Goal: Communication & Community: Answer question/provide support

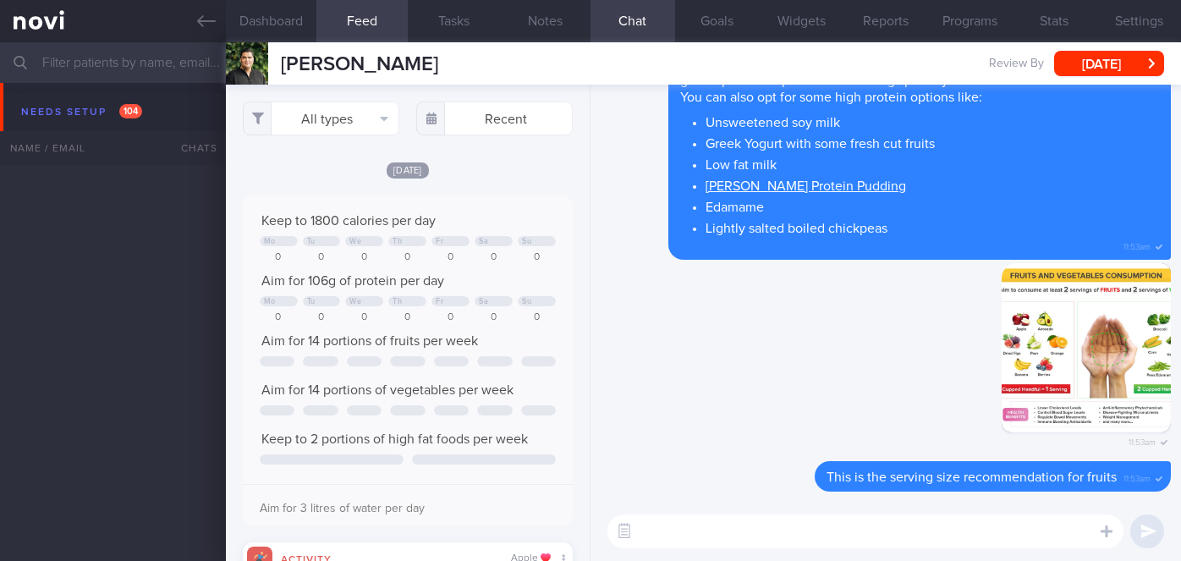
select select "9"
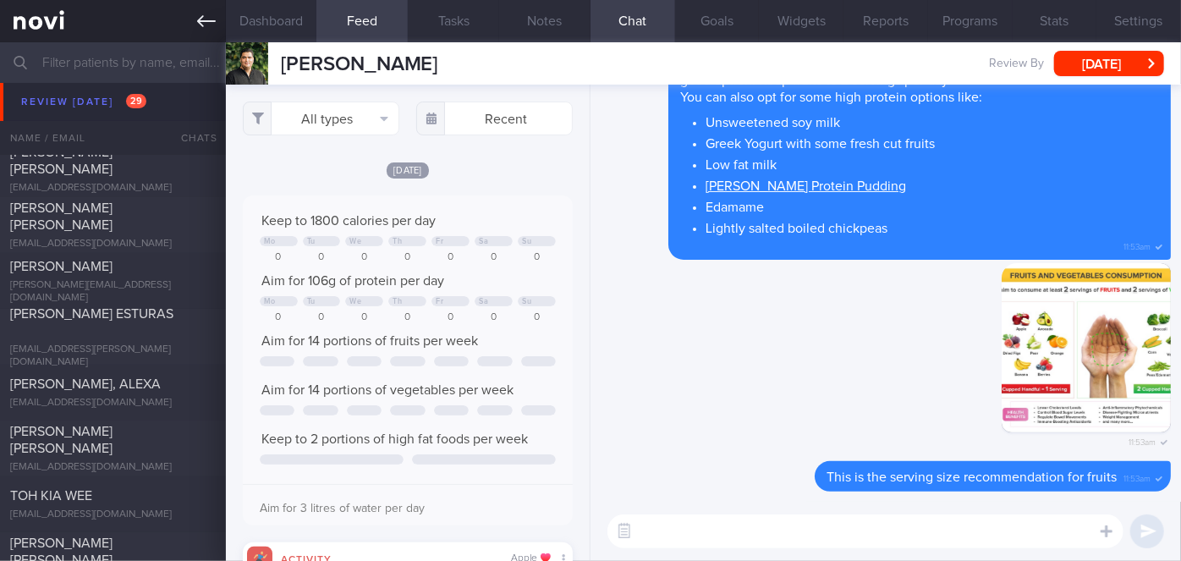
click at [204, 17] on icon at bounding box center [206, 21] width 19 height 19
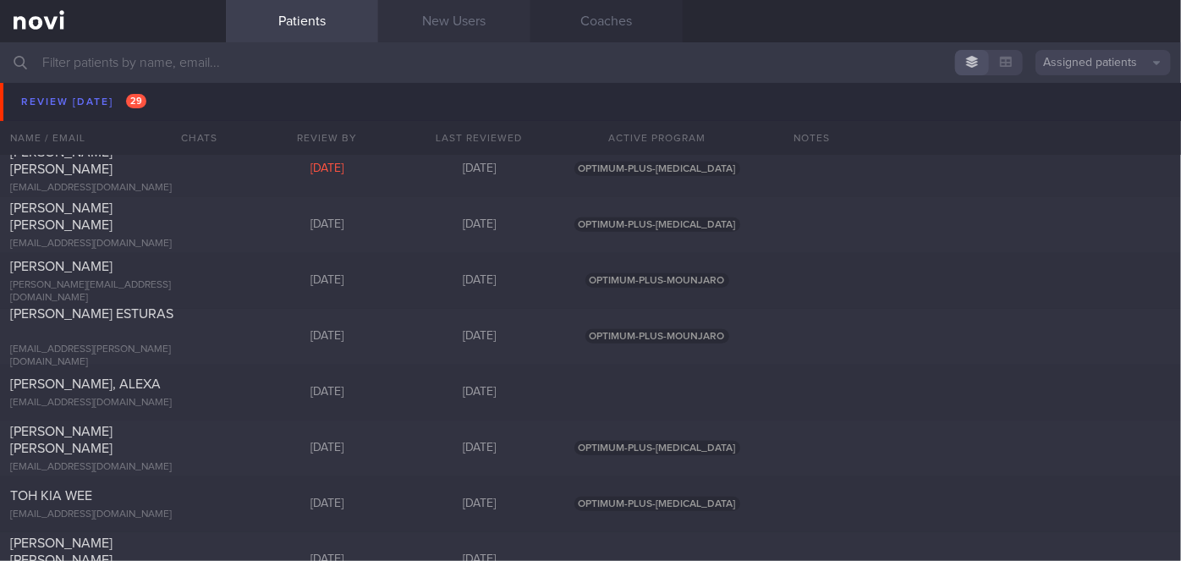
click at [493, 20] on link "New Users" at bounding box center [454, 21] width 152 height 42
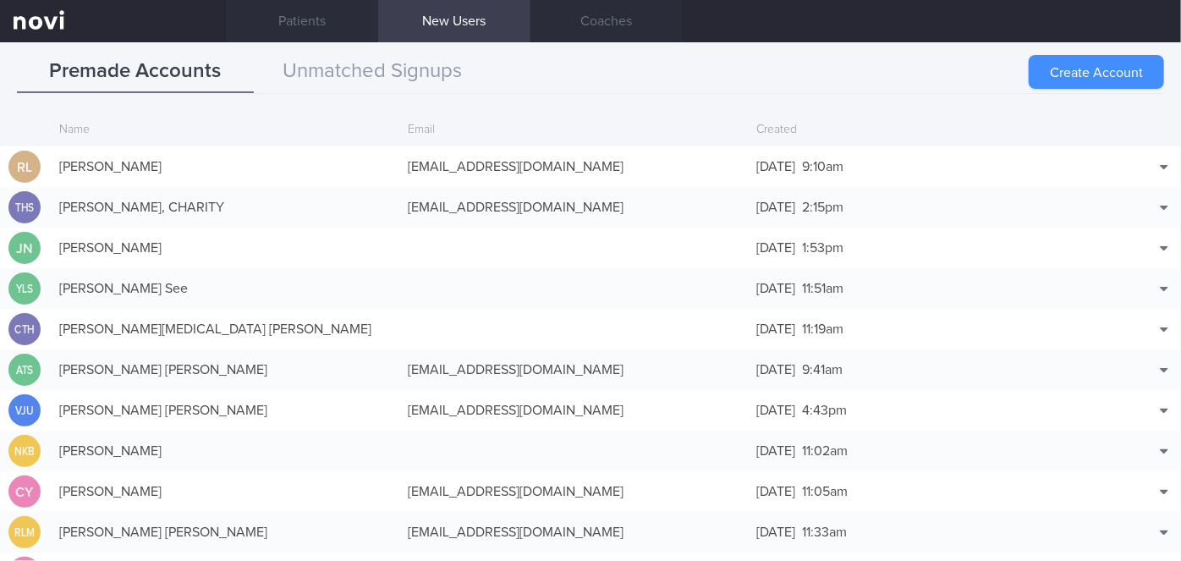
click at [1068, 74] on button "Create Account" at bounding box center [1096, 72] width 135 height 34
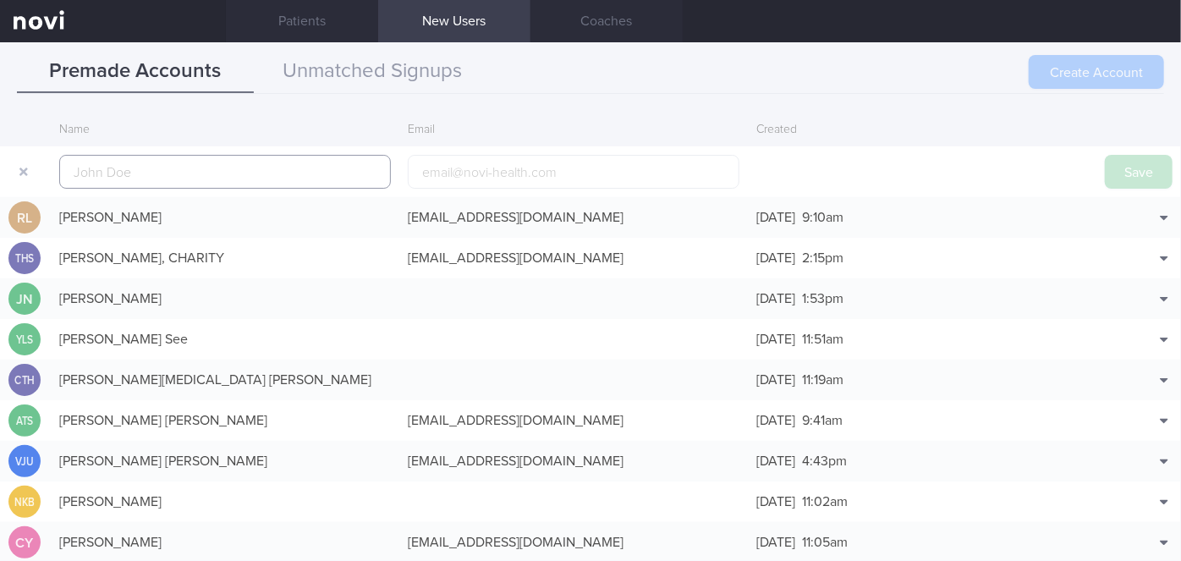
scroll to position [41, 0]
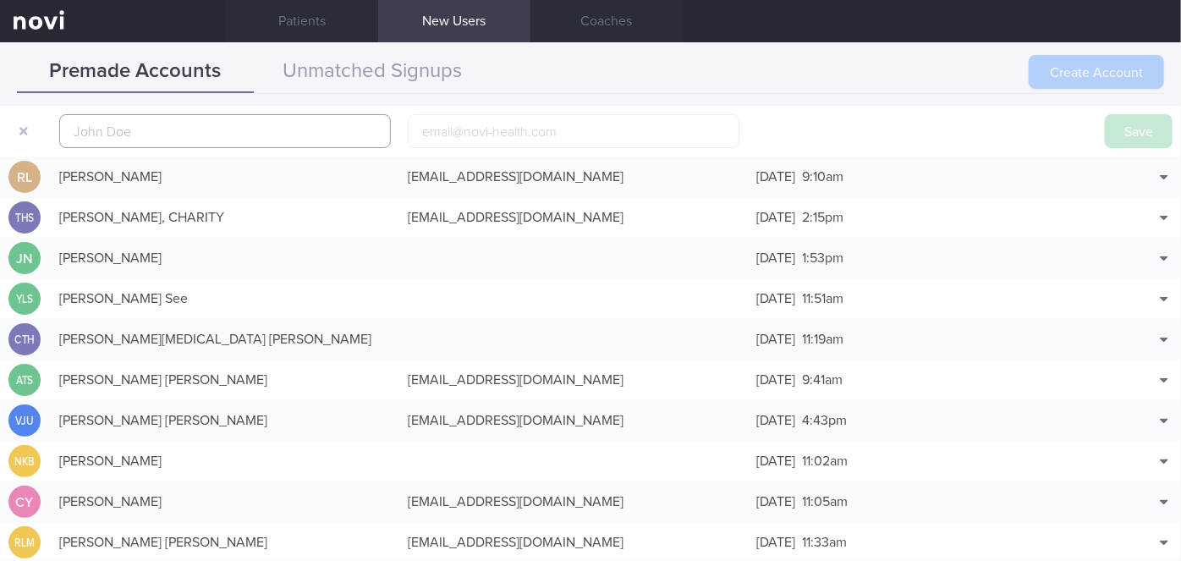
click at [263, 127] on input "text" at bounding box center [225, 131] width 332 height 34
paste input "[PERSON_NAME] [PERSON_NAME]"
type input "[PERSON_NAME] [PERSON_NAME]"
click at [486, 124] on input "email" at bounding box center [574, 131] width 332 height 34
paste input "[EMAIL_ADDRESS][DOMAIN_NAME]"
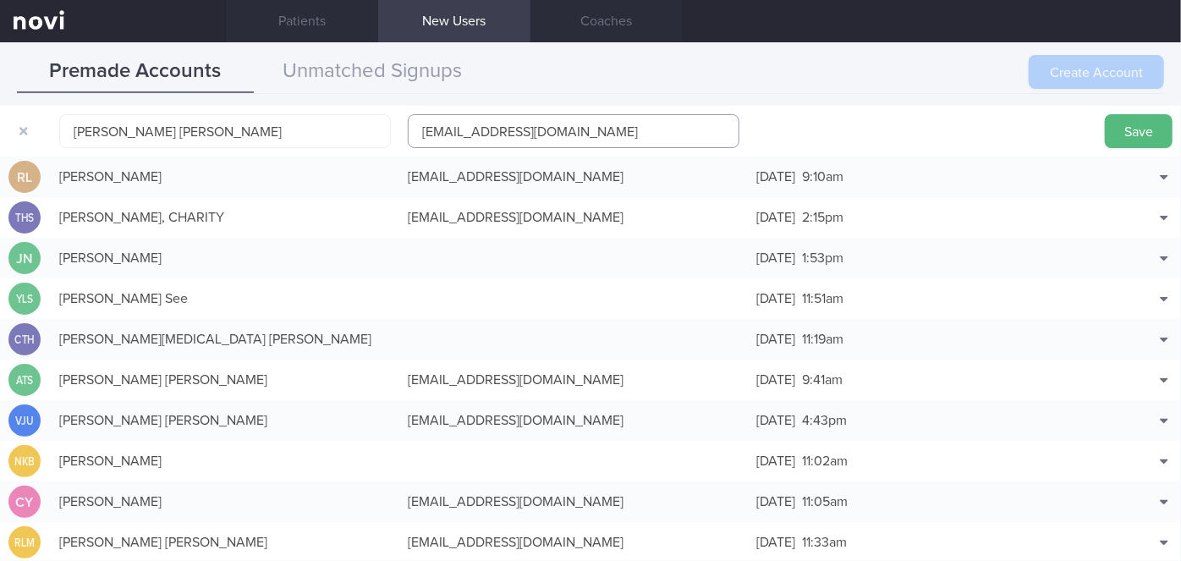
click at [499, 127] on input "[EMAIL_ADDRESS][DOMAIN_NAME]" at bounding box center [574, 131] width 332 height 34
type input "[EMAIL_ADDRESS][DOMAIN_NAME]"
click at [1105, 135] on button "Save" at bounding box center [1139, 131] width 68 height 34
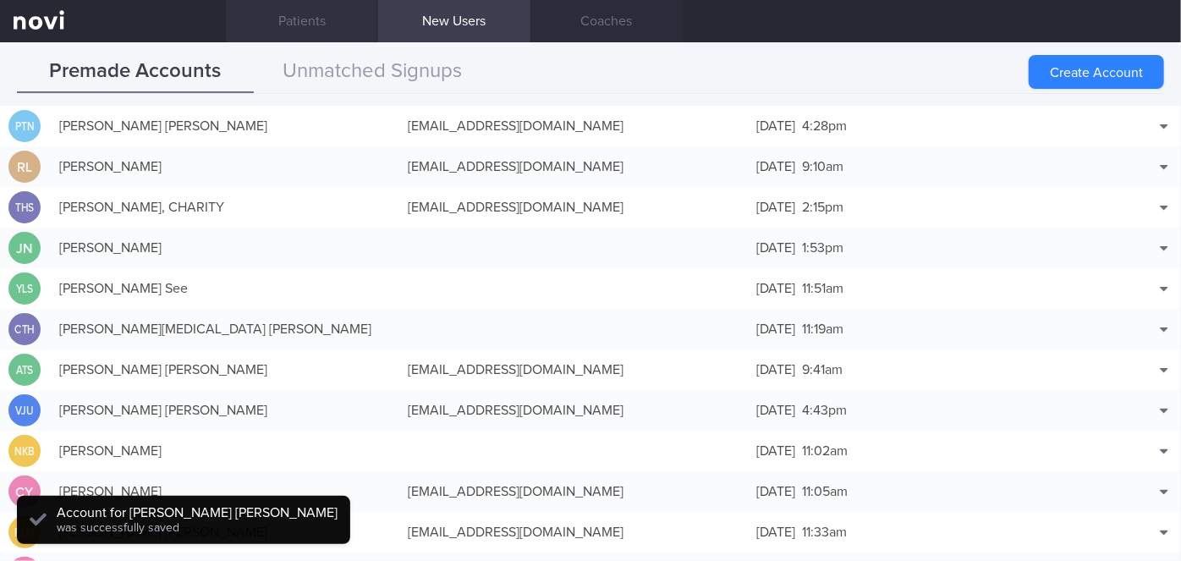
click at [329, 28] on link "Patients" at bounding box center [302, 21] width 152 height 42
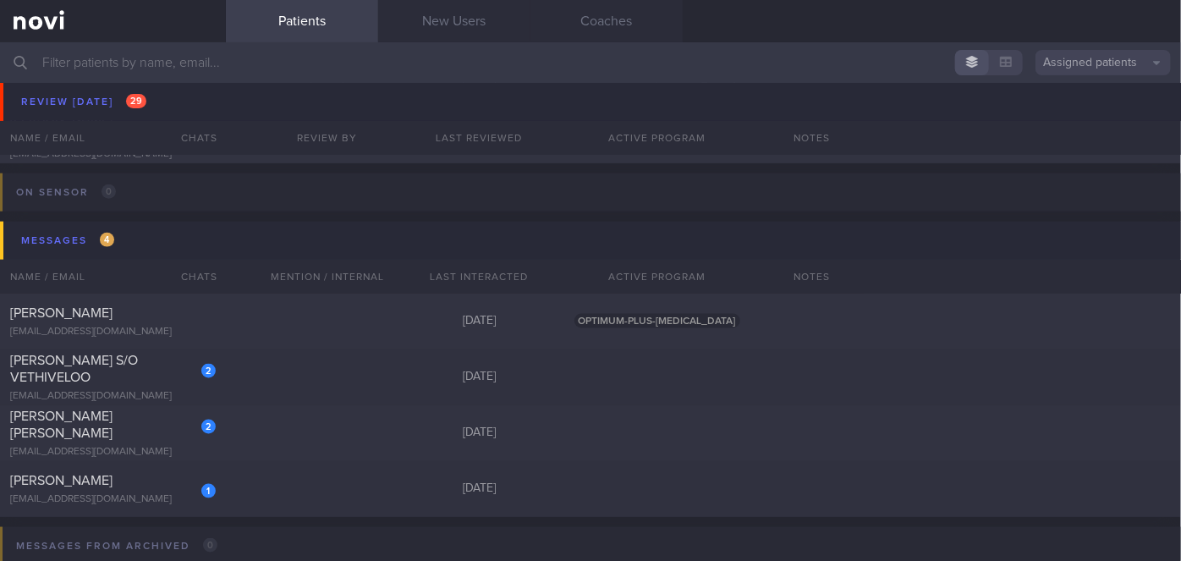
scroll to position [7623, 0]
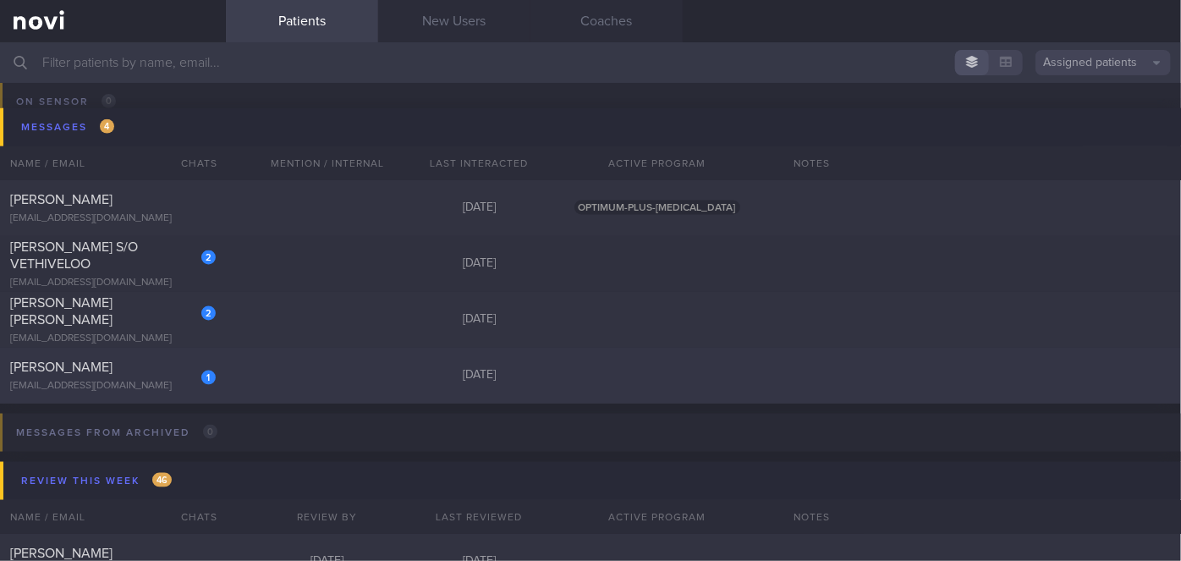
click at [151, 393] on div "[EMAIL_ADDRESS][DOMAIN_NAME]" at bounding box center [113, 386] width 206 height 13
select select "9"
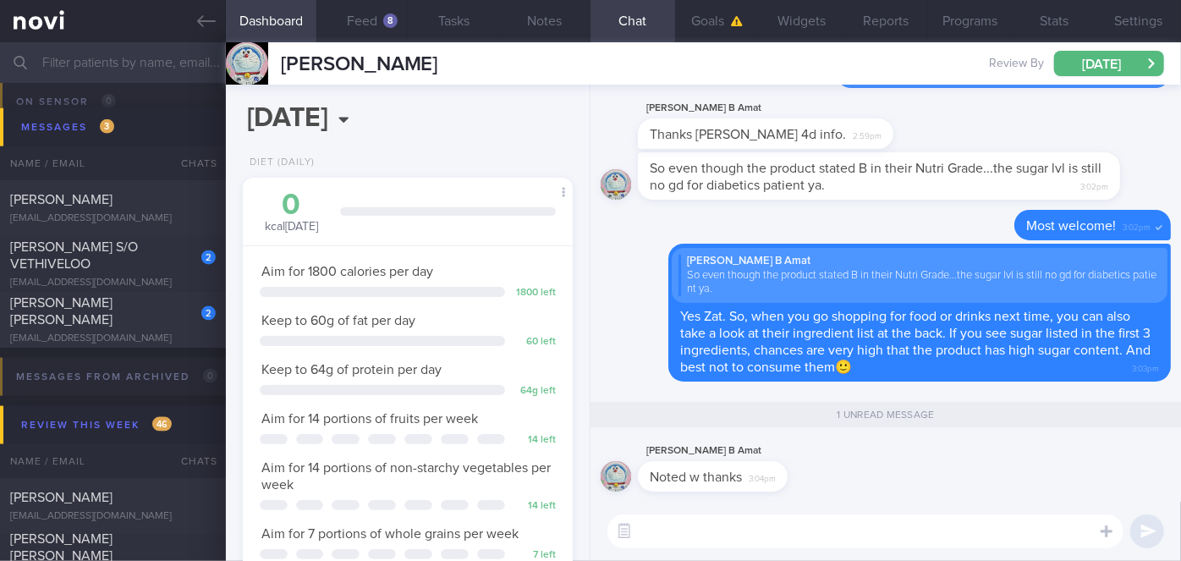
scroll to position [147, 295]
click at [159, 321] on div "[PERSON_NAME] [PERSON_NAME]" at bounding box center [110, 311] width 201 height 34
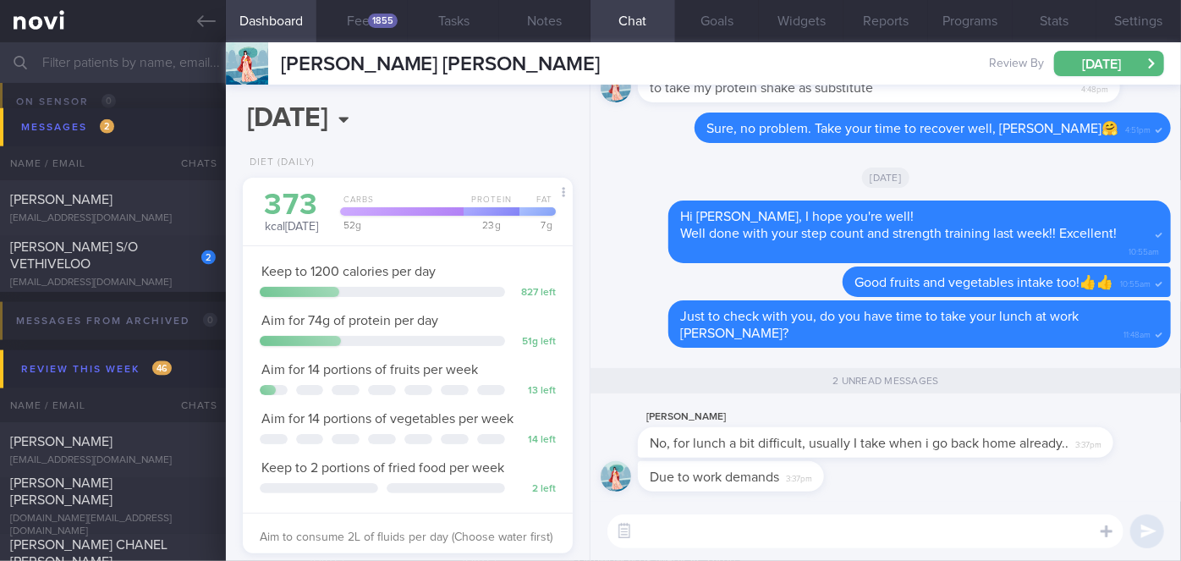
click at [754, 540] on textarea at bounding box center [865, 531] width 516 height 34
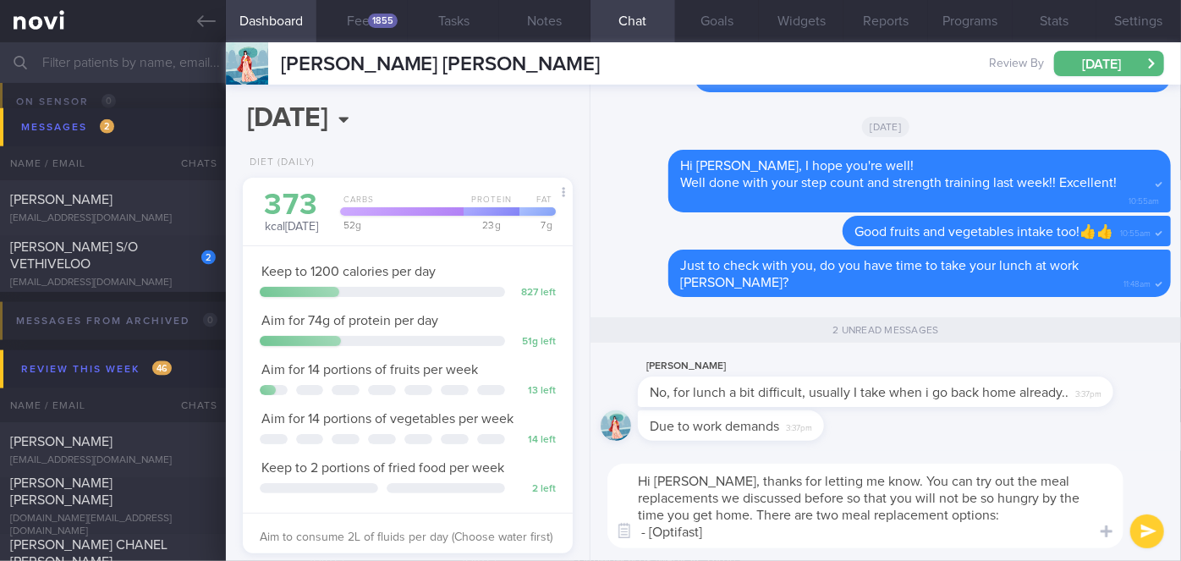
click at [754, 540] on textarea "Hi [PERSON_NAME], thanks for letting me know. You can try out the meal replacem…" at bounding box center [865, 506] width 516 height 85
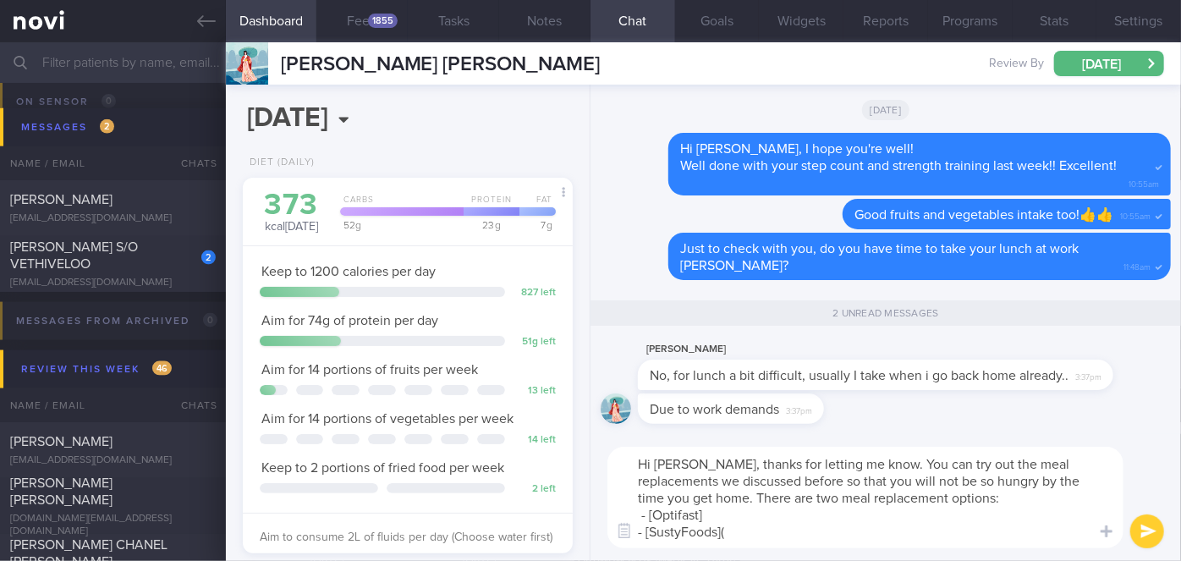
click at [745, 508] on textarea "Hi [PERSON_NAME], thanks for letting me know. You can try out the meal replacem…" at bounding box center [865, 498] width 516 height 102
paste textarea "[URL][DOMAIN_NAME]"
click at [739, 528] on textarea "Hi [PERSON_NAME], thanks for letting me know. You can try out the meal replacem…" at bounding box center [865, 498] width 516 height 102
paste textarea "[URL][DOMAIN_NAME]"
click at [783, 493] on textarea "Hi [PERSON_NAME], thanks for letting me know. You can try out the meal replacem…" at bounding box center [865, 498] width 516 height 102
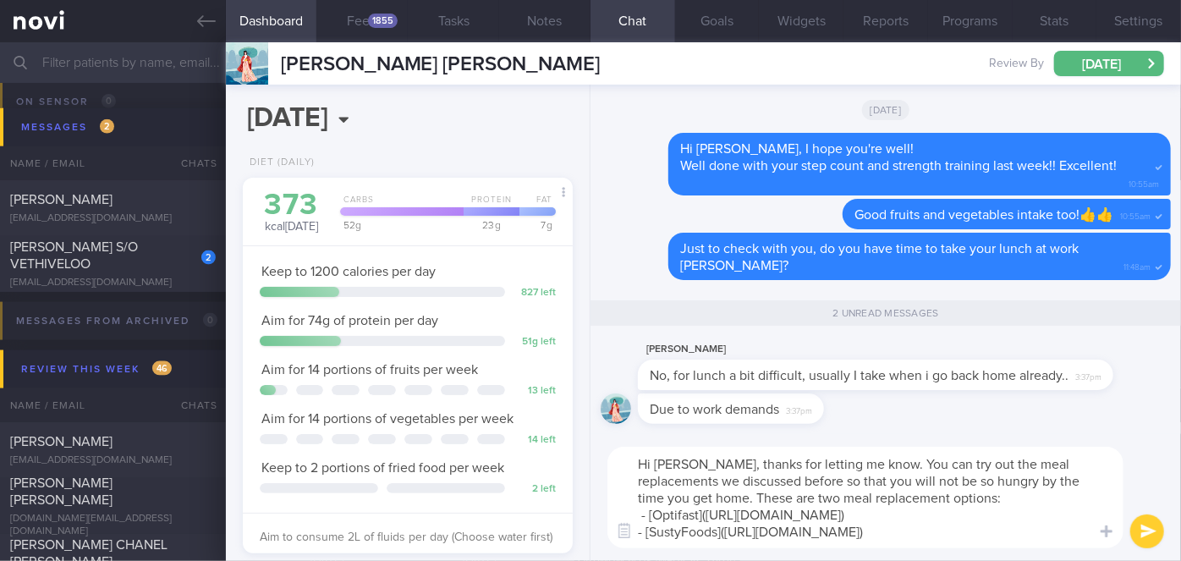
click at [1007, 494] on textarea "Hi [PERSON_NAME], thanks for letting me know. You can try out the meal replacem…" at bounding box center [865, 498] width 516 height 102
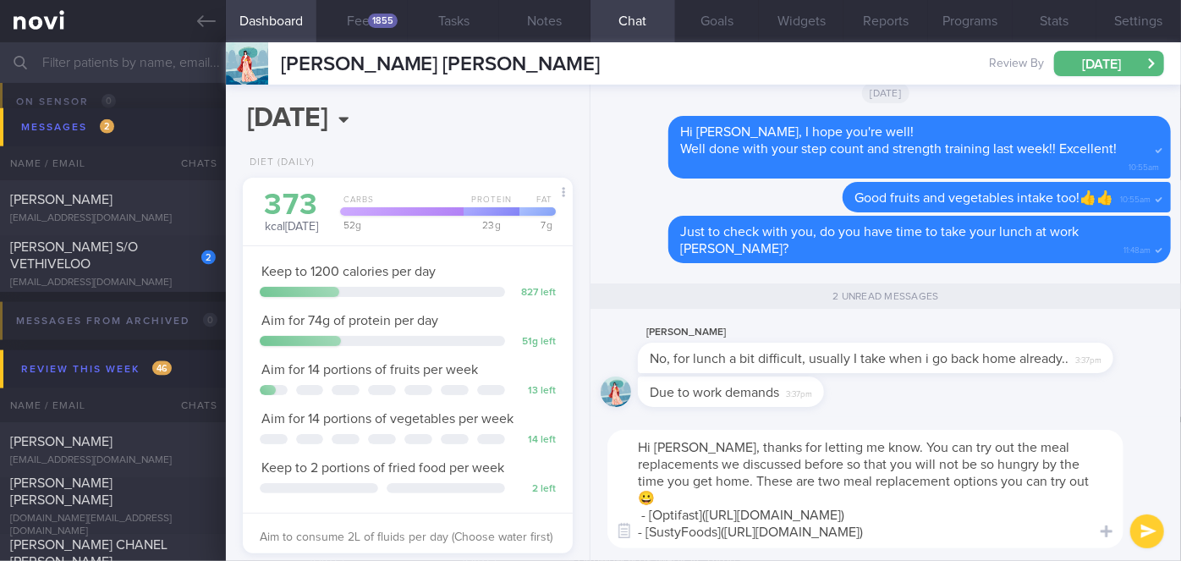
type textarea "Hi [PERSON_NAME], thanks for letting me know. You can try out the meal replacem…"
click at [1153, 530] on button "submit" at bounding box center [1147, 531] width 34 height 34
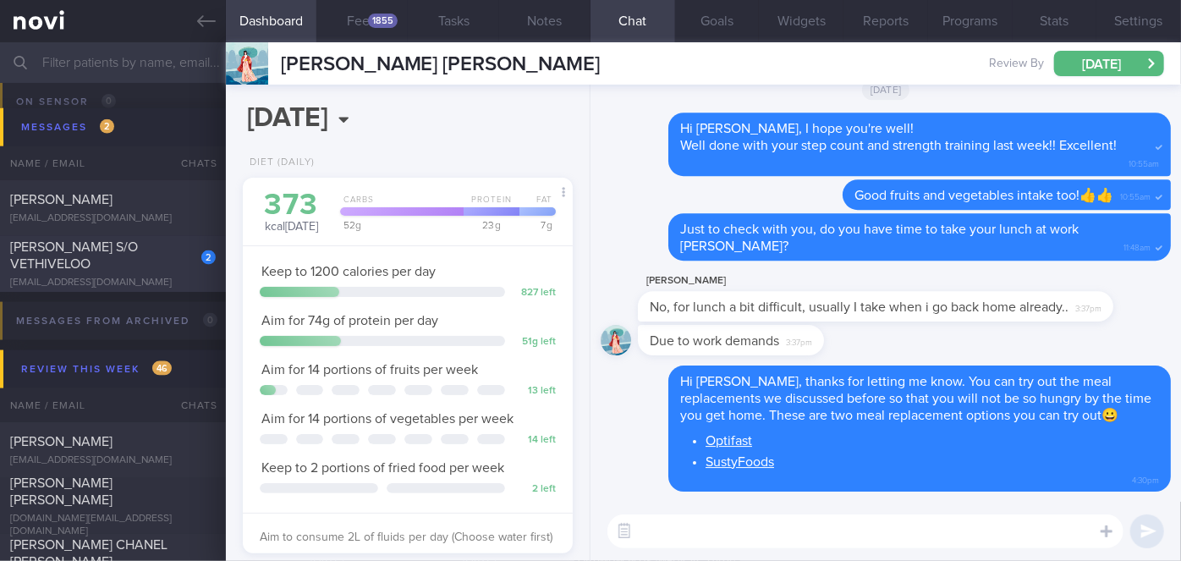
click at [142, 270] on div "[PERSON_NAME] S/O VETHIVELOO" at bounding box center [110, 256] width 201 height 34
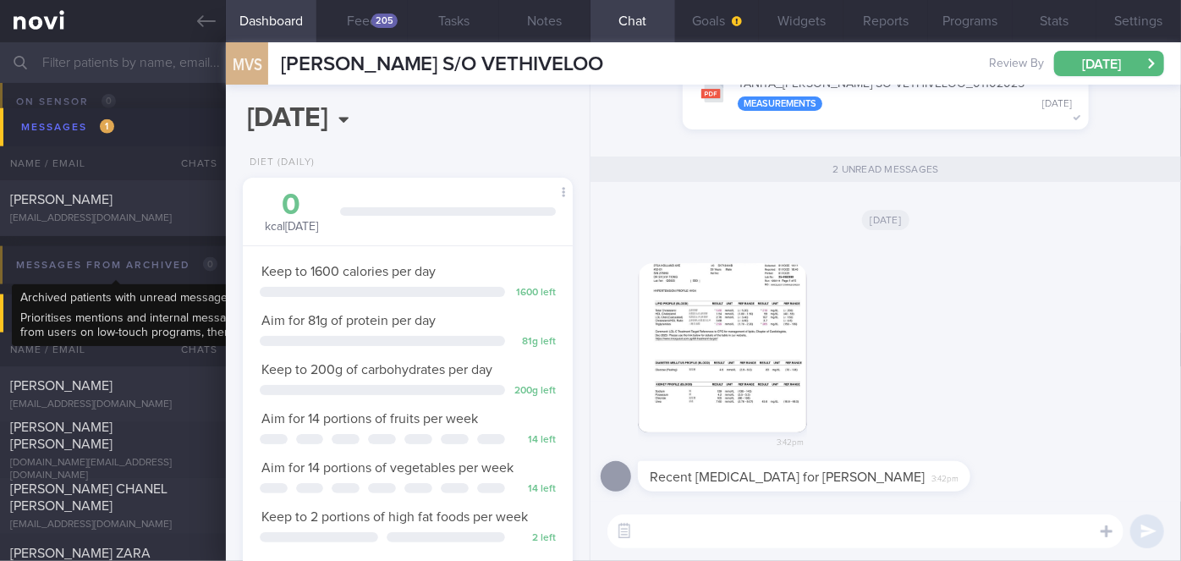
scroll to position [147, 295]
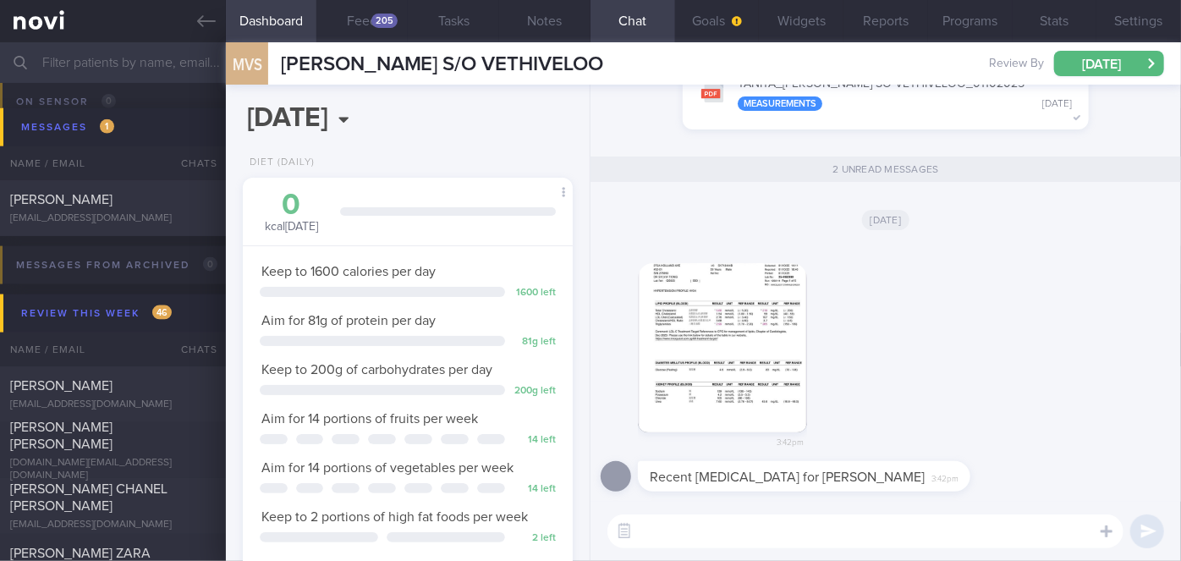
click at [731, 352] on button "button" at bounding box center [722, 347] width 169 height 169
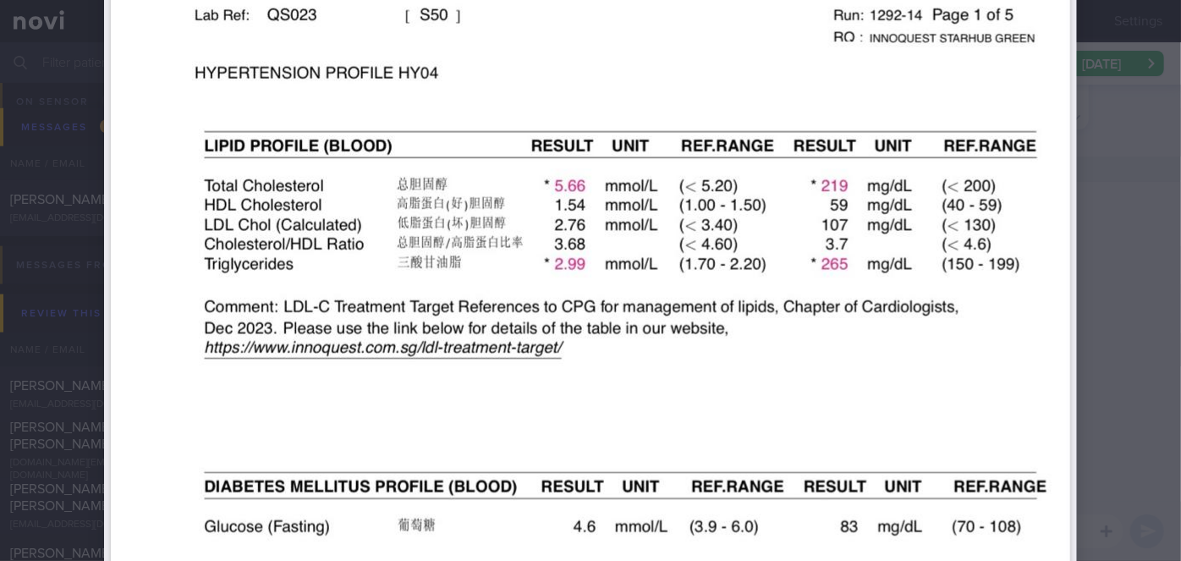
scroll to position [384, 0]
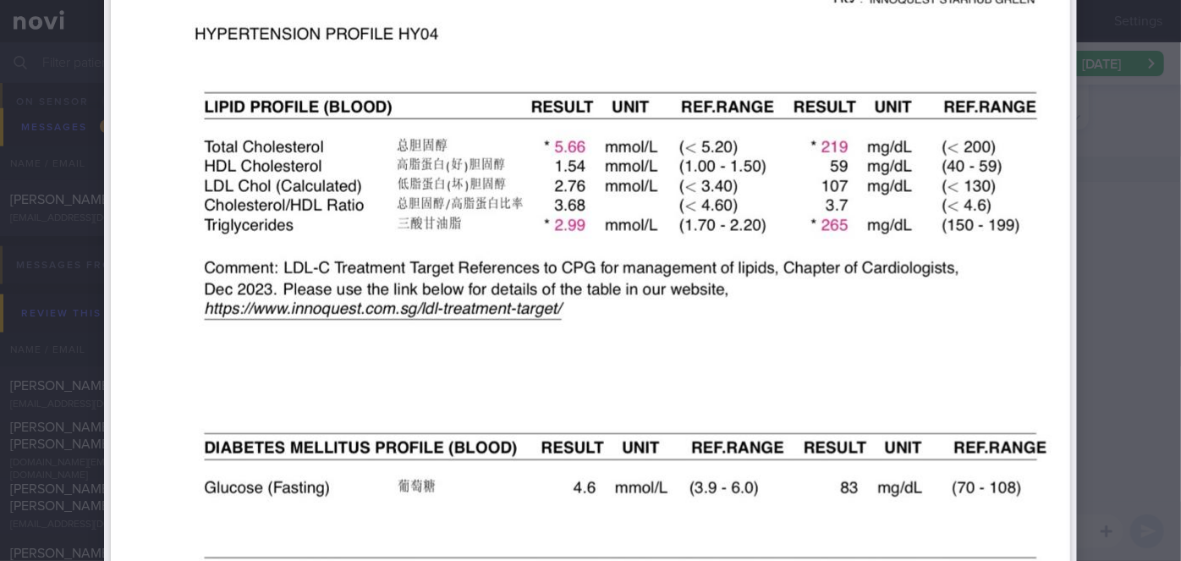
click at [1164, 313] on div at bounding box center [590, 280] width 1181 height 561
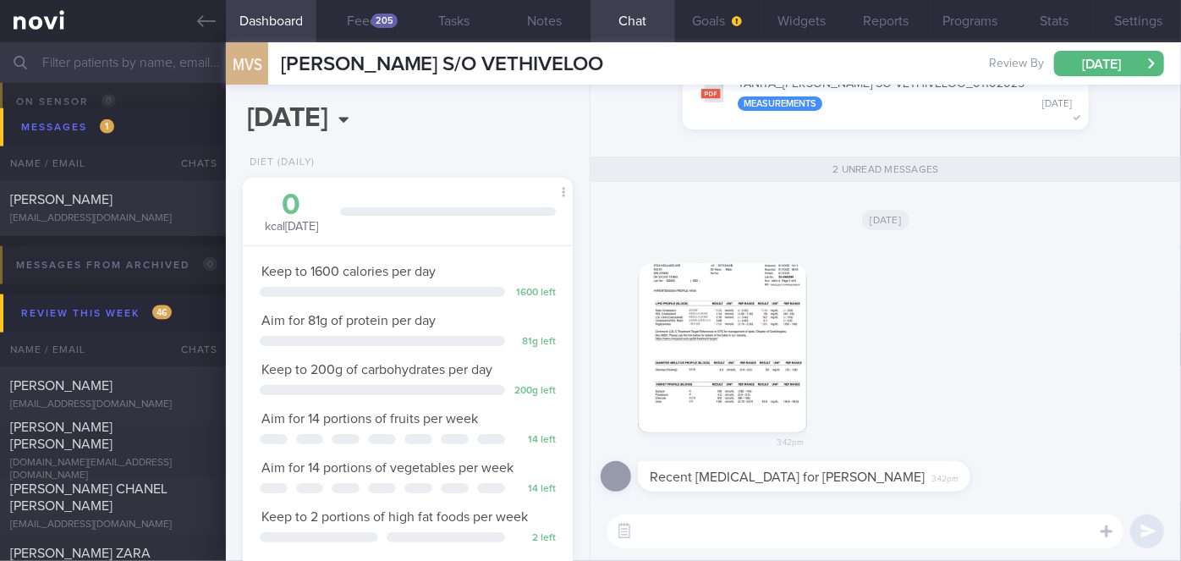
click at [807, 536] on textarea at bounding box center [865, 531] width 516 height 34
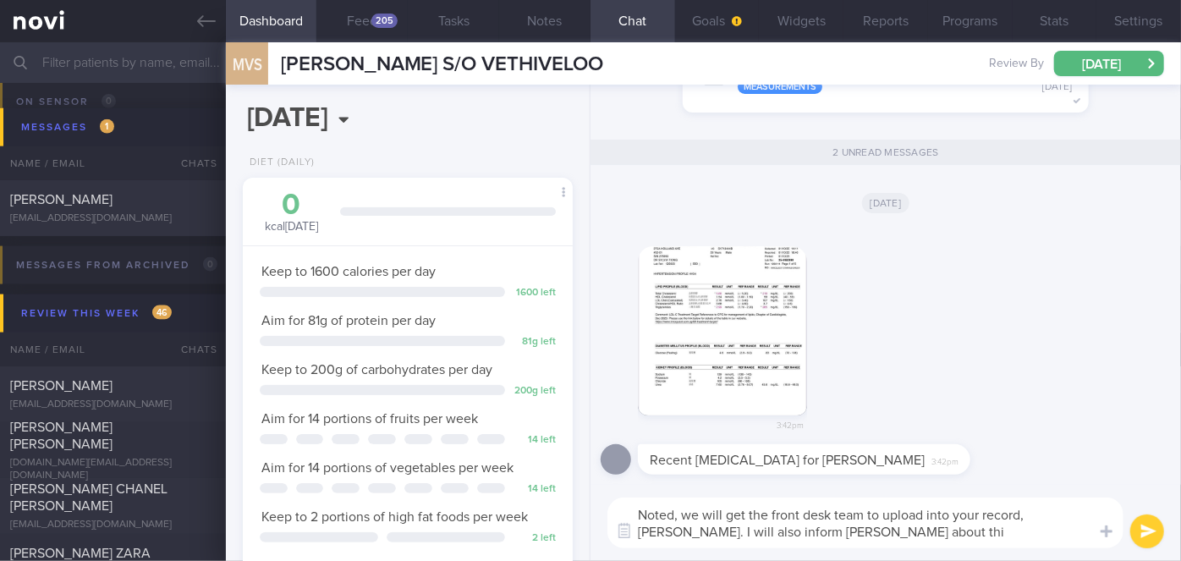
type textarea "Noted, we will get the front desk team to upload into your record, [PERSON_NAME…"
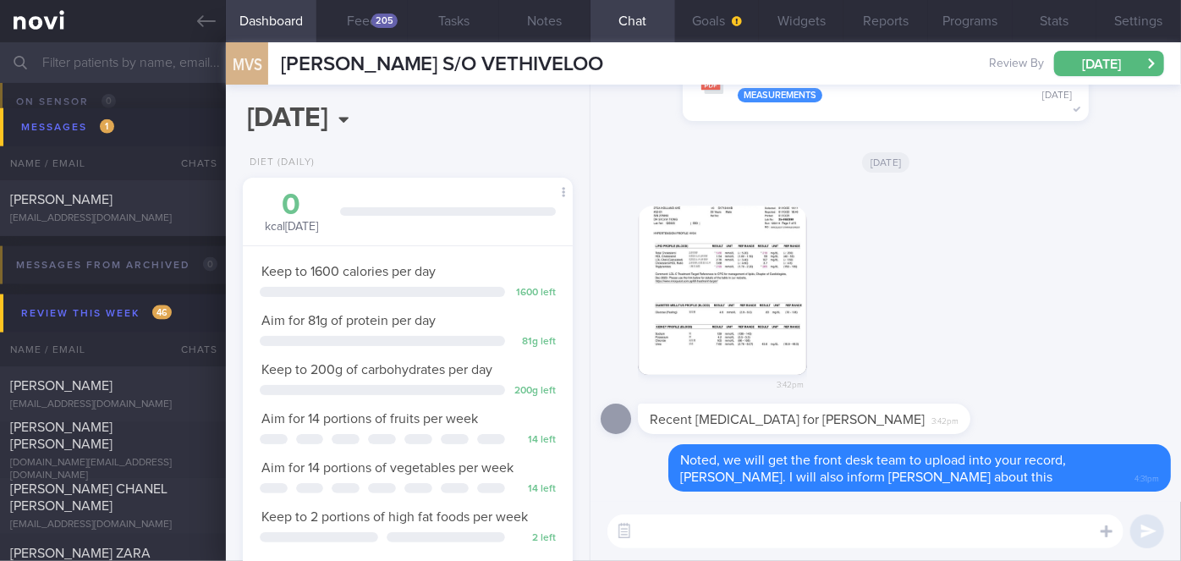
click at [730, 307] on button "button" at bounding box center [722, 290] width 169 height 169
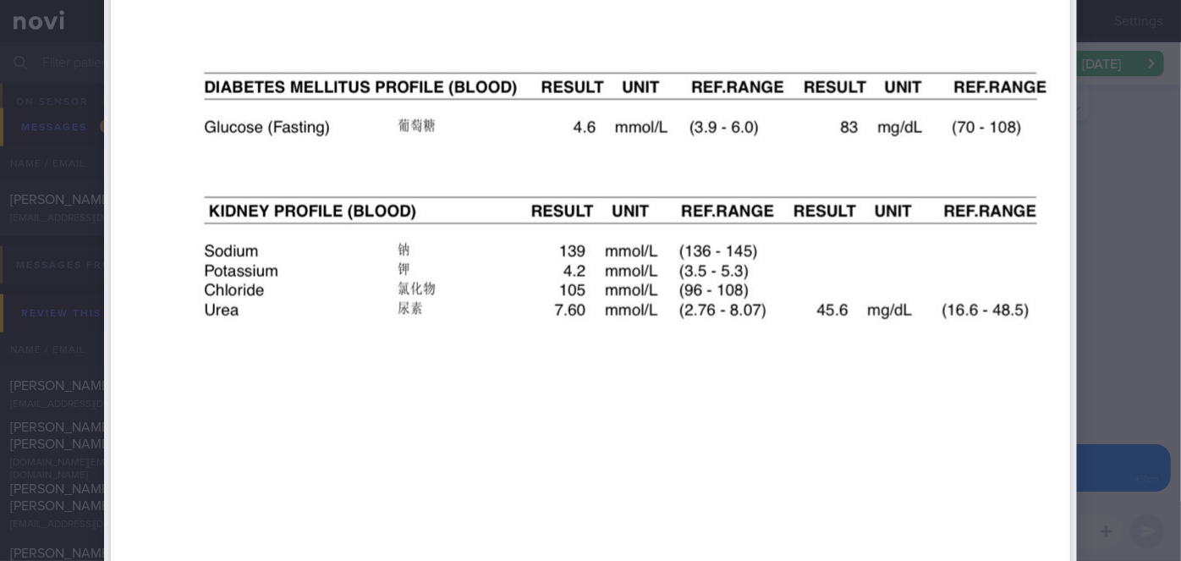
scroll to position [922, 0]
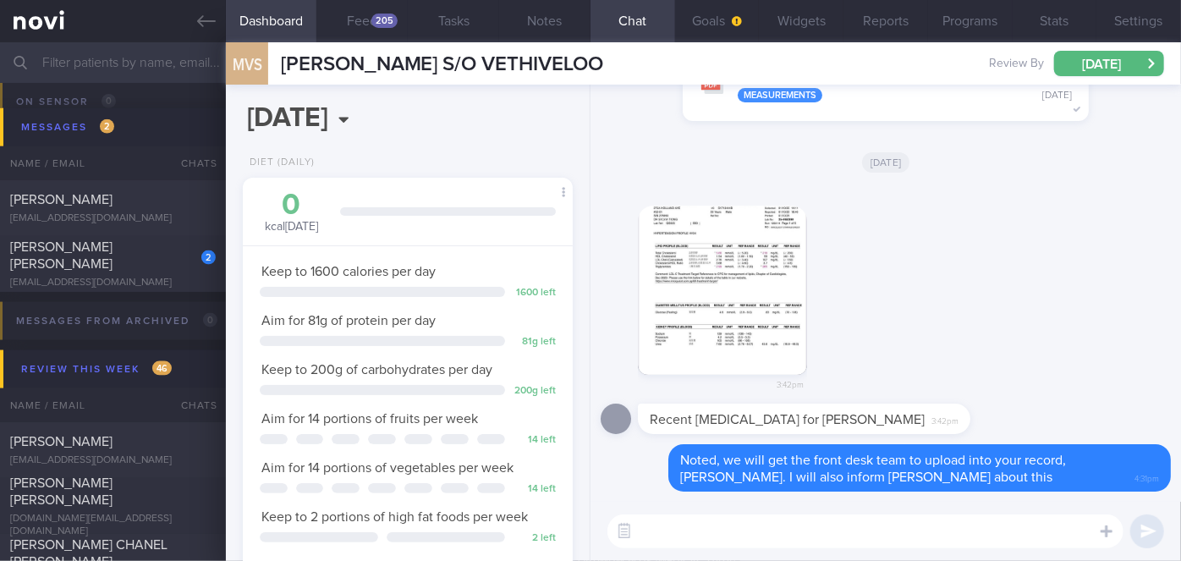
click at [744, 287] on button "button" at bounding box center [722, 290] width 169 height 169
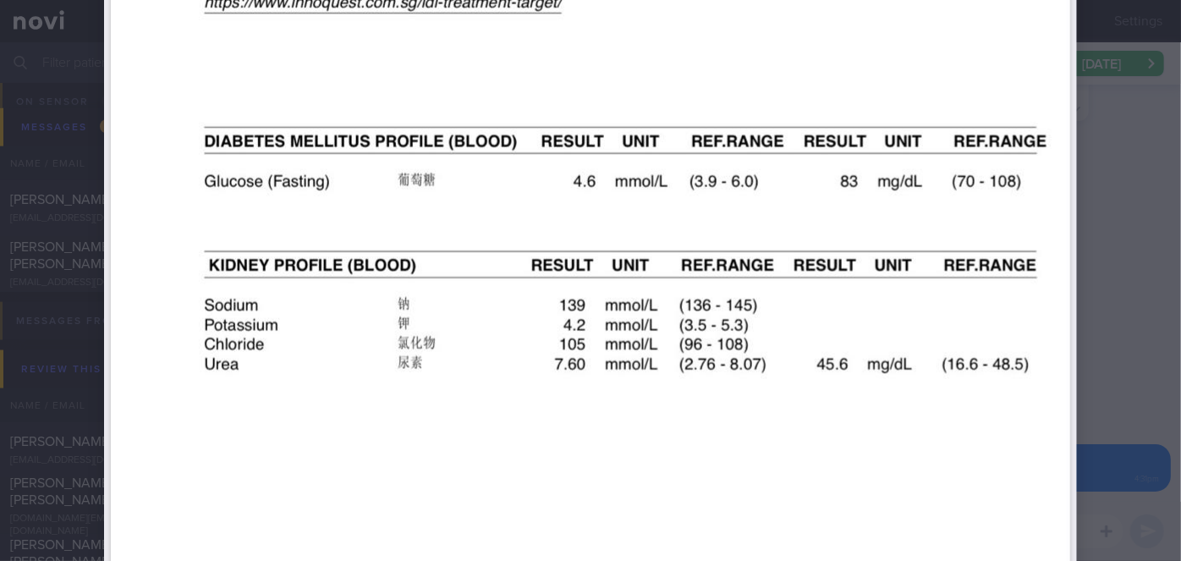
scroll to position [697, 0]
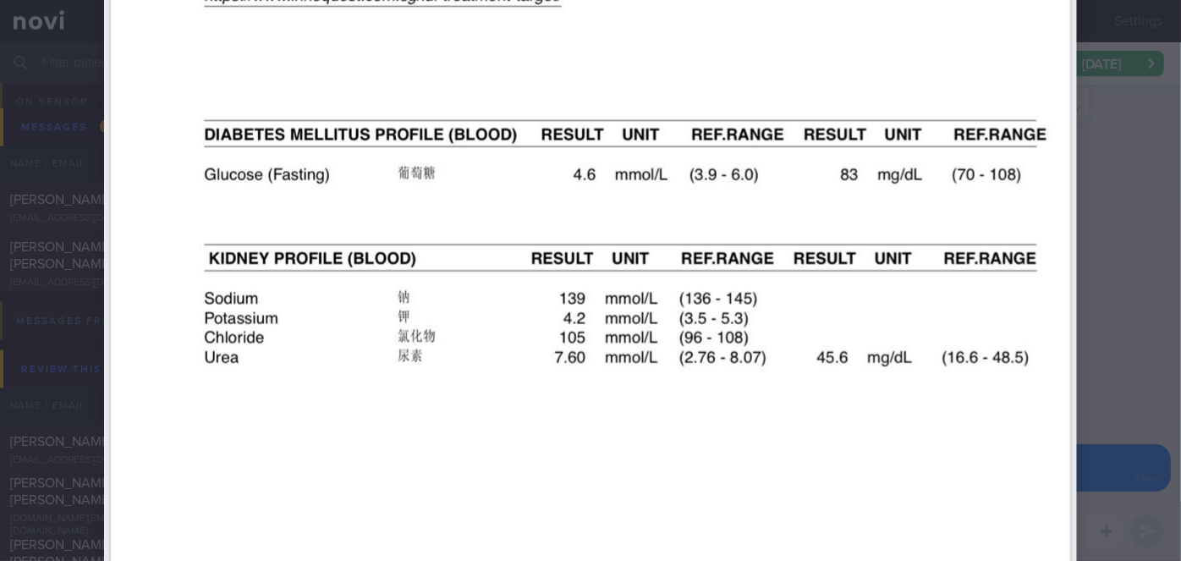
click at [1111, 378] on div at bounding box center [590, 47] width 1108 height 1489
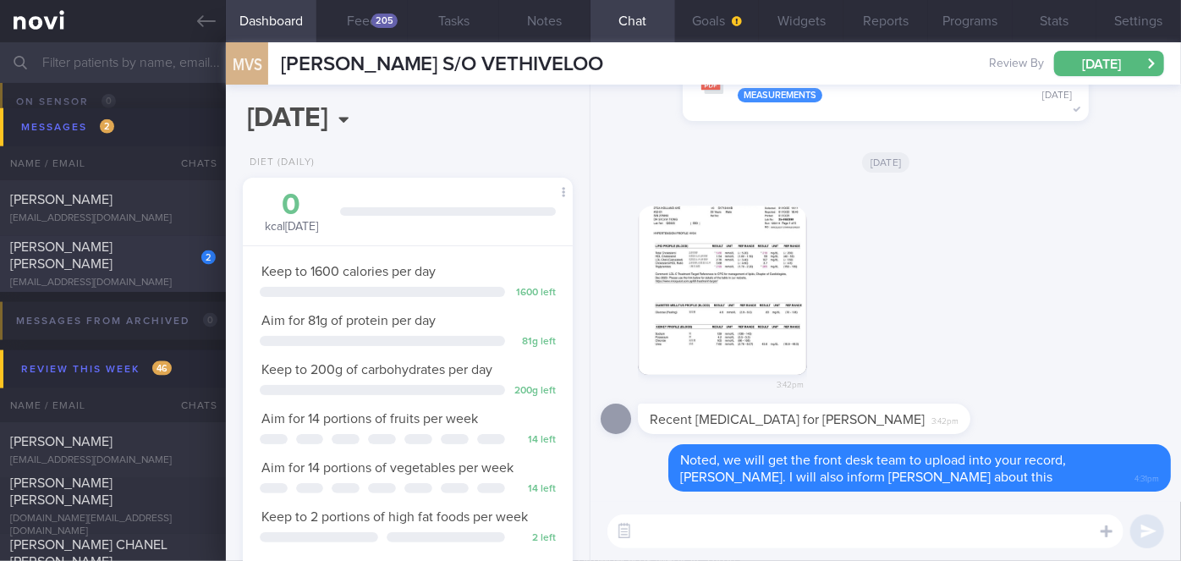
click at [140, 277] on div "[EMAIL_ADDRESS][DOMAIN_NAME]" at bounding box center [113, 283] width 206 height 13
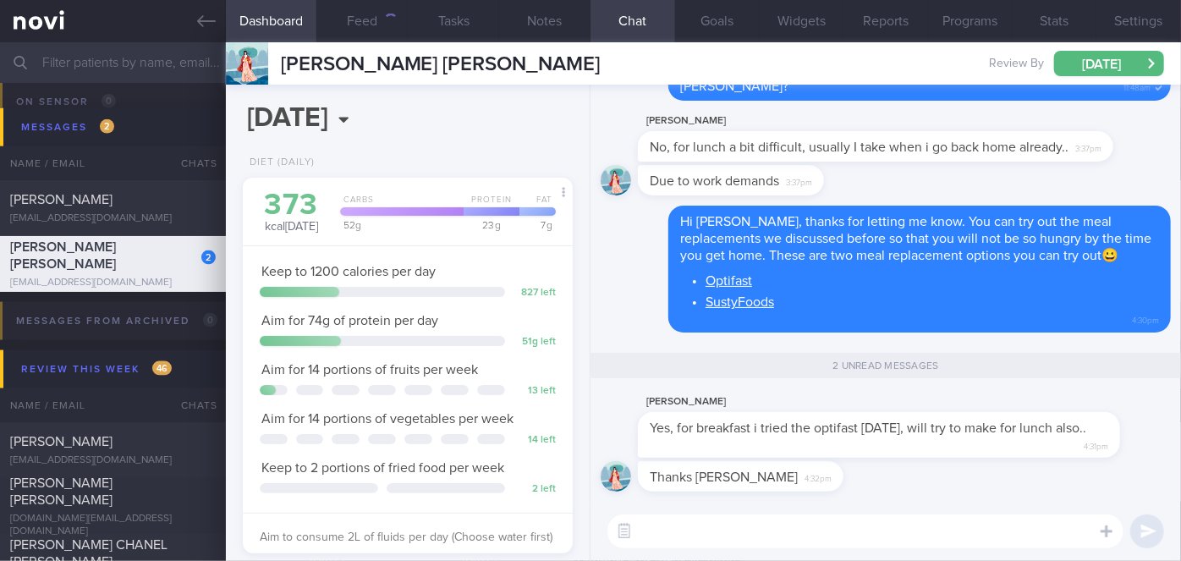
scroll to position [167, 288]
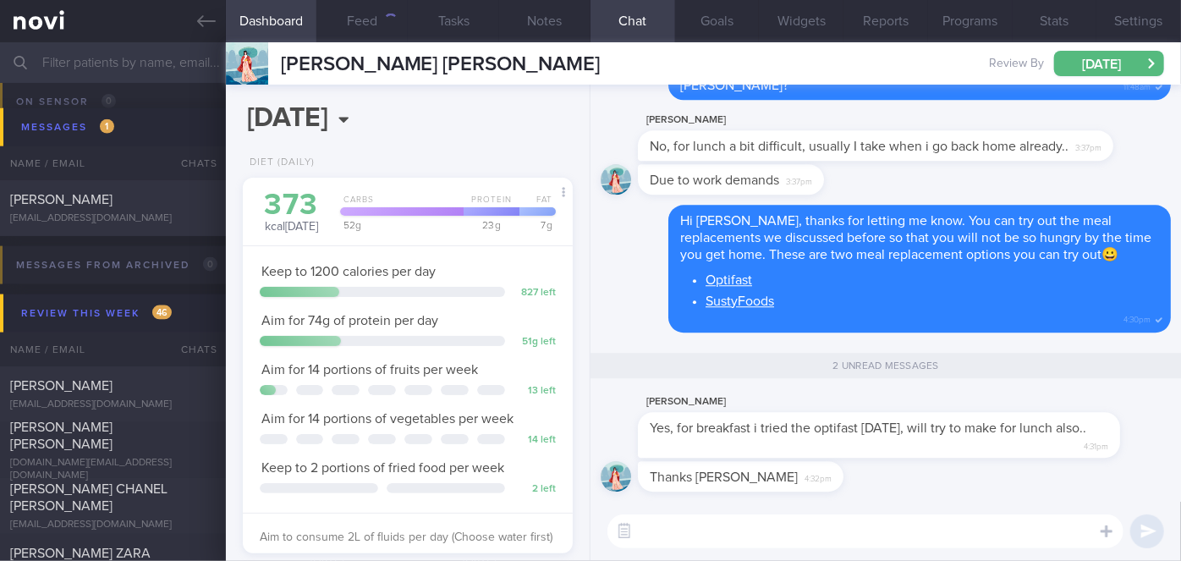
click at [722, 526] on textarea at bounding box center [865, 531] width 516 height 34
type textarea "Oh okay, that's great that you have tried!"
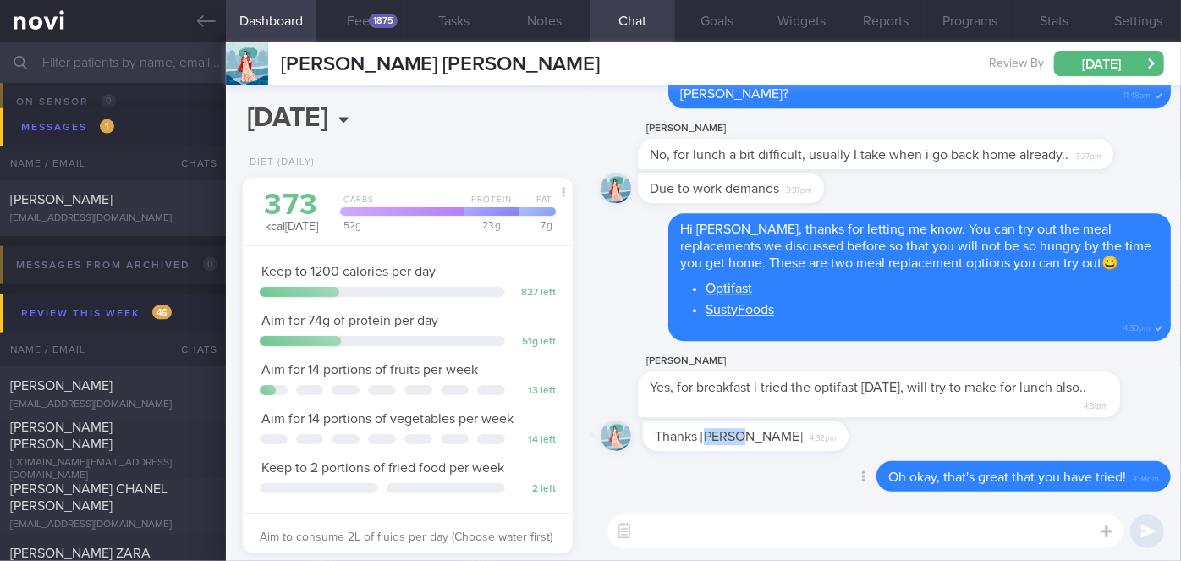
drag, startPoint x: 703, startPoint y: 446, endPoint x: 873, endPoint y: 438, distance: 170.2
click at [873, 438] on div "Thanks [PERSON_NAME] 4:32pm" at bounding box center [886, 440] width 570 height 41
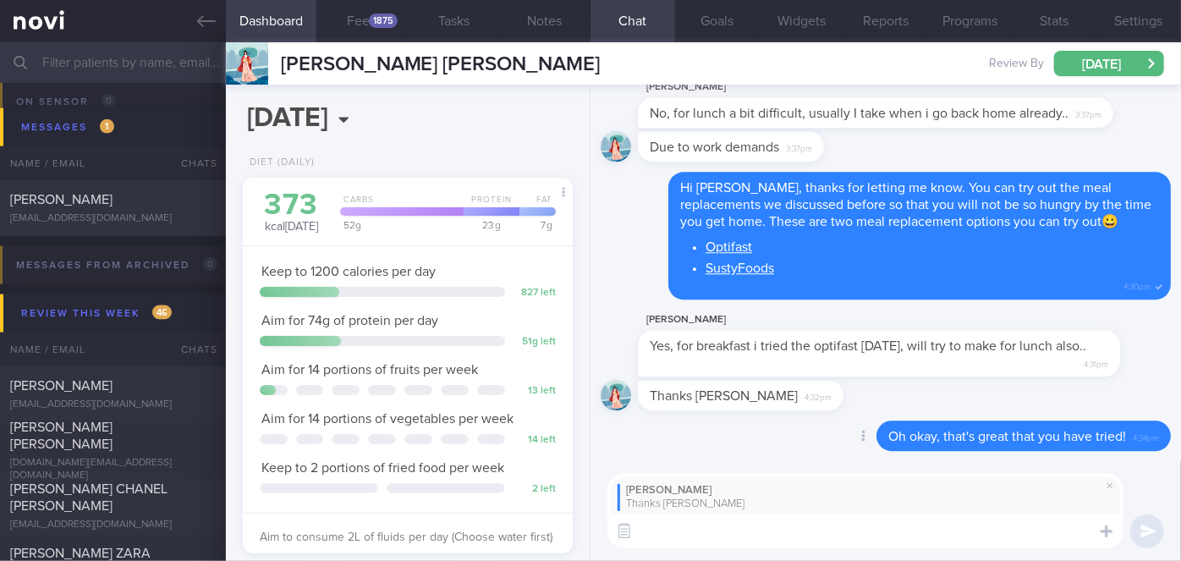
type textarea "o"
type textarea "Most welcome!"
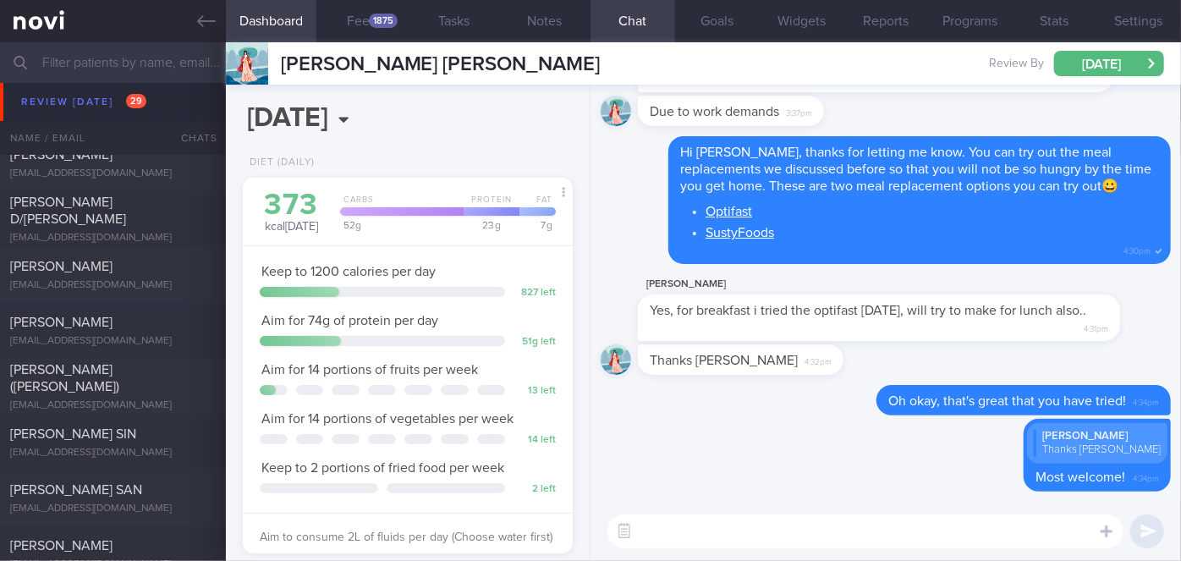
scroll to position [6239, 0]
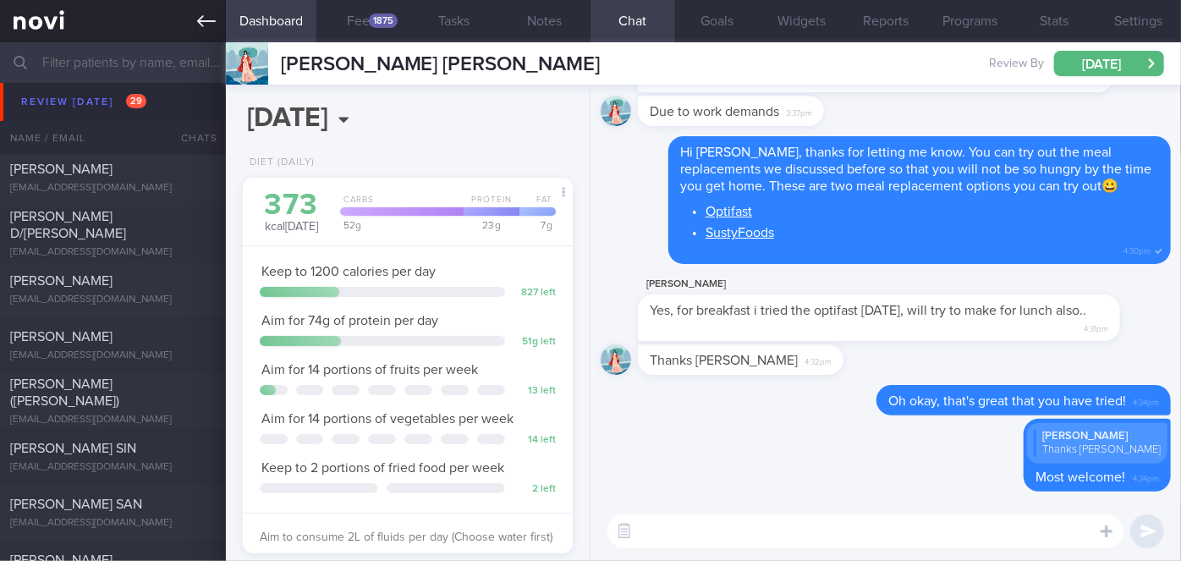
click at [197, 24] on icon at bounding box center [206, 21] width 19 height 19
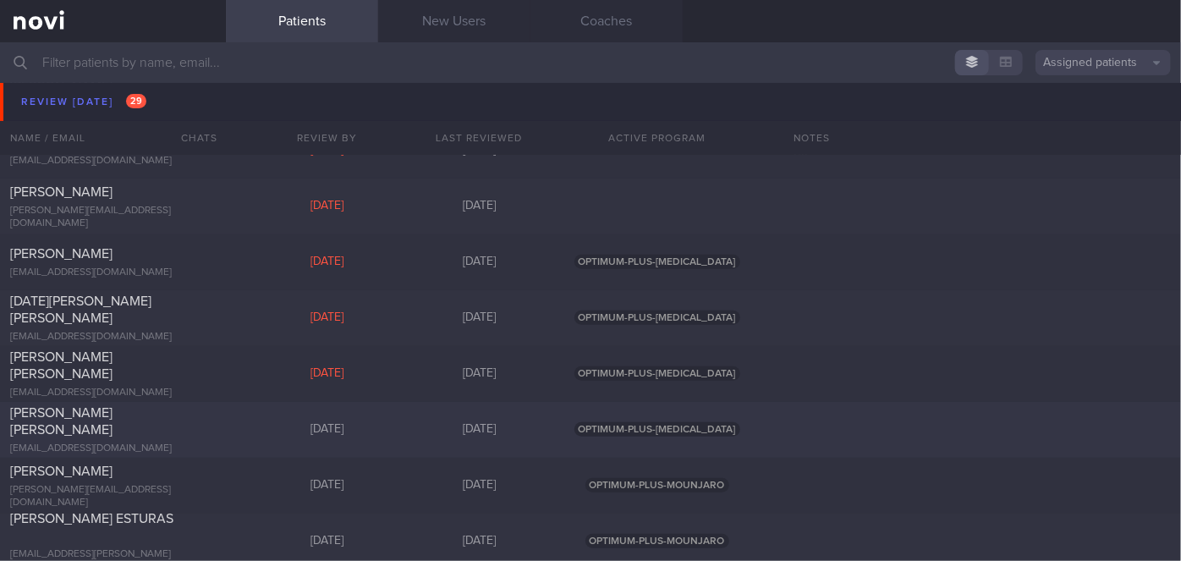
scroll to position [6854, 0]
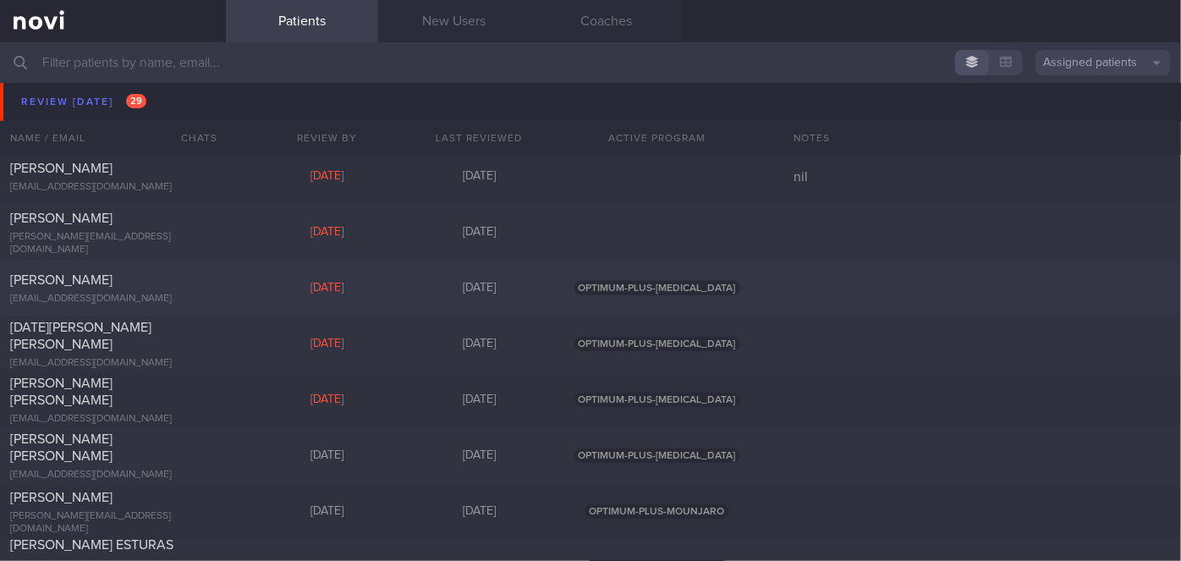
click at [177, 293] on div "[EMAIL_ADDRESS][DOMAIN_NAME]" at bounding box center [113, 299] width 206 height 13
select select "9"
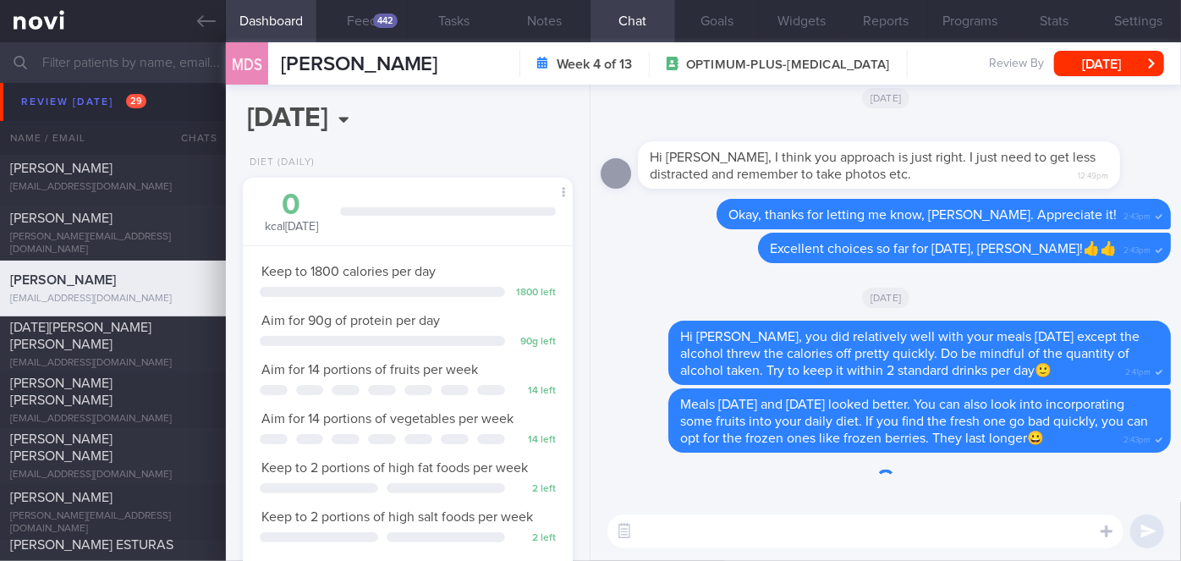
scroll to position [167, 288]
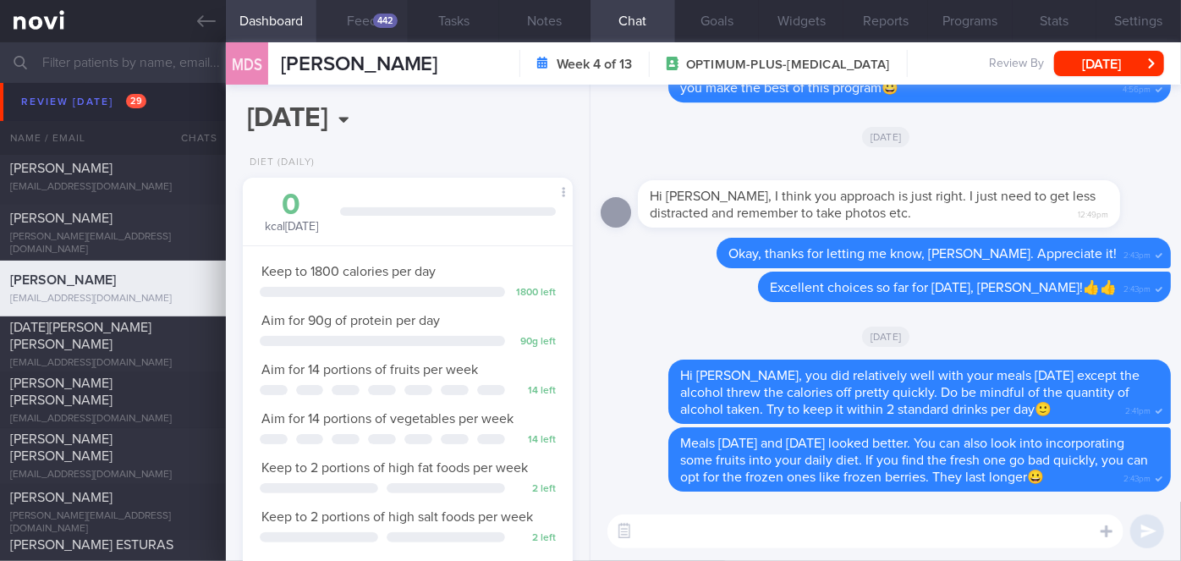
click at [371, 16] on button "Feed 442" at bounding box center [361, 21] width 91 height 42
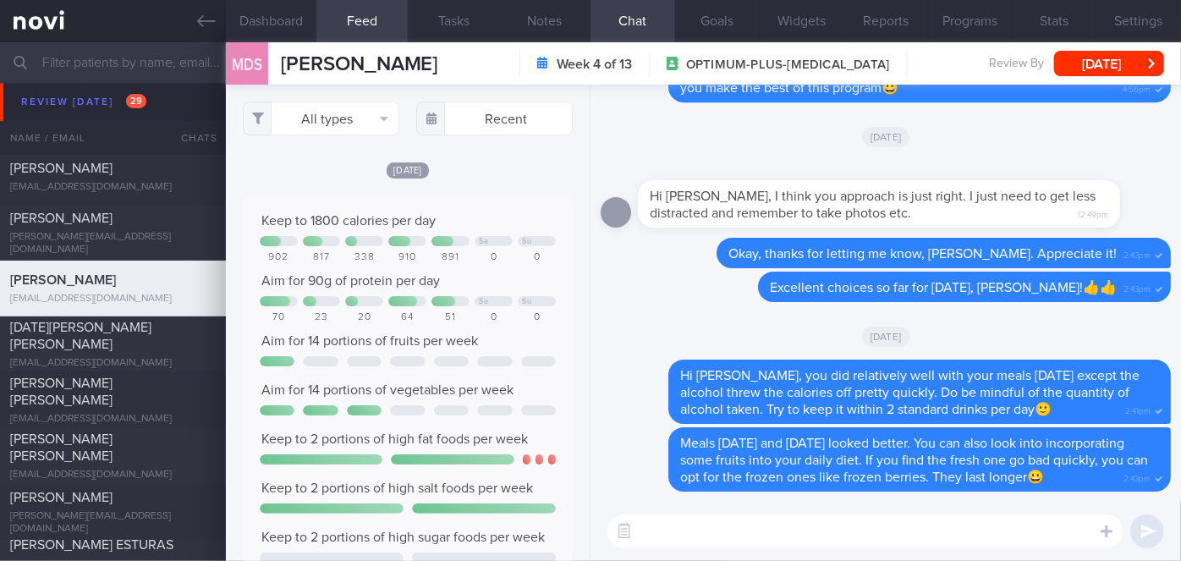
scroll to position [73, 296]
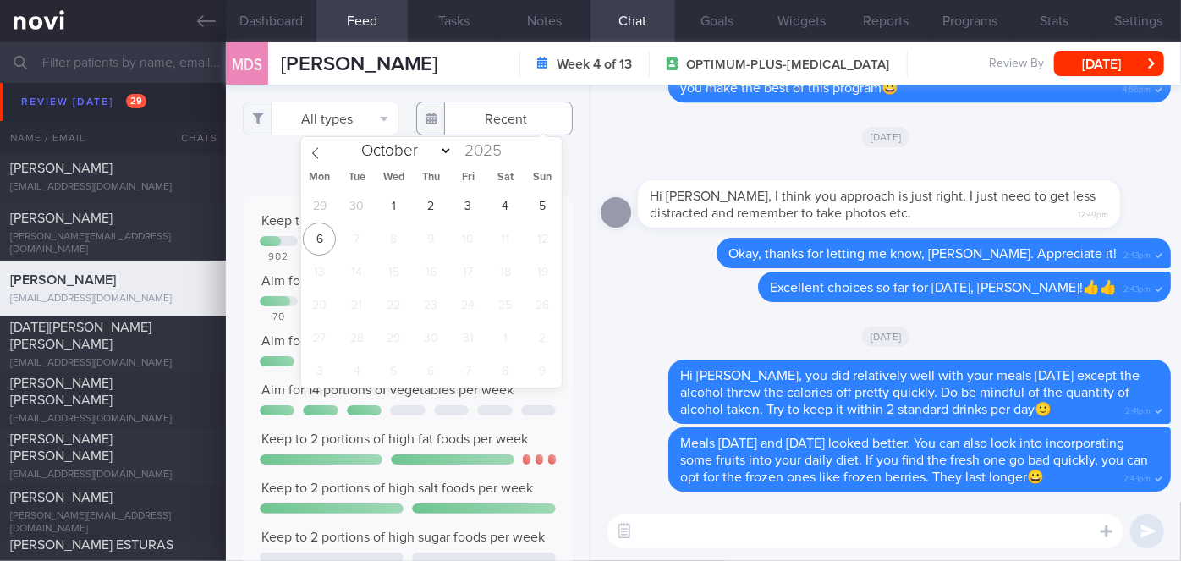
click at [482, 118] on input "text" at bounding box center [494, 119] width 157 height 34
click at [393, 210] on span "1" at bounding box center [393, 205] width 33 height 33
type input "[DATE]"
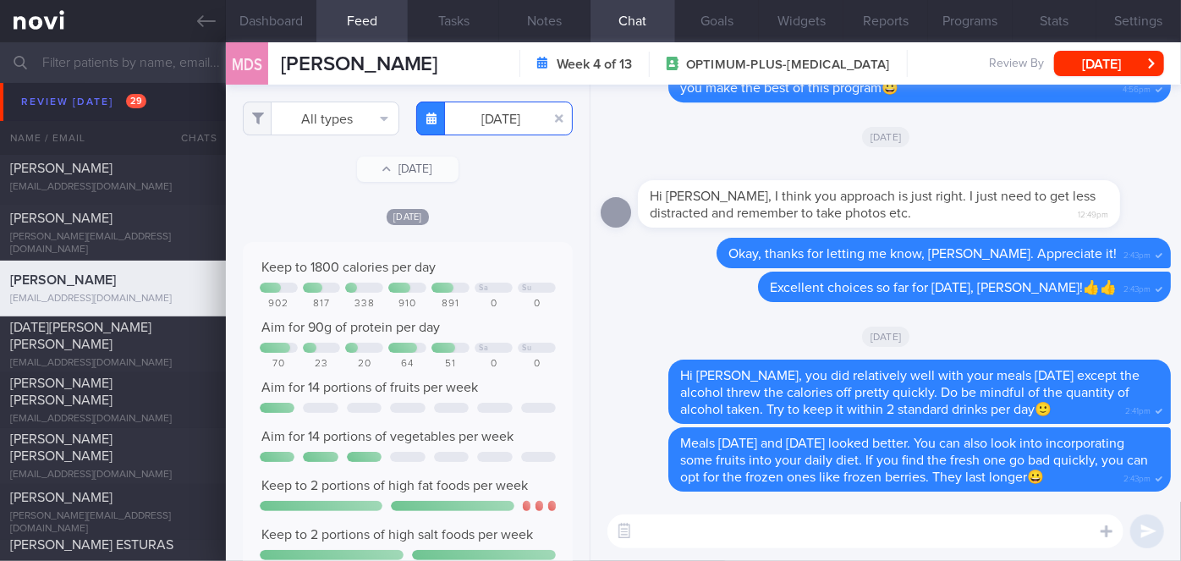
scroll to position [73, 296]
click at [333, 120] on button "All types" at bounding box center [321, 119] width 157 height 34
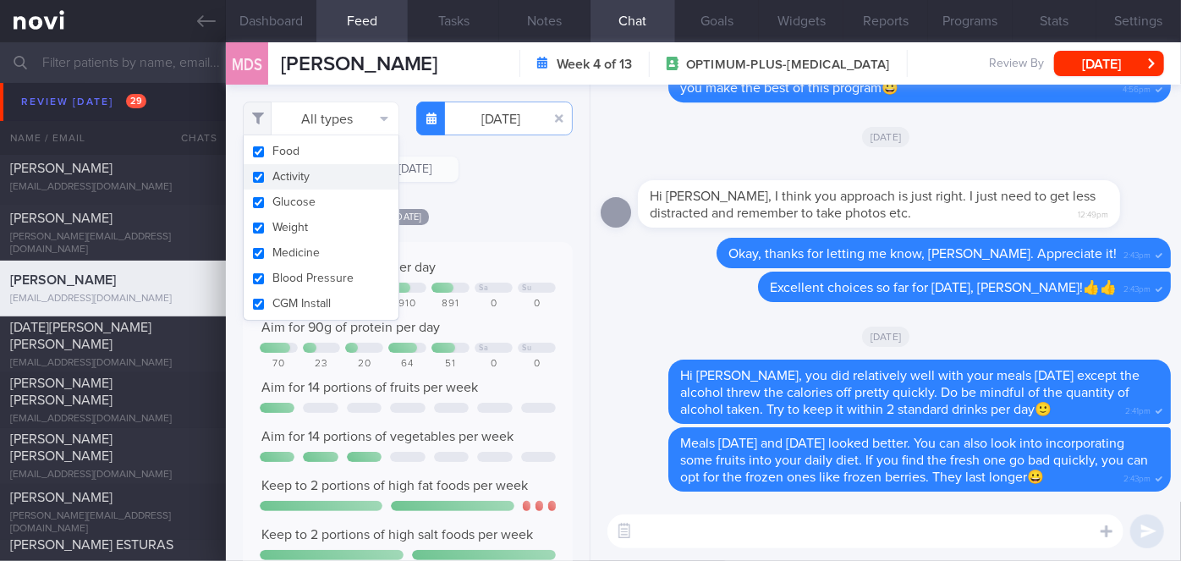
click at [321, 174] on button "Activity" at bounding box center [321, 176] width 155 height 25
checkbox input "false"
click at [447, 207] on div "[DATE]" at bounding box center [408, 216] width 330 height 18
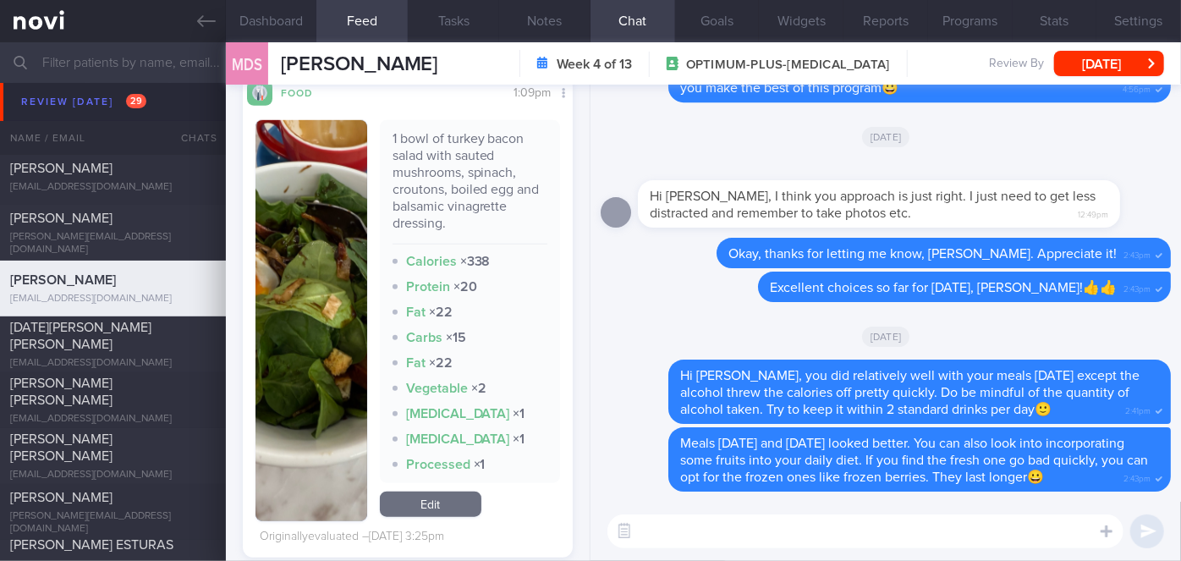
scroll to position [692, 0]
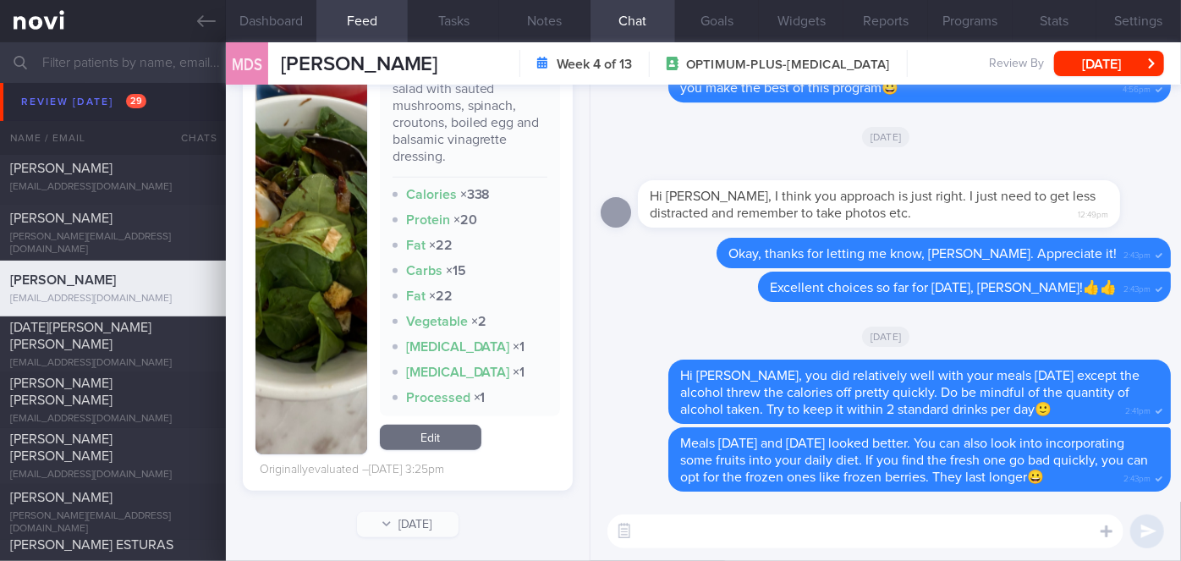
click at [345, 217] on button "button" at bounding box center [311, 253] width 112 height 401
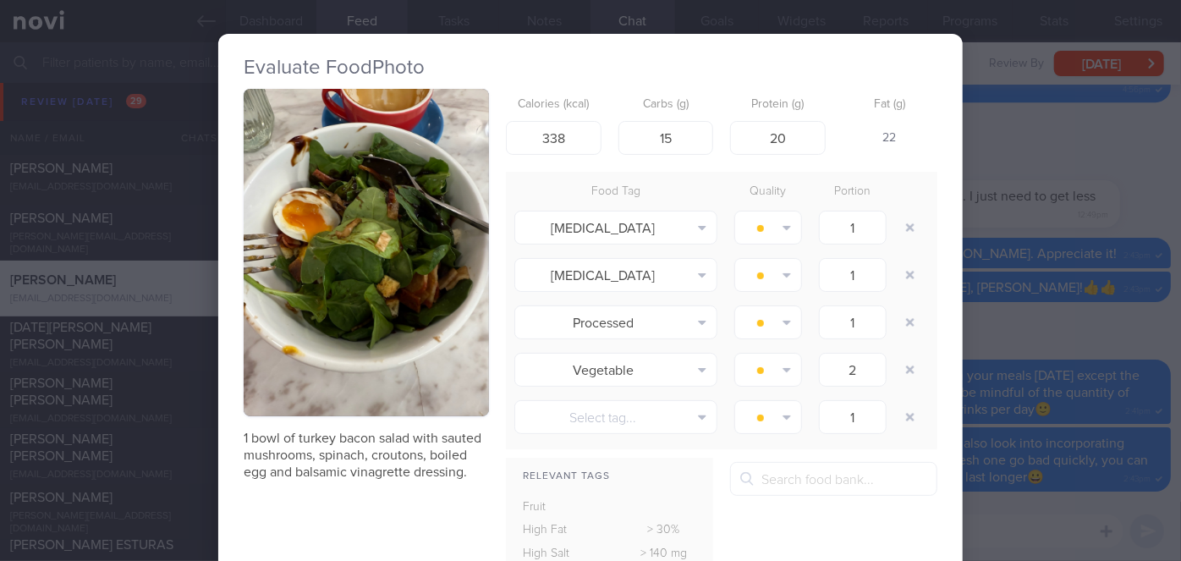
click at [980, 298] on div "Evaluate Food Photo 1 bowl of turkey bacon salad with sauted mushrooms, spinach…" at bounding box center [590, 280] width 1181 height 561
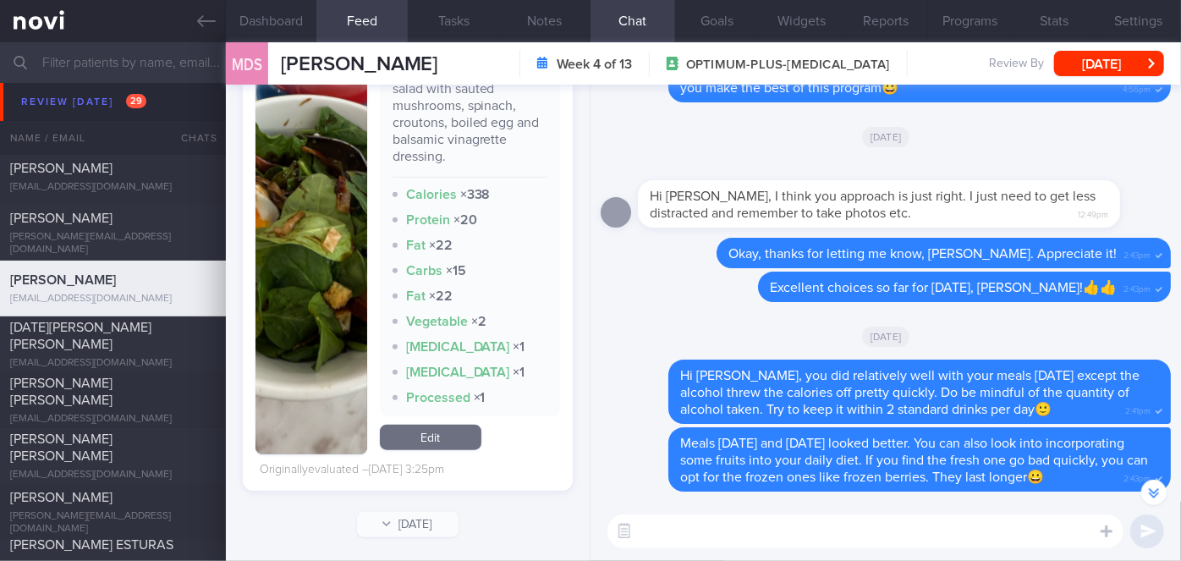
scroll to position [-538, 0]
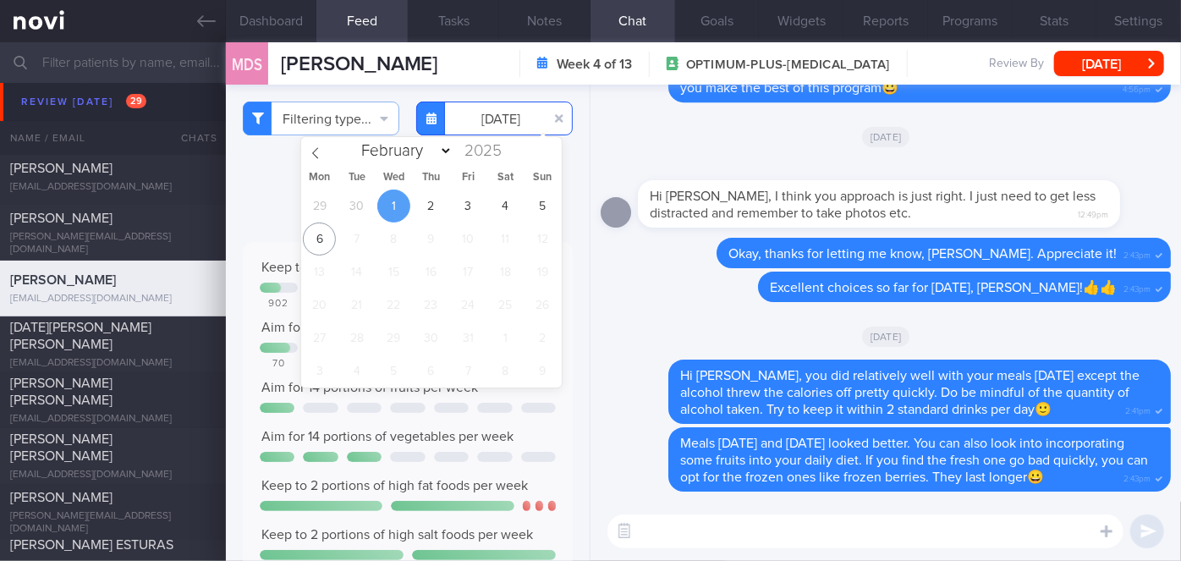
click at [504, 112] on input "[DATE]" at bounding box center [494, 119] width 157 height 34
click at [435, 215] on span "2" at bounding box center [431, 205] width 33 height 33
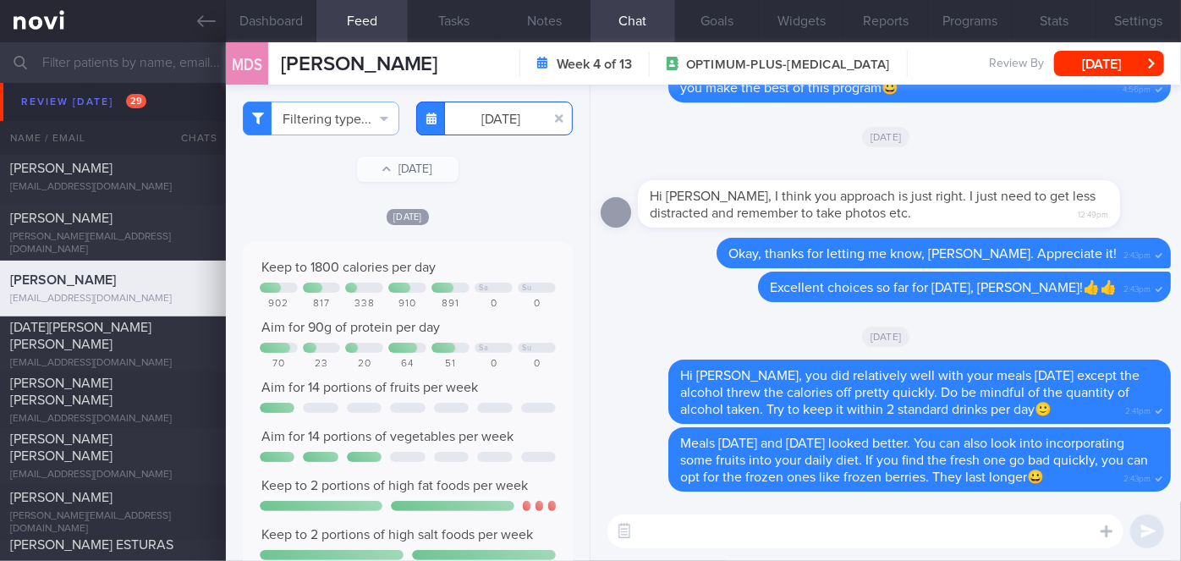
click at [498, 120] on input "[DATE]" at bounding box center [494, 119] width 157 height 34
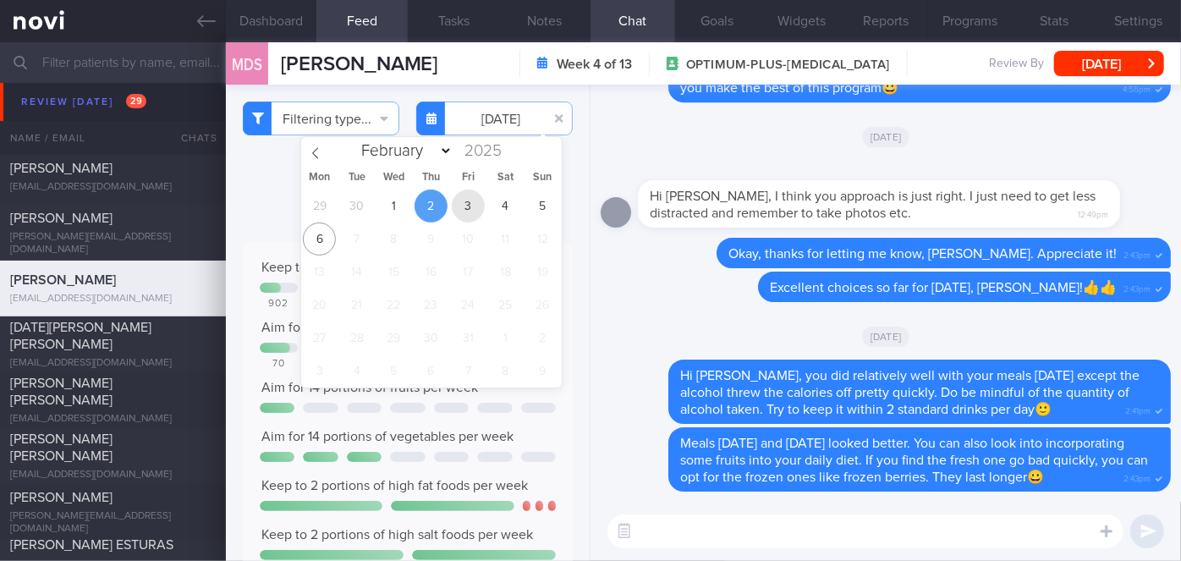
click at [474, 204] on span "3" at bounding box center [468, 205] width 33 height 33
type input "[DATE]"
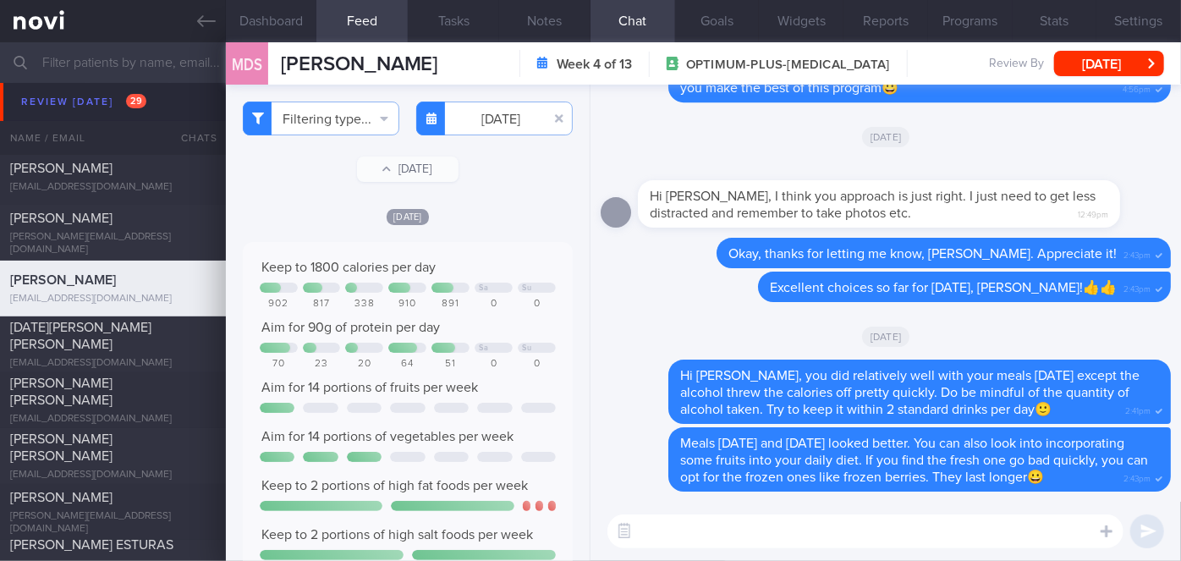
click at [772, 528] on textarea at bounding box center [865, 531] width 516 height 34
type textarea "Food choices last week looked good, [PERSON_NAME]!"
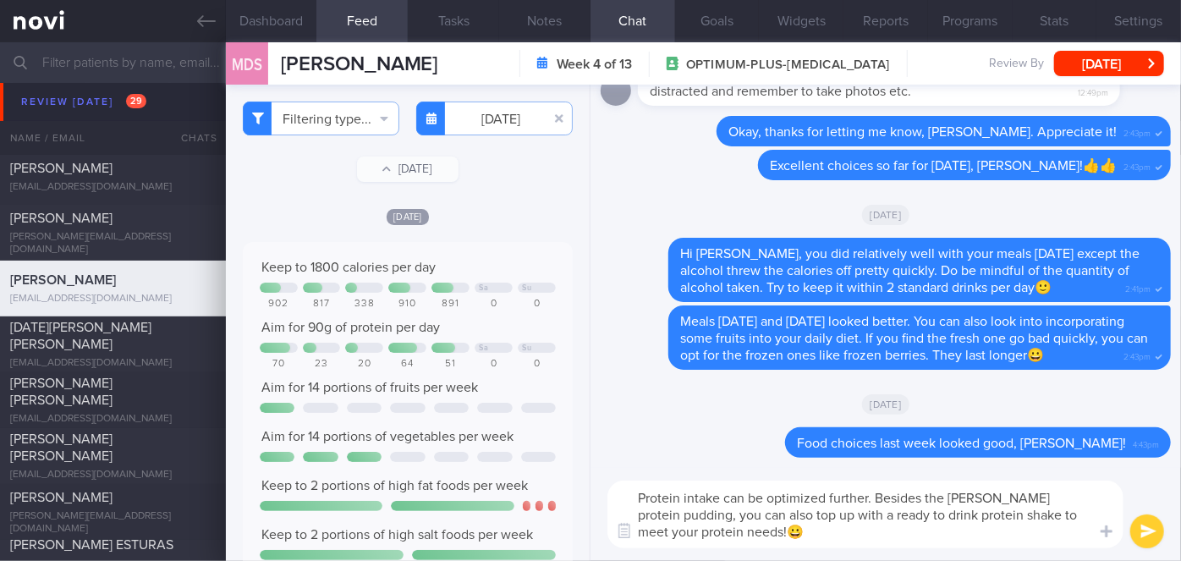
type textarea "Protein intake can be optimized further. Besides the [PERSON_NAME] protein pudd…"
click at [1145, 526] on button "submit" at bounding box center [1147, 531] width 34 height 34
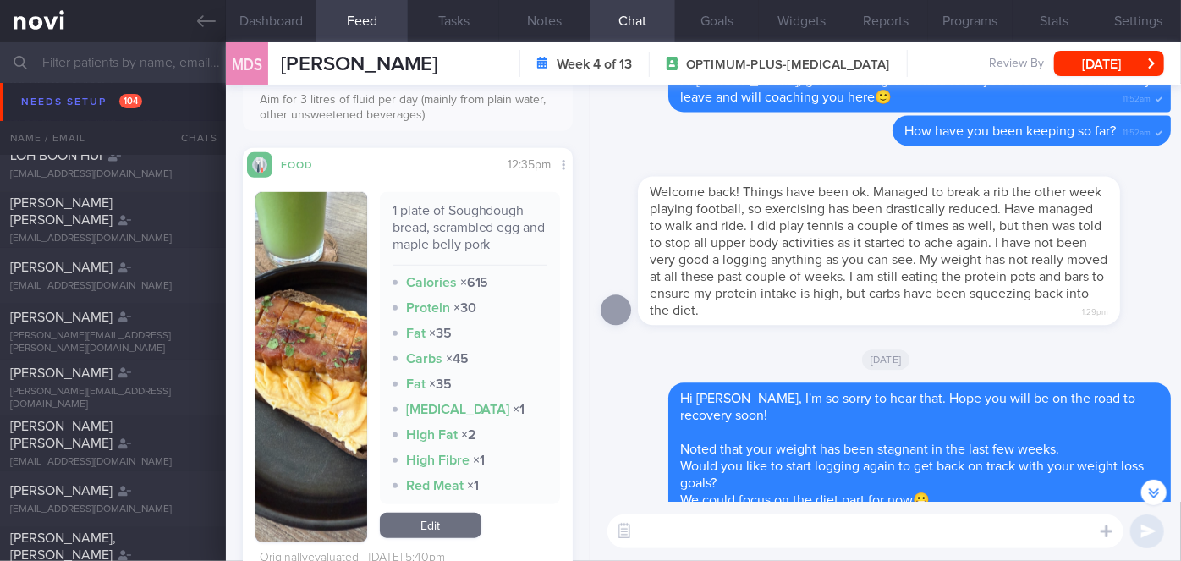
scroll to position [3, 0]
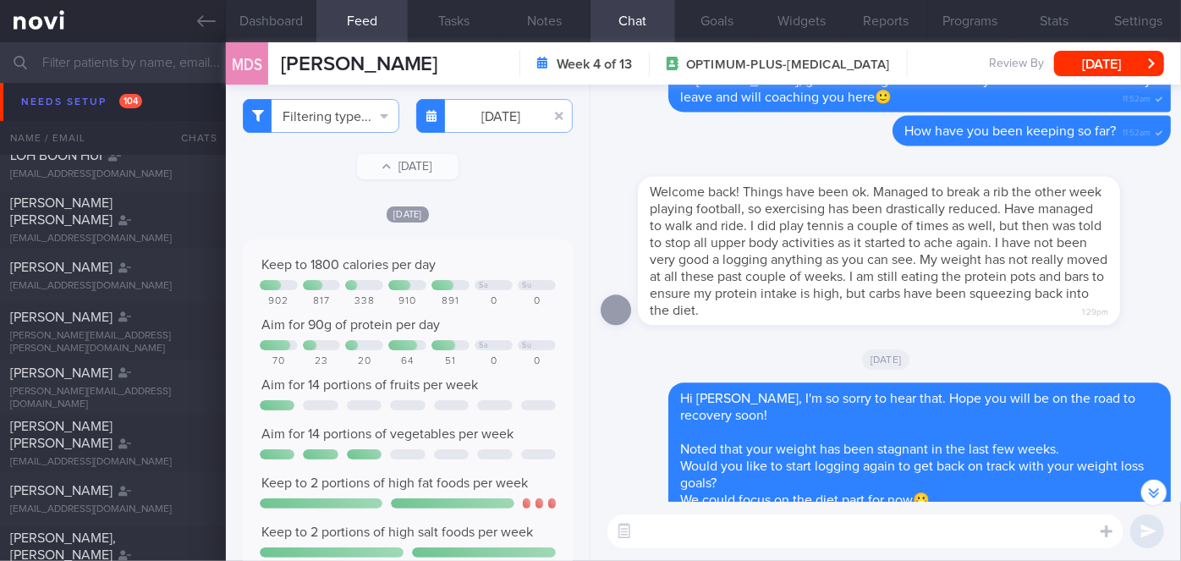
click at [1129, 206] on div "Welcome back! Things have been ok. Managed to break a rib the other week playin…" at bounding box center [904, 240] width 533 height 169
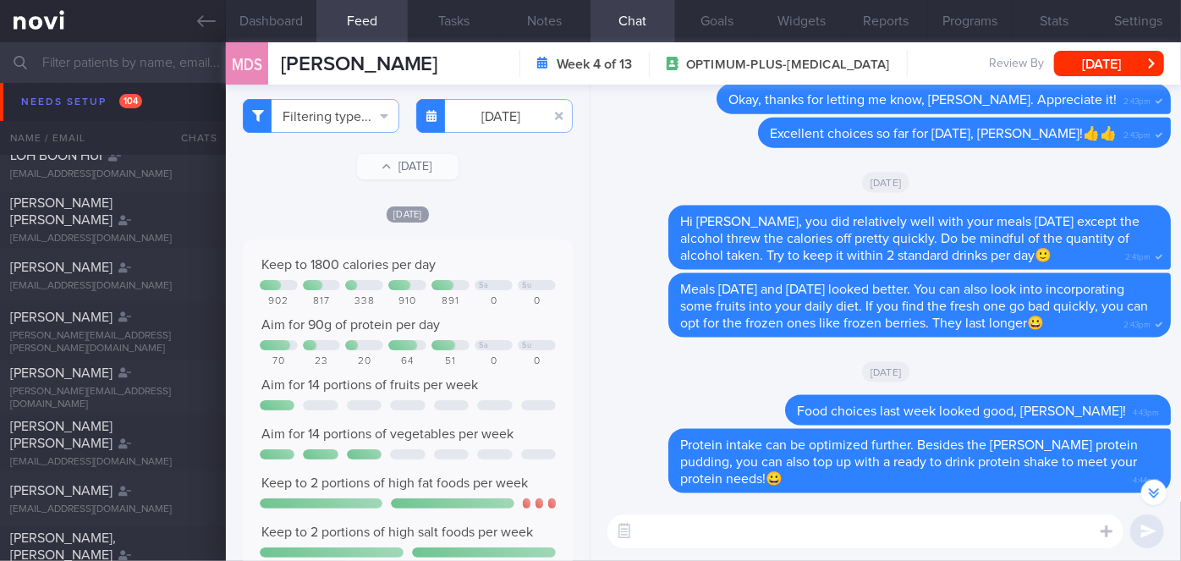
scroll to position [0, 0]
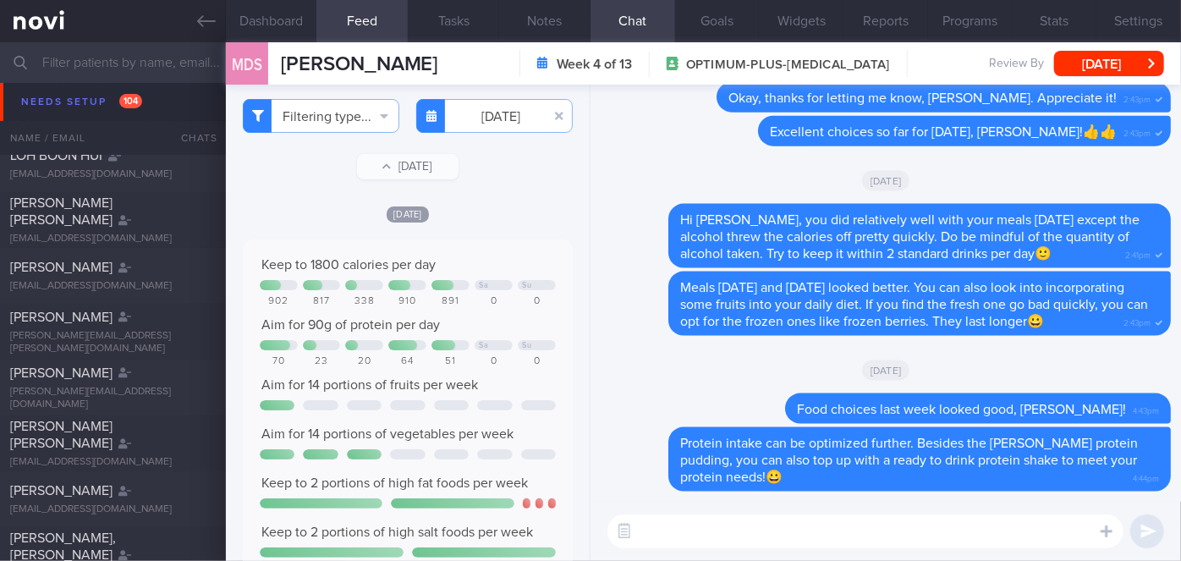
click at [813, 526] on textarea at bounding box center [865, 531] width 516 height 34
type textarea "s"
type textarea "Some examples are:-"
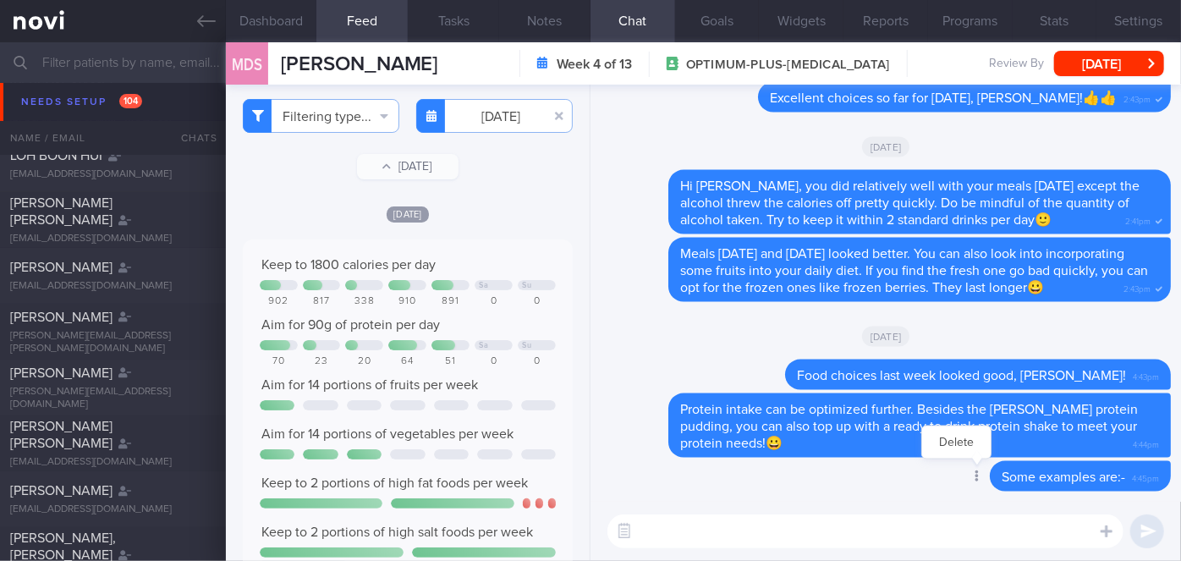
click at [975, 472] on icon at bounding box center [976, 476] width 3 height 12
click at [960, 477] on div at bounding box center [975, 477] width 30 height 31
click at [942, 445] on button "Delete" at bounding box center [956, 442] width 69 height 25
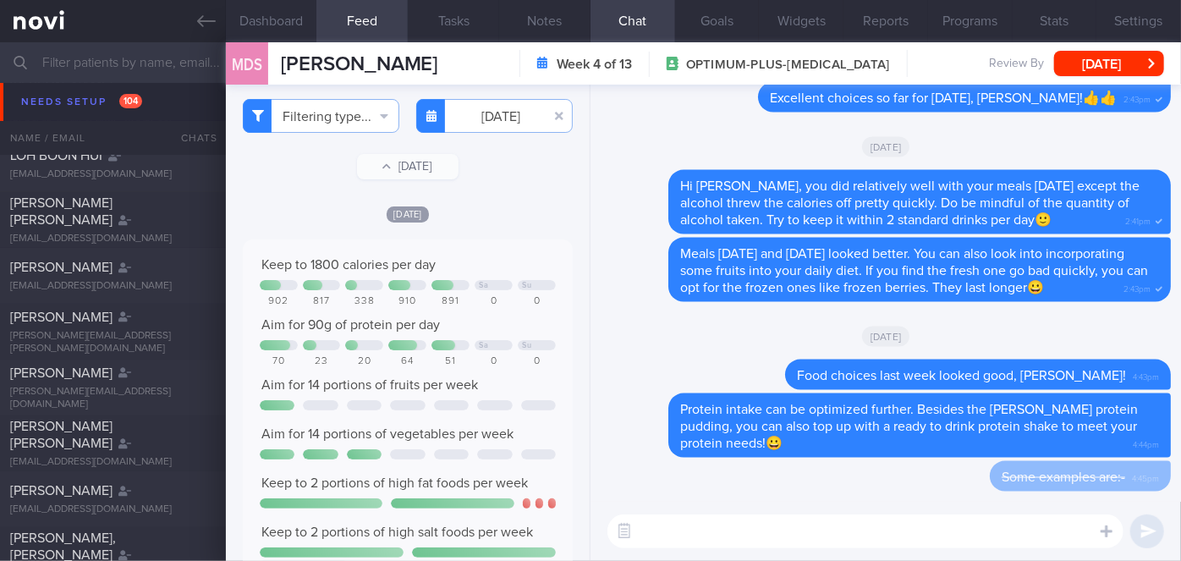
click at [692, 539] on textarea at bounding box center [865, 531] width 516 height 34
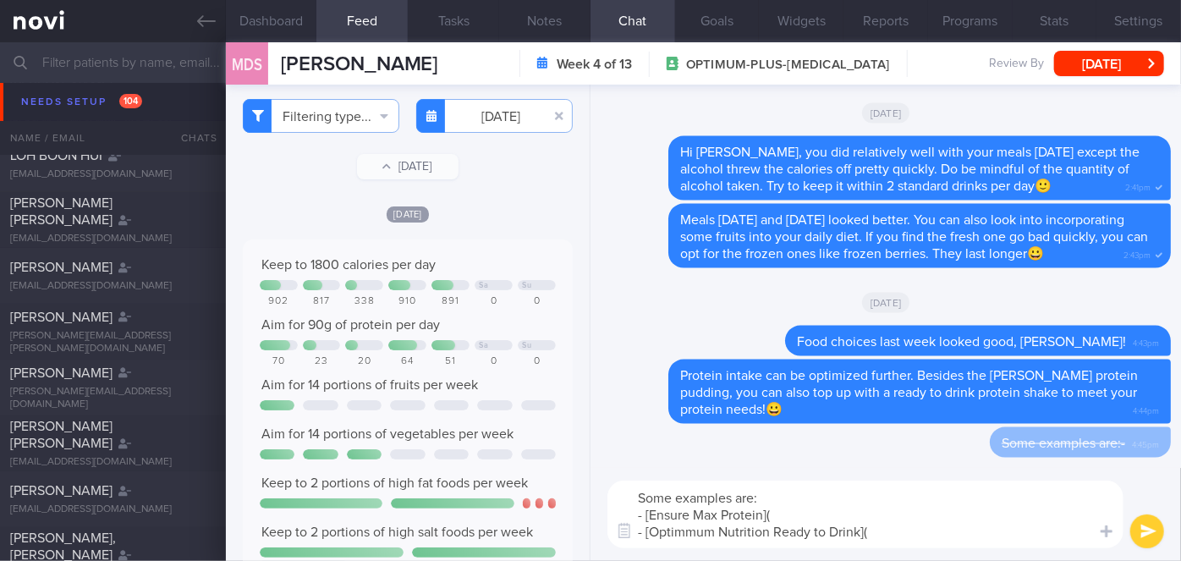
click at [686, 532] on textarea "Some examples are: - [Ensure Max Protein]( - [Optimmum Nutrition Ready to Drink…" at bounding box center [865, 515] width 516 height 68
click at [864, 528] on textarea "Some examples are: - [Ensure Max Protein]( - [Optimum Nutrition Ready to Drink](" at bounding box center [865, 515] width 516 height 68
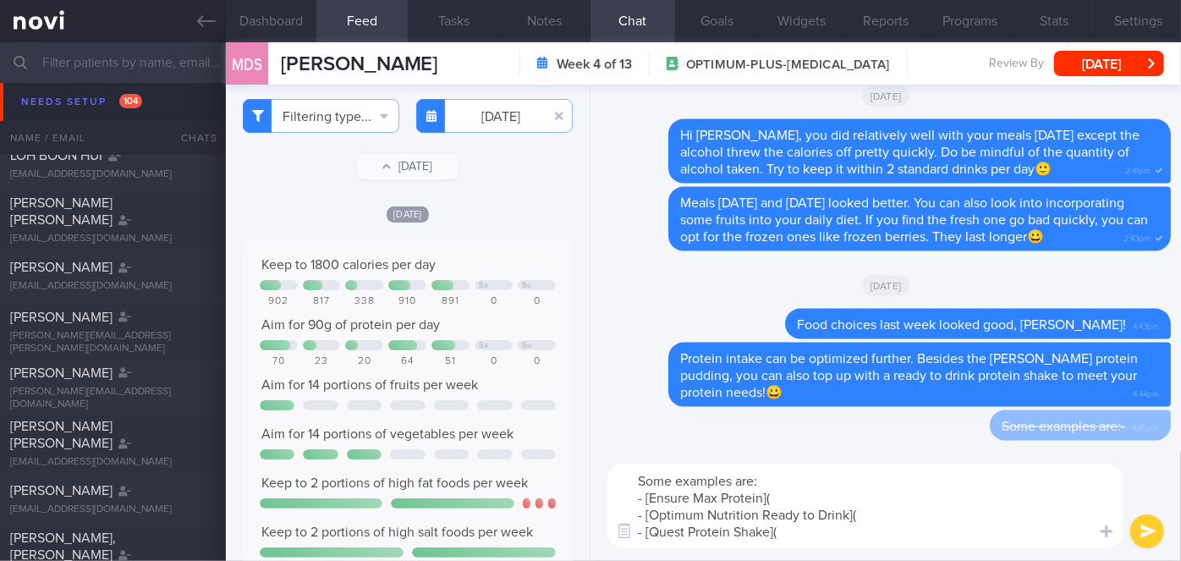
click at [783, 497] on textarea "Some examples are: - [Ensure Max Protein]( - [Optimum Nutrition Ready to Drink]…" at bounding box center [865, 506] width 516 height 85
paste textarea "[URL][DOMAIN_NAME]"
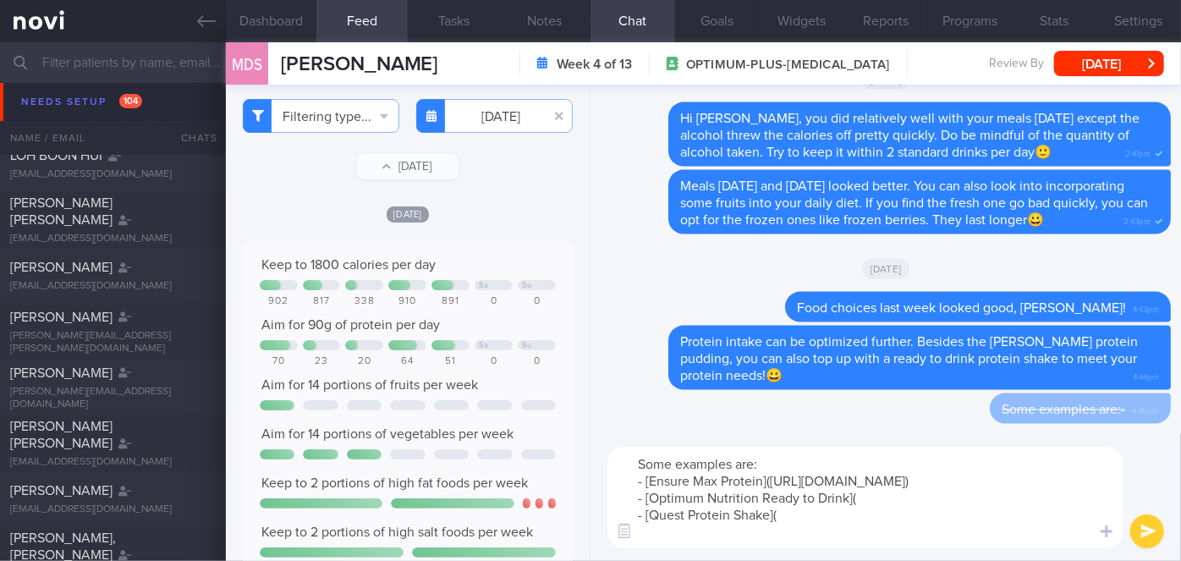
click at [861, 514] on textarea "Some examples are: - [Ensure Max Protein]([URL][DOMAIN_NAME]) - [Optimum Nutrit…" at bounding box center [865, 498] width 516 height 102
paste textarea "[URL][DOMAIN_NAME]"
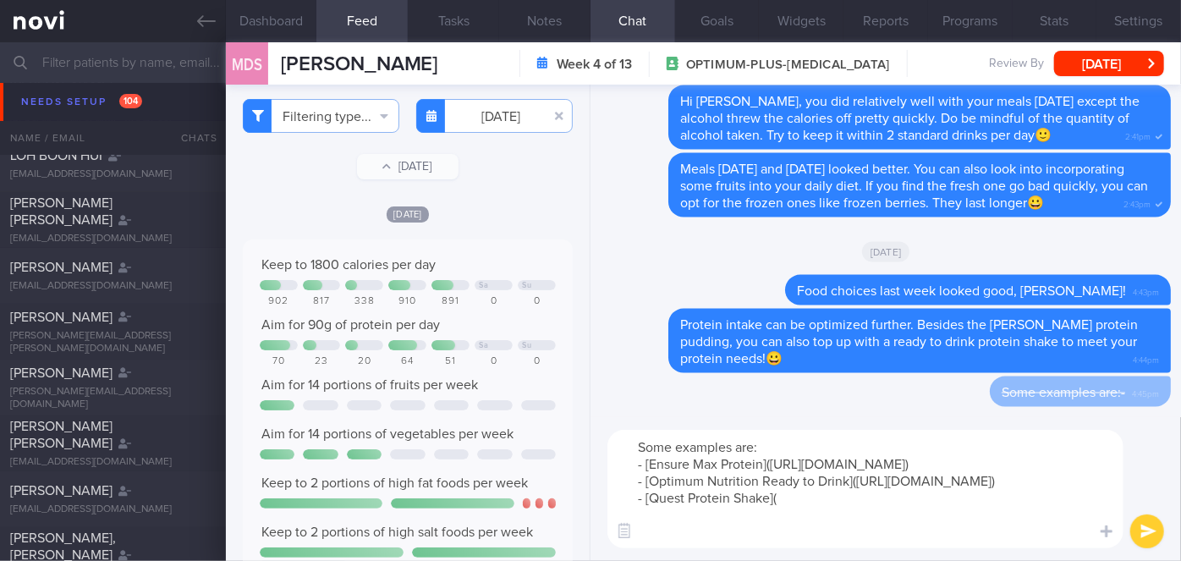
click at [805, 530] on textarea "Some examples are: - [Ensure Max Protein]([URL][DOMAIN_NAME]) - [Optimum Nutrit…" at bounding box center [865, 489] width 516 height 118
paste textarea "[URL][DOMAIN_NAME]"
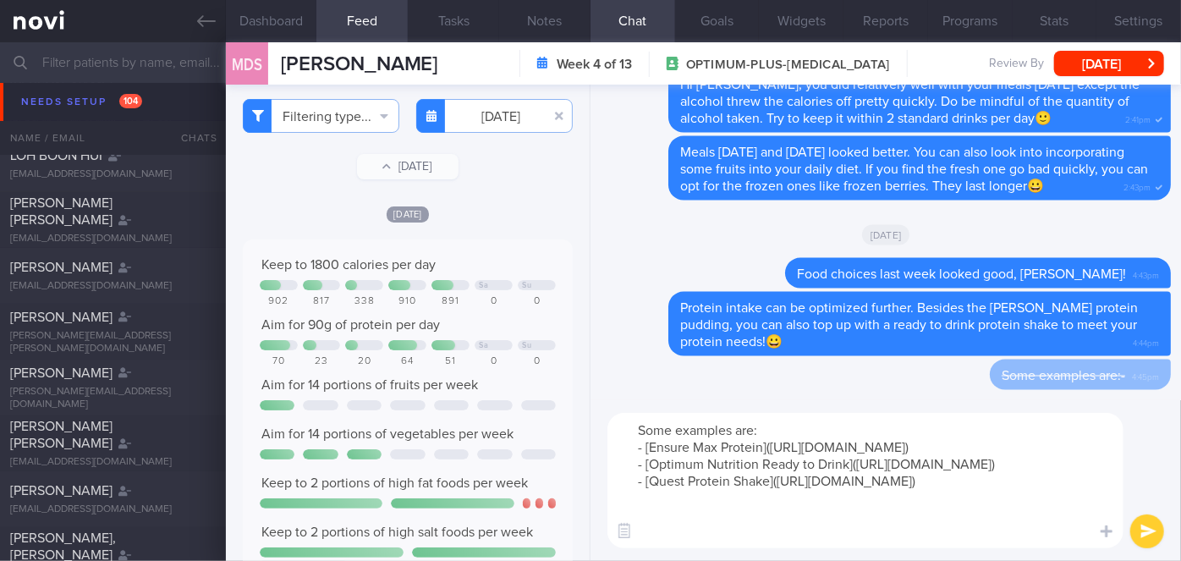
type textarea "Some examples are: - [Ensure Max Protein]([URL][DOMAIN_NAME]) - [Optimum Nutrit…"
click at [1145, 532] on button "submit" at bounding box center [1147, 531] width 34 height 34
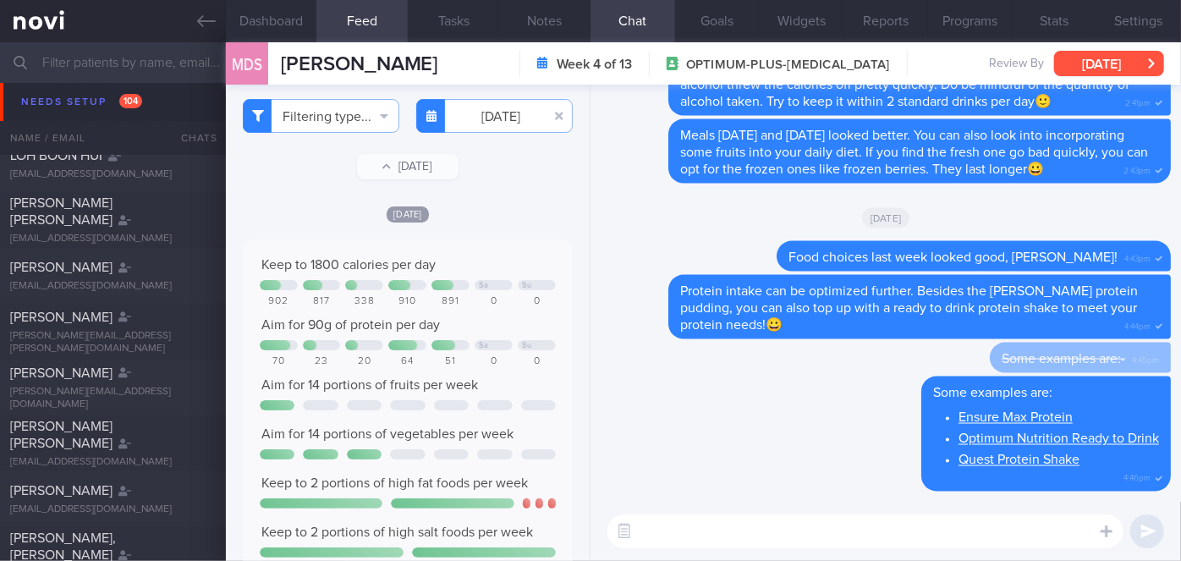
click at [1090, 67] on button "[DATE]" at bounding box center [1109, 63] width 110 height 25
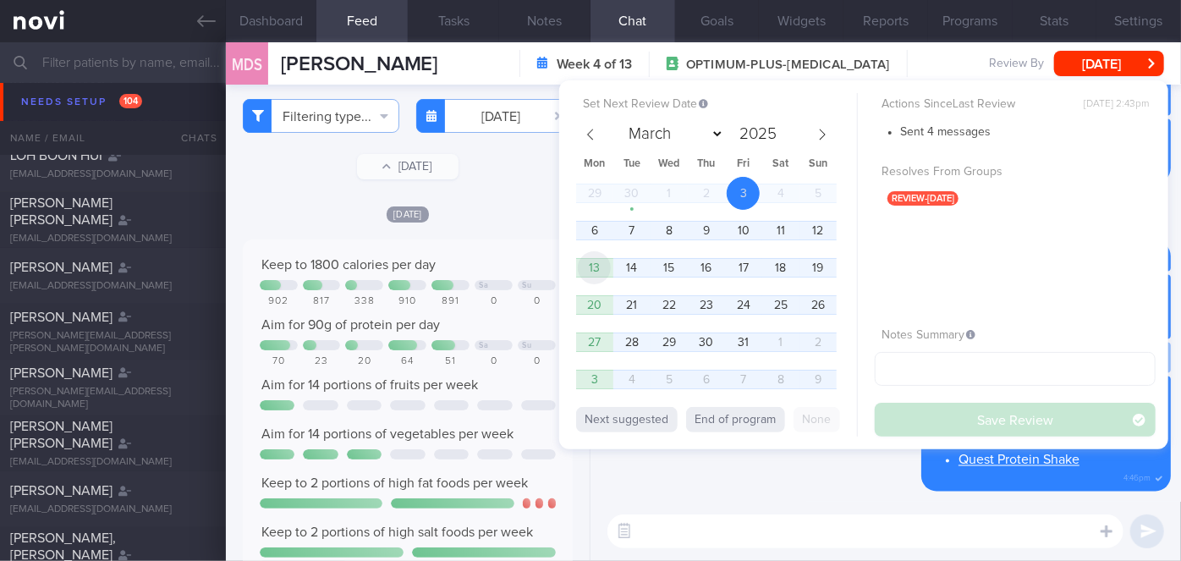
click at [594, 266] on span "13" at bounding box center [594, 267] width 33 height 33
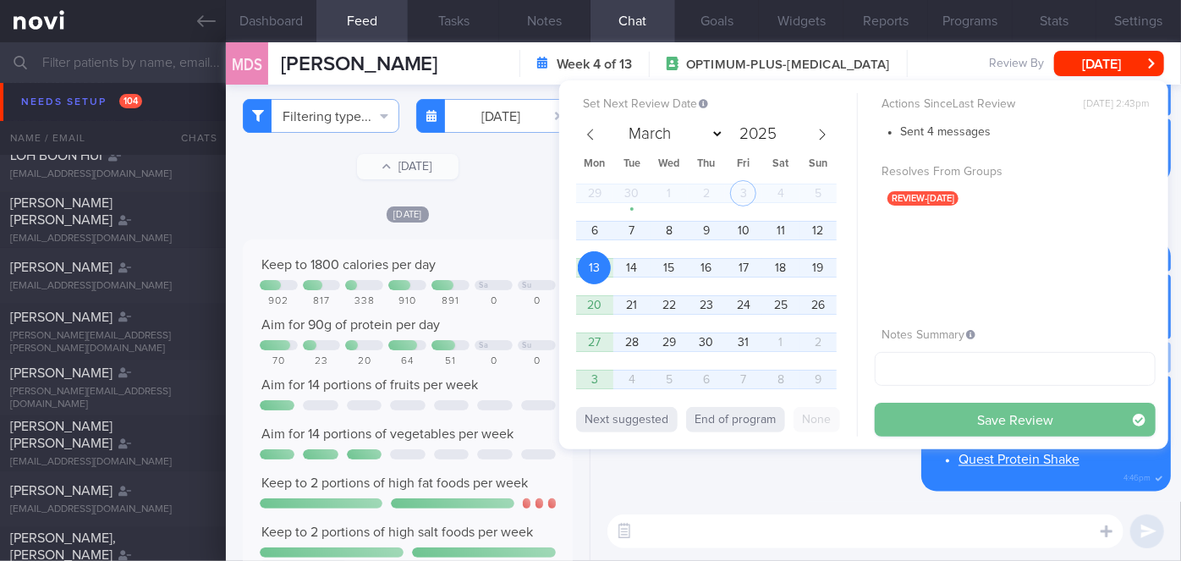
click at [930, 420] on button "Save Review" at bounding box center [1015, 420] width 281 height 34
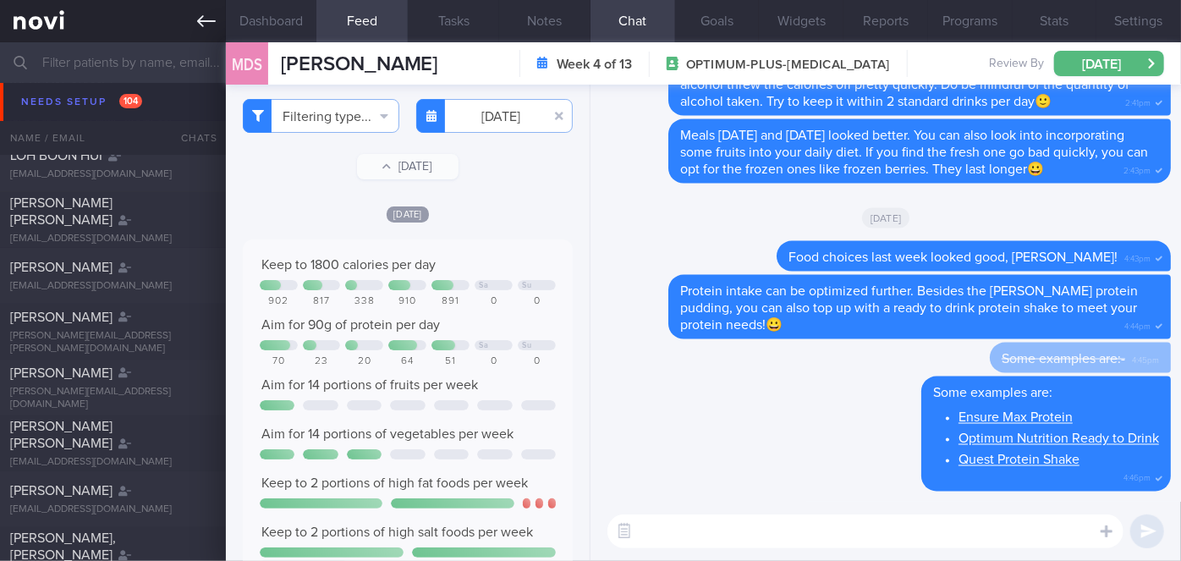
click at [211, 20] on icon at bounding box center [206, 21] width 19 height 12
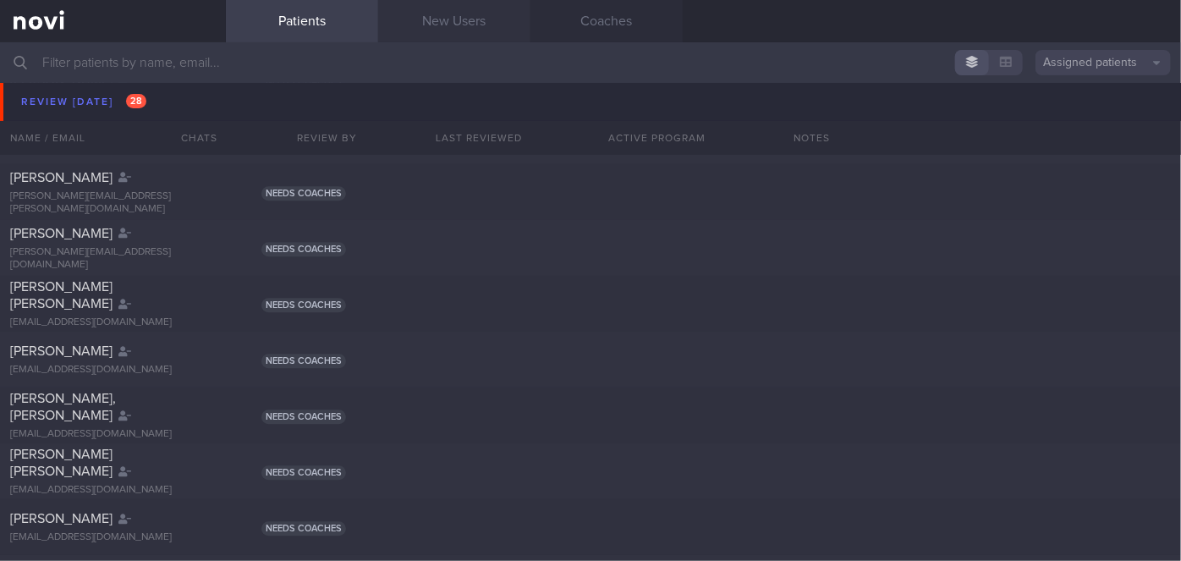
scroll to position [7011, 0]
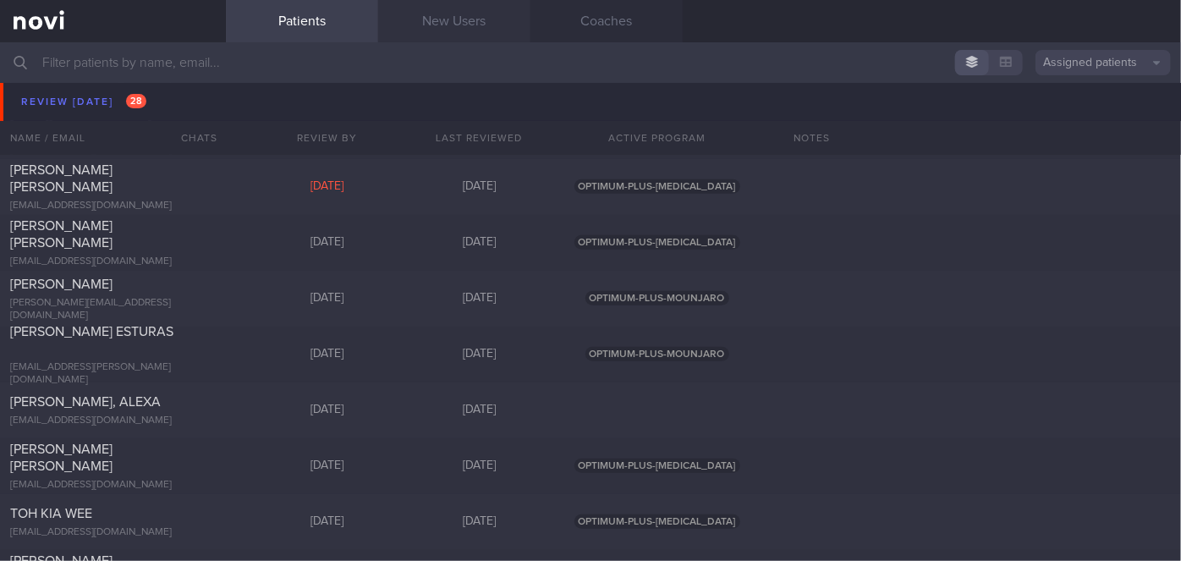
click at [437, 21] on link "New Users" at bounding box center [454, 21] width 152 height 42
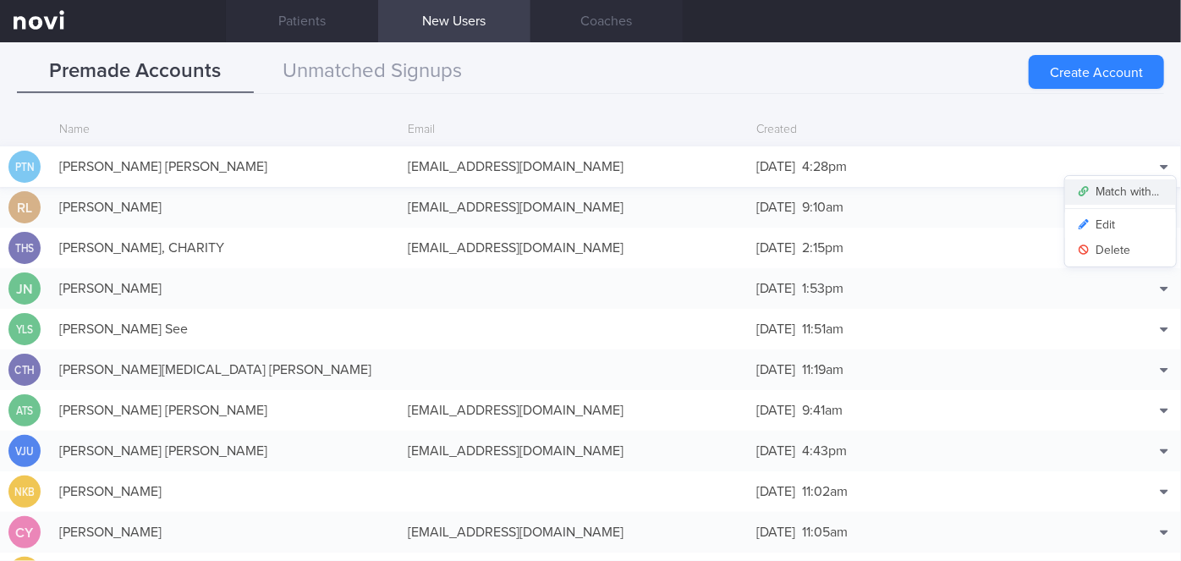
click at [1125, 188] on button "Match with..." at bounding box center [1120, 191] width 111 height 25
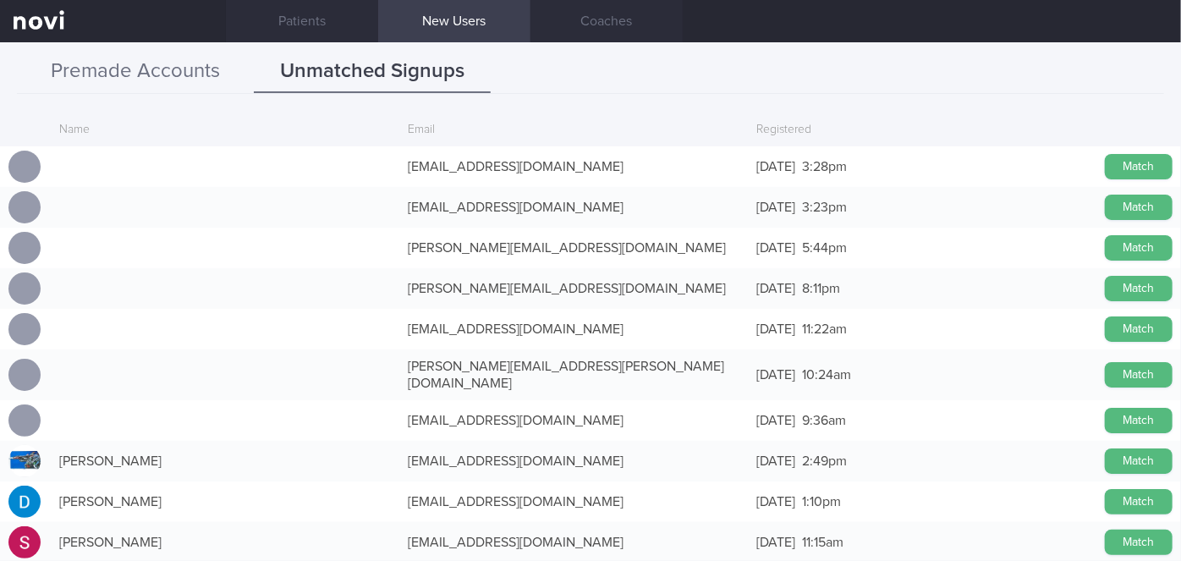
click at [151, 70] on button "Premade Accounts" at bounding box center [135, 72] width 237 height 42
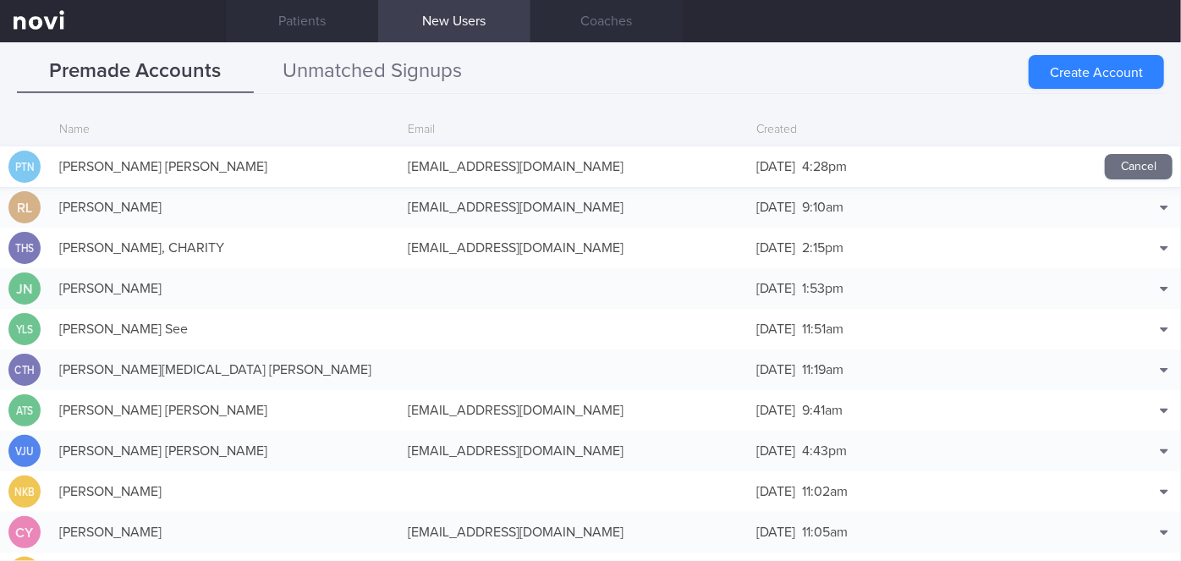
click at [333, 80] on button "Unmatched Signups" at bounding box center [372, 72] width 237 height 42
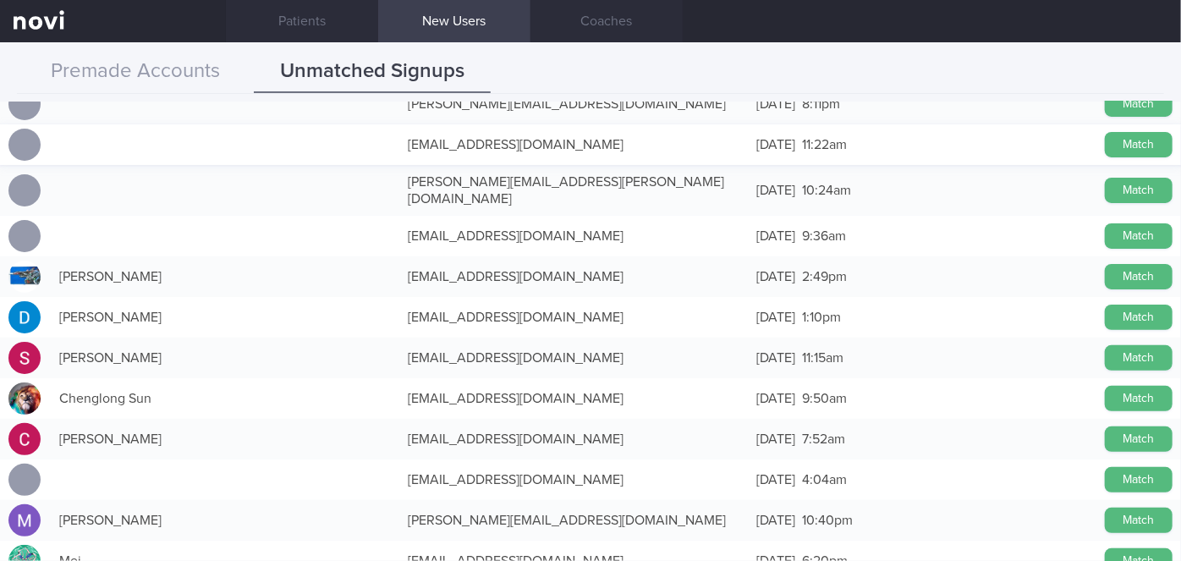
scroll to position [230, 0]
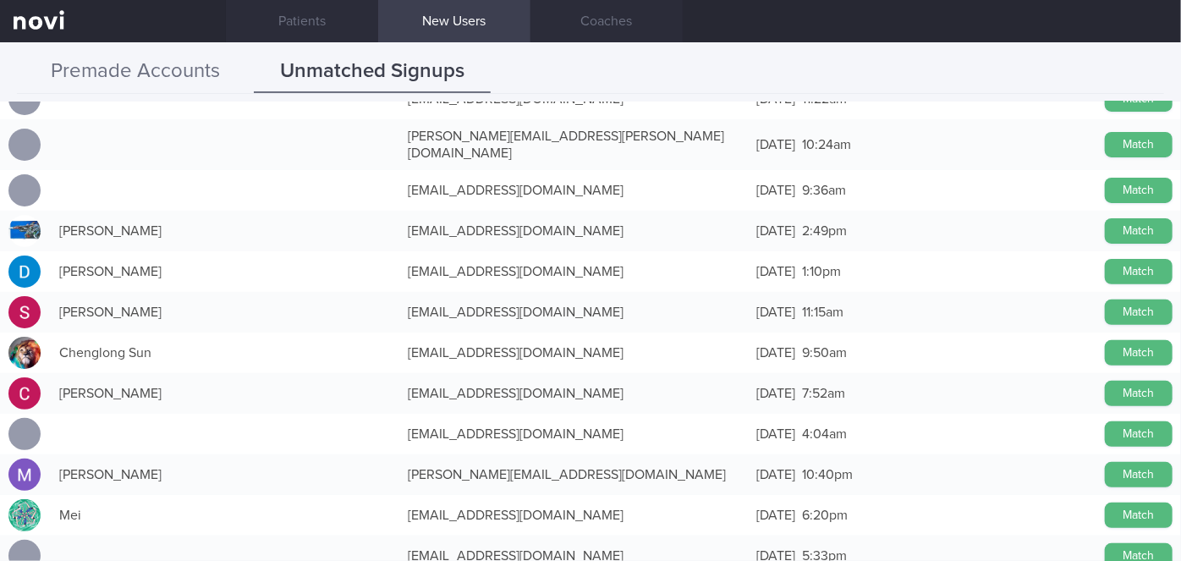
click at [196, 76] on button "Premade Accounts" at bounding box center [135, 72] width 237 height 42
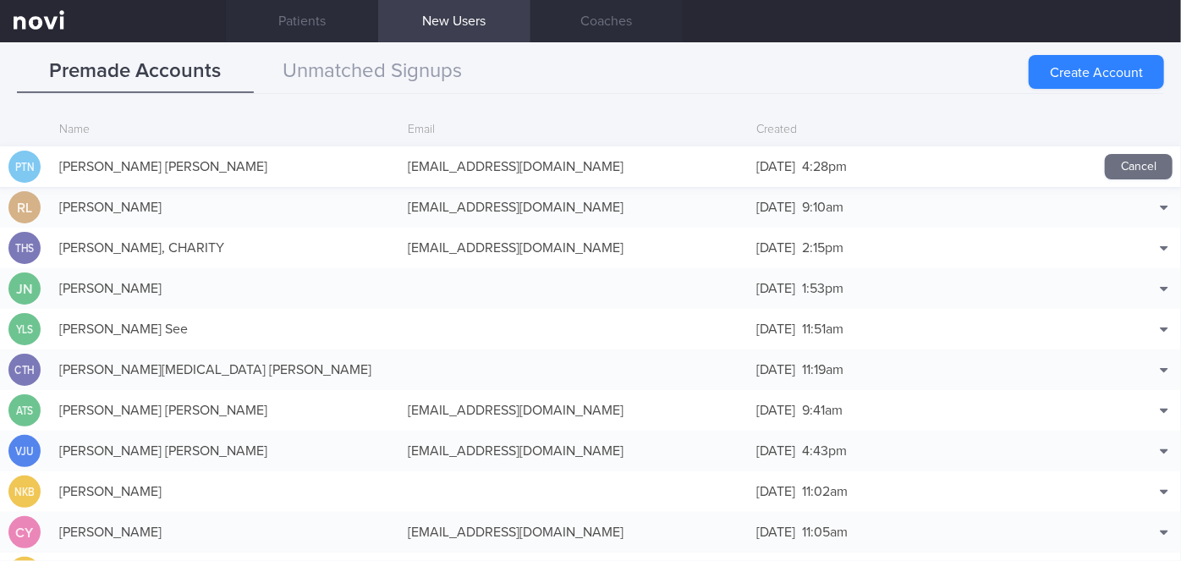
click at [396, 93] on div "Premade Accounts Unmatched Signups" at bounding box center [590, 72] width 1147 height 43
click at [406, 70] on button "Unmatched Signups" at bounding box center [372, 72] width 237 height 42
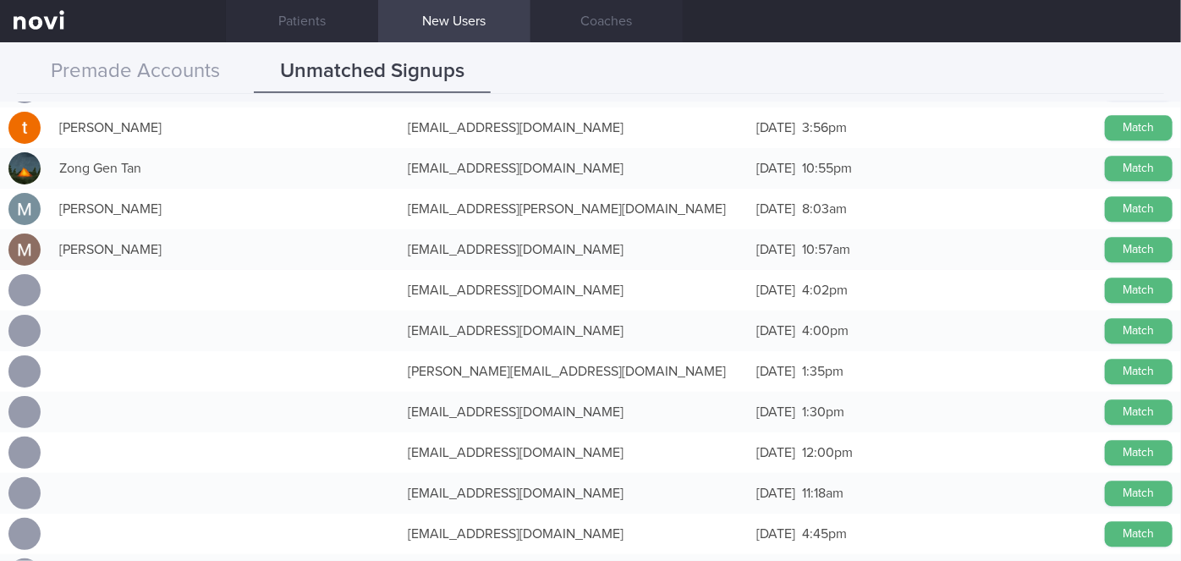
scroll to position [28070, 0]
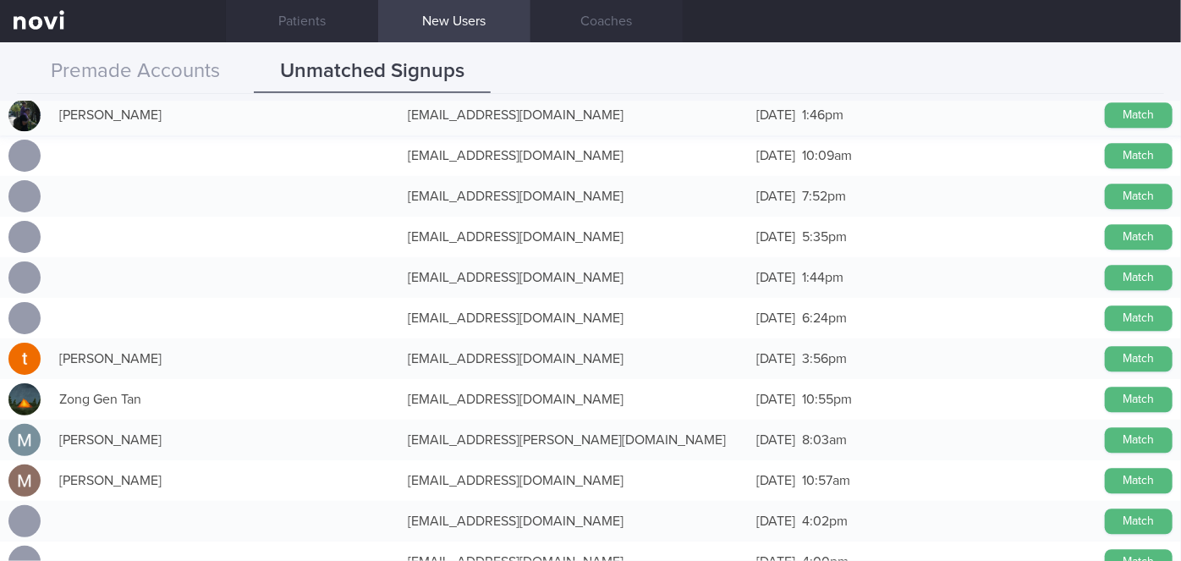
click at [1148, 350] on button "Match" at bounding box center [1139, 358] width 68 height 25
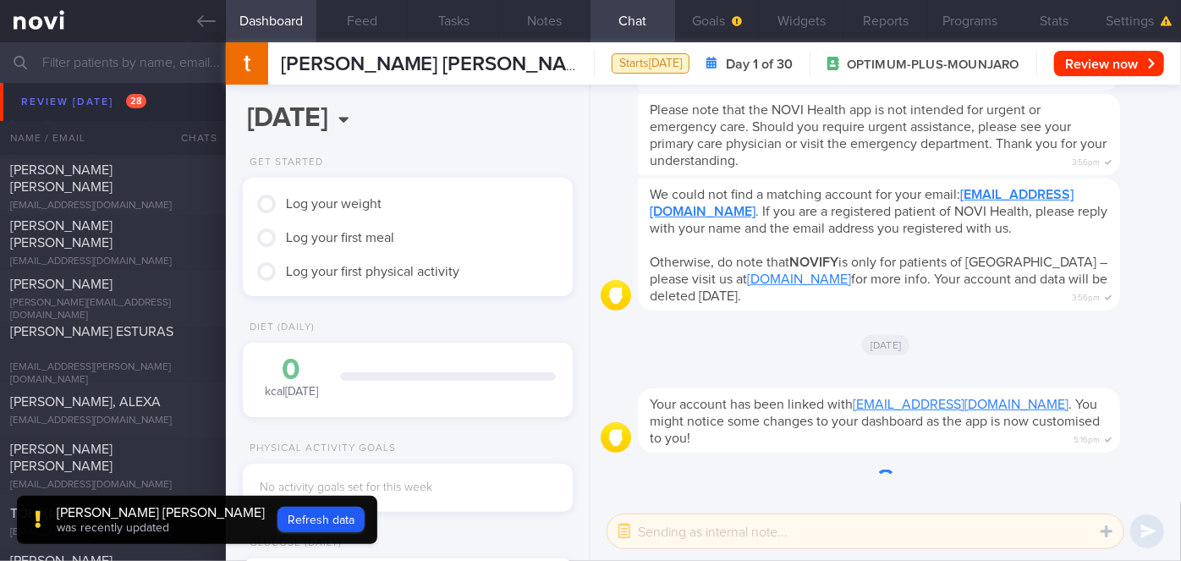
drag, startPoint x: 1155, startPoint y: 13, endPoint x: 1161, endPoint y: 241, distance: 228.5
click at [1155, 14] on button "Settings" at bounding box center [1138, 21] width 85 height 42
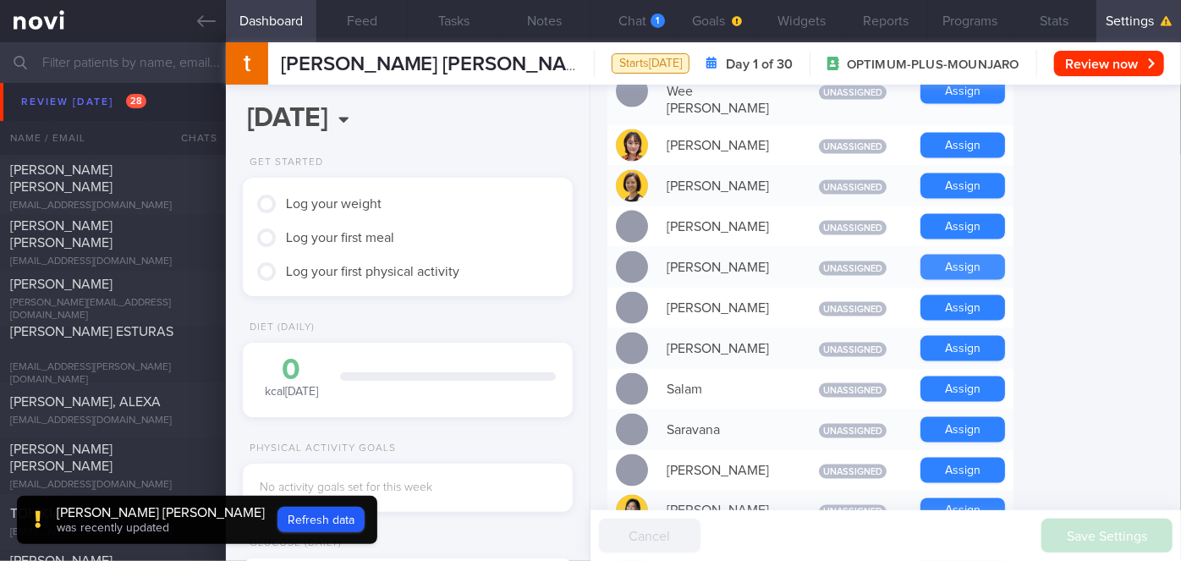
scroll to position [1230, 0]
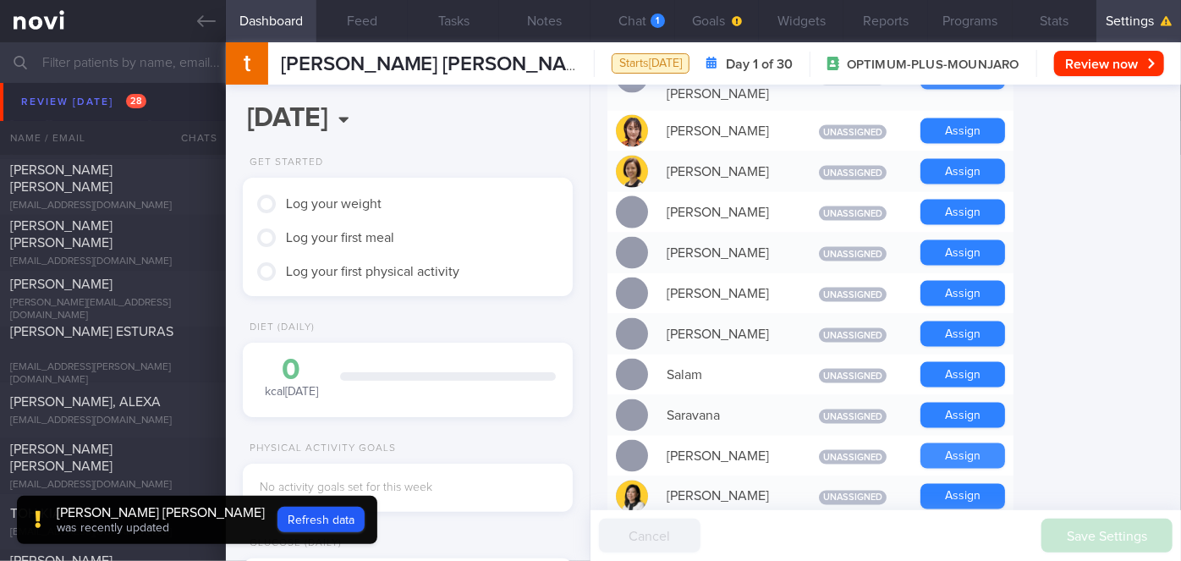
click at [959, 443] on button "Assign" at bounding box center [962, 455] width 85 height 25
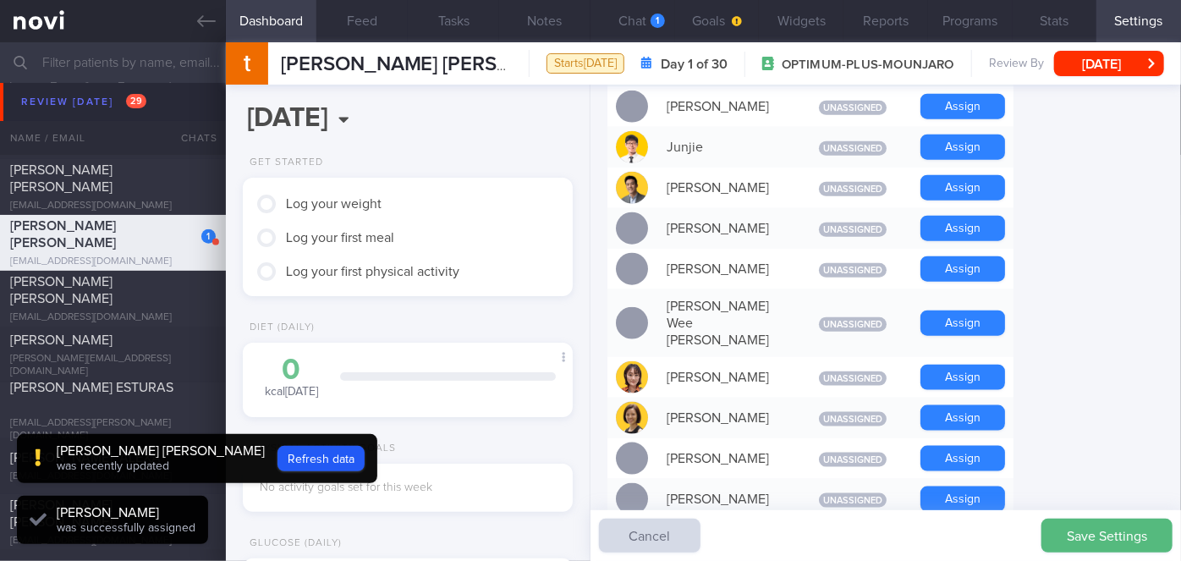
scroll to position [147, 295]
click at [968, 135] on button "Assign" at bounding box center [962, 147] width 85 height 25
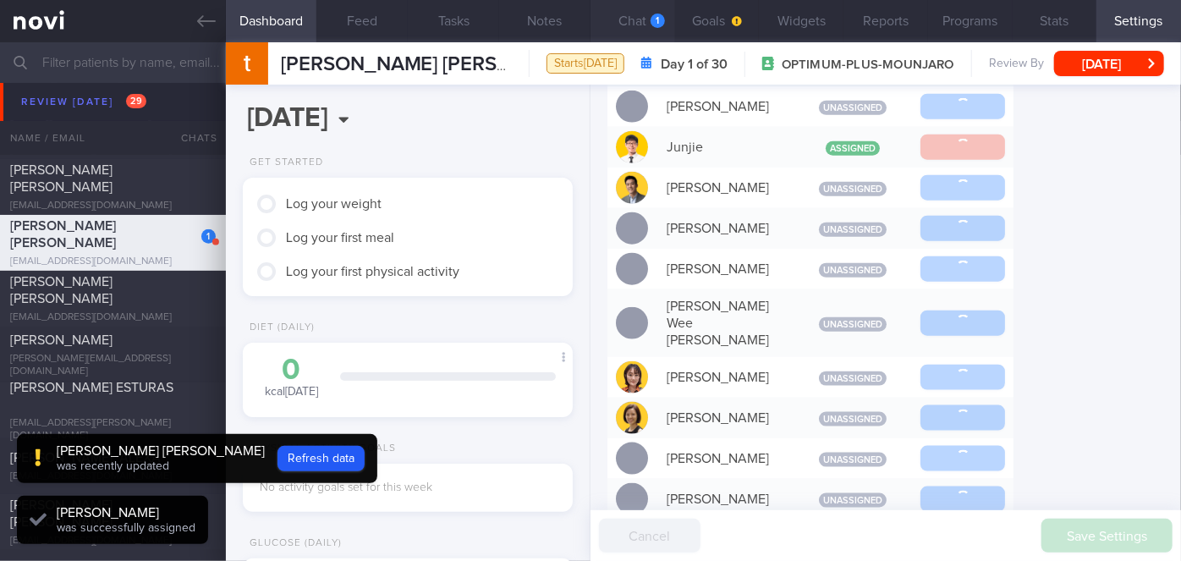
click at [640, 18] on button "Chat 1" at bounding box center [632, 21] width 85 height 42
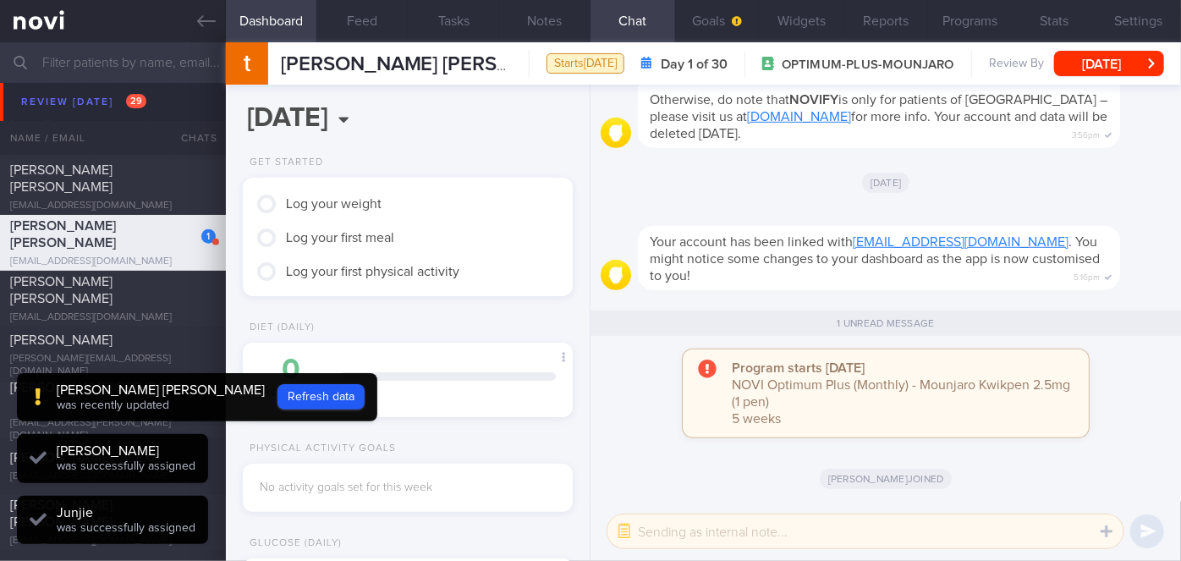
scroll to position [147, 295]
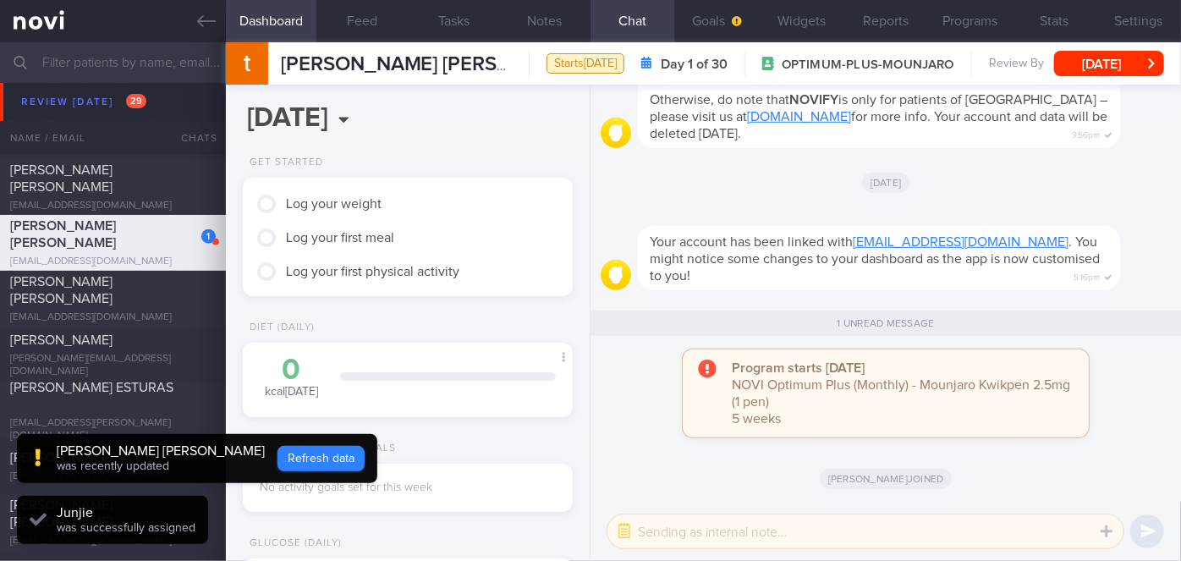
click at [277, 457] on button "Refresh data" at bounding box center [320, 458] width 87 height 25
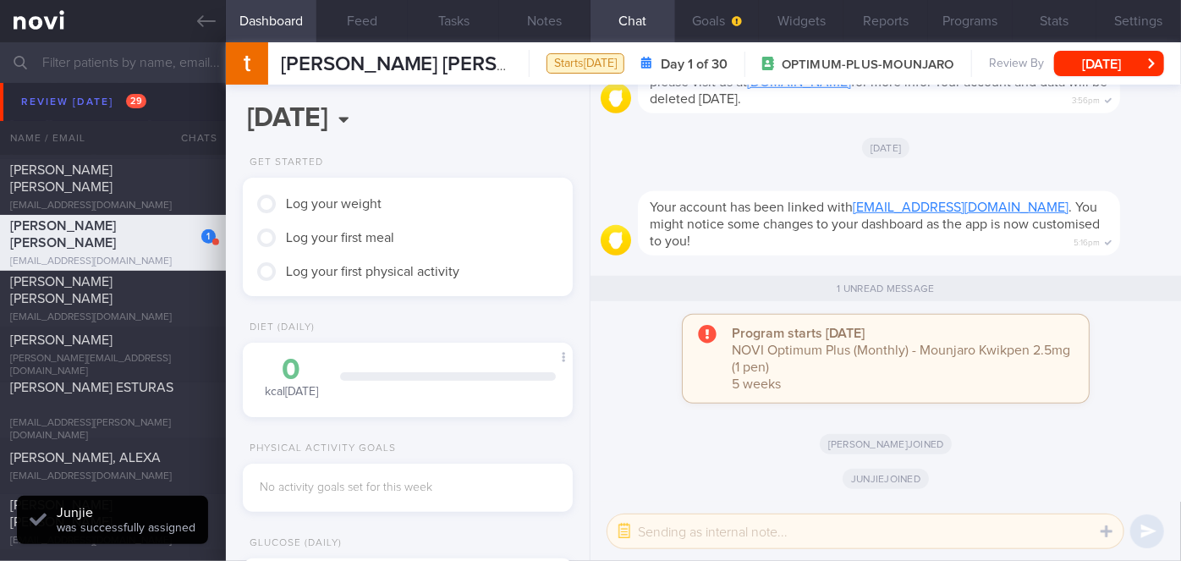
type input "1d5ee00a0d73195dc800deab94860d55"
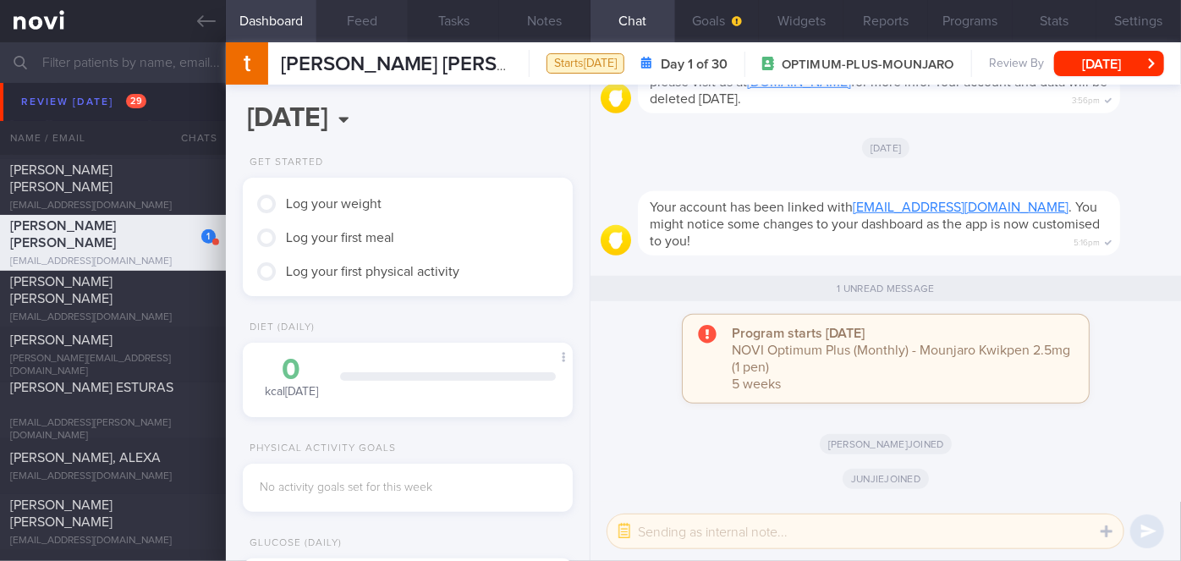
click at [340, 18] on button "Feed" at bounding box center [361, 21] width 91 height 42
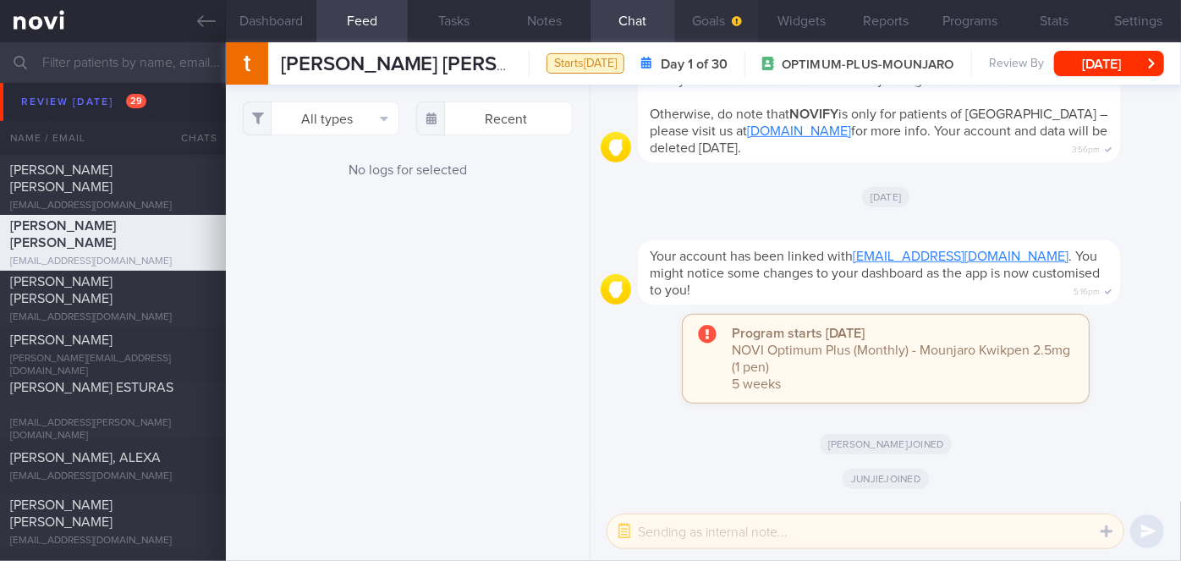
click at [722, 16] on button "Goals" at bounding box center [717, 21] width 85 height 42
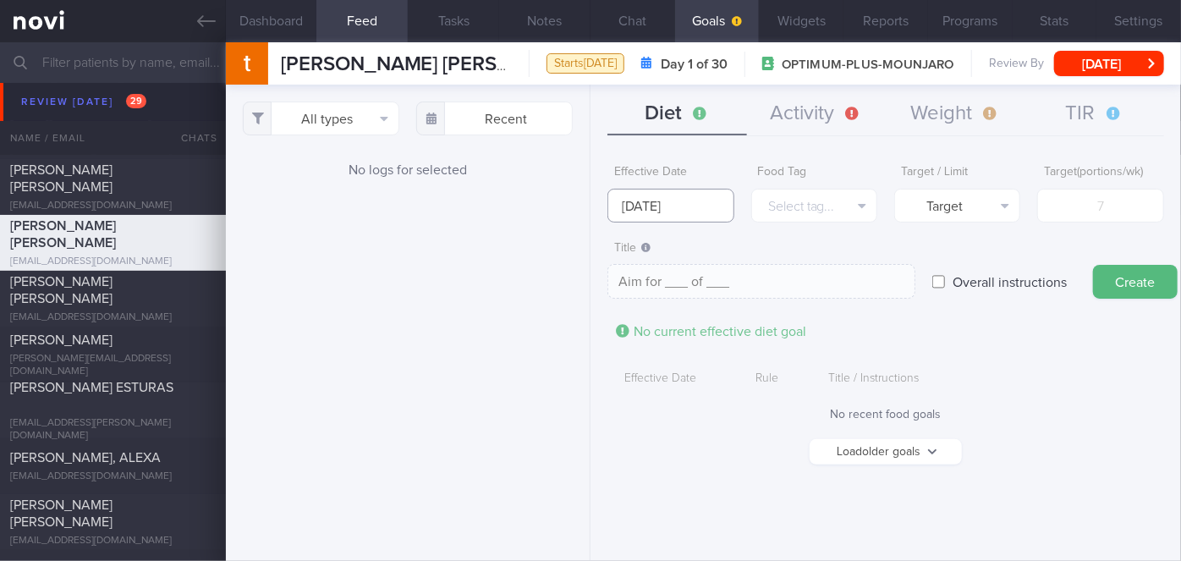
click at [695, 201] on input "[DATE]" at bounding box center [670, 206] width 126 height 34
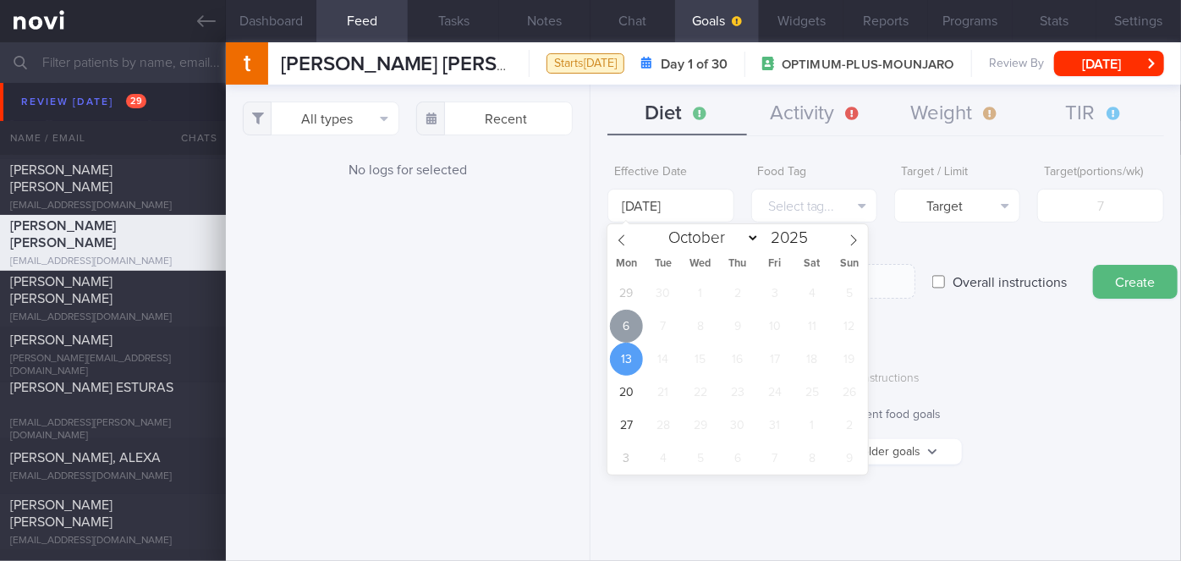
click at [636, 316] on span "6" at bounding box center [626, 326] width 33 height 33
type input "[DATE]"
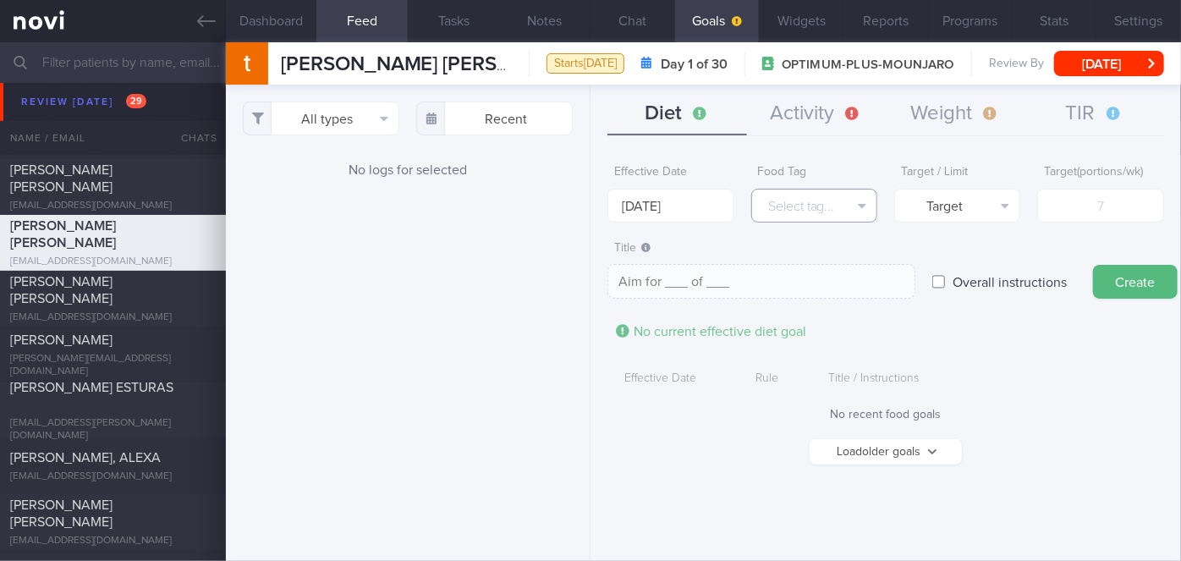
click at [795, 206] on button "Select tag..." at bounding box center [814, 206] width 126 height 34
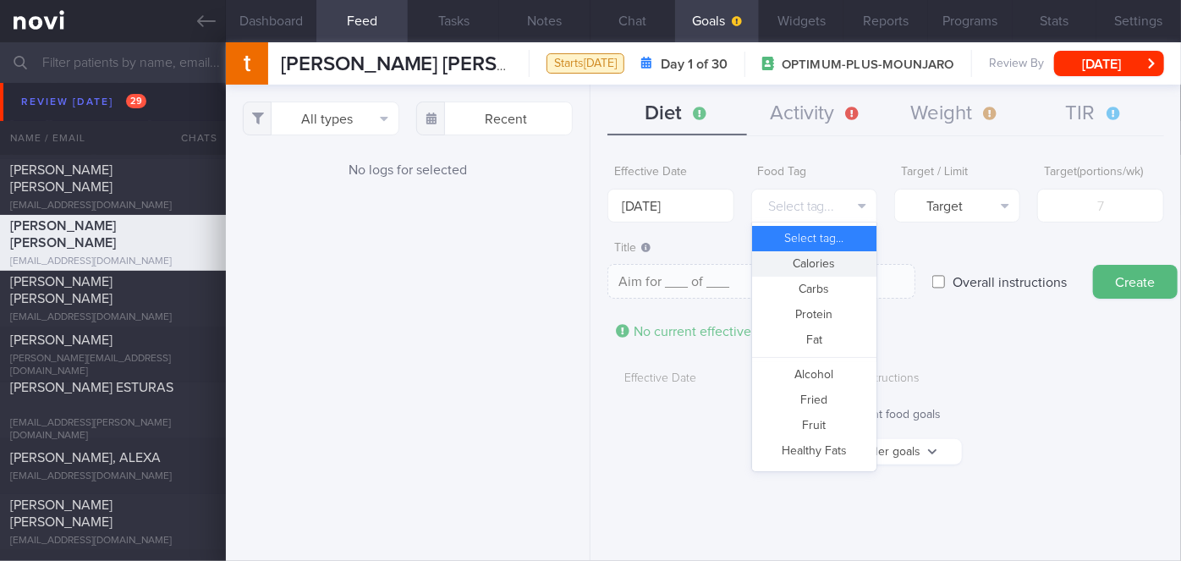
click at [812, 257] on button "Calories" at bounding box center [814, 263] width 124 height 25
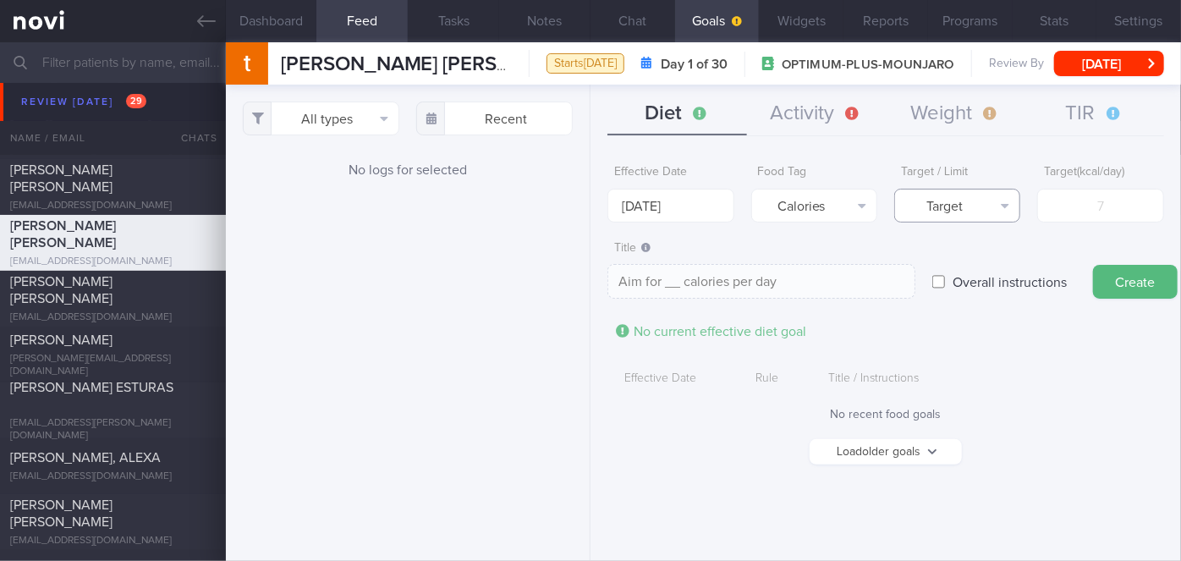
click at [953, 200] on button "Target" at bounding box center [957, 206] width 126 height 34
click at [963, 255] on button "Limit" at bounding box center [957, 263] width 124 height 25
type textarea "Keep to __ calories per day"
click at [1081, 217] on input "number" at bounding box center [1100, 206] width 126 height 34
type input "1"
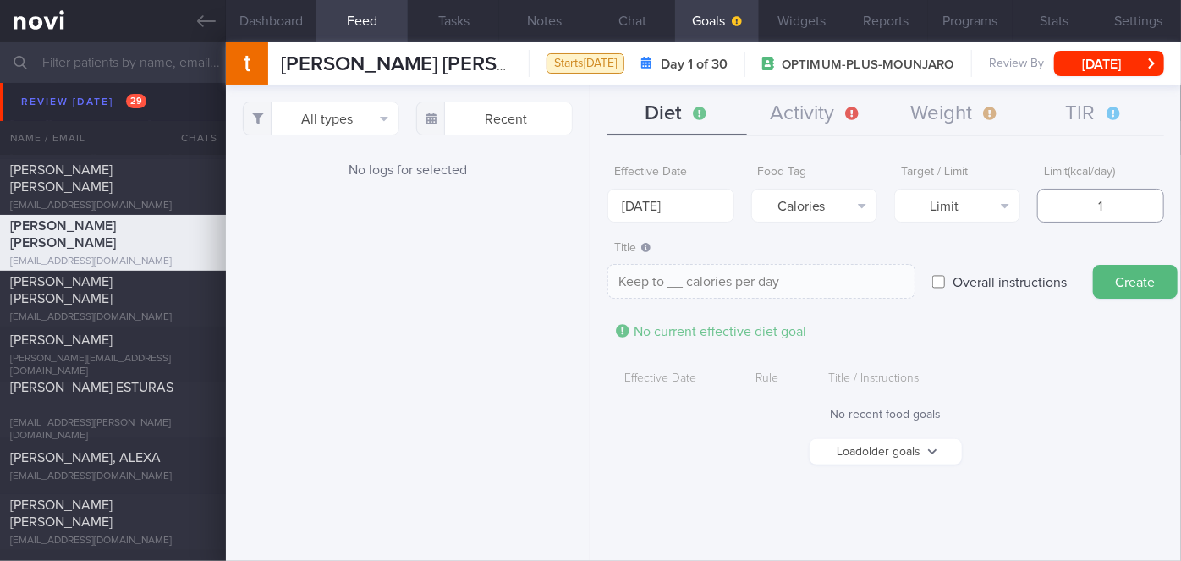
type textarea "Keep to 1 calories per day"
type input "12"
type textarea "Keep to 12 calories per day"
type input "120"
type textarea "Keep to 120 calories per day"
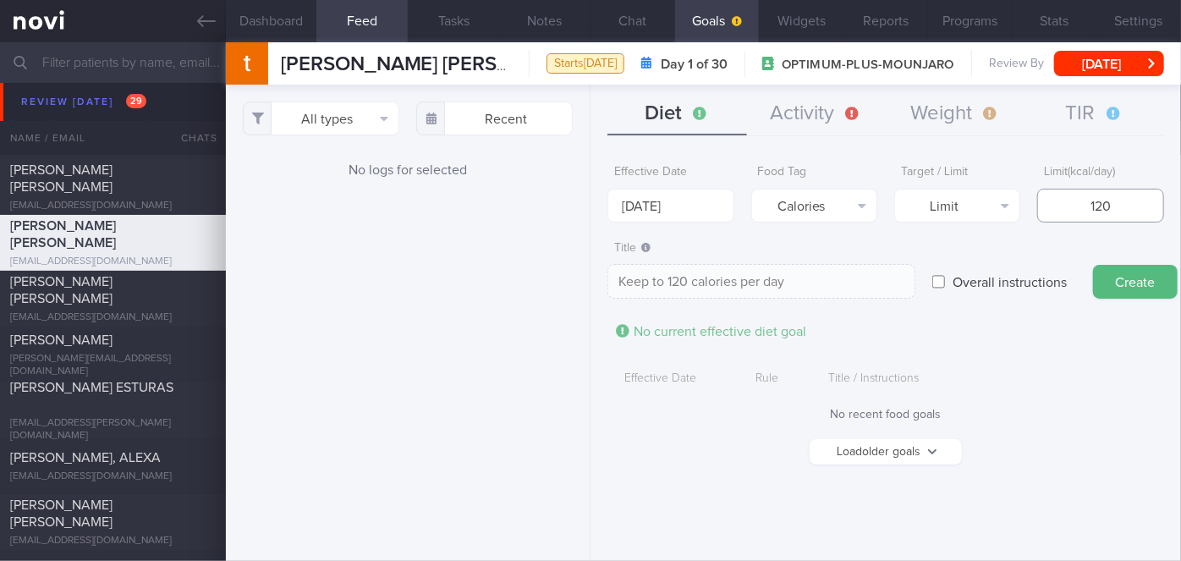
type input "1200"
type textarea "Keep to 1200 calories per day"
type input "1200"
click at [1123, 289] on button "Create" at bounding box center [1135, 282] width 85 height 34
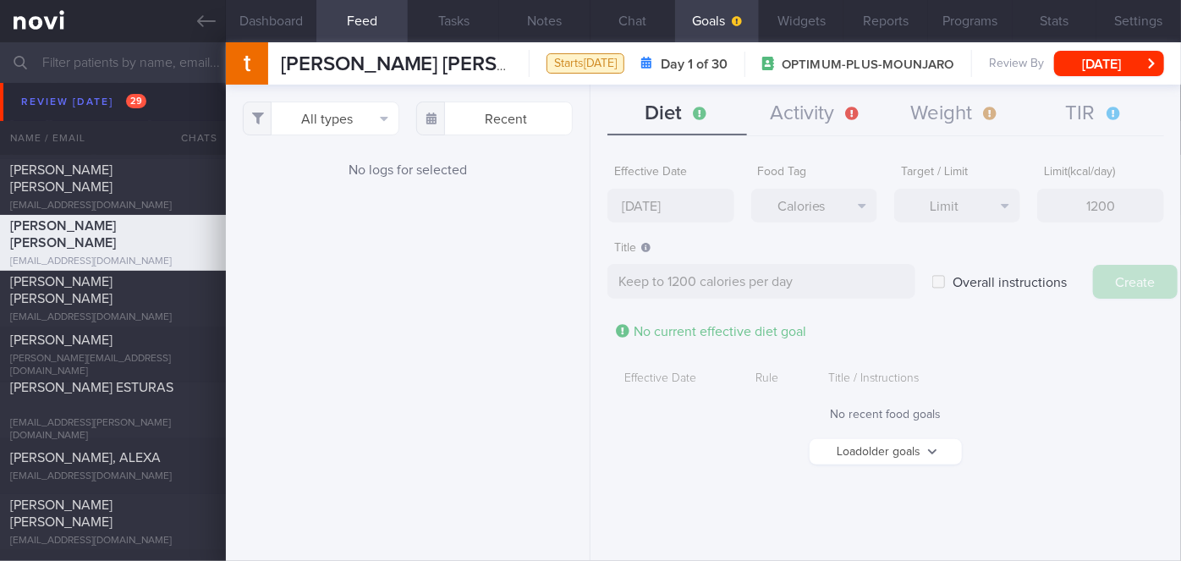
type input "[DATE]"
type textarea "Aim for ___ of ___"
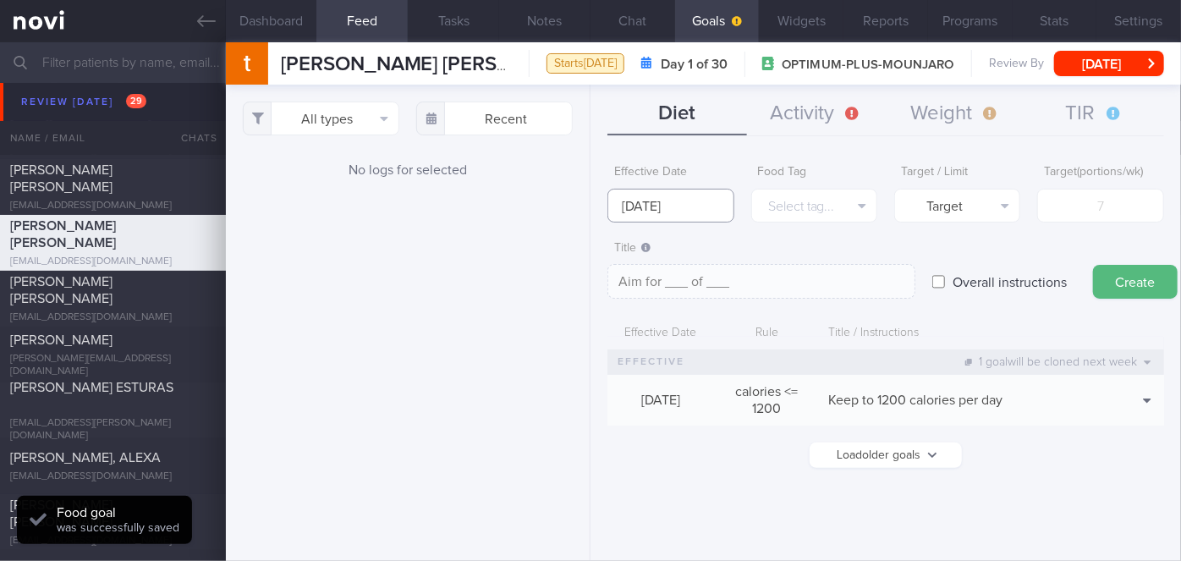
click at [663, 206] on input "[DATE]" at bounding box center [670, 206] width 126 height 34
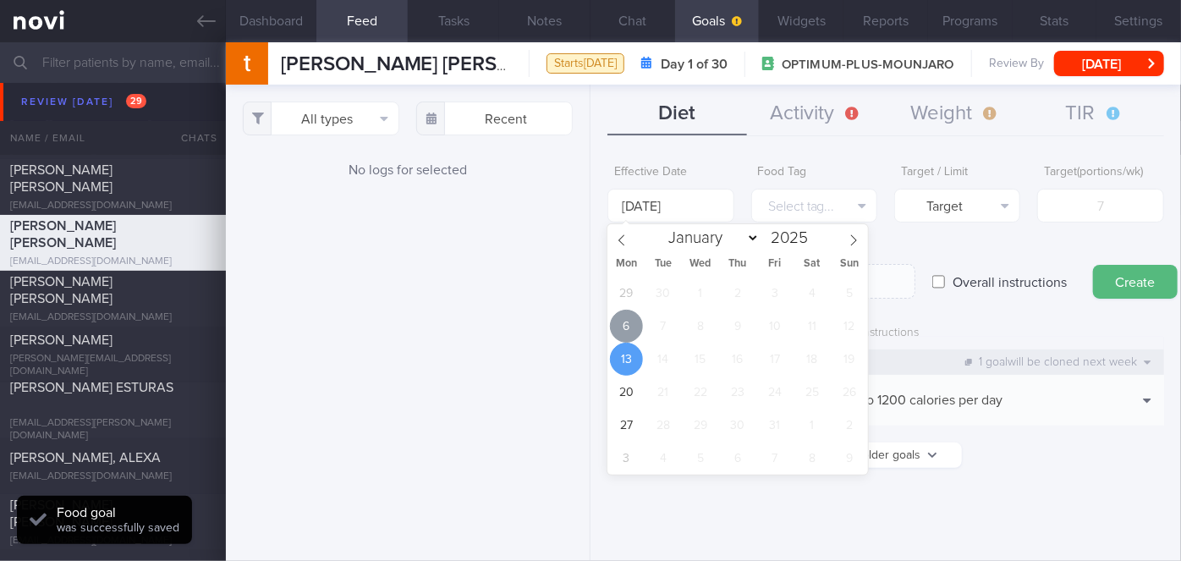
click at [634, 321] on span "6" at bounding box center [626, 326] width 33 height 33
type input "[DATE]"
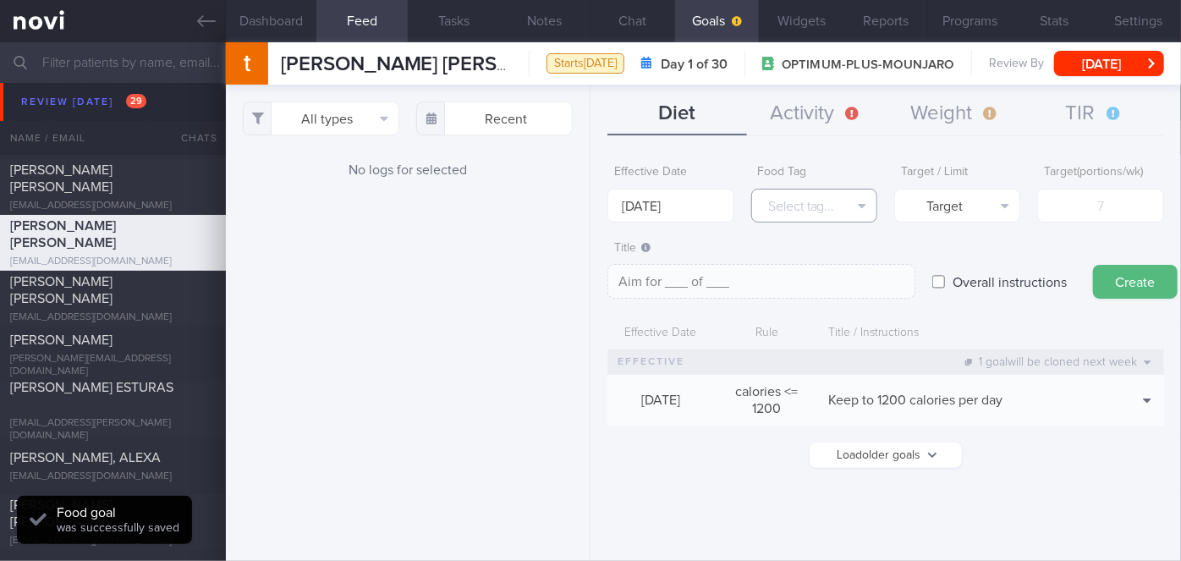
click at [830, 211] on button "Select tag..." at bounding box center [814, 206] width 126 height 34
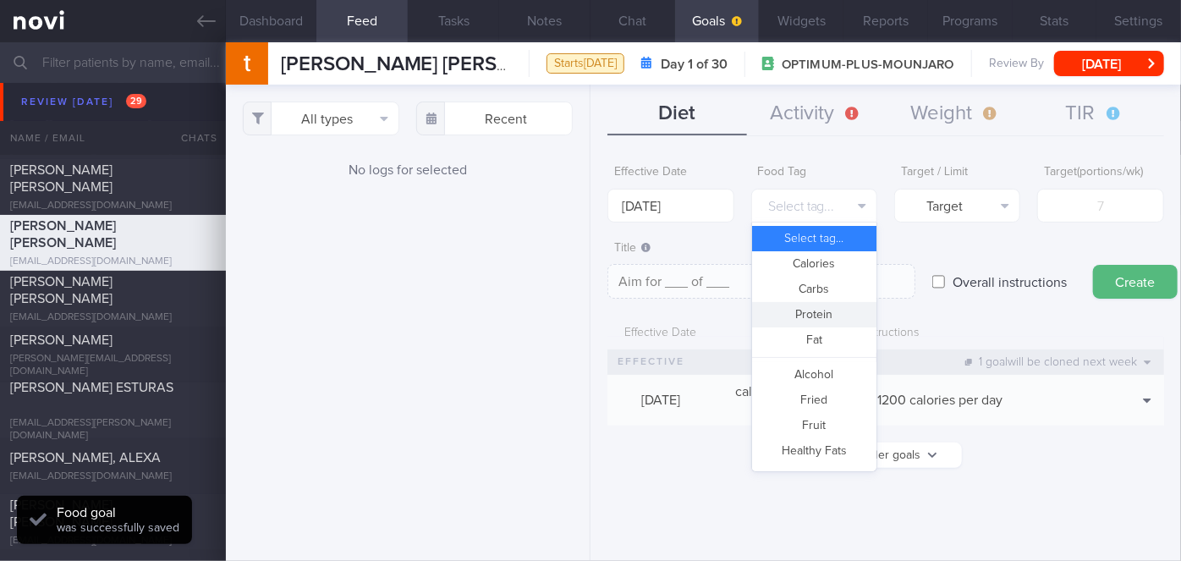
click at [837, 318] on button "Protein" at bounding box center [814, 314] width 124 height 25
type textarea "Aim for __g of protein per day"
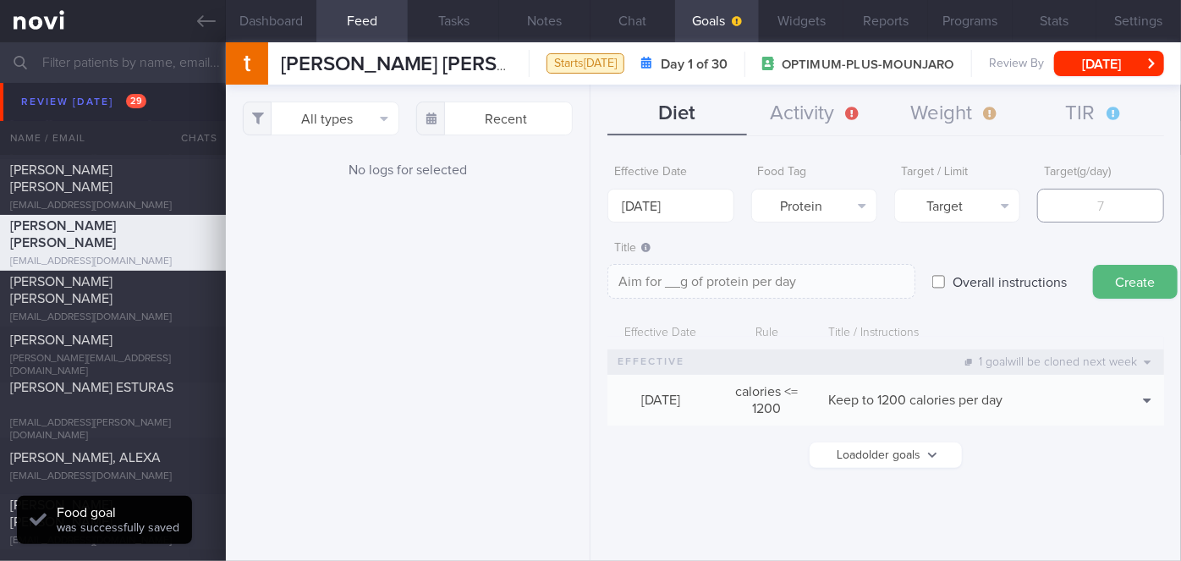
click at [1059, 206] on input "number" at bounding box center [1100, 206] width 126 height 34
type input "8"
type textarea "Aim for 8g of protein per day"
type input "86"
type textarea "Aim for 86g of protein per day"
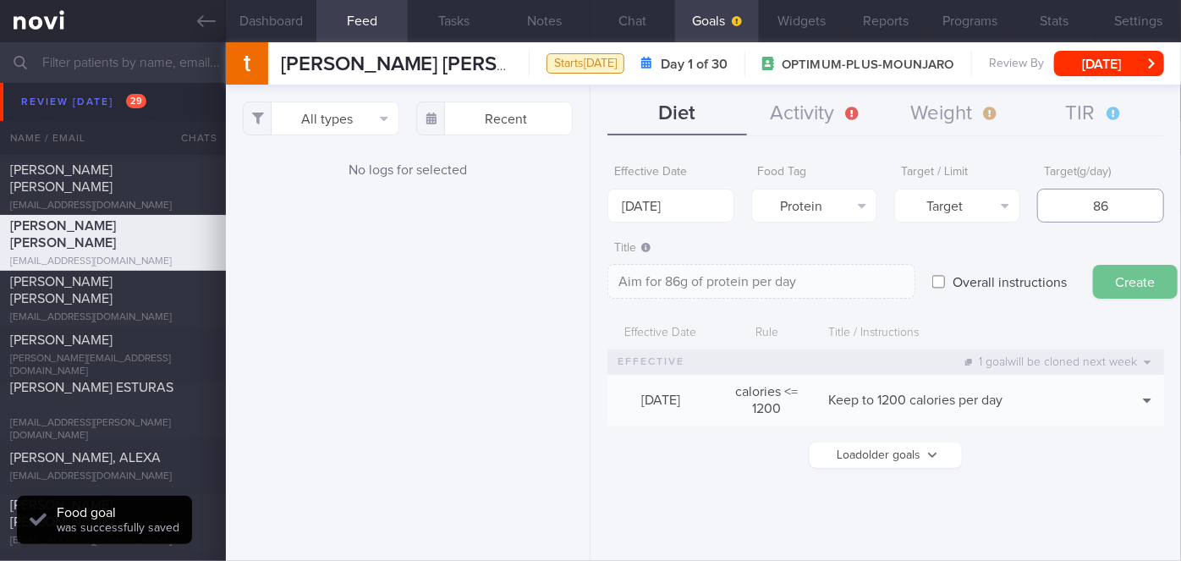
type input "86"
click at [1128, 277] on button "Create" at bounding box center [1135, 282] width 85 height 34
type input "[DATE]"
type textarea "Aim for ___ of ___"
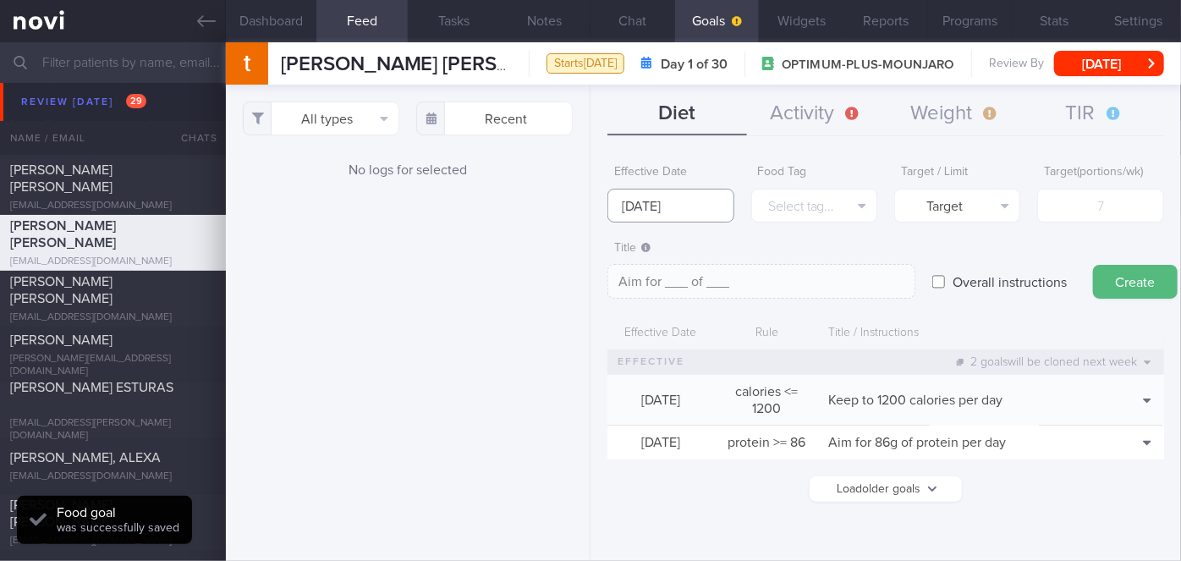
click at [663, 200] on input "[DATE]" at bounding box center [670, 206] width 126 height 34
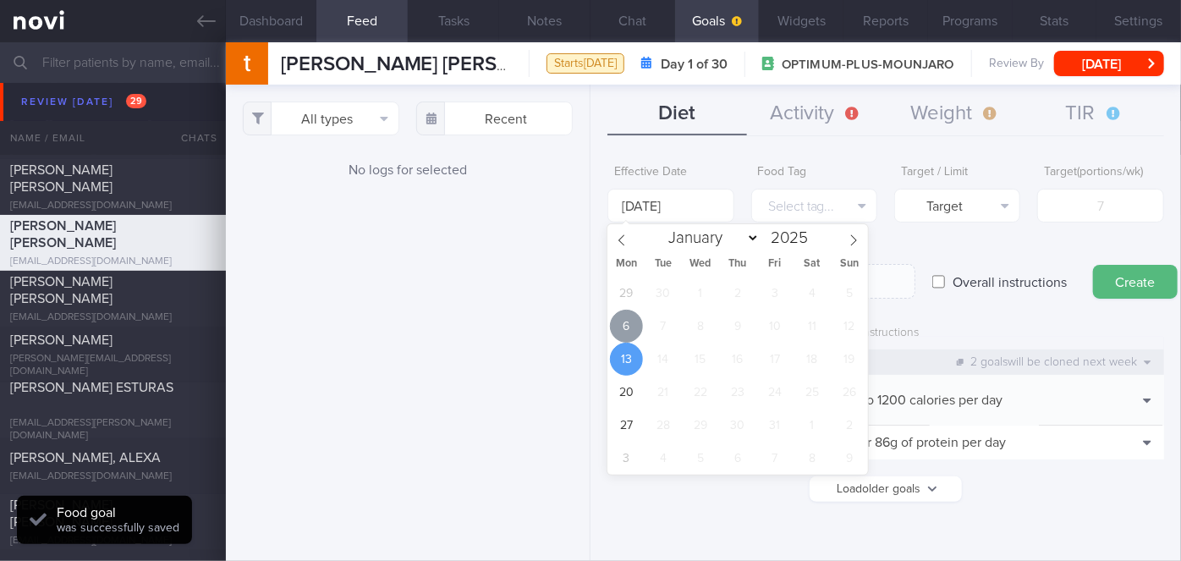
click at [623, 325] on span "6" at bounding box center [626, 326] width 33 height 33
type input "[DATE]"
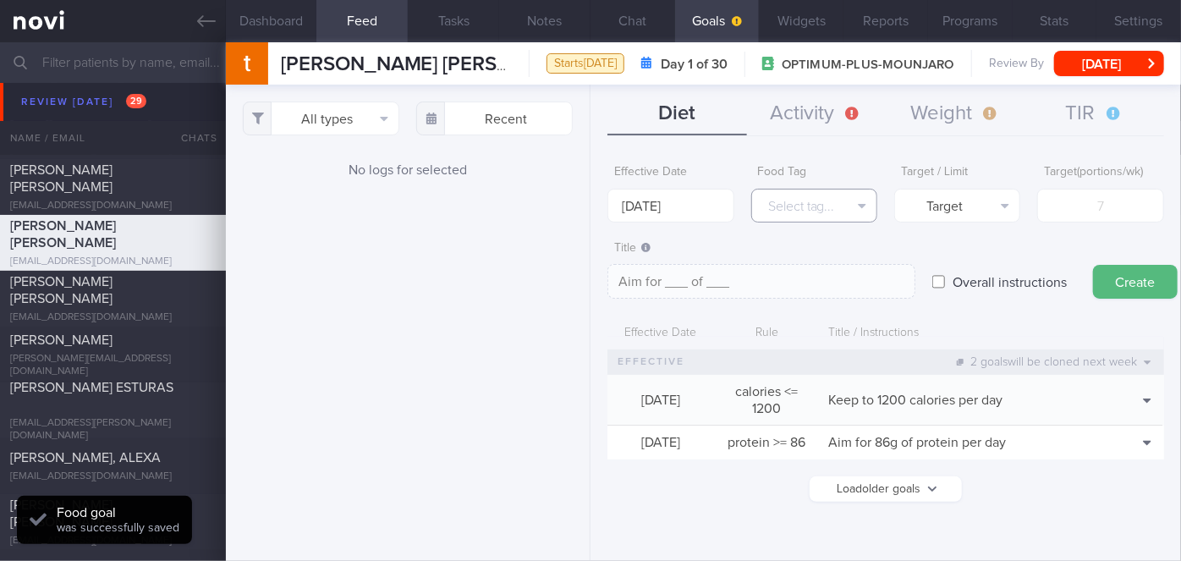
click at [822, 206] on button "Select tag..." at bounding box center [814, 206] width 126 height 34
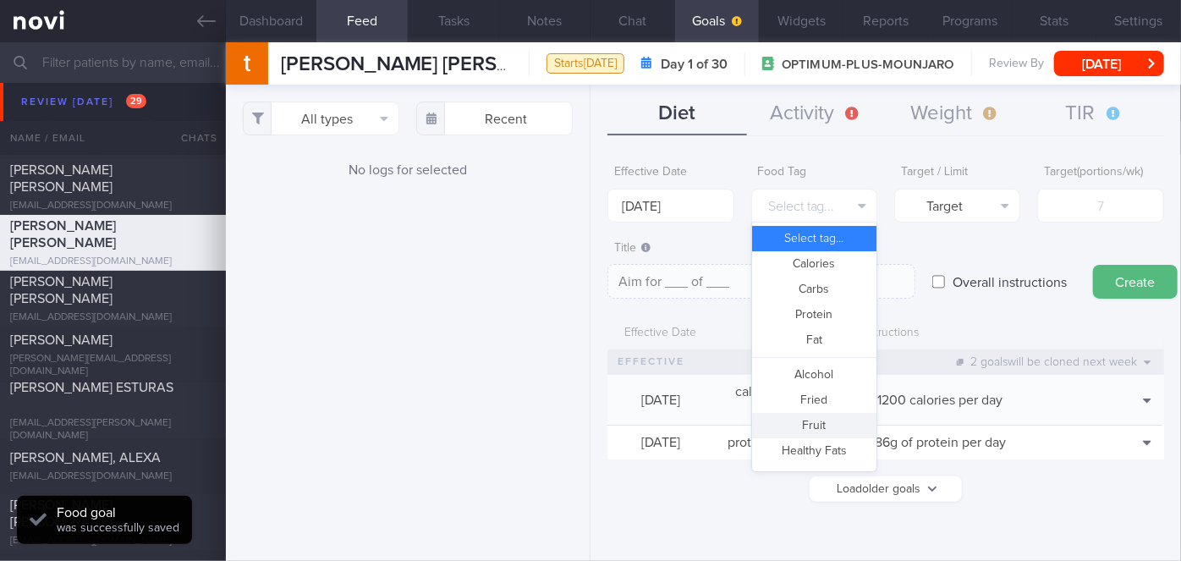
click at [815, 434] on button "Fruit" at bounding box center [814, 425] width 124 height 25
type textarea "Aim for __ portions of fruits per week"
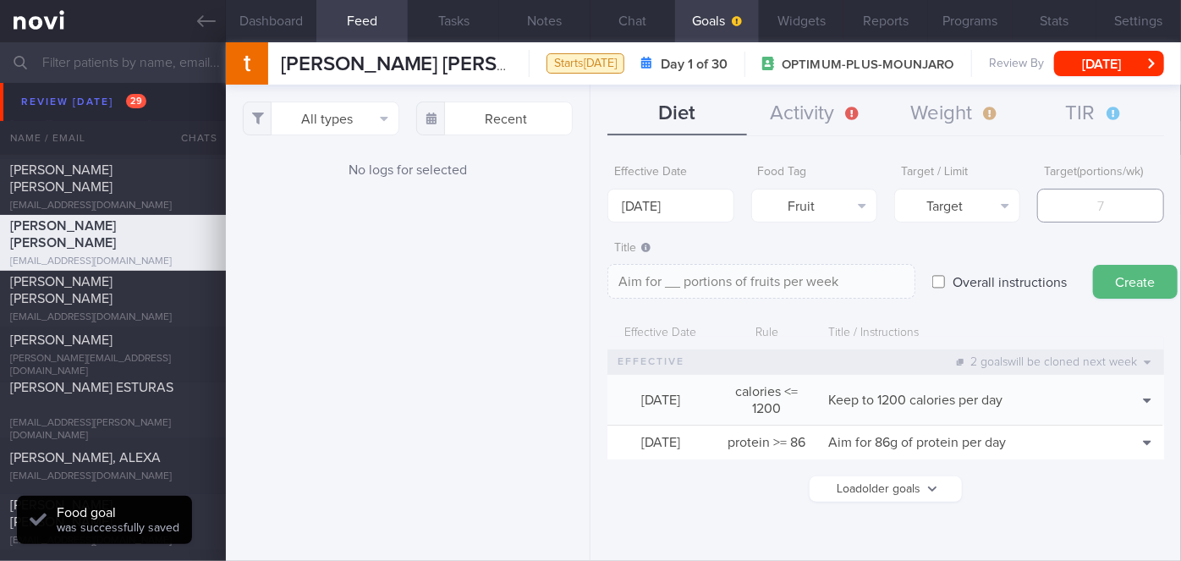
click at [1049, 211] on input "number" at bounding box center [1100, 206] width 126 height 34
type input "1"
type textarea "Aim for 1 portions of fruits per week"
type input "14"
type textarea "Aim for 14 portions of fruits per week"
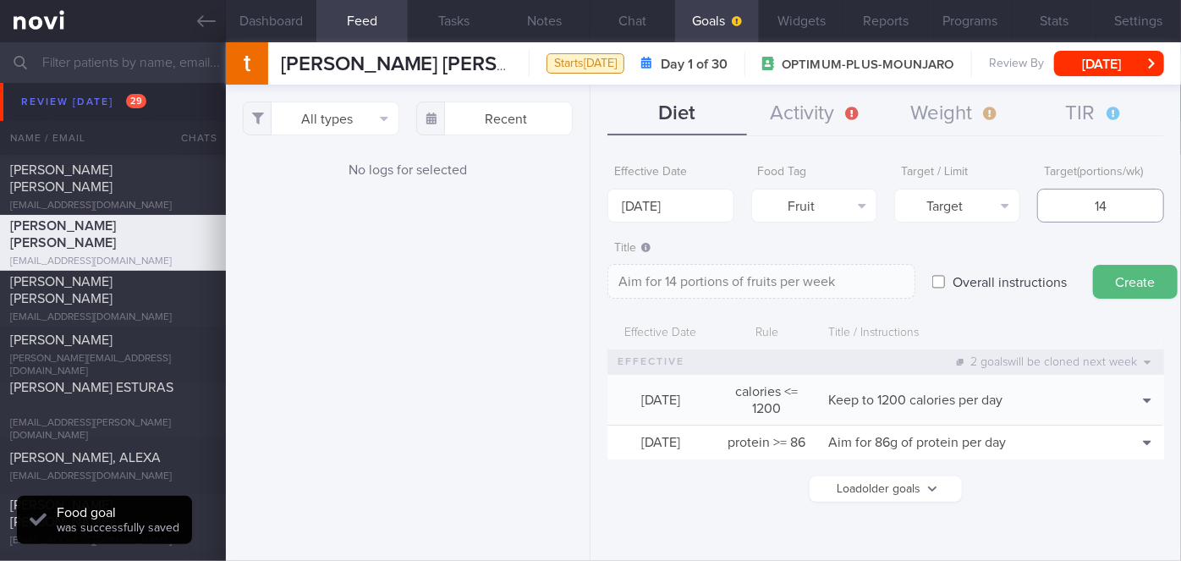
type input "14"
click at [1114, 277] on button "Create" at bounding box center [1135, 282] width 85 height 34
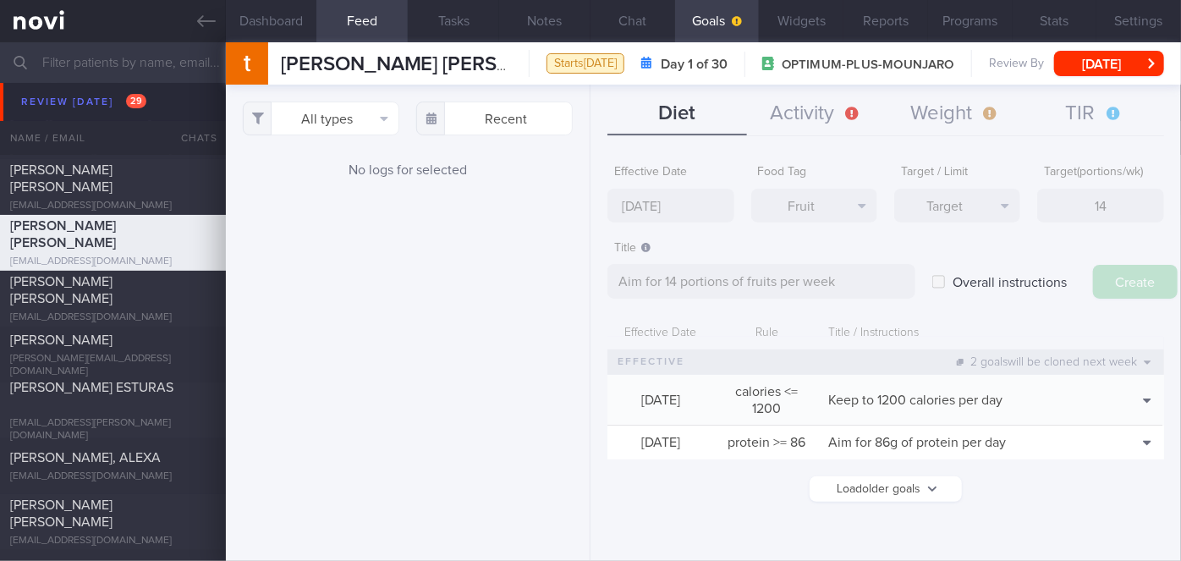
type input "[DATE]"
type textarea "Aim for ___ of ___"
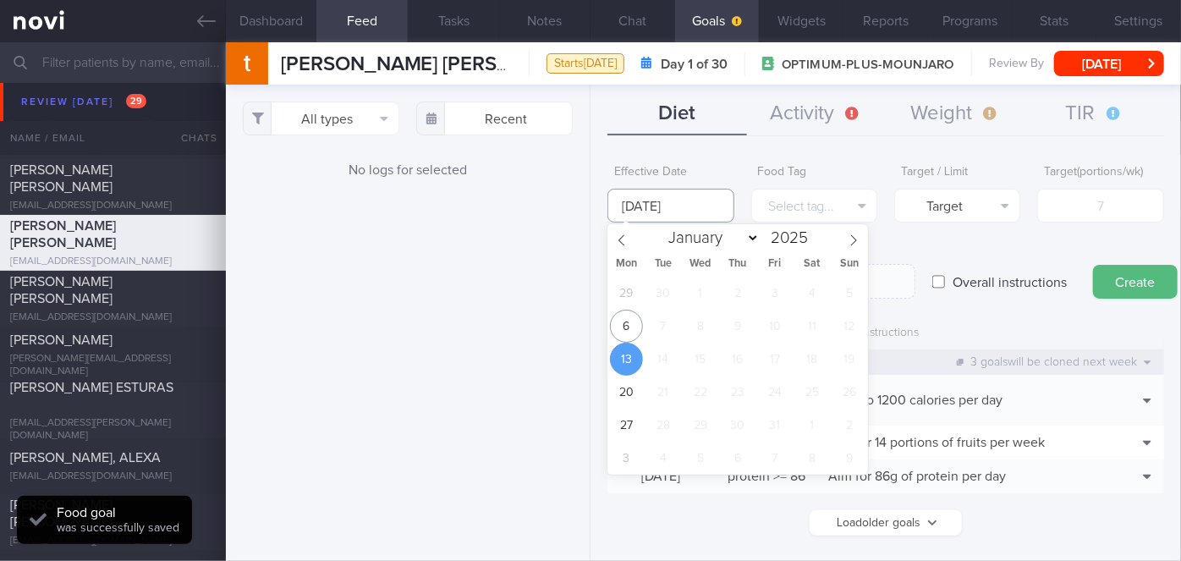
click at [647, 198] on input "[DATE]" at bounding box center [670, 206] width 126 height 34
click at [621, 332] on span "6" at bounding box center [626, 326] width 33 height 33
type input "[DATE]"
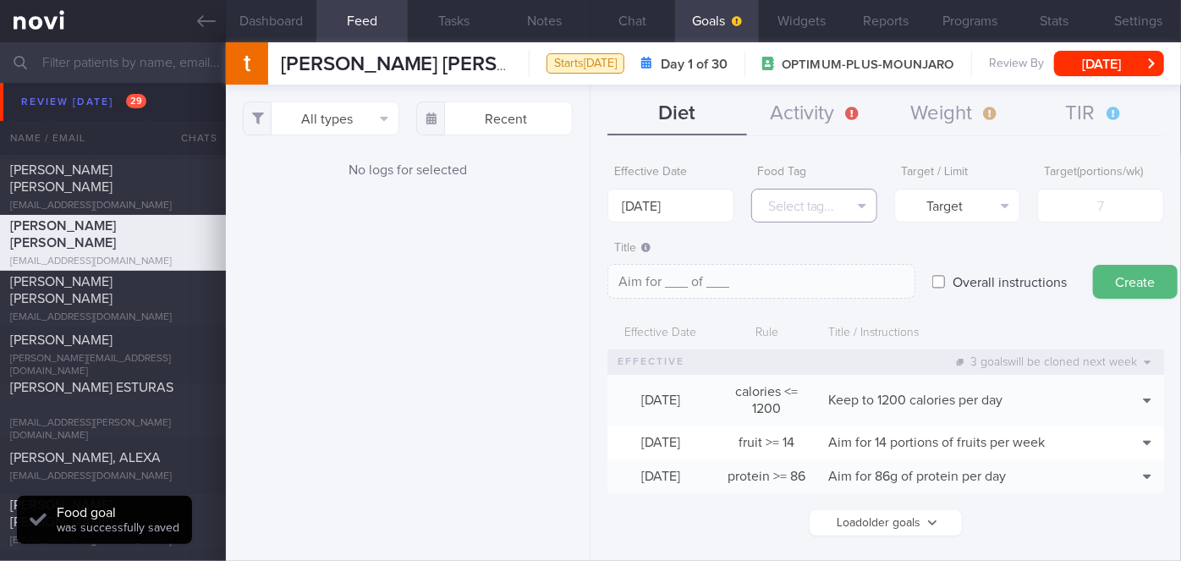
click at [848, 207] on button "Select tag..." at bounding box center [814, 206] width 126 height 34
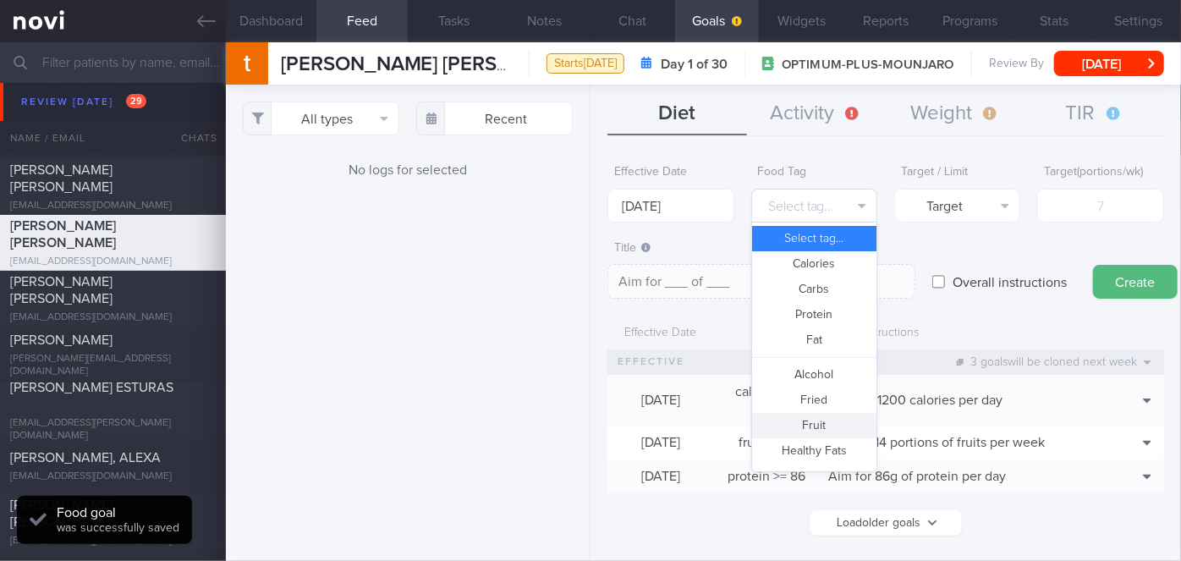
scroll to position [502, 0]
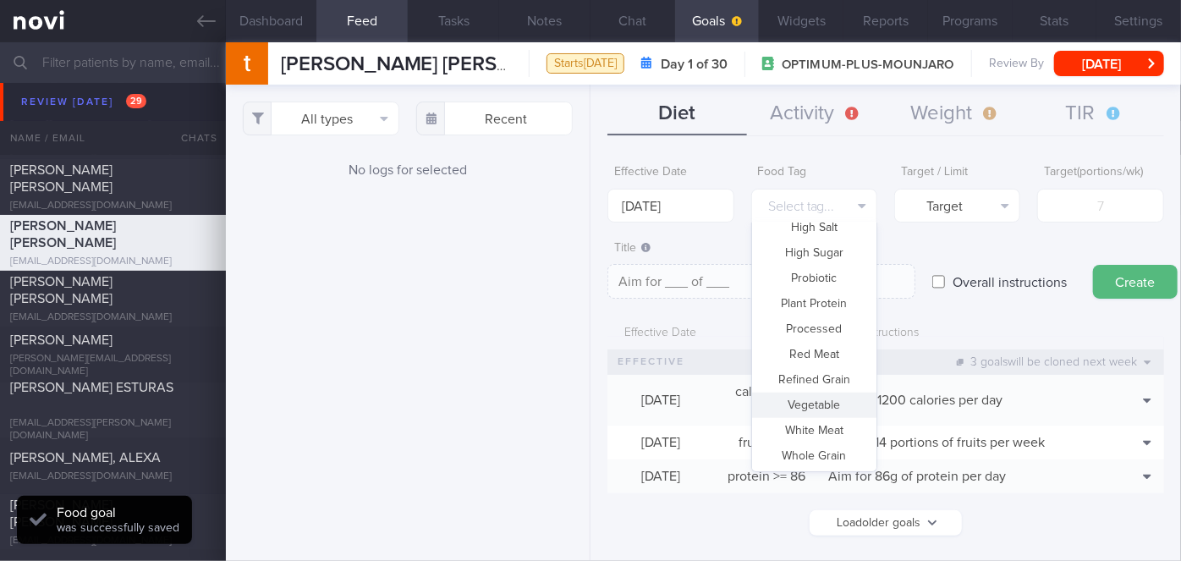
click at [812, 408] on button "Vegetable" at bounding box center [814, 405] width 124 height 25
type textarea "Aim for __ portions of vegetables per week"
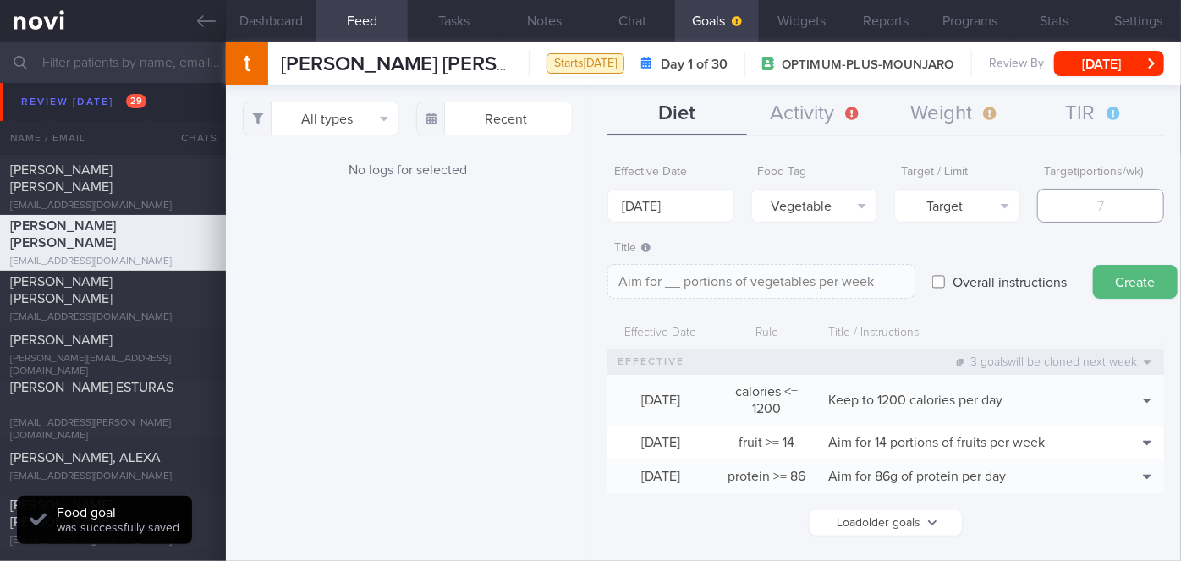
click at [1083, 214] on input "number" at bounding box center [1100, 206] width 126 height 34
type input "1"
type textarea "Aim for 1 portions of vegetables per week"
type input "14"
type textarea "Aim for 14 portions of vegetables per week"
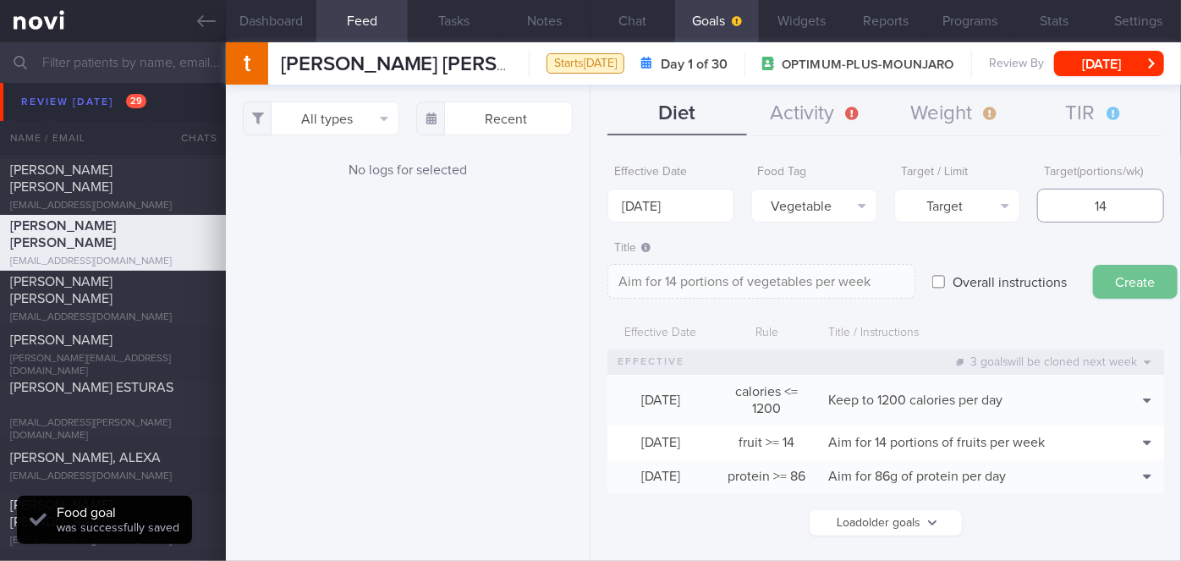
type input "14"
click at [1122, 268] on button "Create" at bounding box center [1135, 282] width 85 height 34
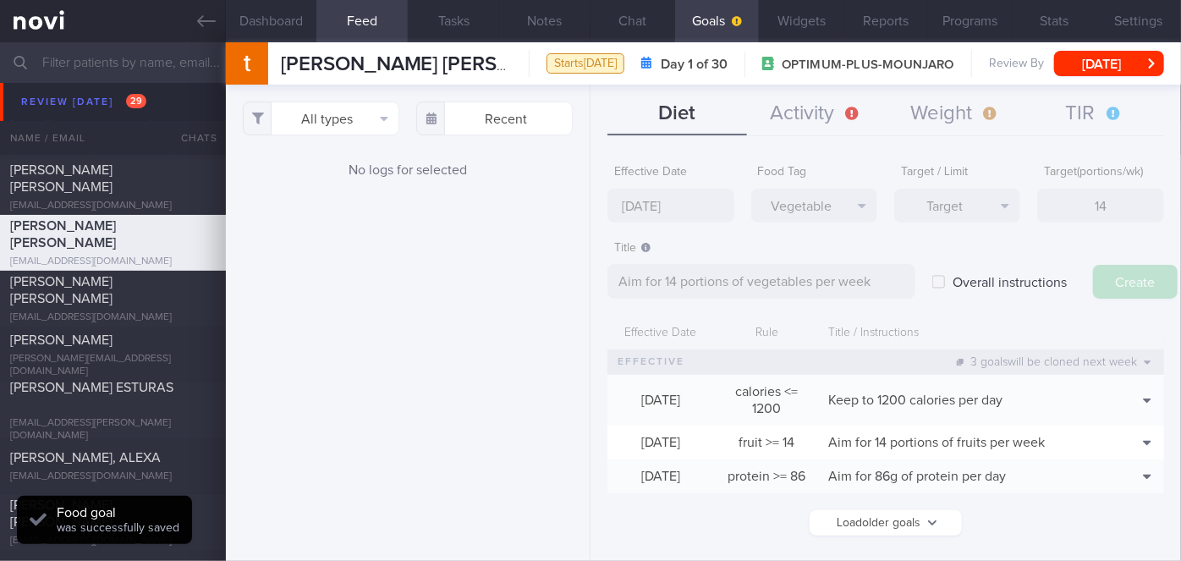
type input "[DATE]"
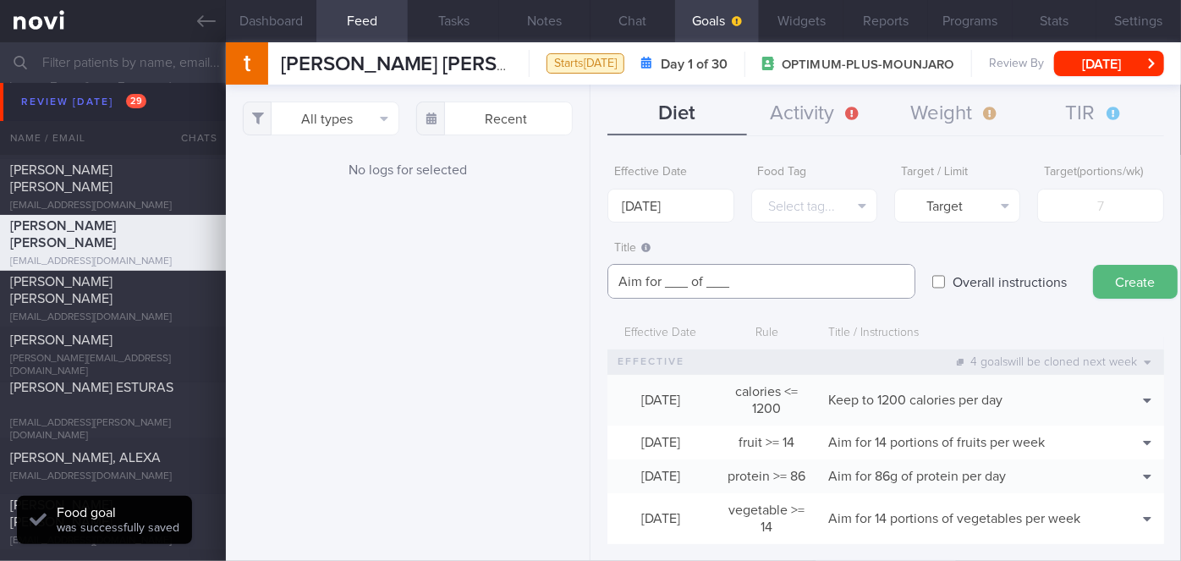
click at [684, 285] on textarea "Aim for ___ of ___" at bounding box center [761, 281] width 308 height 35
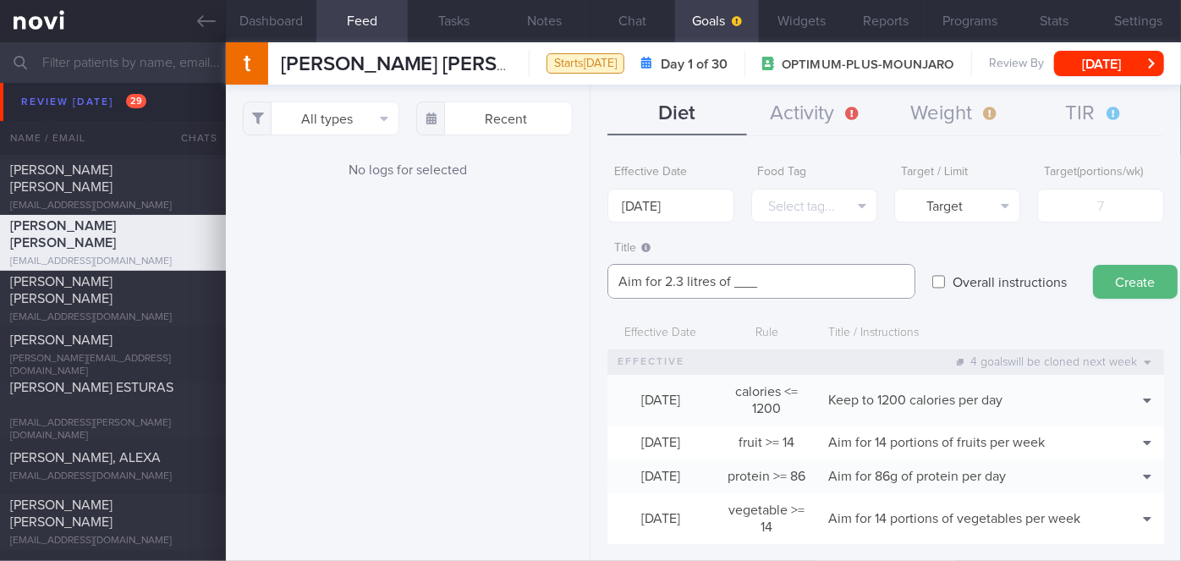
click at [766, 288] on textarea "Aim for 2.3 litres of ___" at bounding box center [761, 281] width 308 height 35
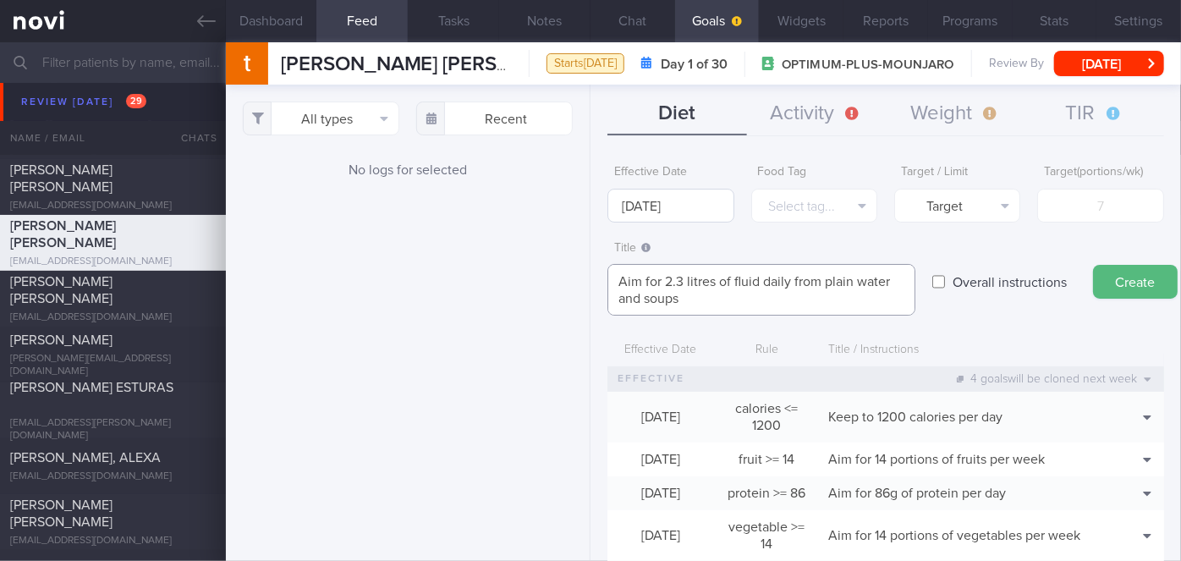
type textarea "Aim for 2.3 litres of fluid daily from plain water and soups"
click at [700, 206] on input "[DATE]" at bounding box center [670, 206] width 126 height 34
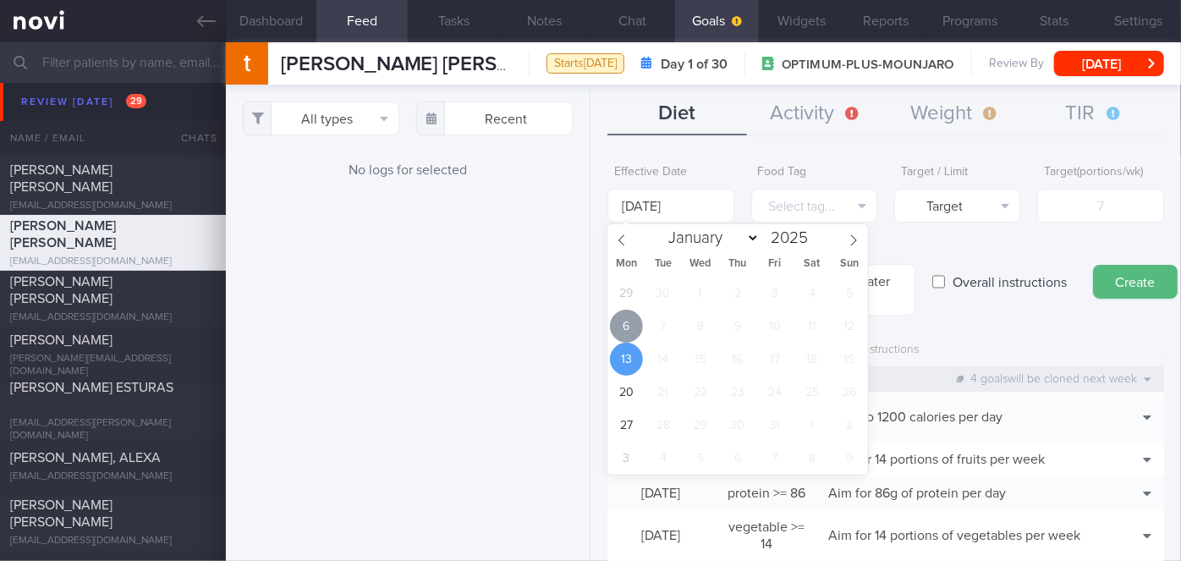
click at [619, 329] on span "6" at bounding box center [626, 326] width 33 height 33
type input "[DATE]"
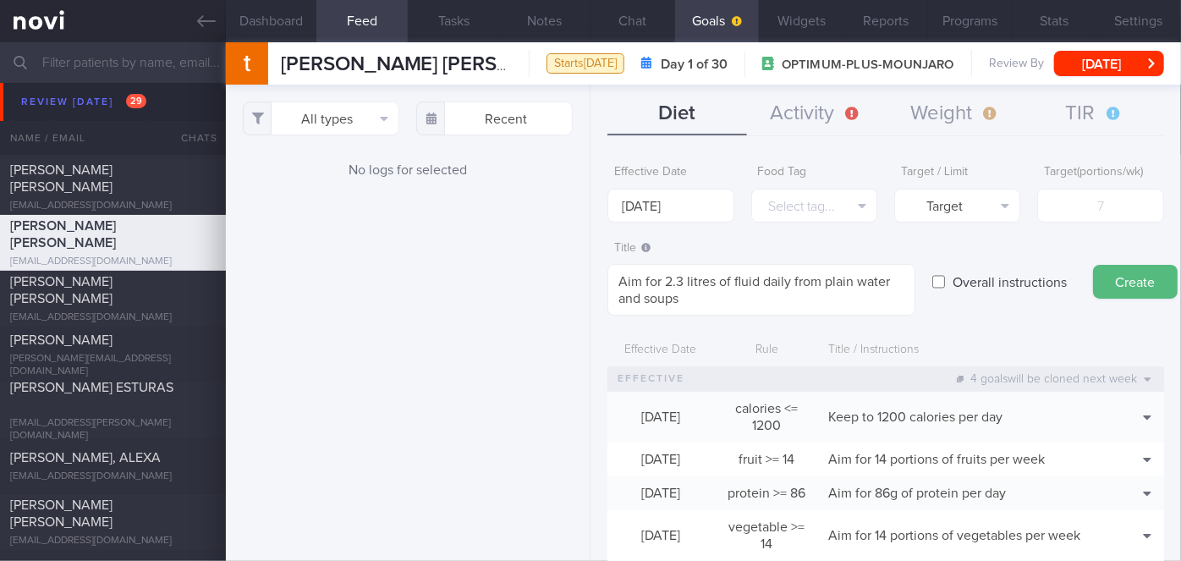
click at [983, 273] on label "Overall instructions" at bounding box center [1009, 282] width 131 height 34
click at [945, 273] on input "Overall instructions" at bounding box center [938, 282] width 13 height 34
checkbox input "true"
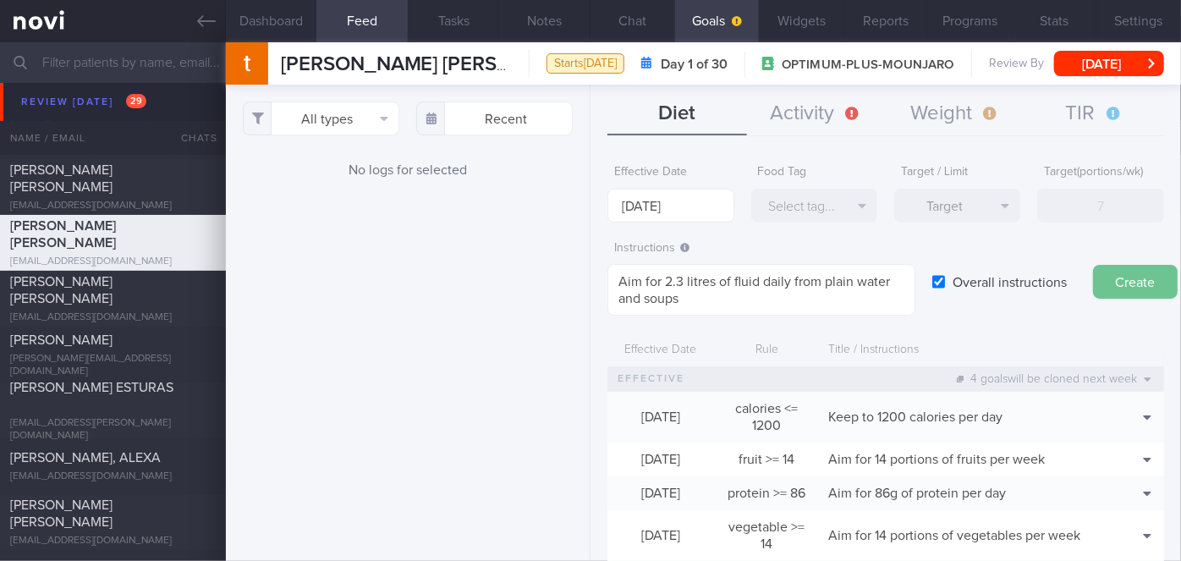
click at [1129, 278] on button "Create" at bounding box center [1135, 282] width 85 height 34
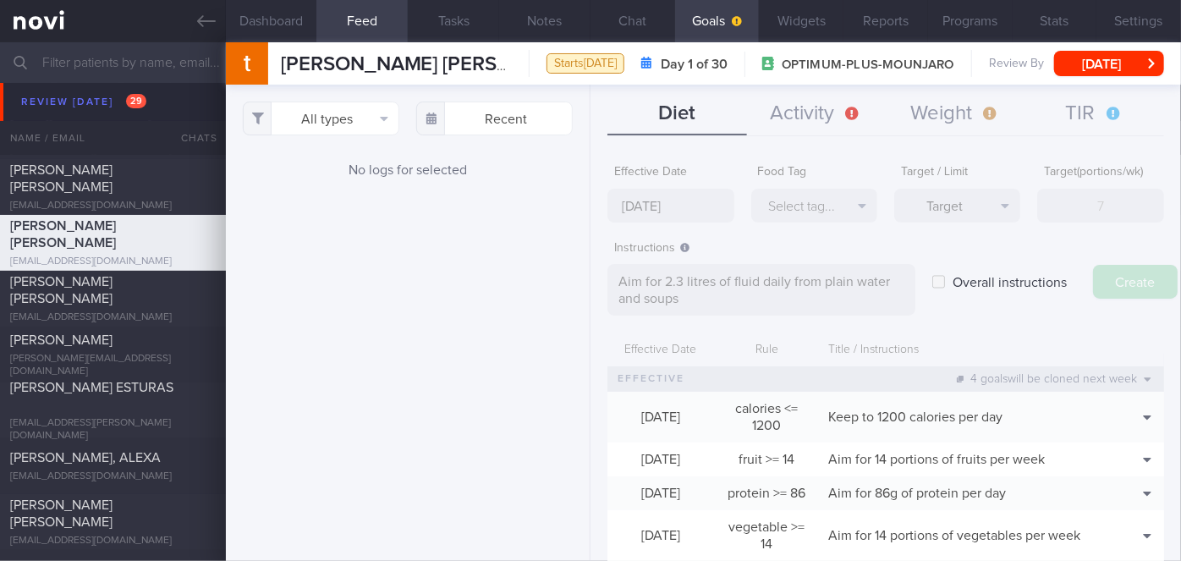
type input "[DATE]"
type textarea "Aim for ___ of ___"
checkbox input "false"
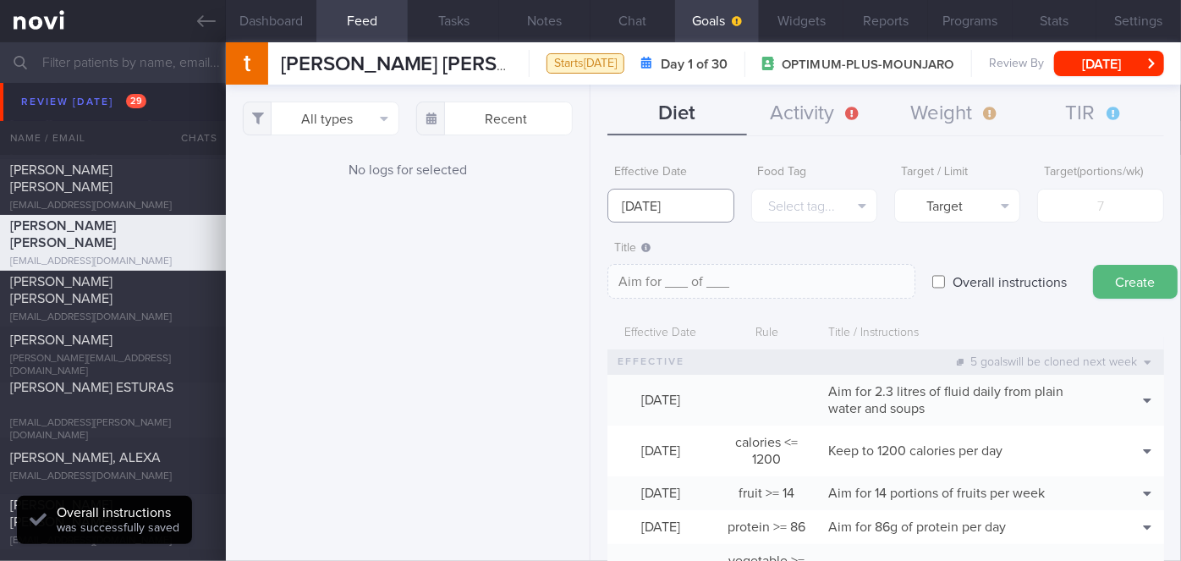
click at [685, 209] on input "[DATE]" at bounding box center [670, 206] width 126 height 34
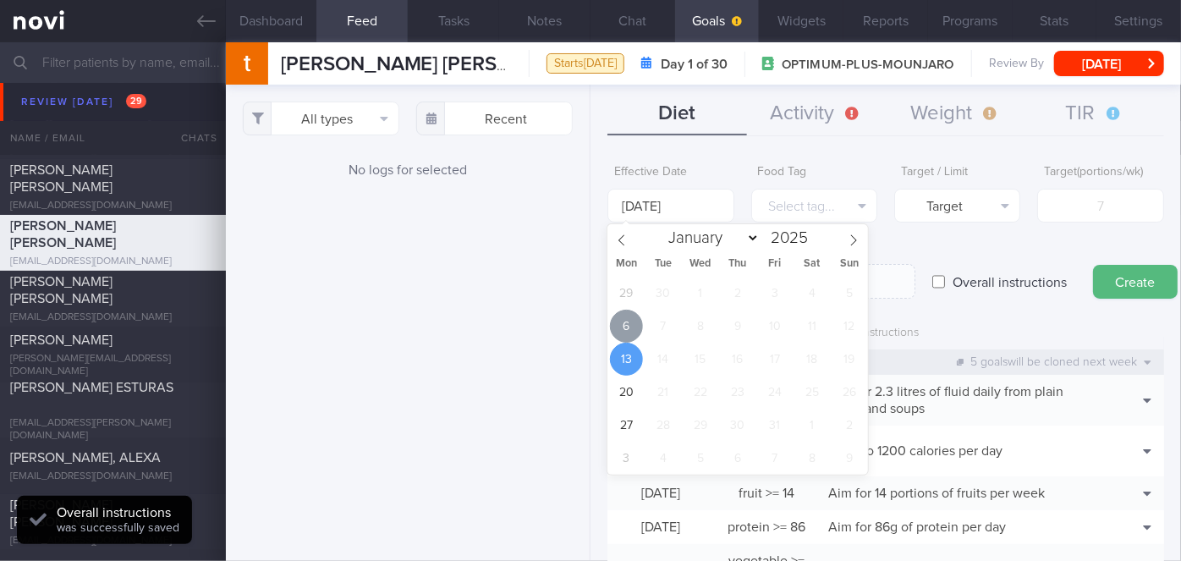
click at [618, 326] on span "6" at bounding box center [626, 326] width 33 height 33
type input "[DATE]"
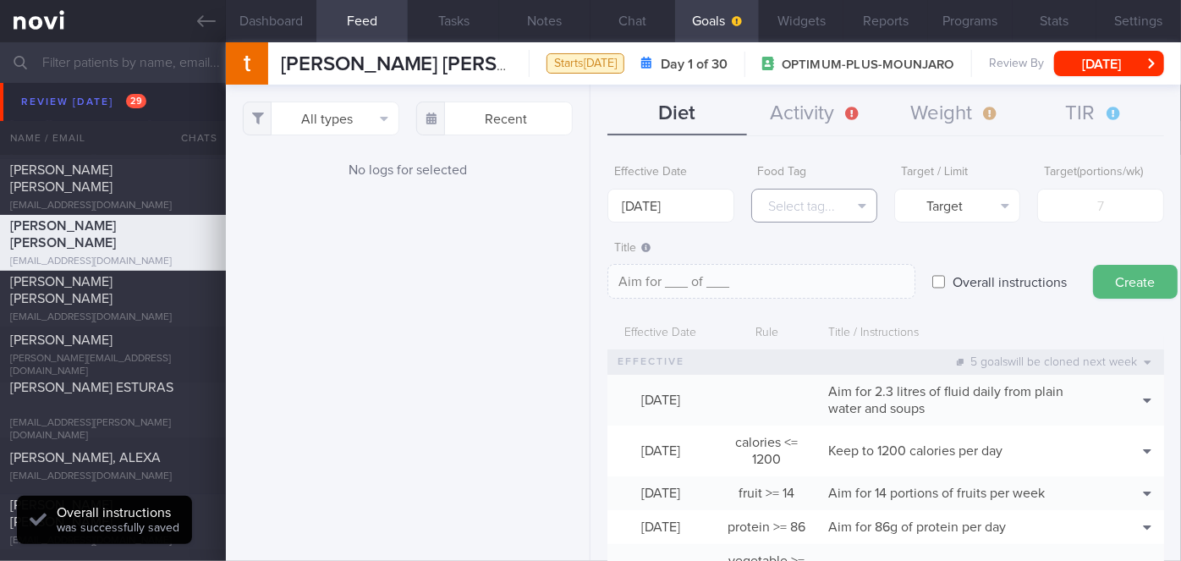
click at [837, 205] on button "Select tag..." at bounding box center [814, 206] width 126 height 34
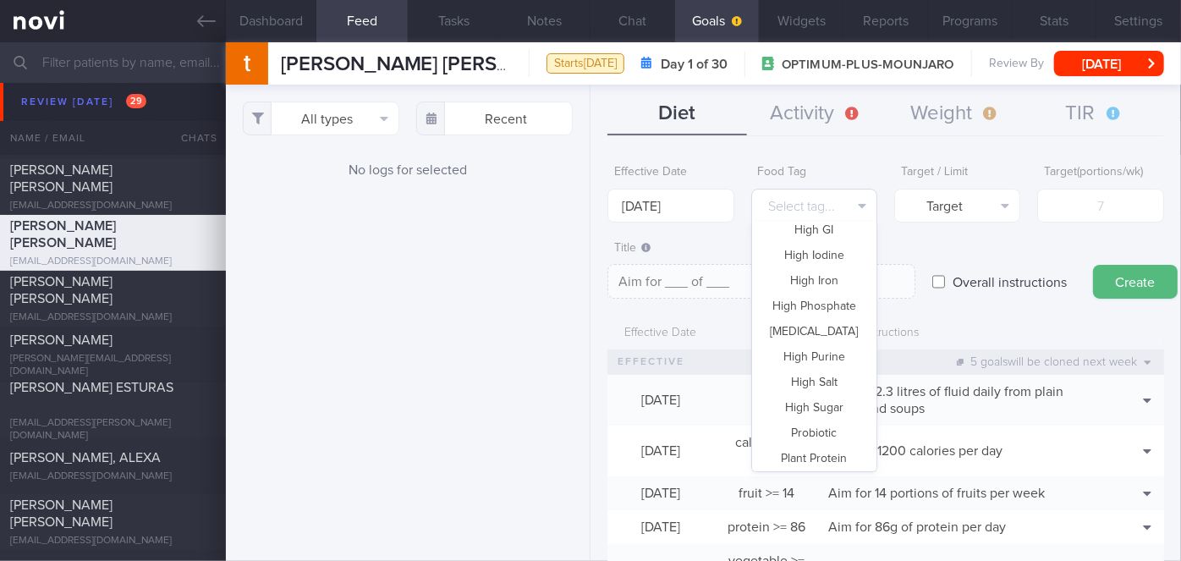
scroll to position [41, 0]
click at [826, 360] on button "Fried" at bounding box center [814, 359] width 124 height 25
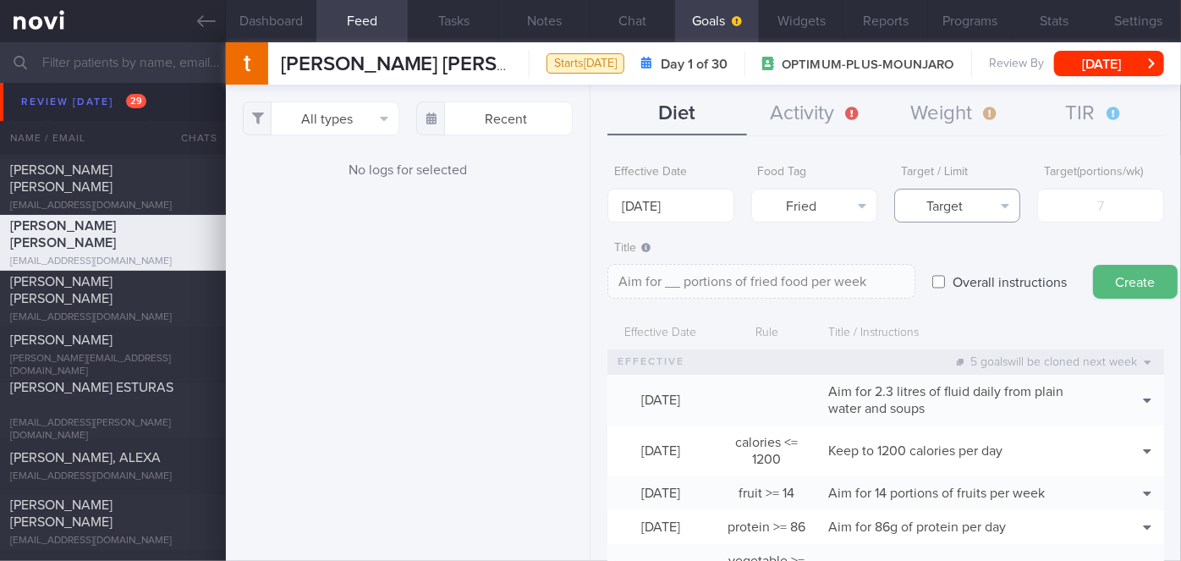
click at [956, 206] on button "Target" at bounding box center [957, 206] width 126 height 34
click at [973, 261] on button "Limit" at bounding box center [957, 263] width 124 height 25
type textarea "Keep to __ portions of fried food per week"
click at [1077, 210] on input "number" at bounding box center [1100, 206] width 126 height 34
type input "2"
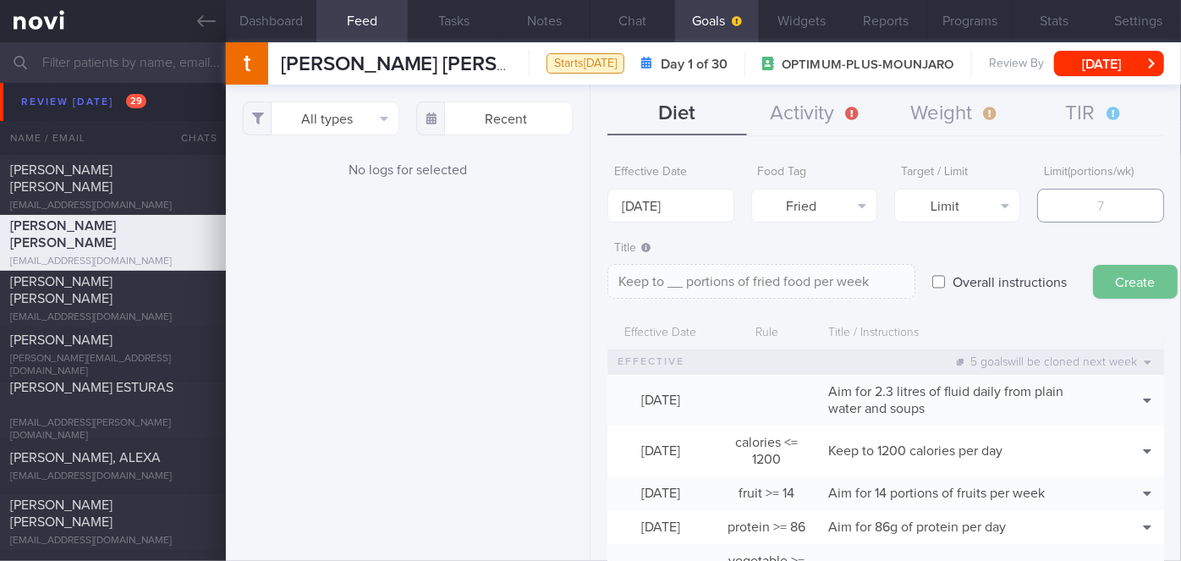
type textarea "Keep to 2 portions of fried food per week"
type input "2"
click at [1133, 278] on button "Create" at bounding box center [1135, 282] width 85 height 34
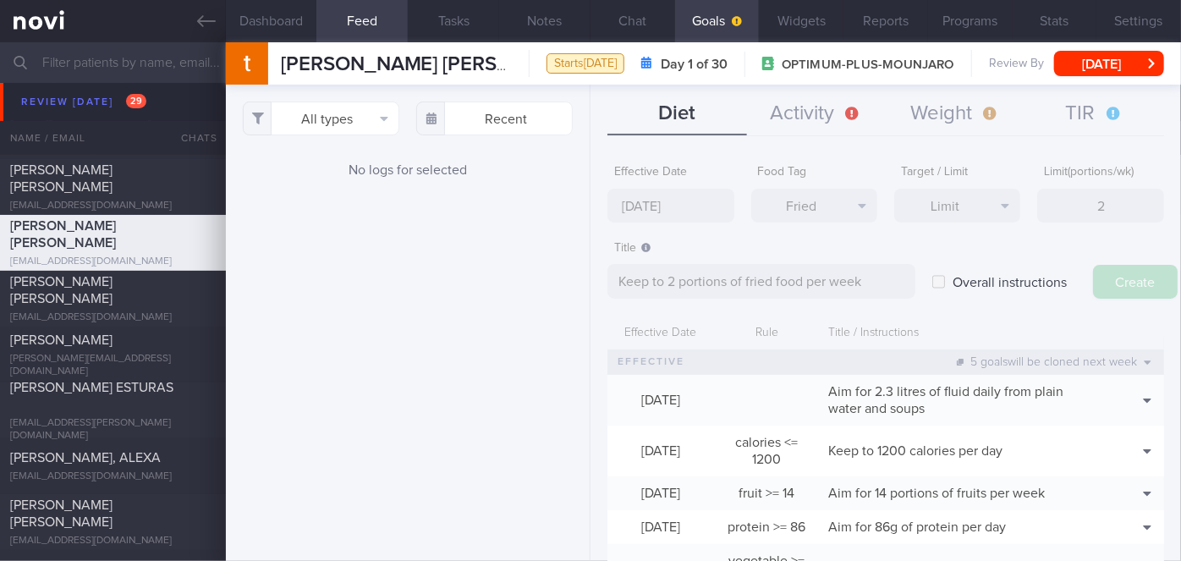
type input "[DATE]"
type textarea "Aim for ___ of ___"
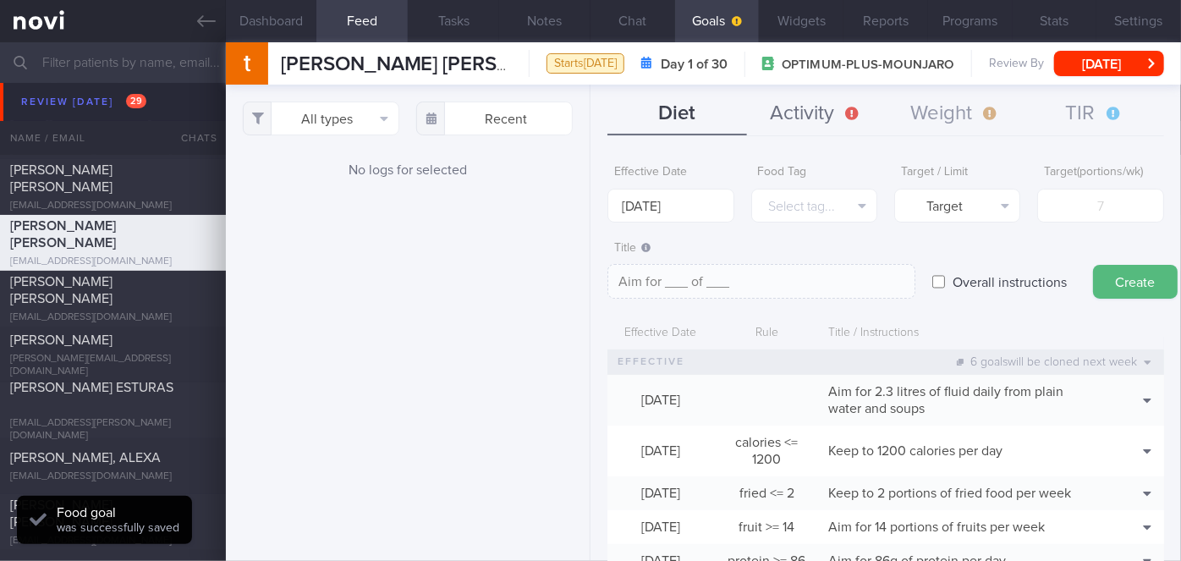
click at [823, 111] on button "Activity" at bounding box center [816, 114] width 139 height 42
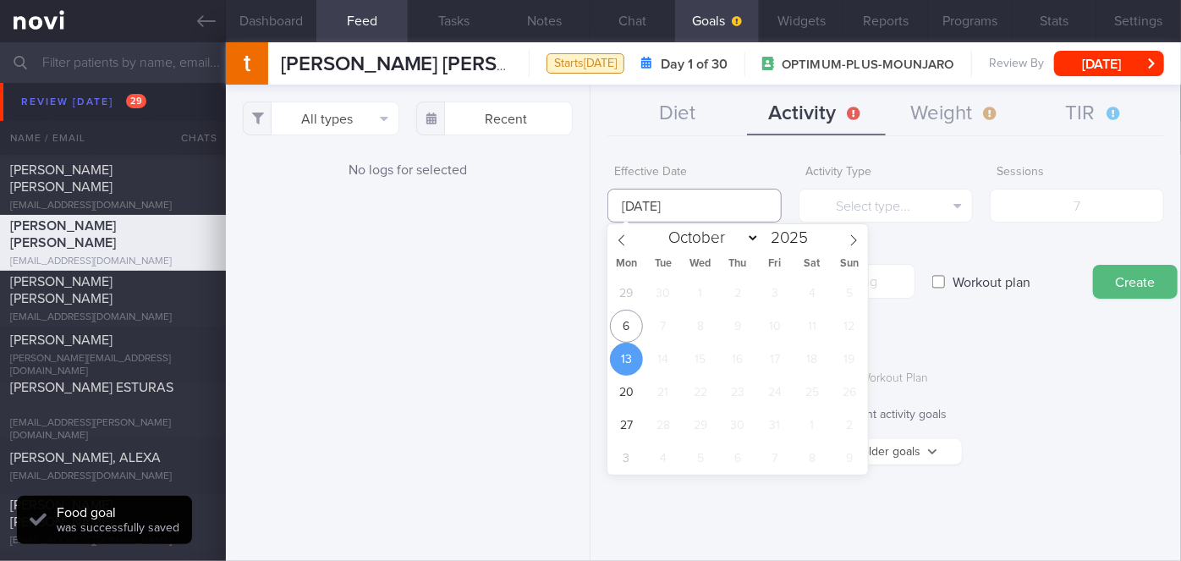
click at [684, 214] on body "You are offline! Some functionality will be unavailable Patients New Users Coac…" at bounding box center [590, 280] width 1181 height 561
click at [635, 327] on span "6" at bounding box center [626, 326] width 33 height 33
type input "[DATE]"
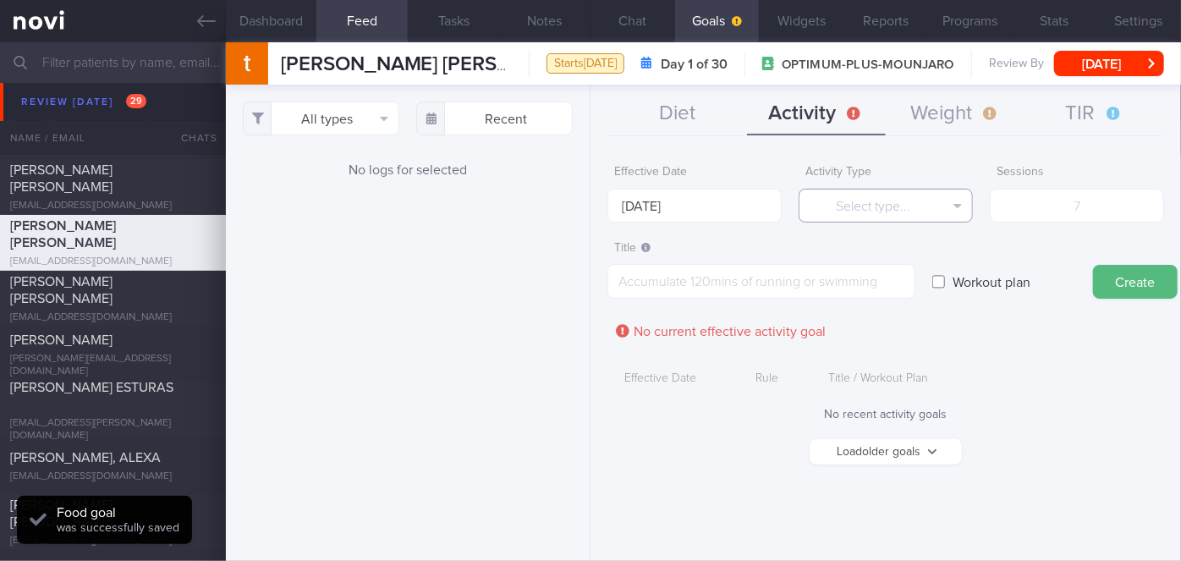
click at [889, 196] on button "Select type..." at bounding box center [886, 206] width 174 height 34
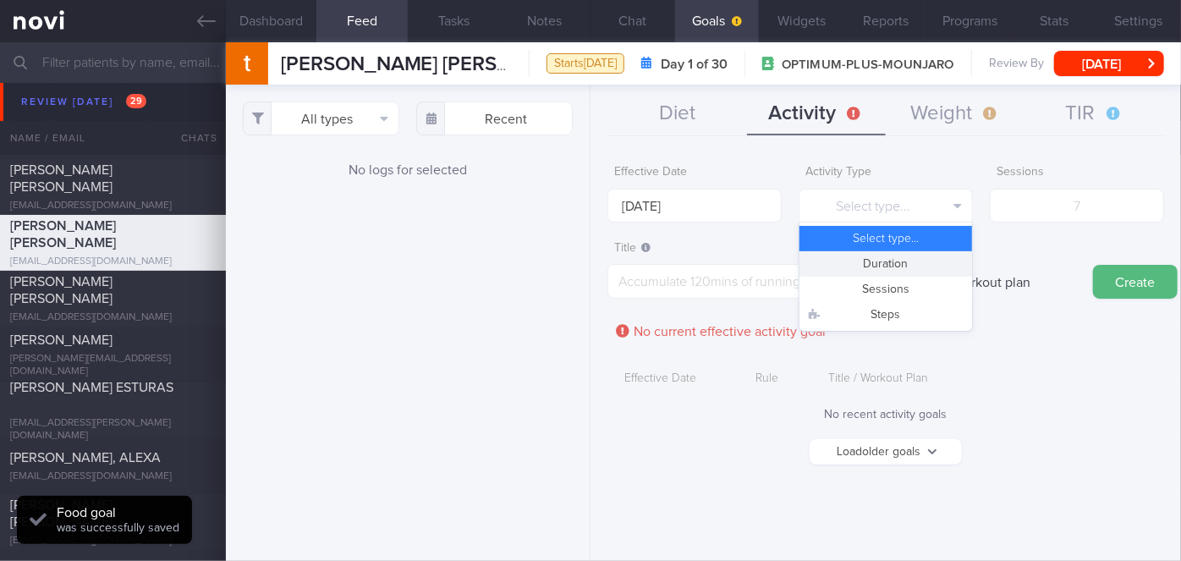
click at [908, 289] on button "Sessions" at bounding box center [885, 289] width 173 height 25
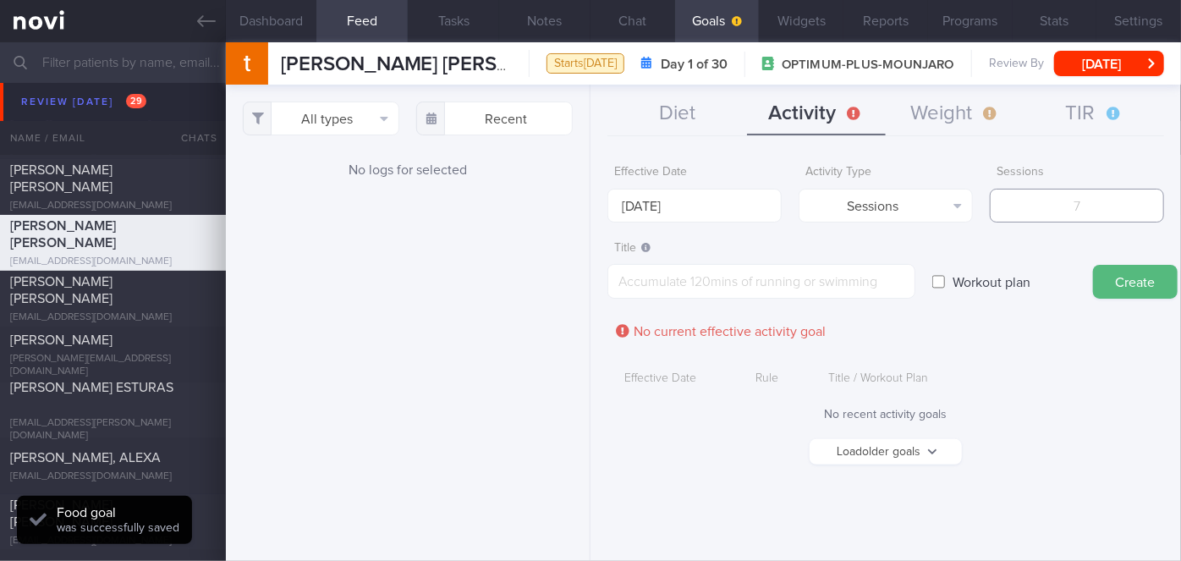
click at [1066, 201] on input "number" at bounding box center [1077, 206] width 174 height 34
type input "2"
click at [860, 281] on textarea at bounding box center [761, 281] width 308 height 35
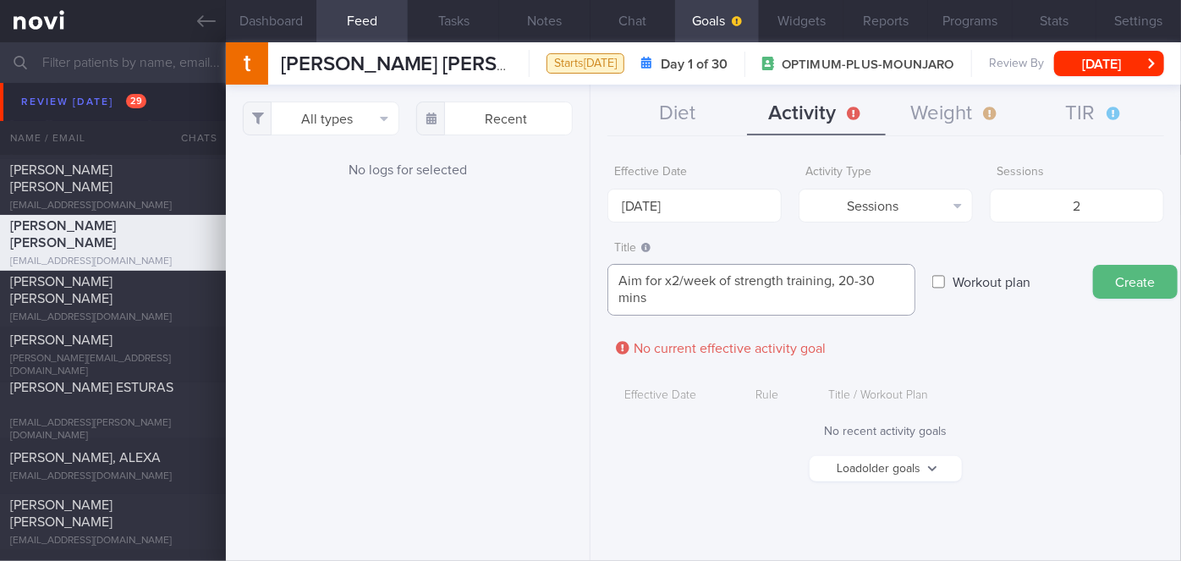
scroll to position [0, 0]
type textarea "Aim for x2/week of strength training, 20-30 mins each session"
click at [981, 280] on label "Workout plan" at bounding box center [991, 282] width 95 height 34
click at [945, 280] on input "Workout plan" at bounding box center [938, 282] width 13 height 34
click at [1008, 284] on label "Workout plan" at bounding box center [991, 282] width 95 height 34
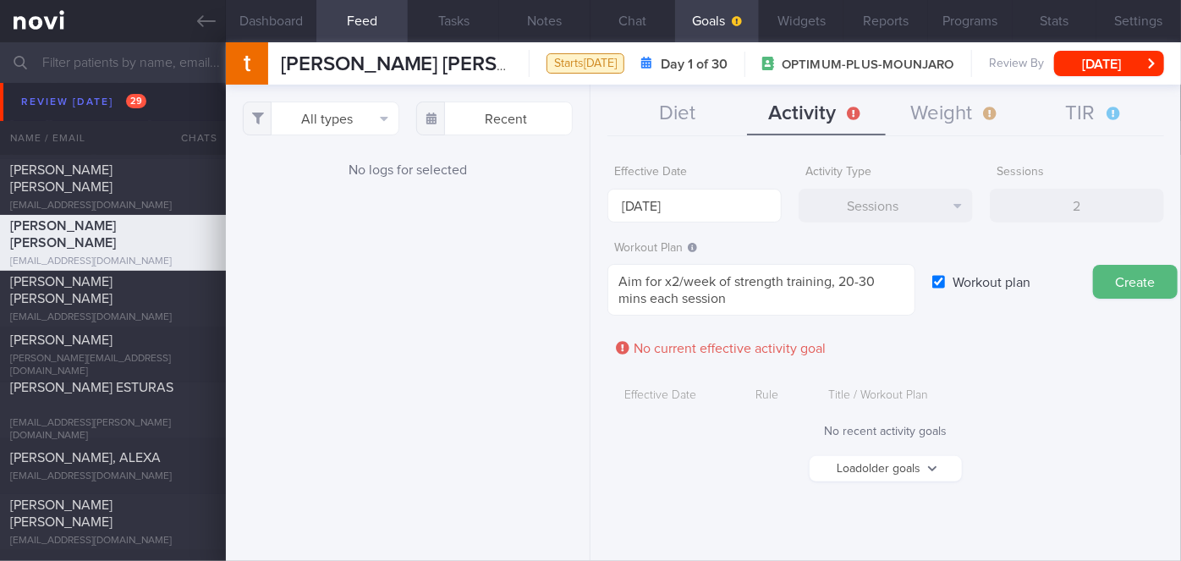
click at [945, 284] on input "Workout plan" at bounding box center [938, 282] width 13 height 34
checkbox input "false"
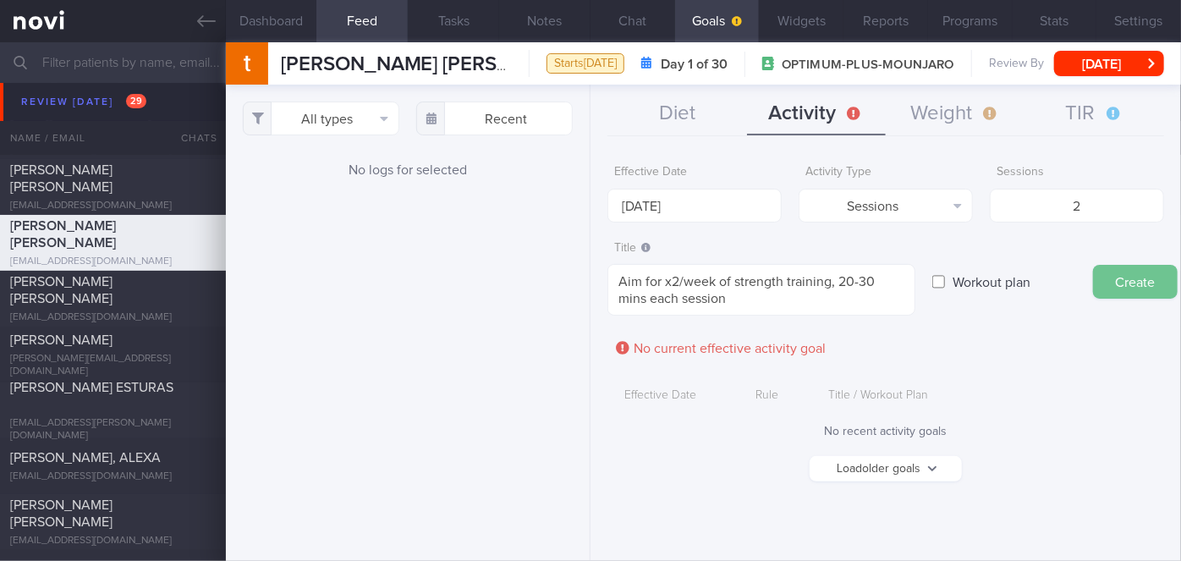
click at [1111, 284] on button "Create" at bounding box center [1135, 282] width 85 height 34
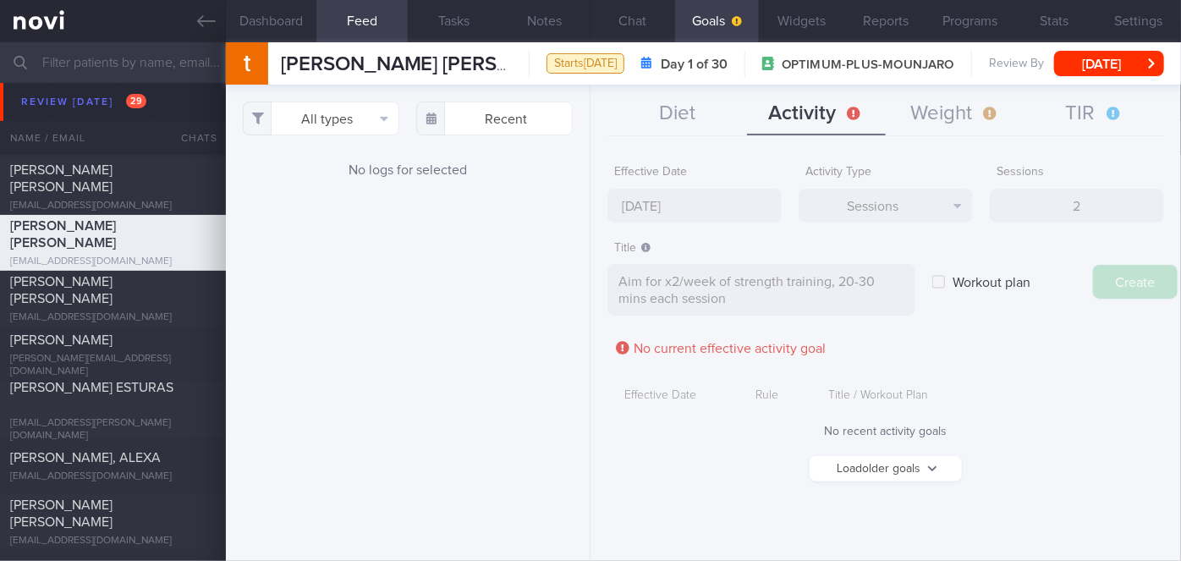
type input "[DATE]"
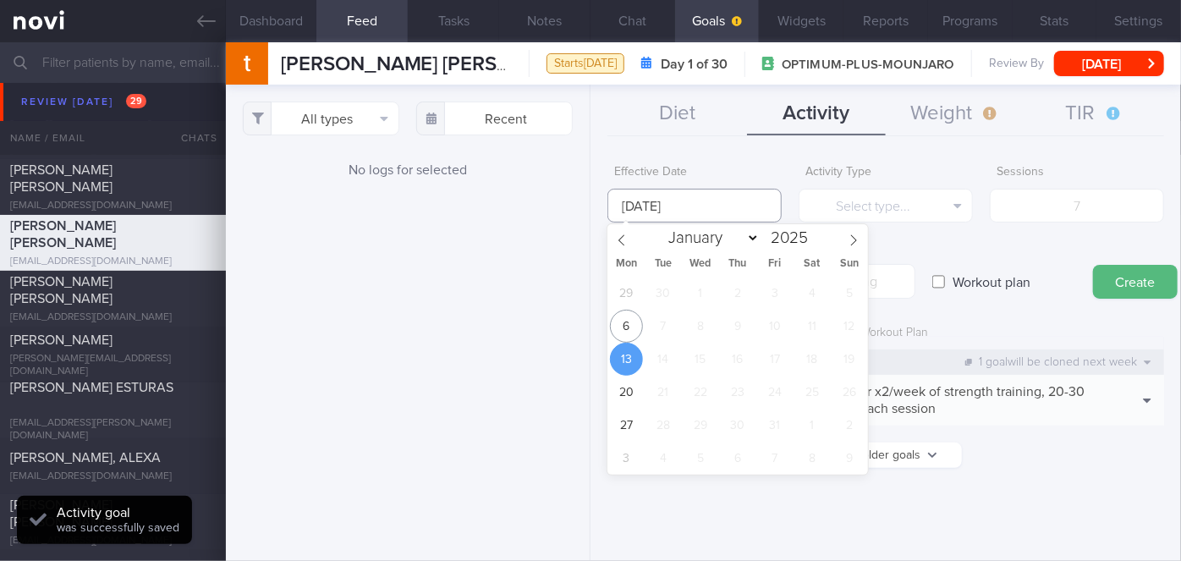
click at [672, 199] on input "[DATE]" at bounding box center [694, 206] width 174 height 34
drag, startPoint x: 623, startPoint y: 321, endPoint x: 672, endPoint y: 293, distance: 56.5
click at [624, 321] on span "6" at bounding box center [626, 326] width 33 height 33
type input "[DATE]"
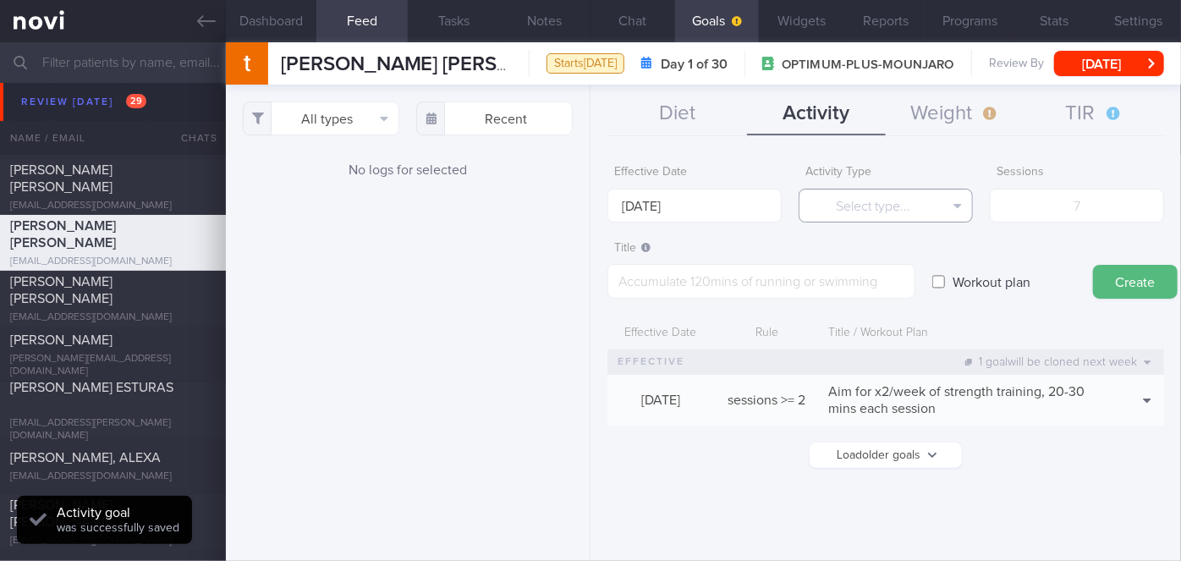
click at [902, 197] on button "Select type..." at bounding box center [886, 206] width 174 height 34
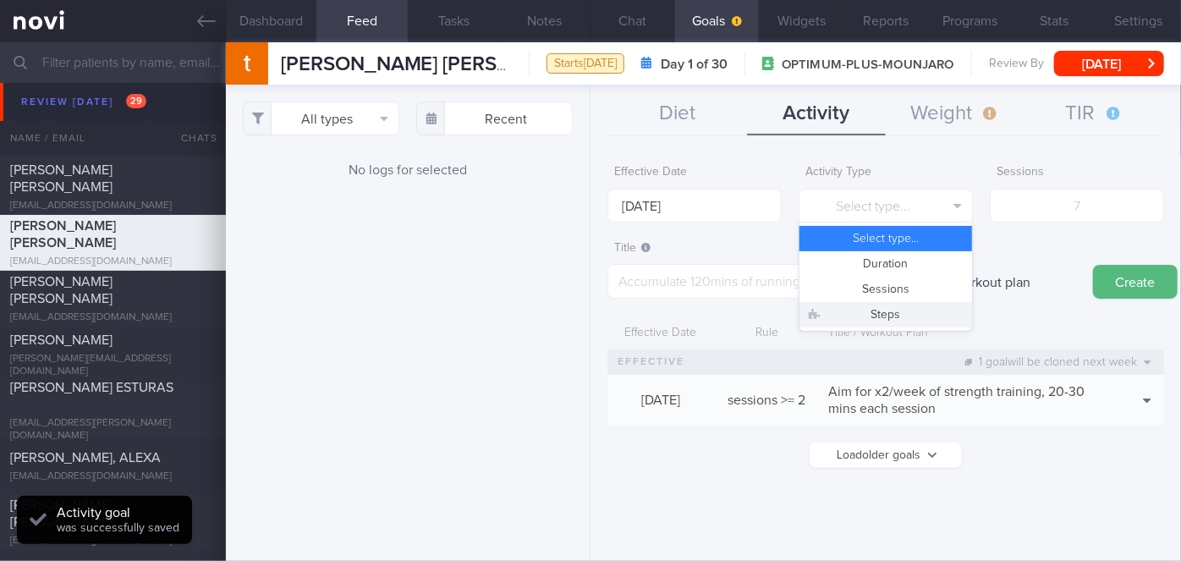
click at [899, 310] on button "Steps" at bounding box center [885, 314] width 173 height 25
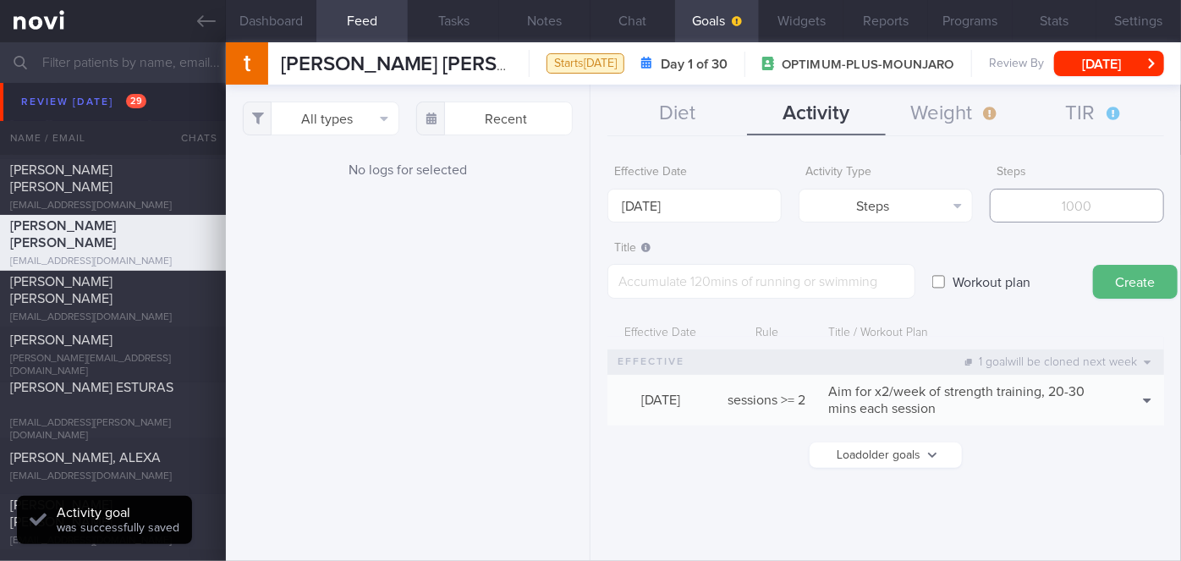
click at [1079, 215] on input "number" at bounding box center [1077, 206] width 174 height 34
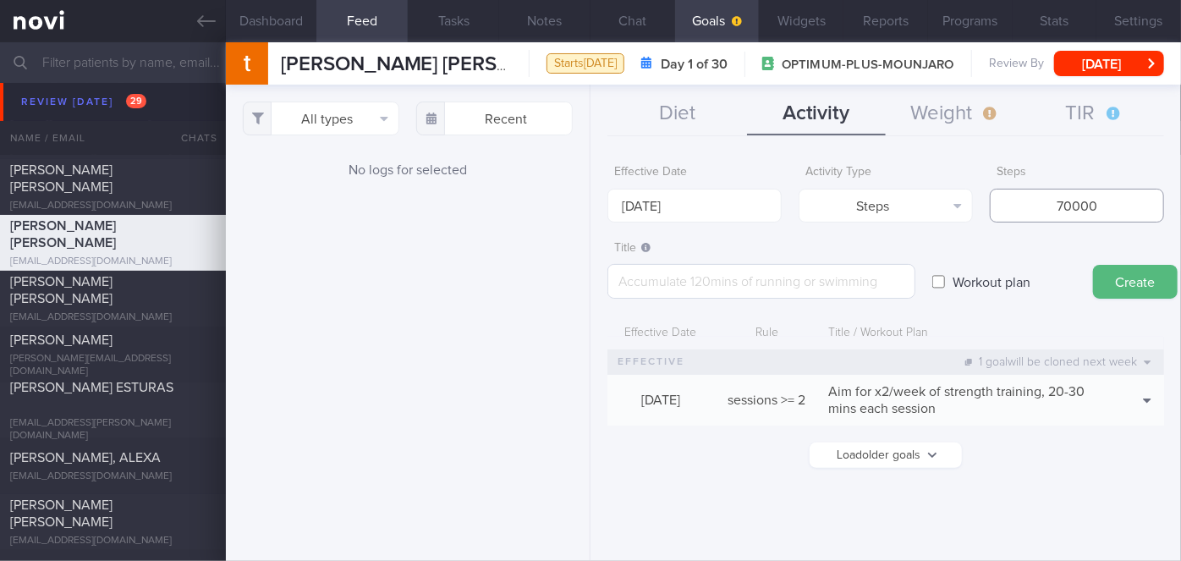
type input "70000"
click at [821, 277] on textarea at bounding box center [761, 281] width 308 height 35
type textarea "A"
click at [662, 283] on textarea "Continu with 10, 000 steps per day" at bounding box center [761, 281] width 308 height 35
click at [725, 283] on textarea "Continue with 10, 000 steps per day" at bounding box center [761, 281] width 308 height 35
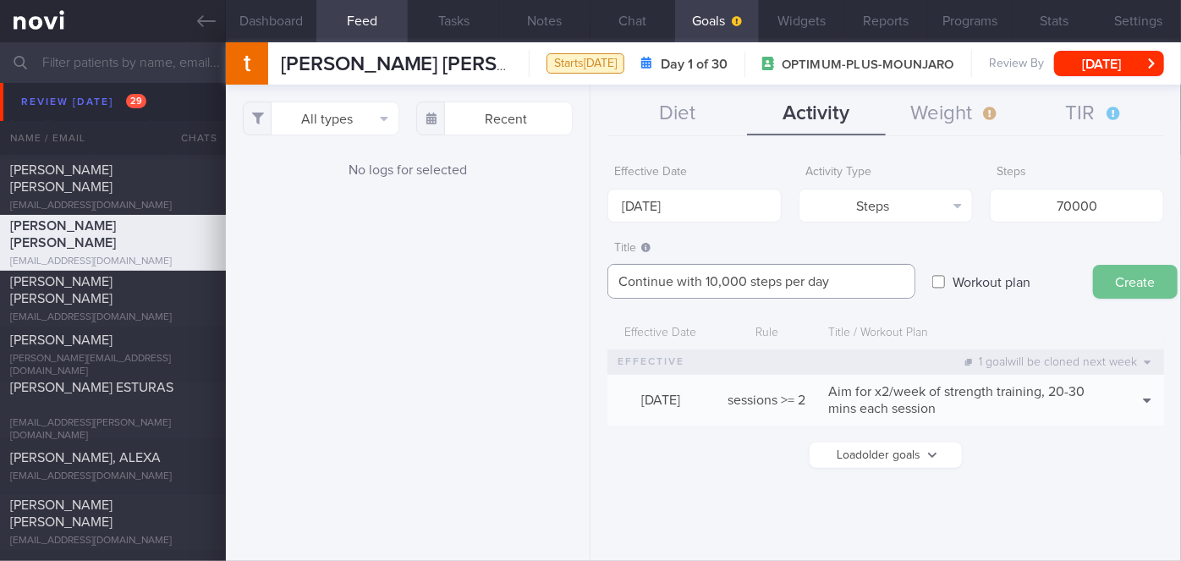
type textarea "Continue with 10,000 steps per day"
click at [1096, 277] on button "Create" at bounding box center [1135, 282] width 85 height 34
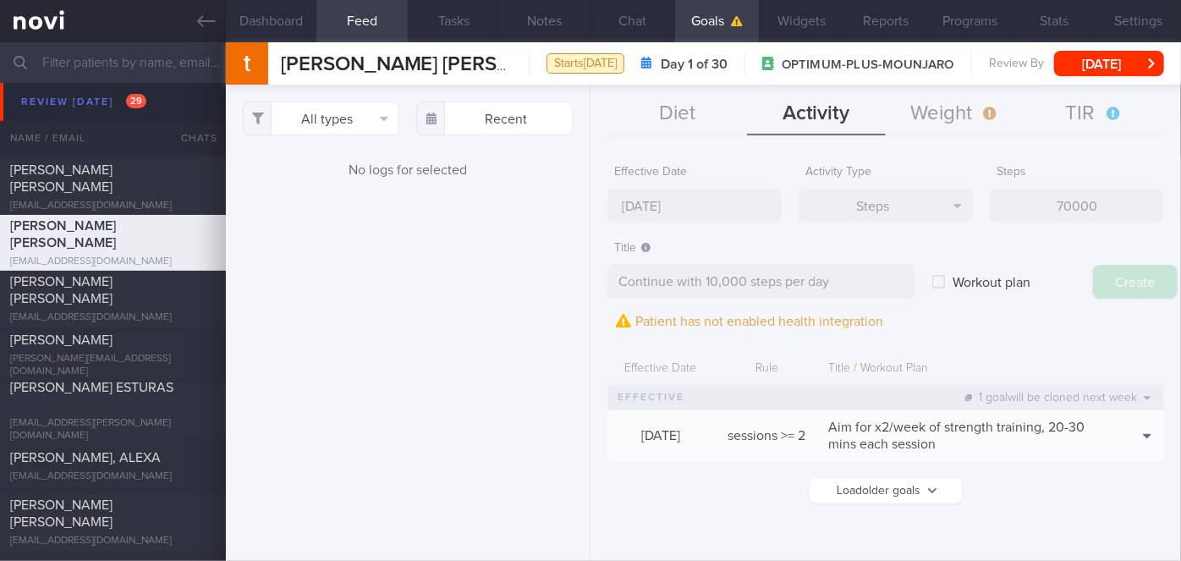
type input "[DATE]"
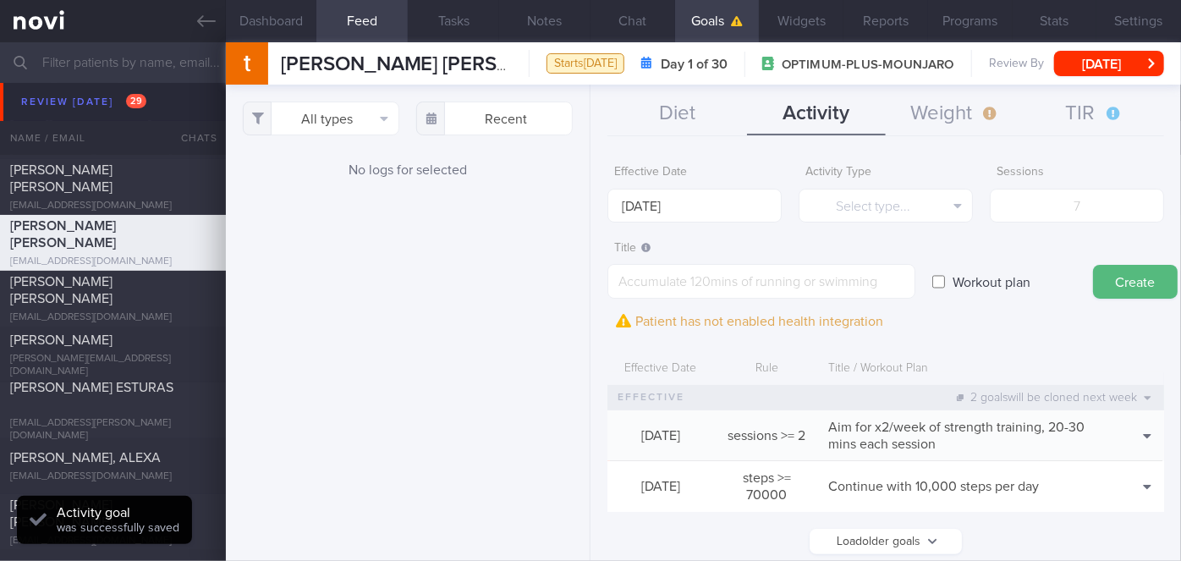
click at [945, 92] on div "Diet Activity Weight TIR Effective Date [DATE] Food Tag Select tag... Select ta…" at bounding box center [885, 323] width 590 height 476
click at [972, 118] on button "Weight" at bounding box center [955, 114] width 139 height 42
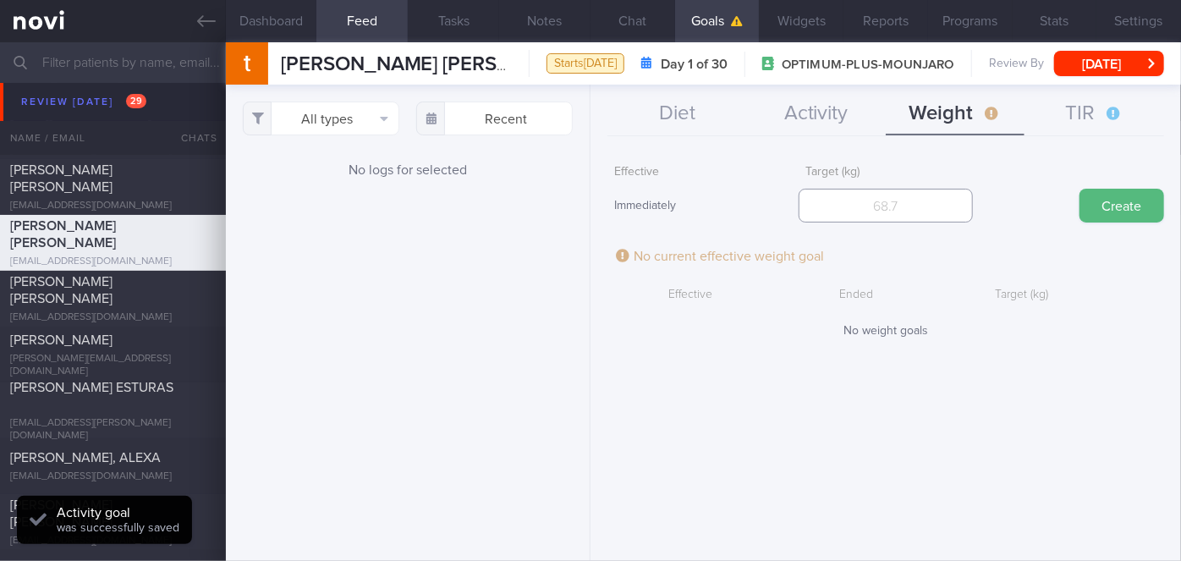
click at [895, 203] on input "number" at bounding box center [886, 206] width 174 height 34
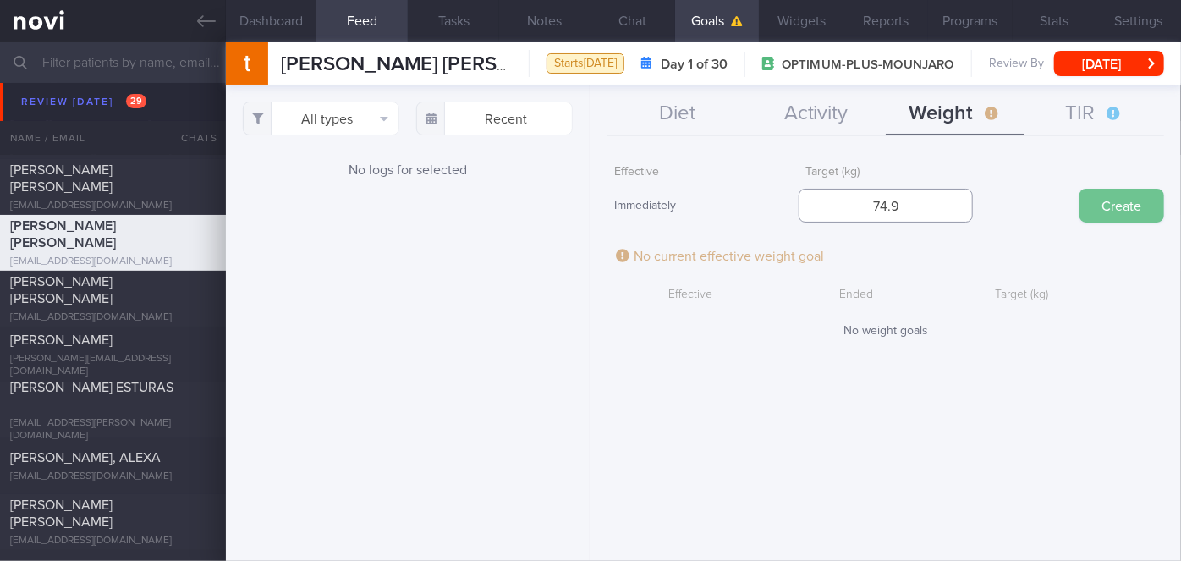
type input "74.9"
click at [1110, 195] on button "Create" at bounding box center [1121, 206] width 85 height 34
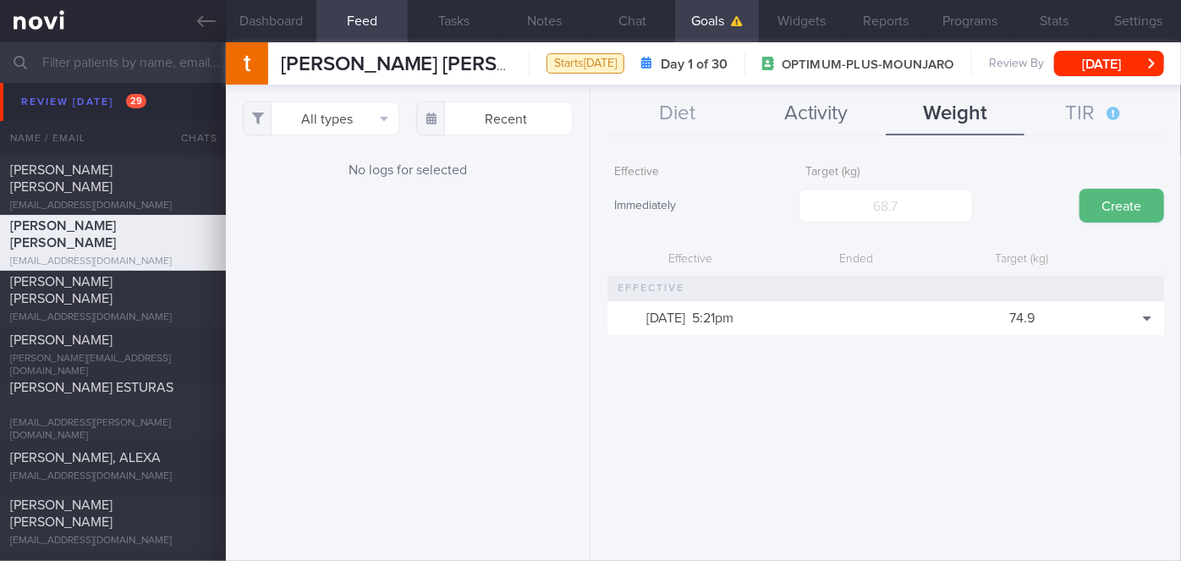
click at [796, 120] on button "Activity" at bounding box center [816, 114] width 139 height 42
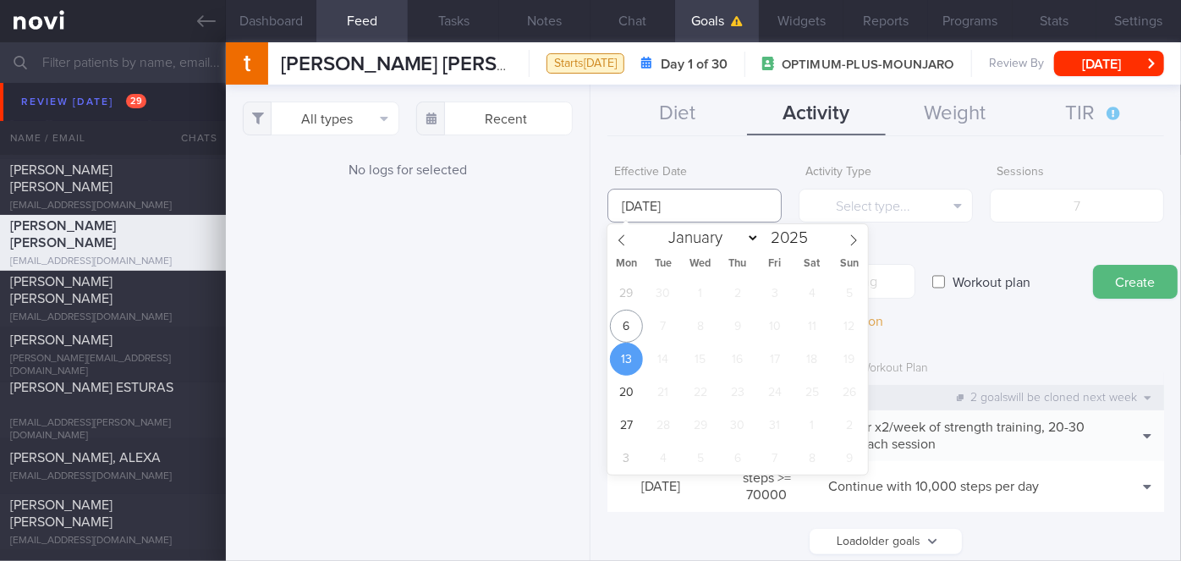
click at [685, 208] on input "[DATE]" at bounding box center [694, 206] width 174 height 34
click at [618, 321] on span "6" at bounding box center [626, 326] width 33 height 33
type input "[DATE]"
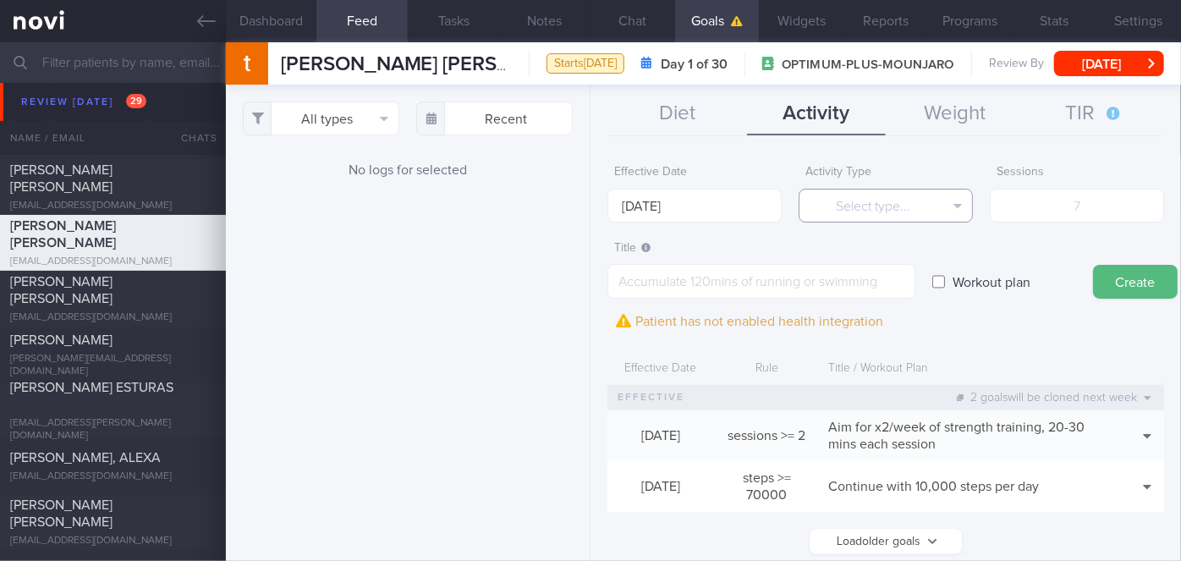
click at [909, 199] on button "Select type..." at bounding box center [886, 206] width 174 height 34
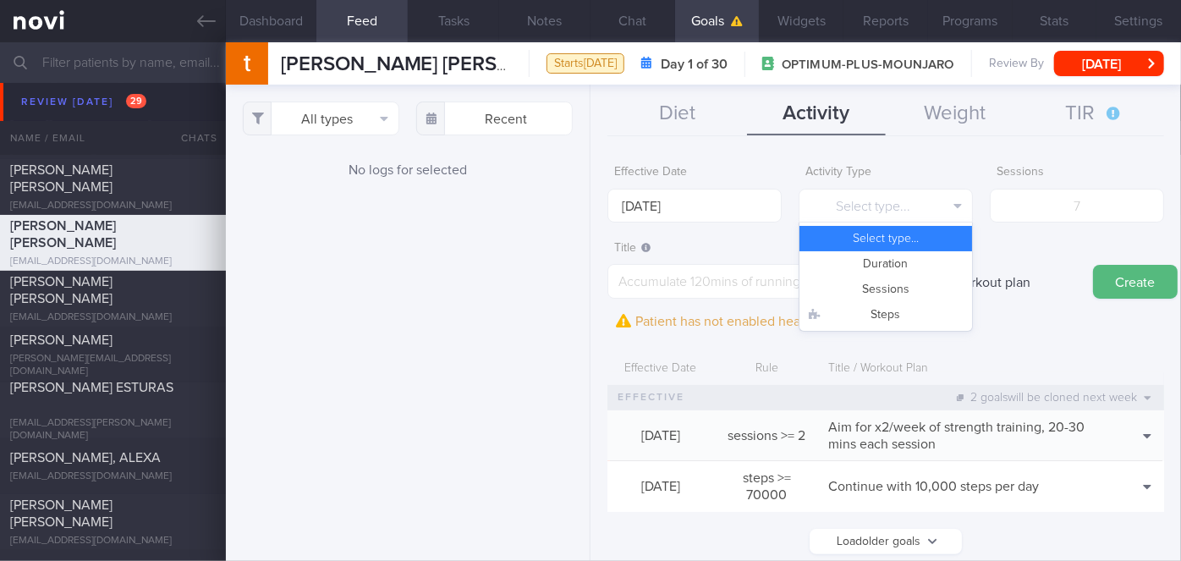
click at [727, 246] on label "Title" at bounding box center [761, 248] width 294 height 15
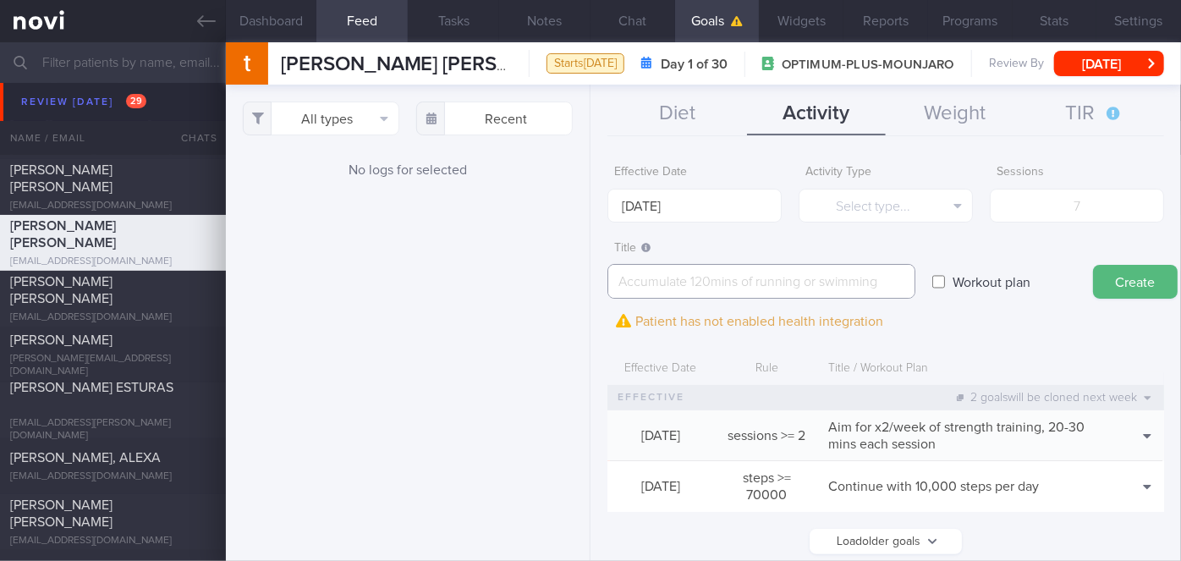
click at [715, 277] on textarea at bounding box center [761, 281] width 308 height 35
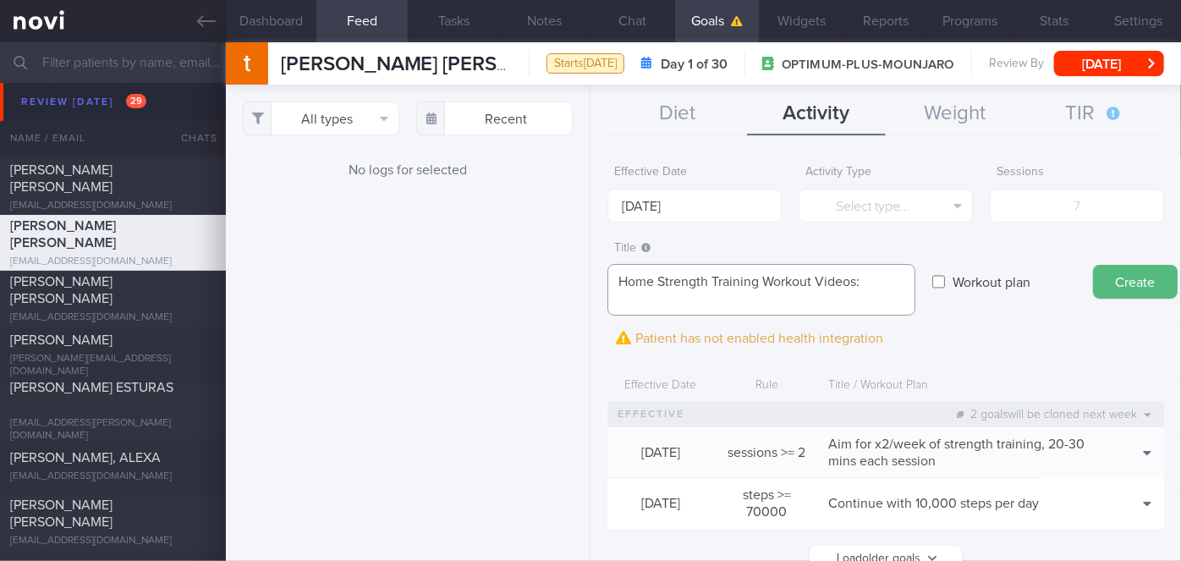
scroll to position [0, 0]
paste textarea "[URL][DOMAIN_NAME]"
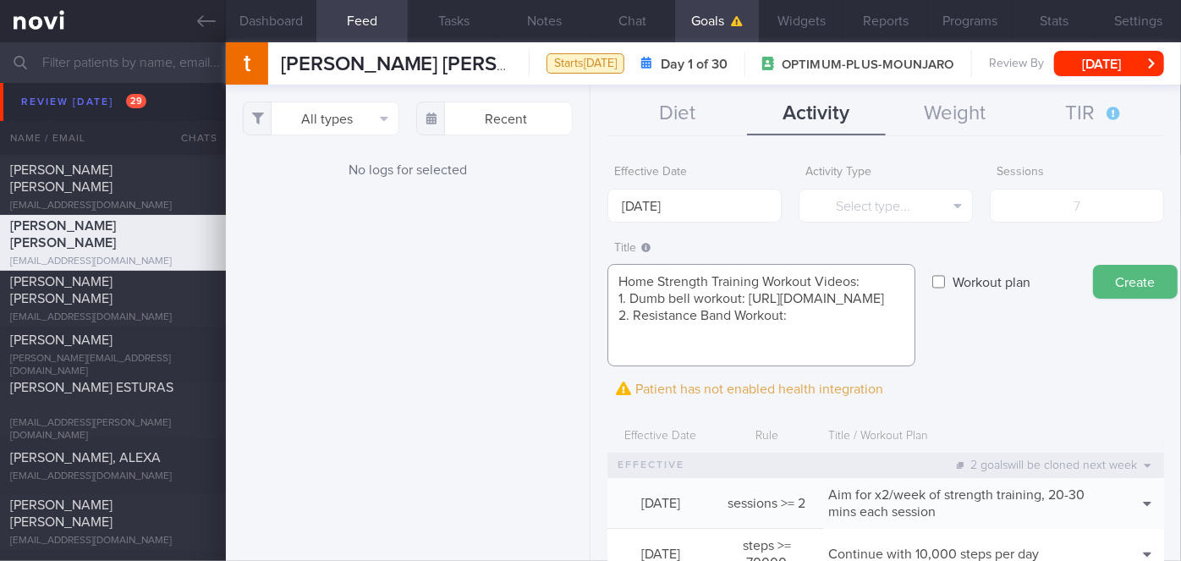
paste textarea "[URL][DOMAIN_NAME]"
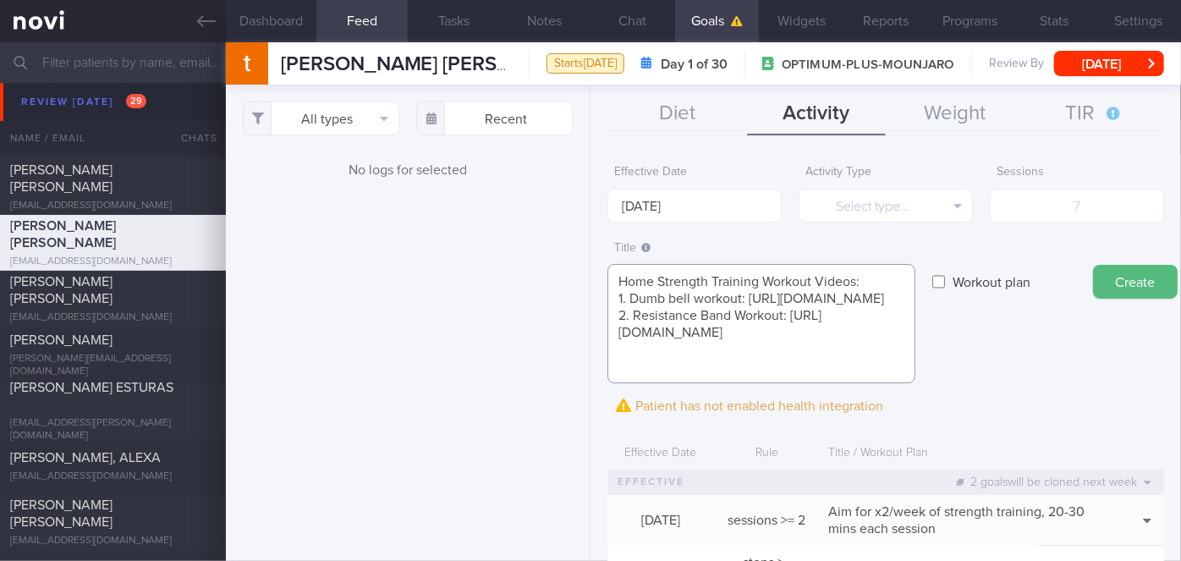
scroll to position [18, 0]
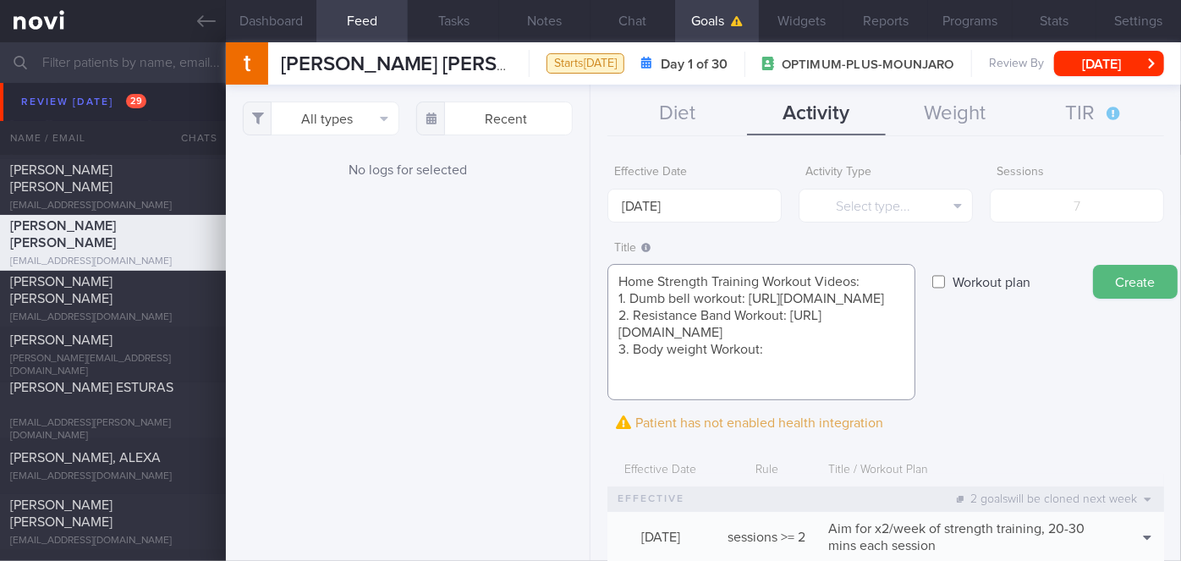
paste textarea "[URL][DOMAIN_NAME]"
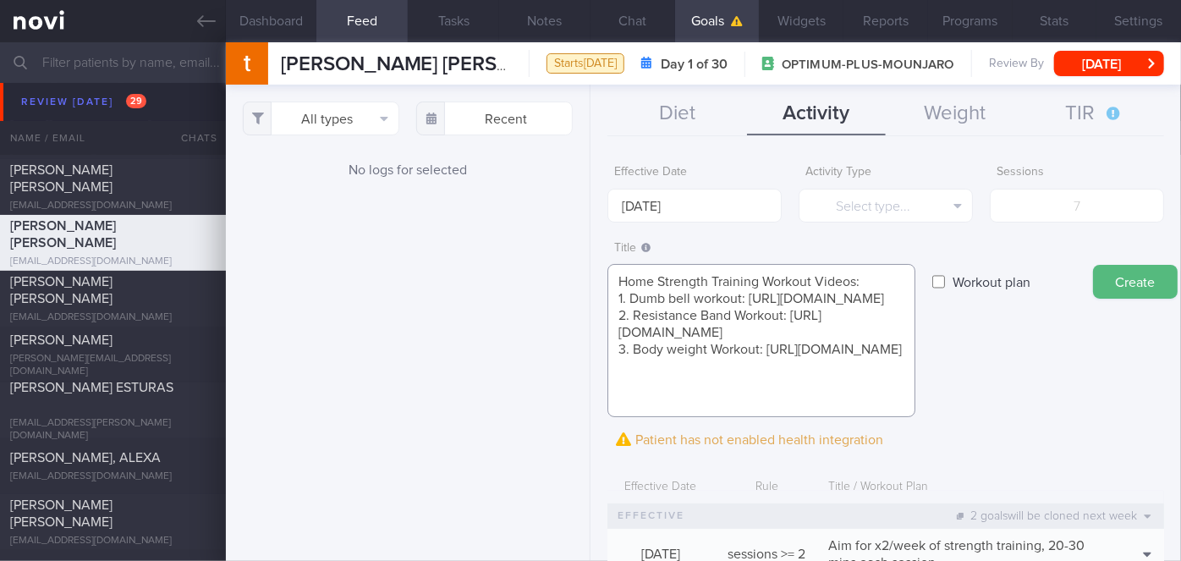
scroll to position [34, 0]
type textarea "Home Strength Training Workout Videos: 1. Dumb bell workout: [URL][DOMAIN_NAME]…"
click at [992, 281] on label "Workout plan" at bounding box center [991, 282] width 95 height 34
click at [945, 281] on input "Workout plan" at bounding box center [938, 282] width 13 height 34
checkbox input "true"
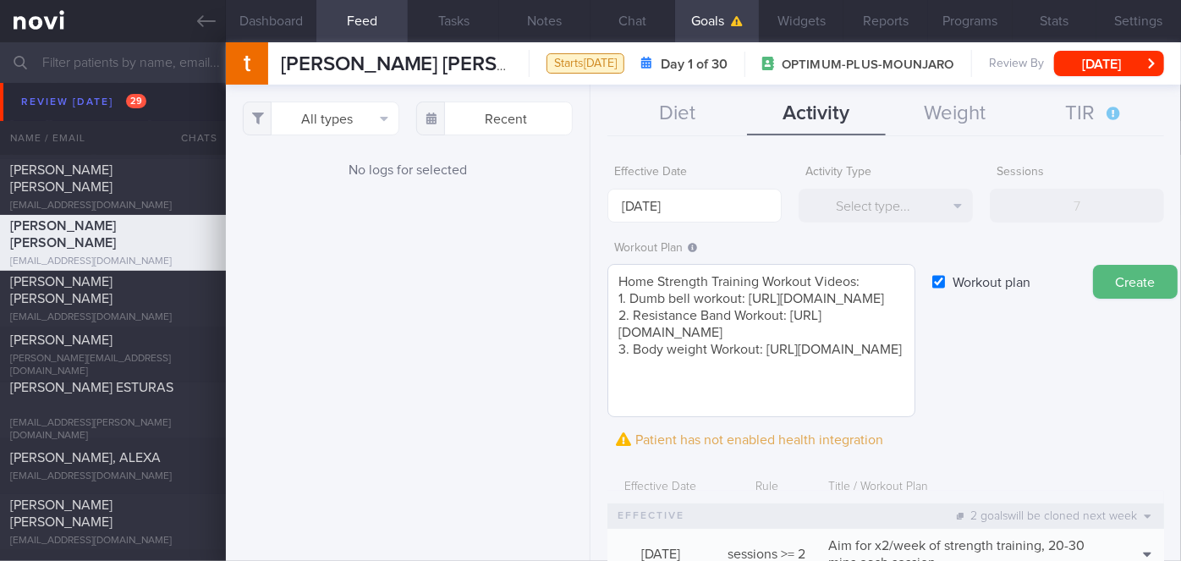
scroll to position [0, 0]
click at [1128, 283] on button "Create" at bounding box center [1135, 282] width 85 height 34
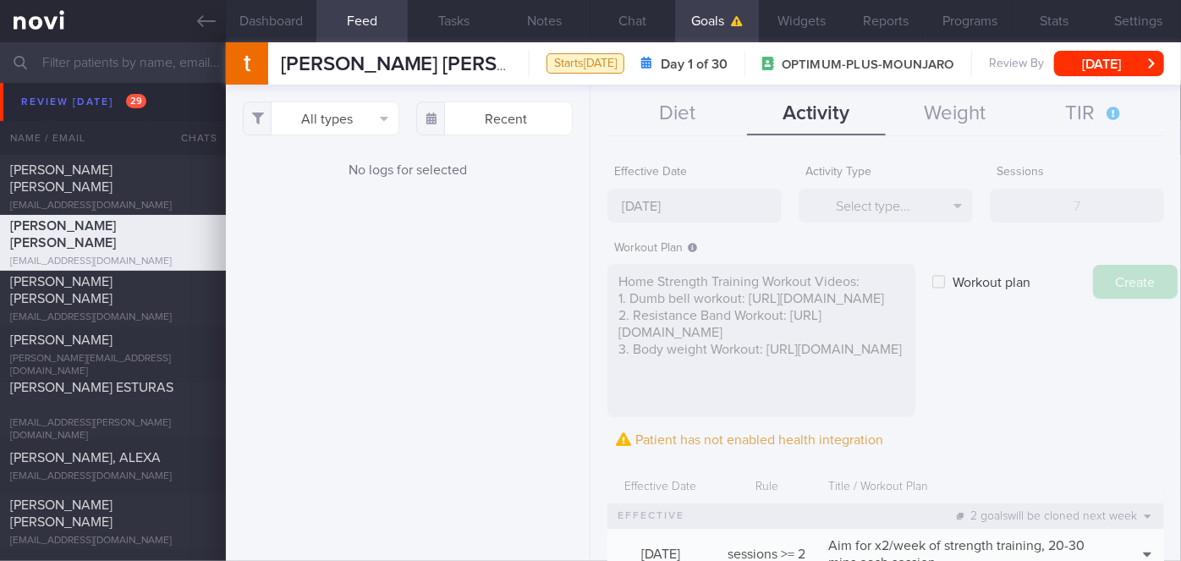
type input "[DATE]"
checkbox input "false"
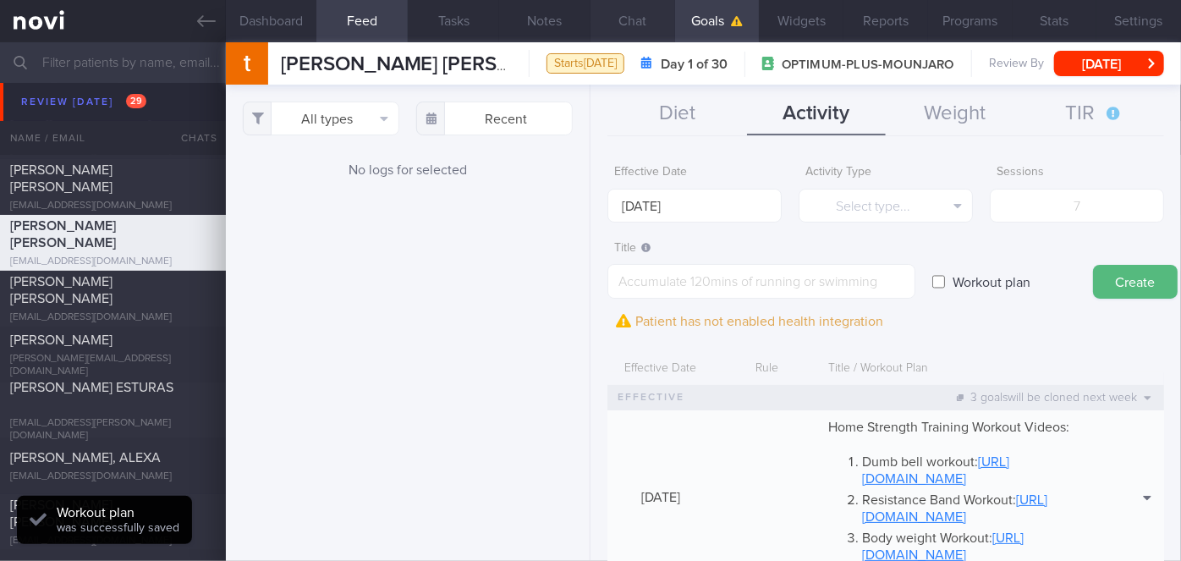
click at [636, 30] on button "Chat" at bounding box center [632, 21] width 85 height 42
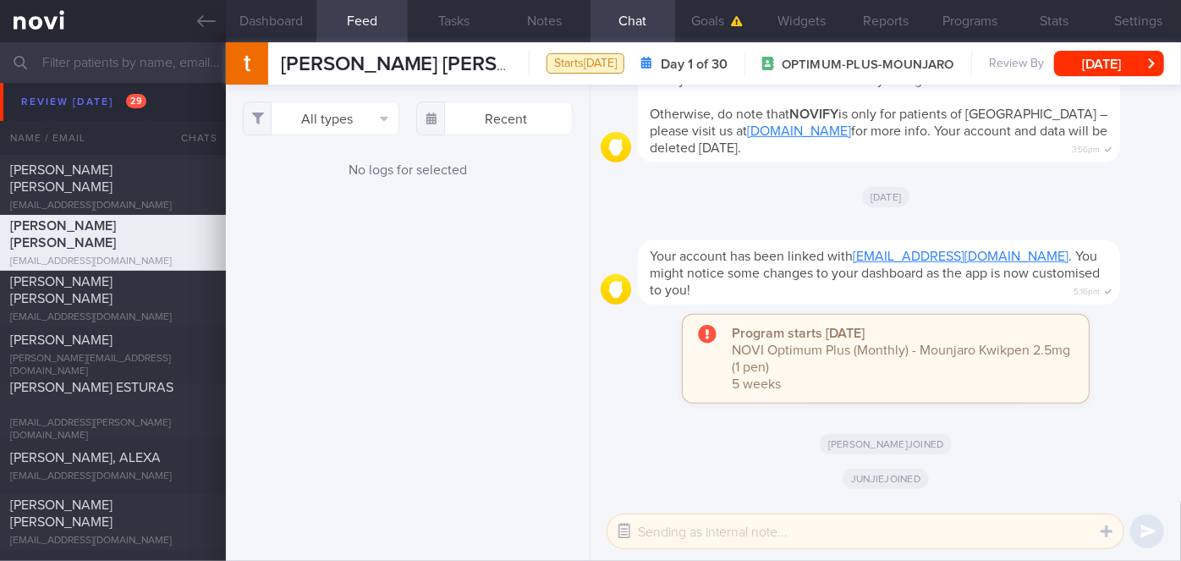
click at [623, 525] on button "button" at bounding box center [624, 531] width 30 height 30
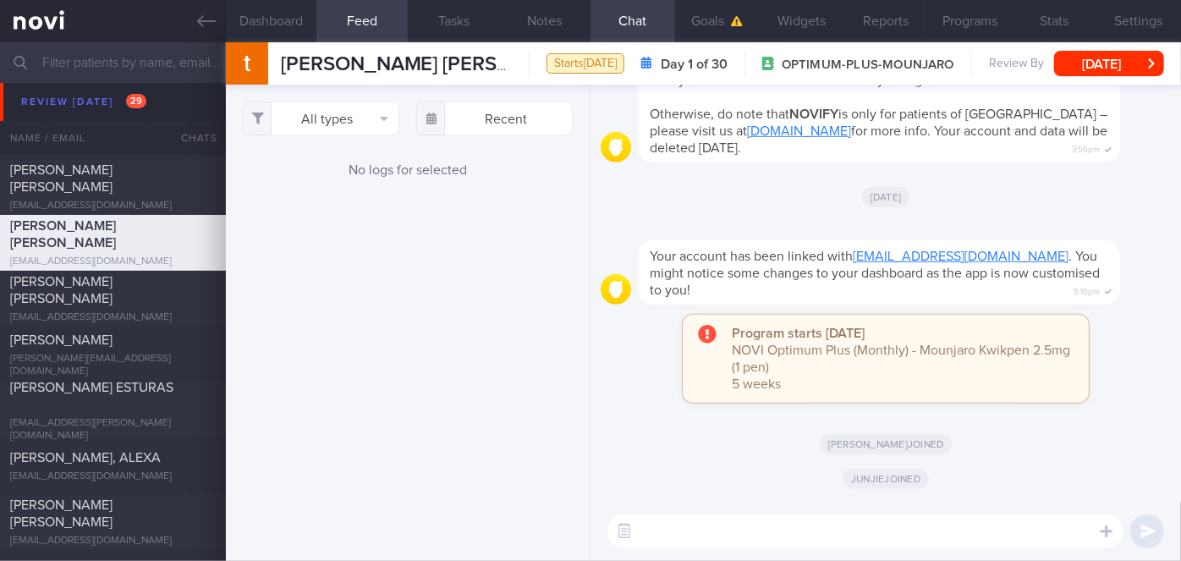
click at [736, 527] on textarea at bounding box center [865, 531] width 516 height 34
paste textarea "Hi Ms [PERSON_NAME], I'm [PERSON_NAME], your Health Coach. It was nice speaking…"
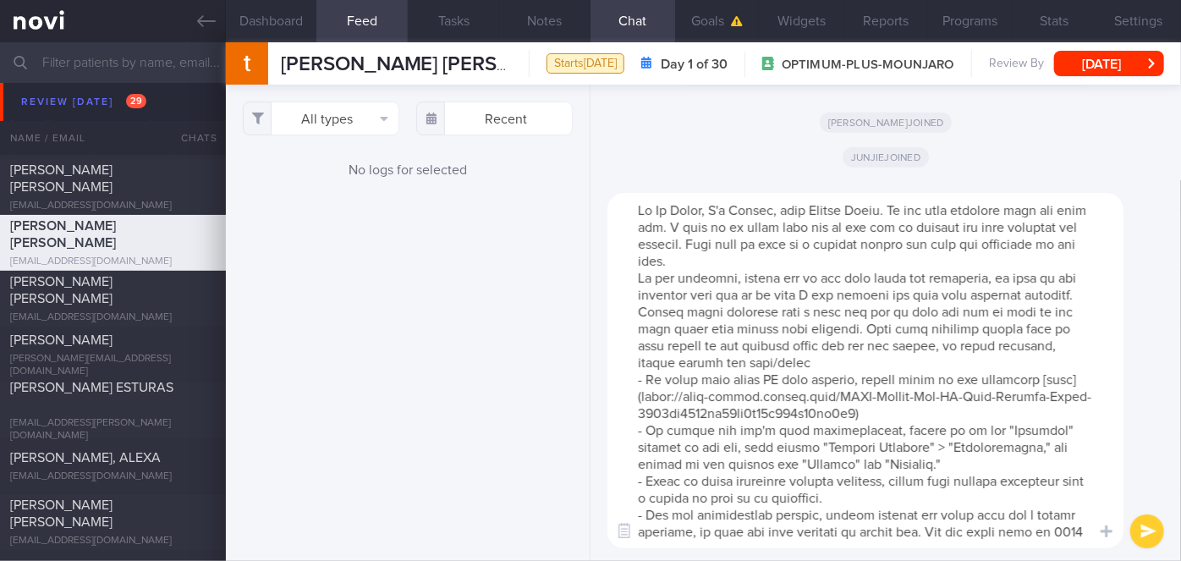
click at [661, 207] on textarea at bounding box center [865, 370] width 516 height 355
click at [796, 257] on textarea at bounding box center [865, 370] width 516 height 355
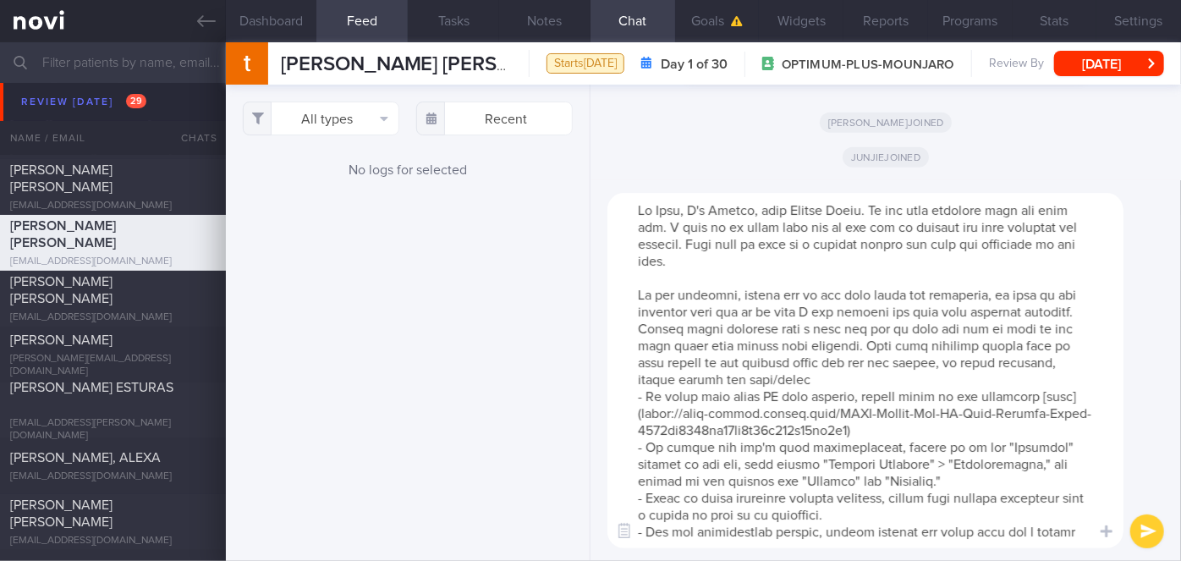
scroll to position [118, 0]
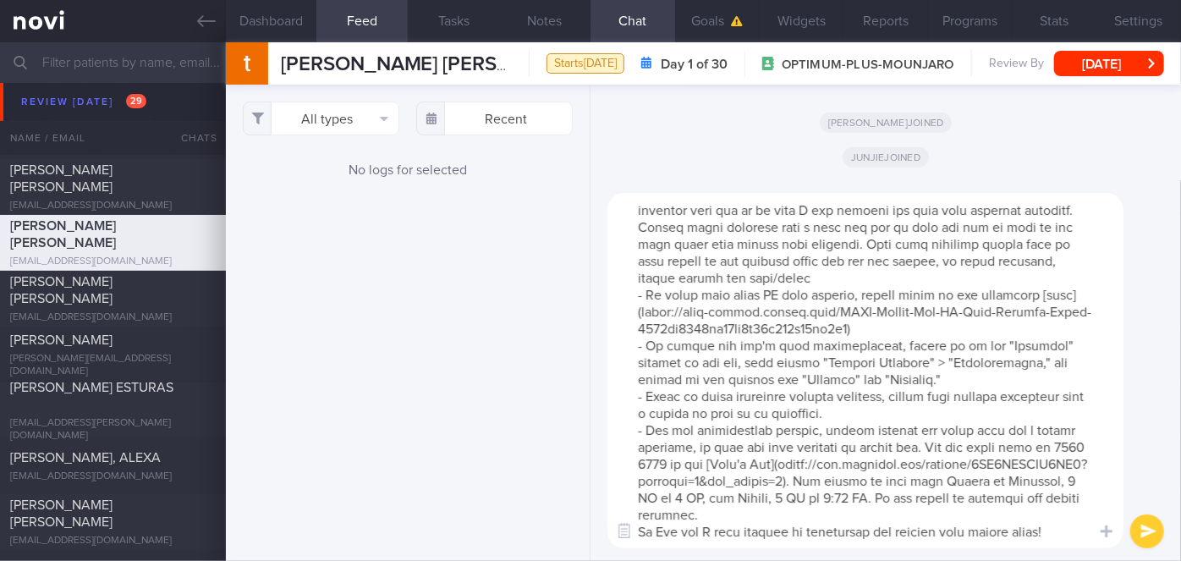
click at [761, 513] on textarea at bounding box center [865, 370] width 516 height 355
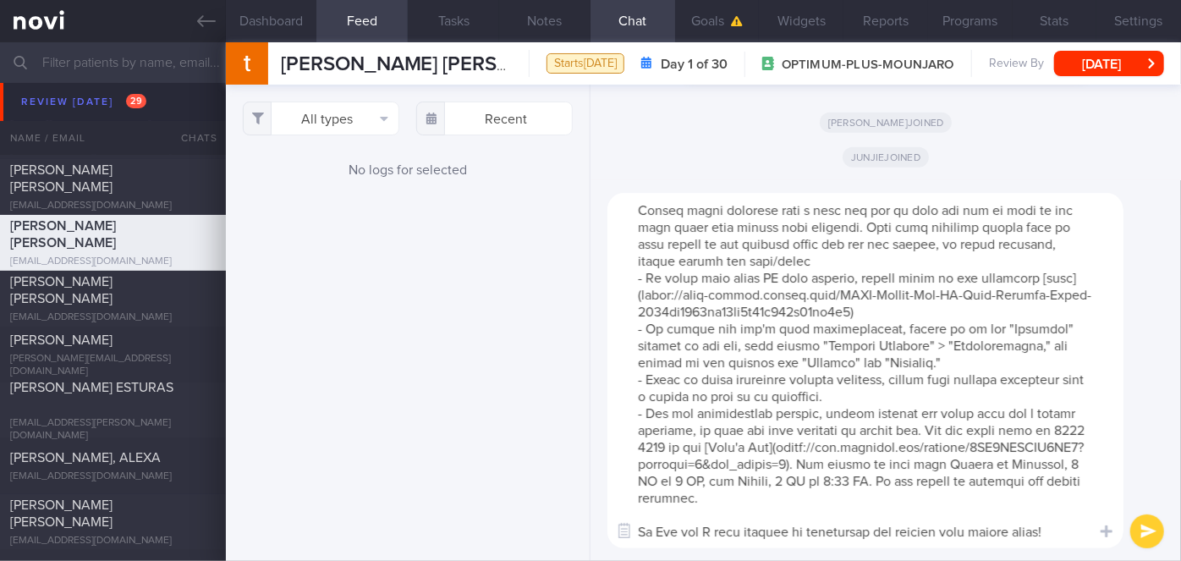
scroll to position [0, 0]
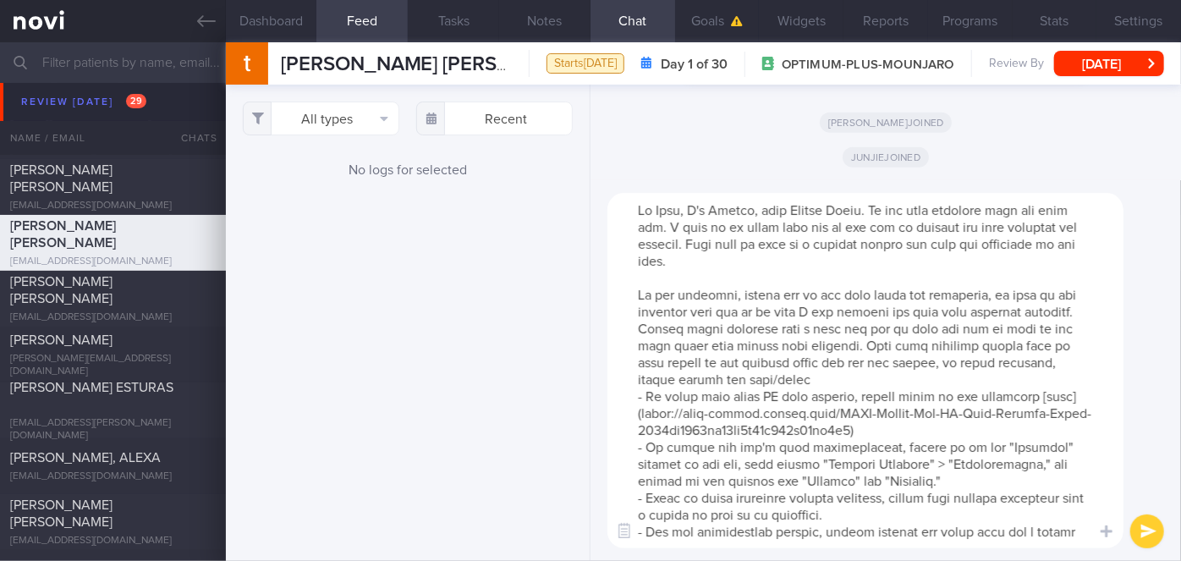
type textarea "Hi [PERSON_NAME], I'm [PERSON_NAME], your Health Coach. It was nice speaking wi…"
click at [1148, 529] on icon "submit" at bounding box center [1148, 531] width 16 height 14
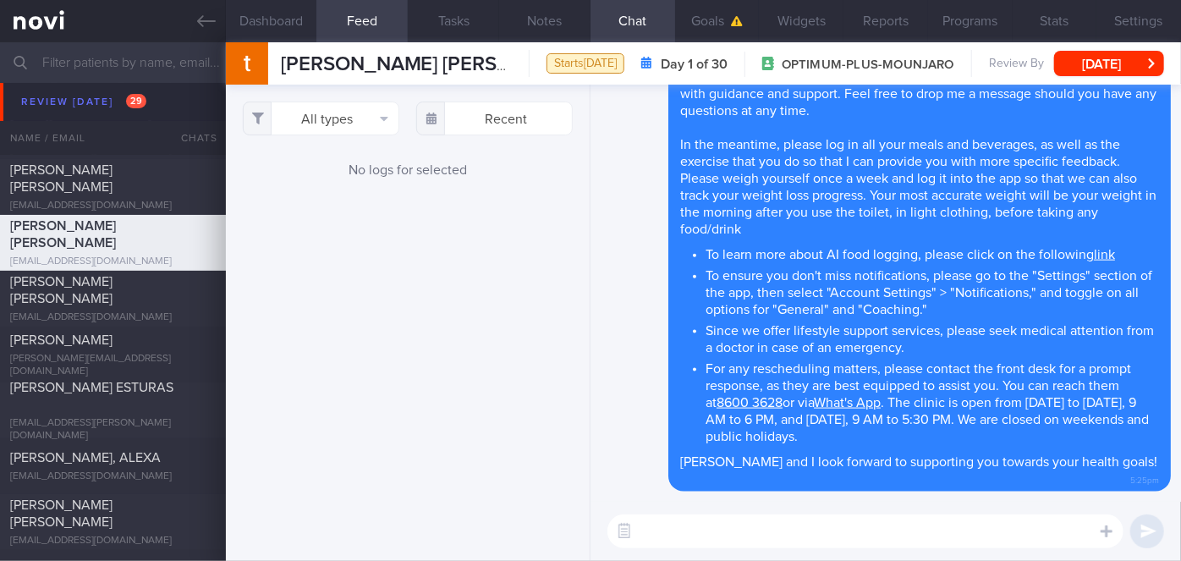
click at [832, 537] on textarea at bounding box center [865, 531] width 516 height 34
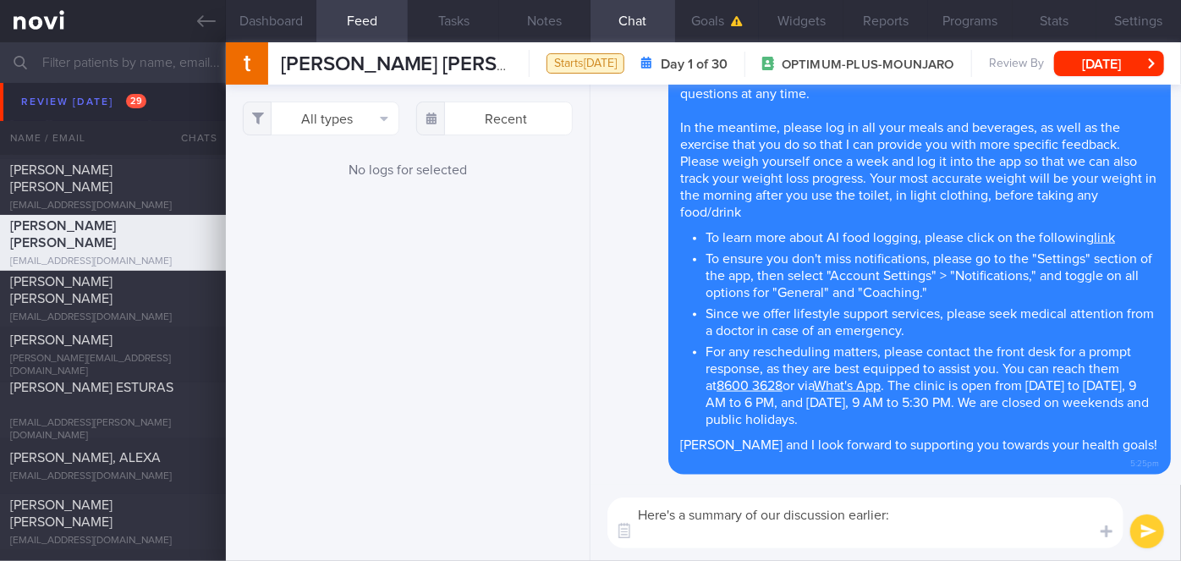
click at [706, 537] on textarea "Here's a summary of our discussion earlier:" at bounding box center [865, 522] width 516 height 51
paste textarea "Explained the importance of adequate protein intake to minimize muscle loss. Ai…"
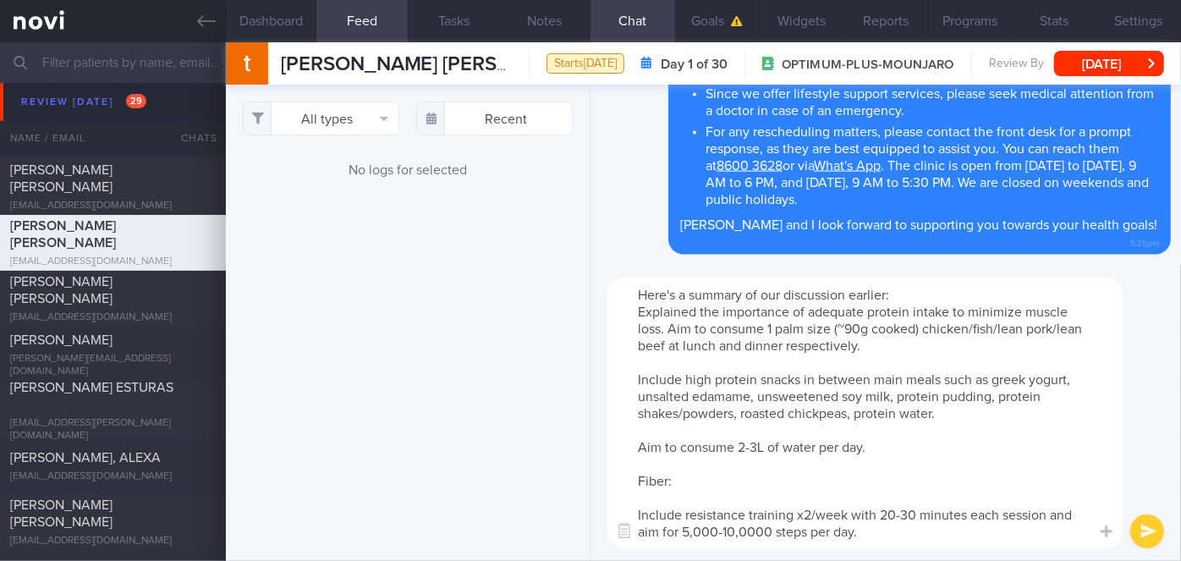
click at [635, 310] on textarea "Here's a summary of our discussion earlier: Explained the importance of adequat…" at bounding box center [865, 412] width 516 height 271
click at [634, 375] on textarea "Here's a summary of our discussion earlier: - Aim for adequate protein intake t…" at bounding box center [865, 412] width 516 height 271
click at [636, 448] on textarea "Here's a summary of our discussion earlier: - Aim for adequate protein intake t…" at bounding box center [865, 412] width 516 height 271
click at [761, 445] on textarea "Here's a summary of our discussion earlier: - Aim for adequate protein intake t…" at bounding box center [865, 412] width 516 height 271
click at [769, 448] on textarea "Here's a summary of our discussion earlier: - Aim for adequate protein intake t…" at bounding box center [865, 412] width 516 height 271
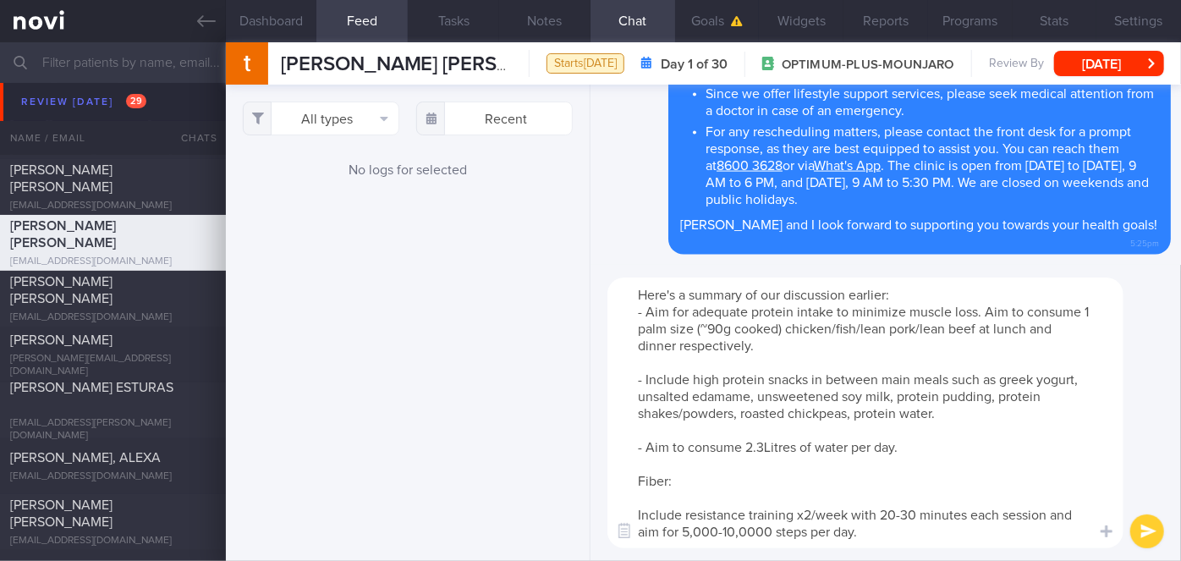
click at [847, 447] on textarea "Here's a summary of our discussion earlier: - Aim for adequate protein intake t…" at bounding box center [865, 412] width 516 height 271
click at [632, 481] on textarea "Here's a summary of our discussion earlier: - Aim for adequate protein intake t…" at bounding box center [865, 412] width 516 height 271
click at [689, 487] on textarea "Here's a summary of our discussion earlier: - Aim for adequate protein intake t…" at bounding box center [865, 412] width 516 height 271
click at [636, 514] on textarea "Here's a summary of our discussion earlier: - Aim for adequate protein intake t…" at bounding box center [865, 412] width 516 height 271
click at [658, 530] on textarea "Here's a summary of our discussion earlier: - Aim for adequate protein intake t…" at bounding box center [865, 412] width 516 height 271
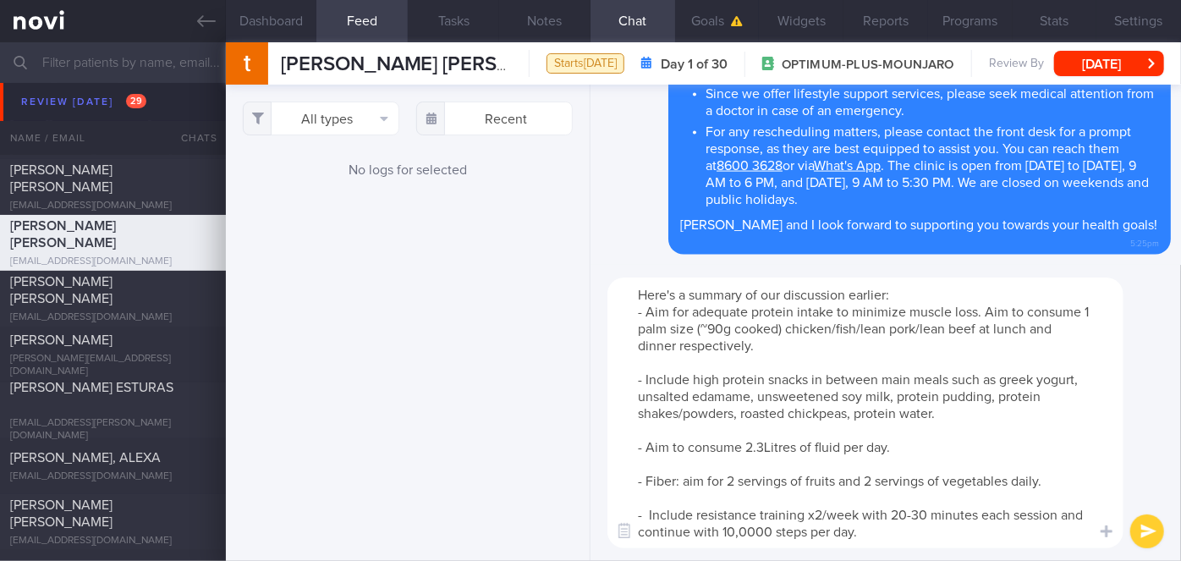
click at [769, 527] on textarea "Here's a summary of our discussion earlier: - Aim for adequate protein intake t…" at bounding box center [865, 412] width 516 height 271
type textarea "Here's a summary of our discussion earlier: - Aim for adequate protein intake t…"
click at [1152, 530] on button "submit" at bounding box center [1147, 531] width 34 height 34
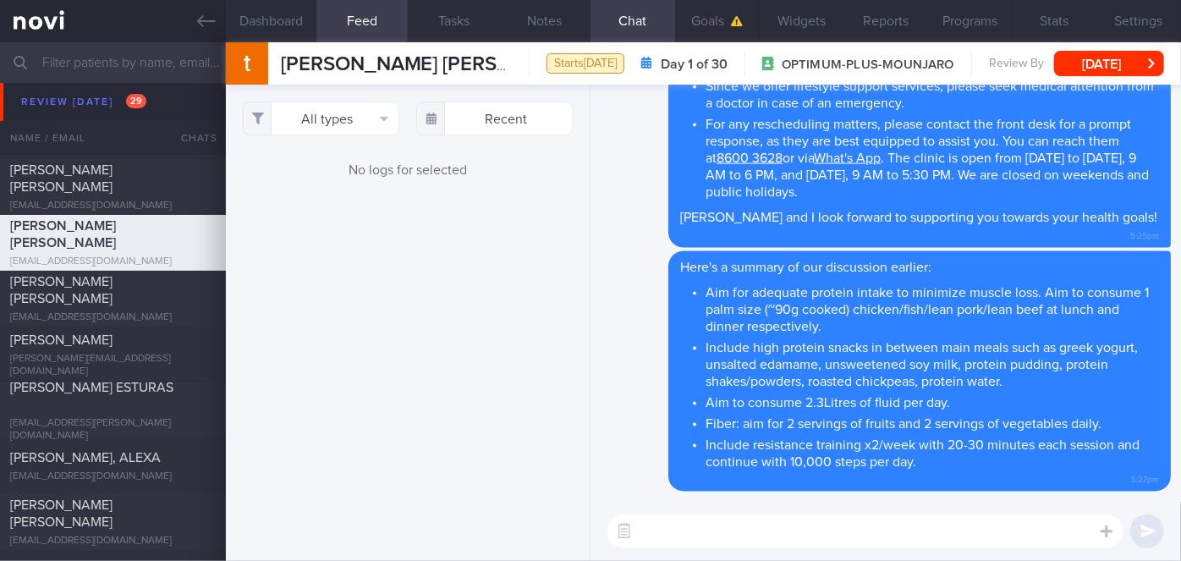
click at [1017, 532] on textarea at bounding box center [865, 531] width 516 height 34
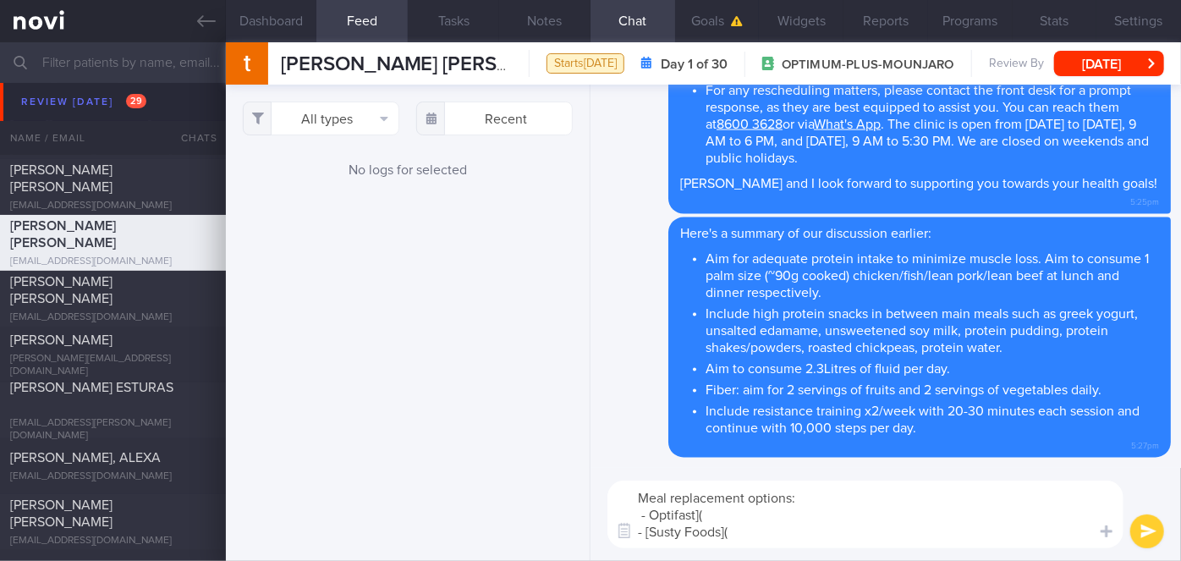
click at [648, 512] on textarea "Meal replacement options: - Optifast]( - [Susty Foods](" at bounding box center [865, 515] width 516 height 68
click at [729, 510] on textarea "Meal replacement options: - [Optifast]( - [Susty Foods](" at bounding box center [865, 515] width 516 height 68
paste textarea "[URL][DOMAIN_NAME]"
click at [766, 524] on textarea "Meal replacement options: - [Optifast]([URL][DOMAIN_NAME]) - [Susty Foods](" at bounding box center [865, 515] width 516 height 68
paste textarea "[URL][DOMAIN_NAME]"
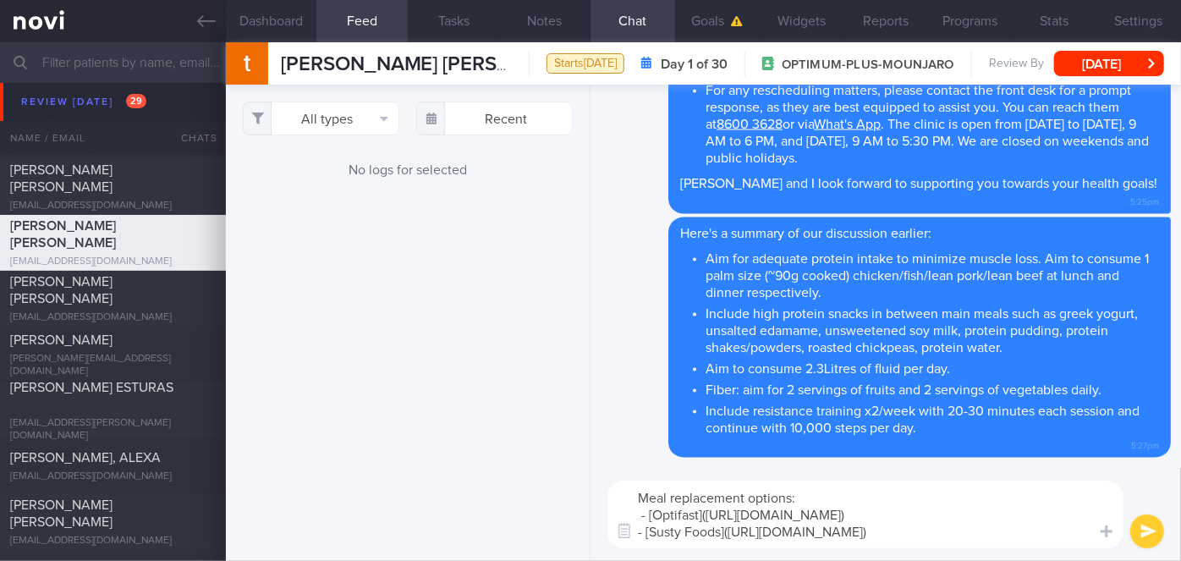
type textarea "Meal replacement options: - [Optifast]([URL][DOMAIN_NAME]) - [Susty Foods]([URL…"
click at [1152, 535] on button "submit" at bounding box center [1147, 531] width 34 height 34
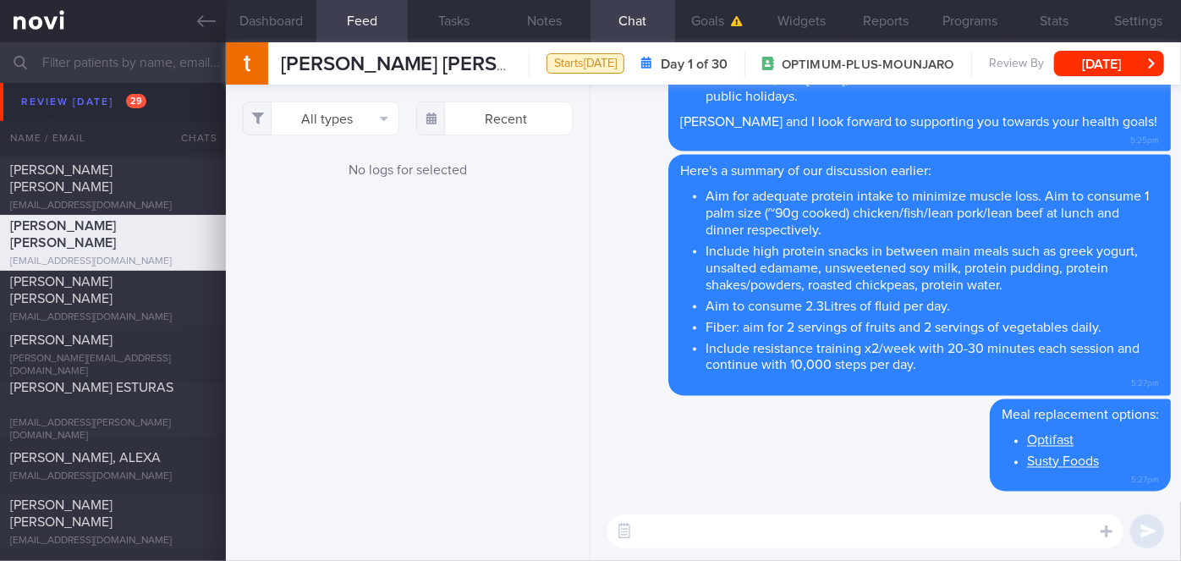
click at [945, 526] on textarea at bounding box center [865, 531] width 516 height 34
type textarea "H"
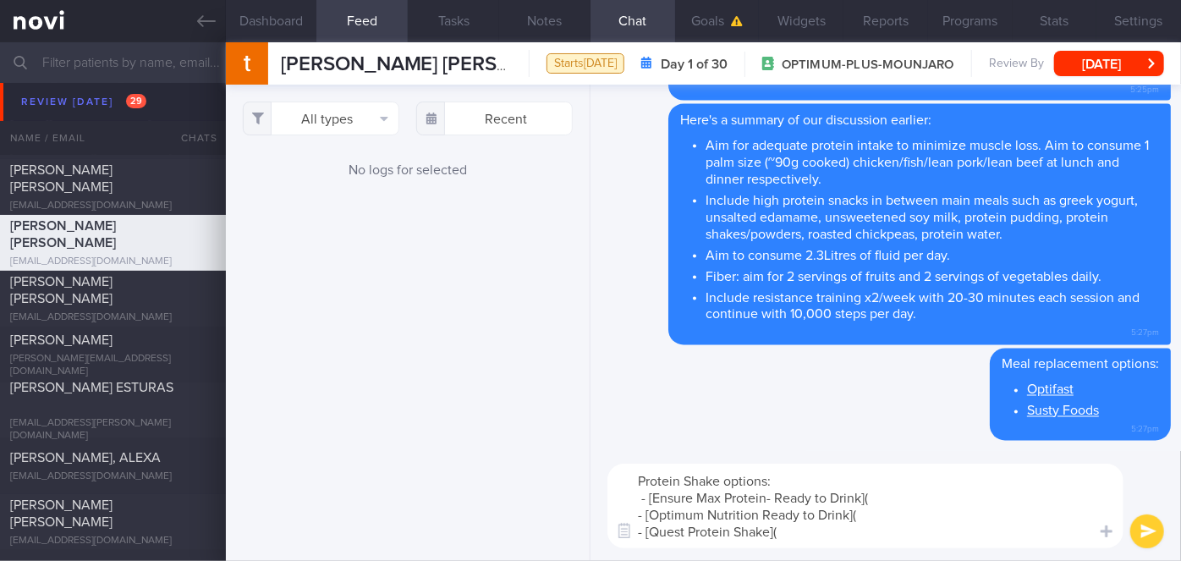
click at [873, 524] on textarea "Protein Shake options: - [Ensure Max Protein- Ready to Drink]( - [Optimum Nutri…" at bounding box center [865, 506] width 516 height 85
click at [880, 497] on textarea "Protein Shake options: - [Ensure Max Protein- Ready to Drink]( - [Optimum Nutri…" at bounding box center [865, 506] width 516 height 85
paste textarea "[URL][DOMAIN_NAME]"
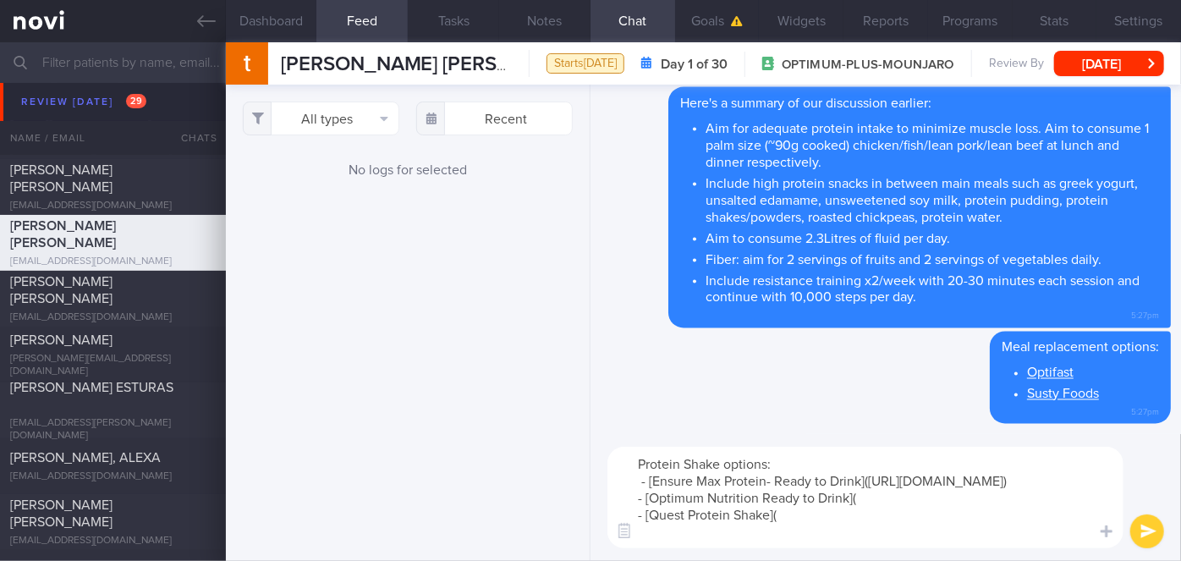
click at [866, 513] on textarea "Protein Shake options: - [Ensure Max Protein- Ready to Drink]([URL][DOMAIN_NAME…" at bounding box center [865, 498] width 516 height 102
paste textarea "[URL][DOMAIN_NAME]"
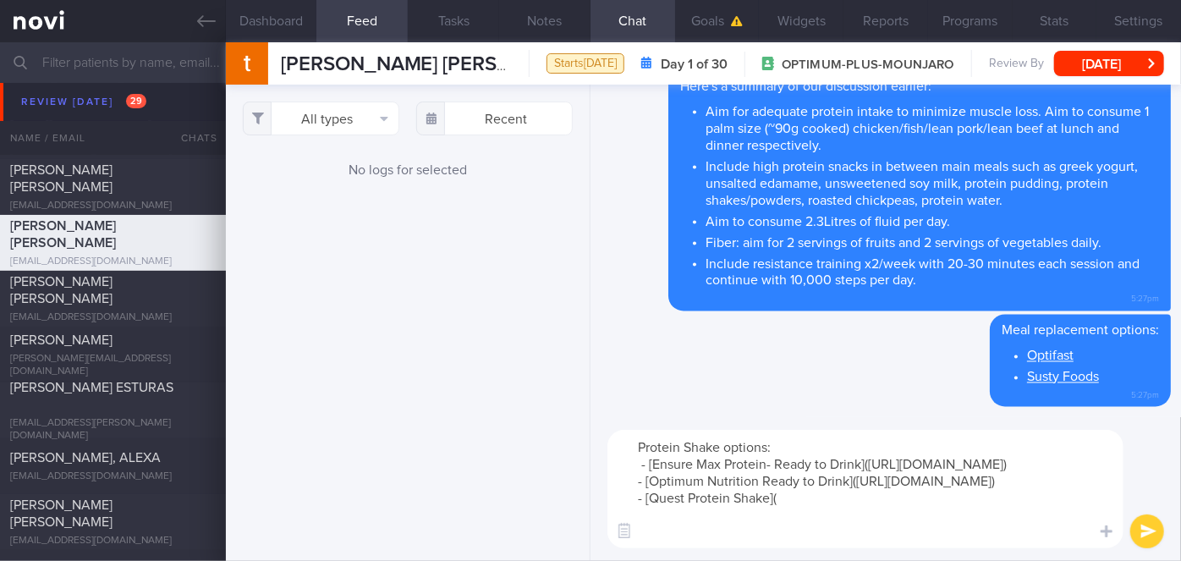
click at [787, 534] on textarea "Protein Shake options: - [Ensure Max Protein- Ready to Drink]([URL][DOMAIN_NAME…" at bounding box center [865, 489] width 516 height 118
click at [809, 528] on textarea "Protein Shake options: - [Ensure Max Protein- Ready to Drink]([URL][DOMAIN_NAME…" at bounding box center [865, 489] width 516 height 118
paste textarea "[URL][DOMAIN_NAME]"
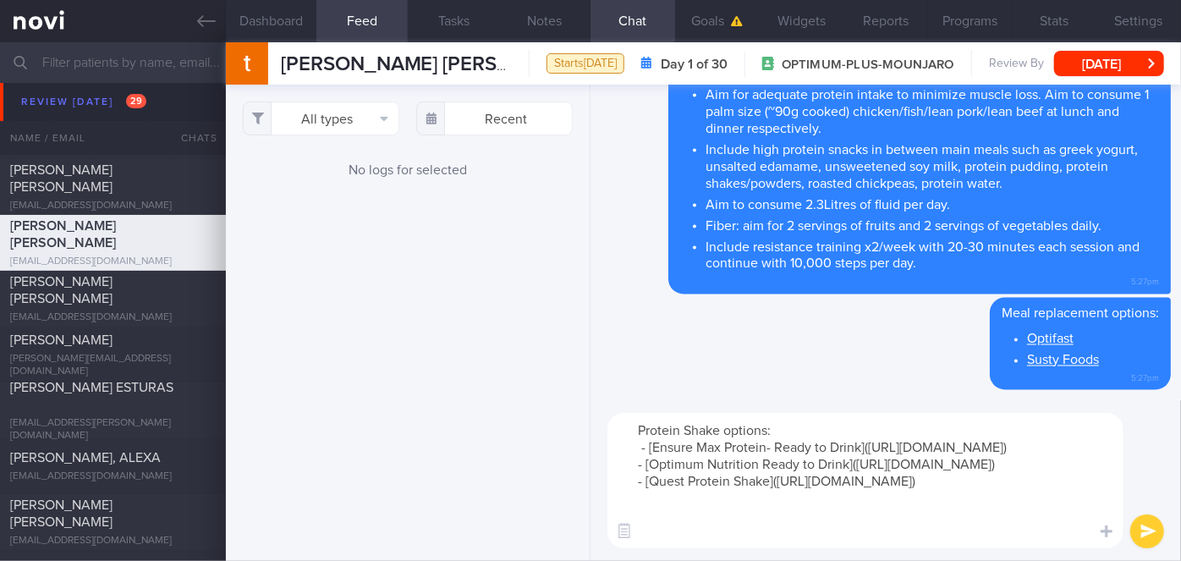
type textarea "Protein Shake options: - [Ensure Max Protein- Ready to Drink]([URL][DOMAIN_NAME…"
click at [1145, 535] on button "submit" at bounding box center [1147, 531] width 34 height 34
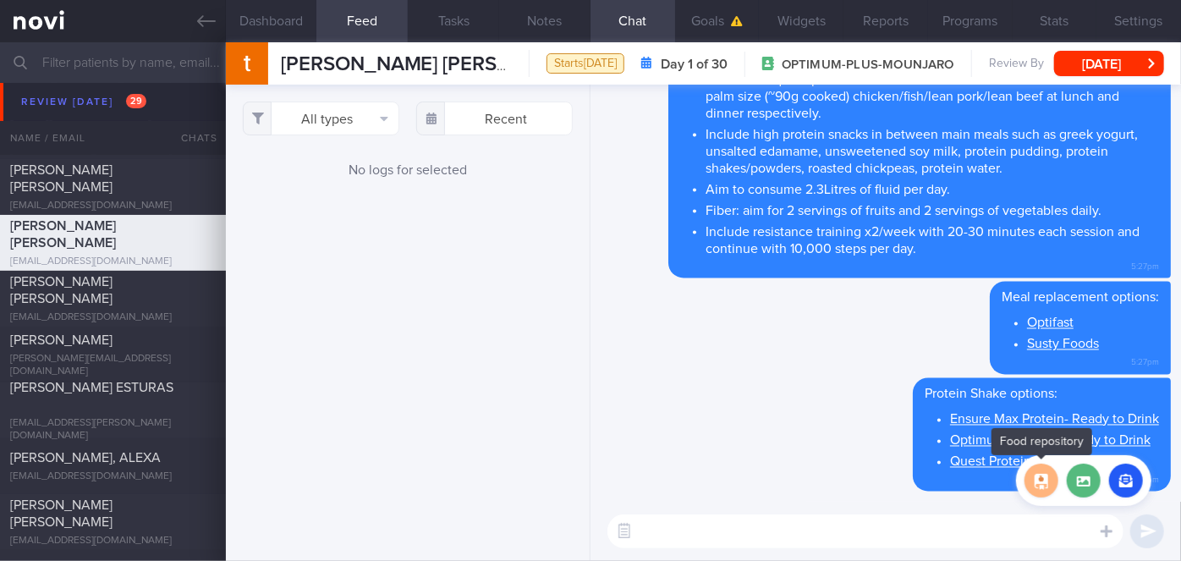
click at [1041, 481] on button "button" at bounding box center [1041, 481] width 34 height 34
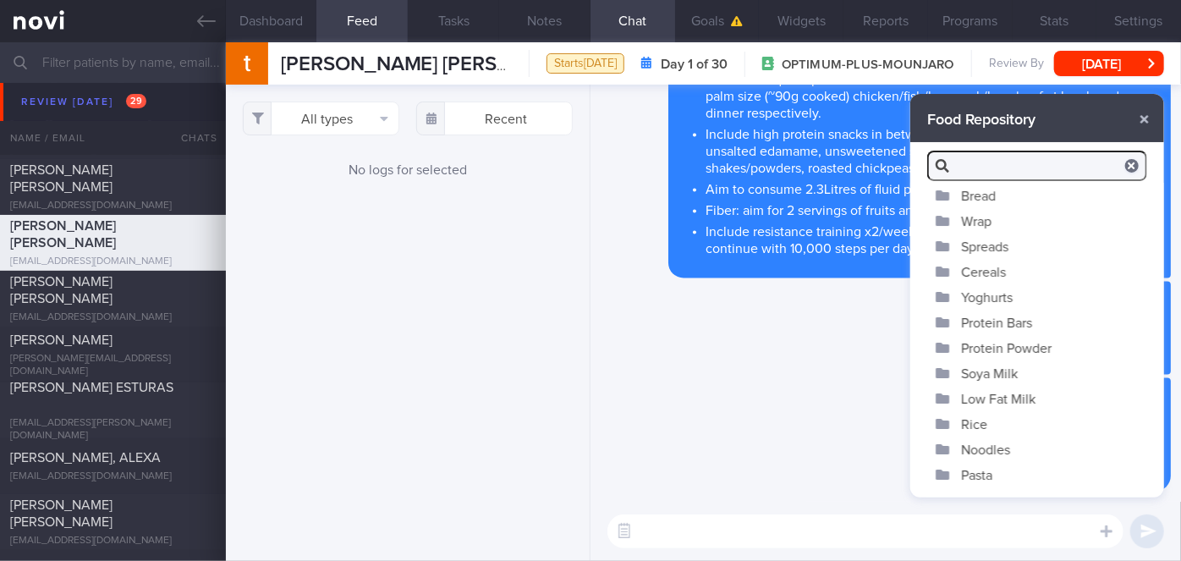
click at [982, 367] on button "Soya Milk" at bounding box center [1037, 372] width 254 height 25
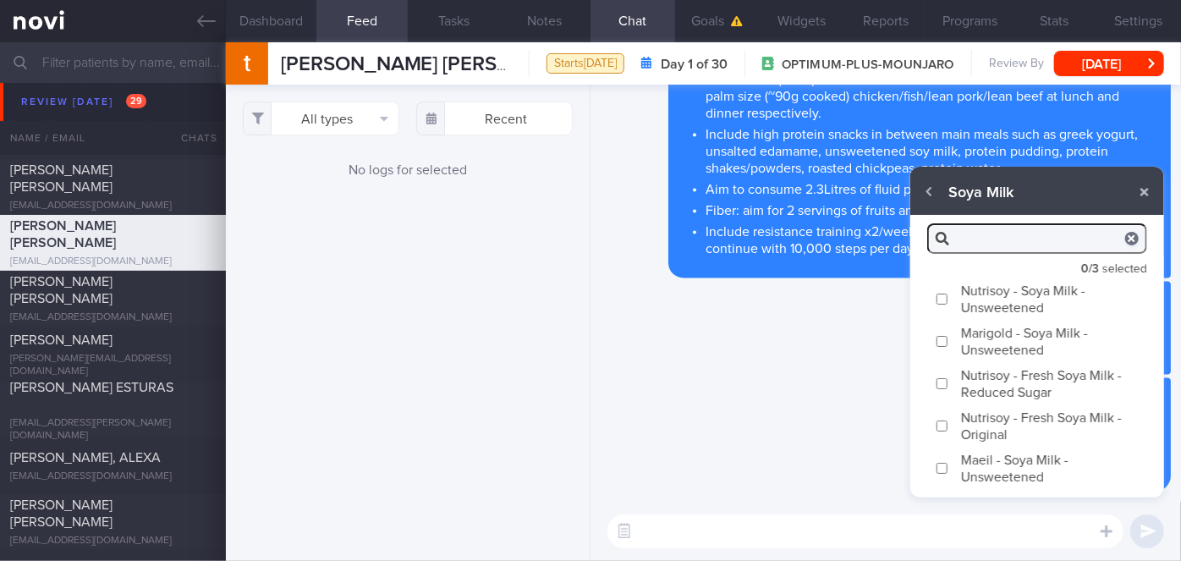
click at [940, 343] on input "Marigold - Soya Milk - Unsweetened" at bounding box center [942, 341] width 13 height 11
checkbox input "true"
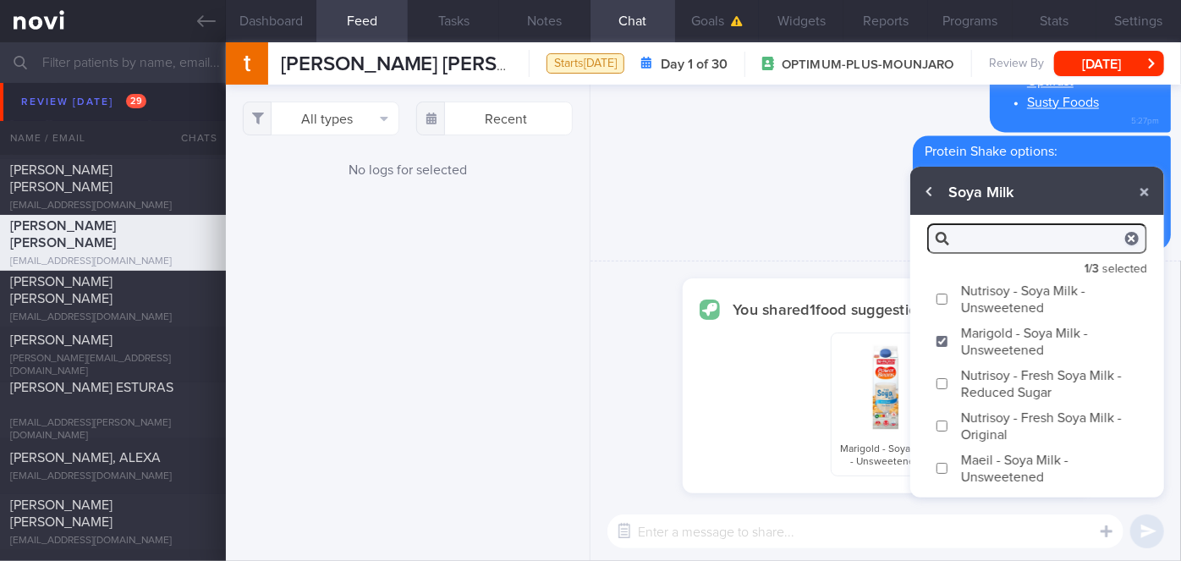
click at [935, 192] on button "button" at bounding box center [929, 192] width 30 height 30
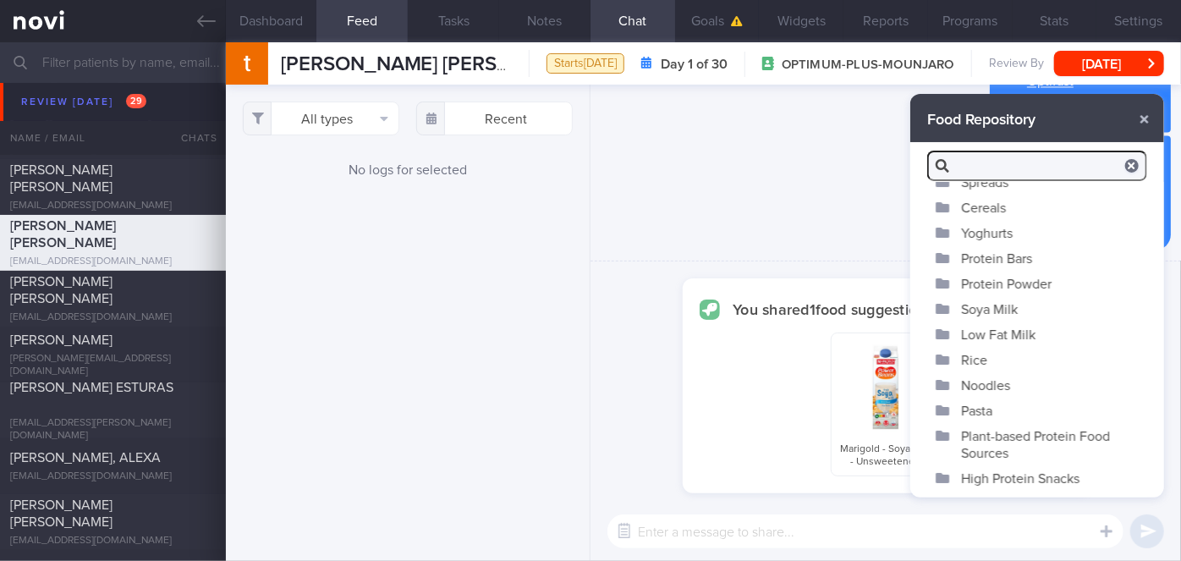
scroll to position [141, 0]
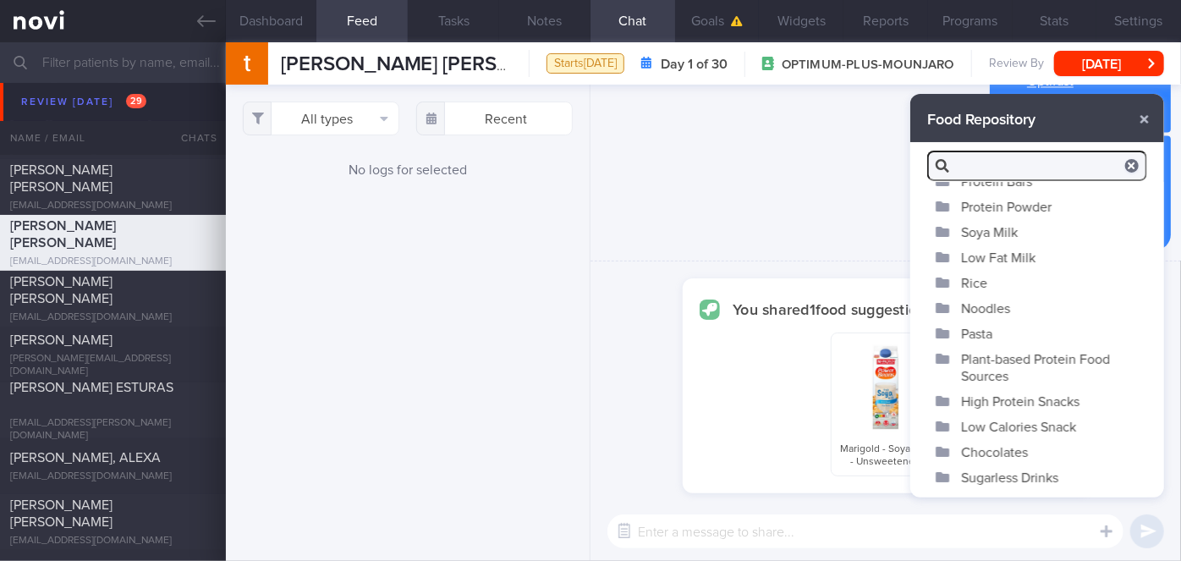
click at [1076, 393] on button "High Protein Snacks" at bounding box center [1037, 400] width 254 height 25
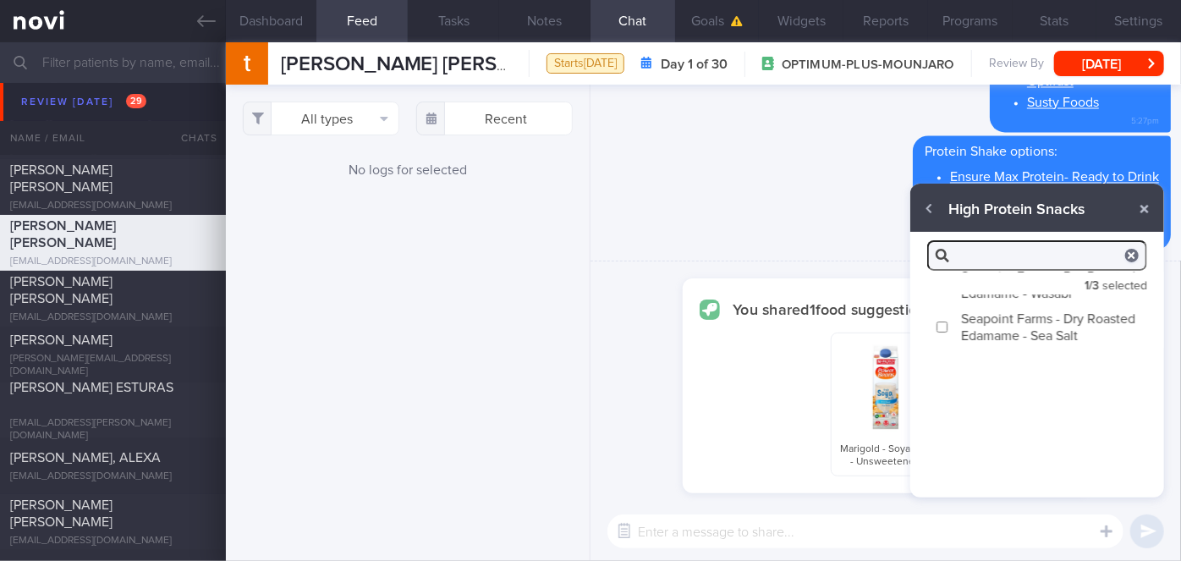
scroll to position [0, 0]
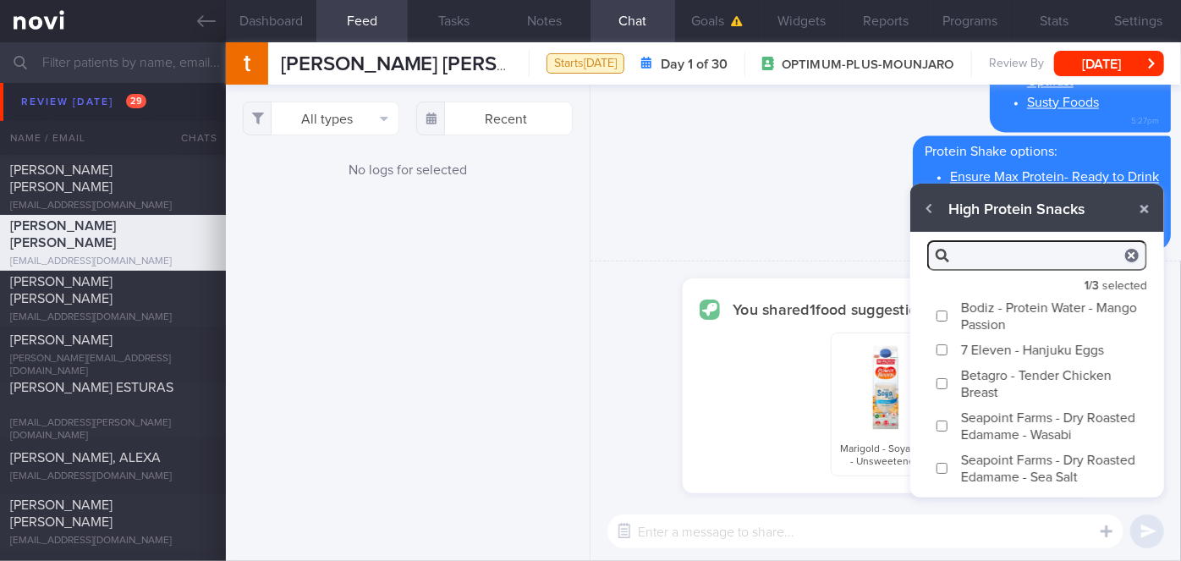
click at [938, 311] on input "Bodiz - Protein Water - Mango Passion" at bounding box center [942, 315] width 13 height 11
checkbox input "true"
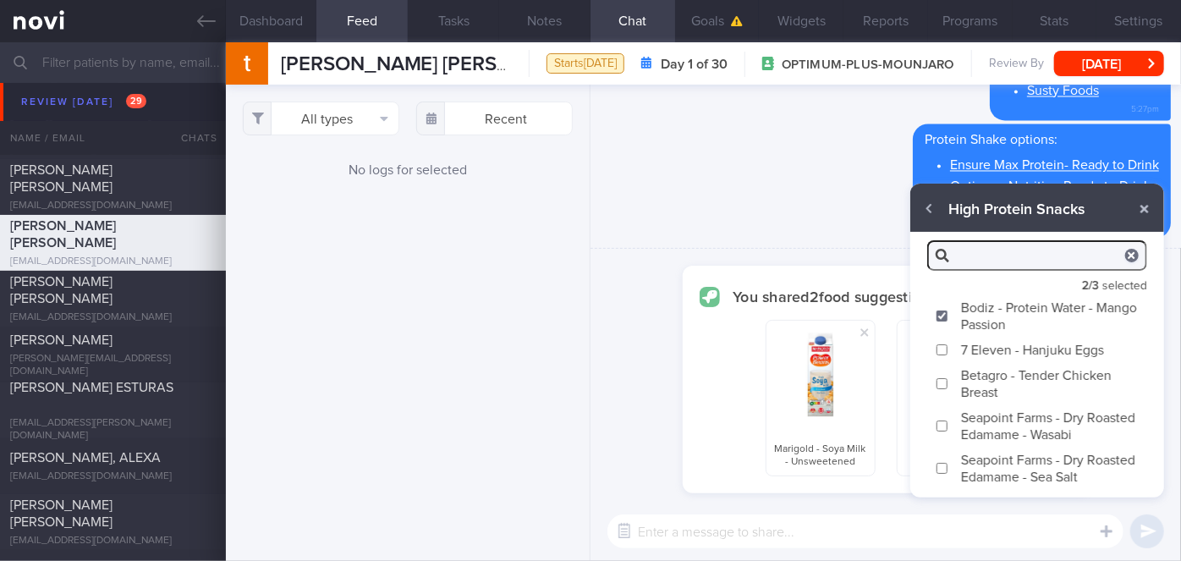
click at [942, 468] on input "Seapoint Farms - Dry Roasted Edamame - Sea Salt" at bounding box center [942, 468] width 13 height 11
checkbox input "true"
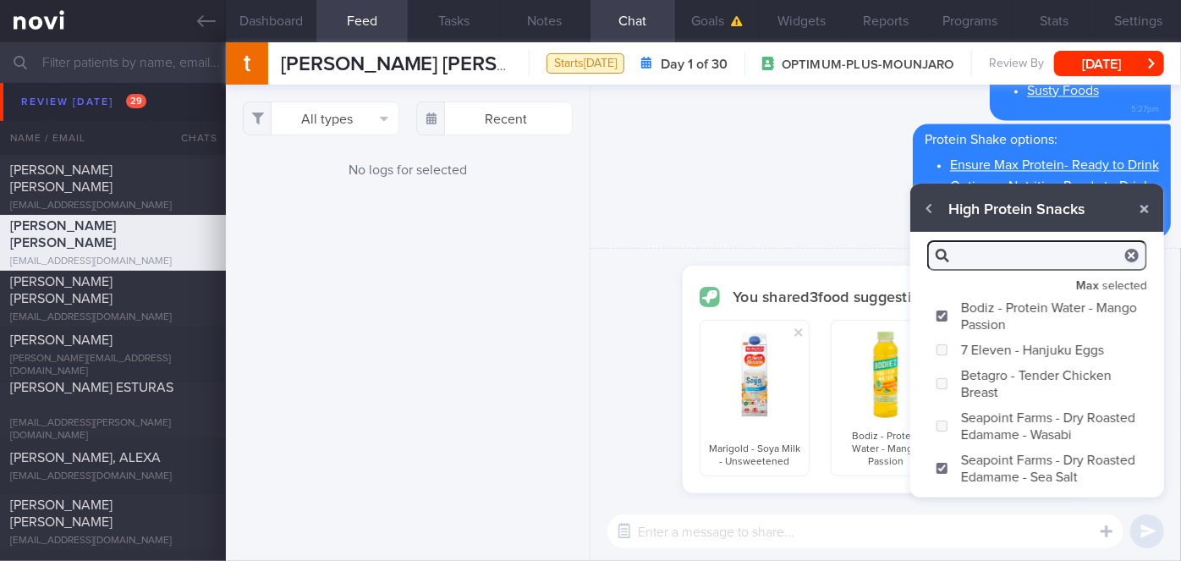
click at [881, 528] on textarea at bounding box center [865, 531] width 516 height 34
type textarea "These are some high protein snack options"
checkbox input "false"
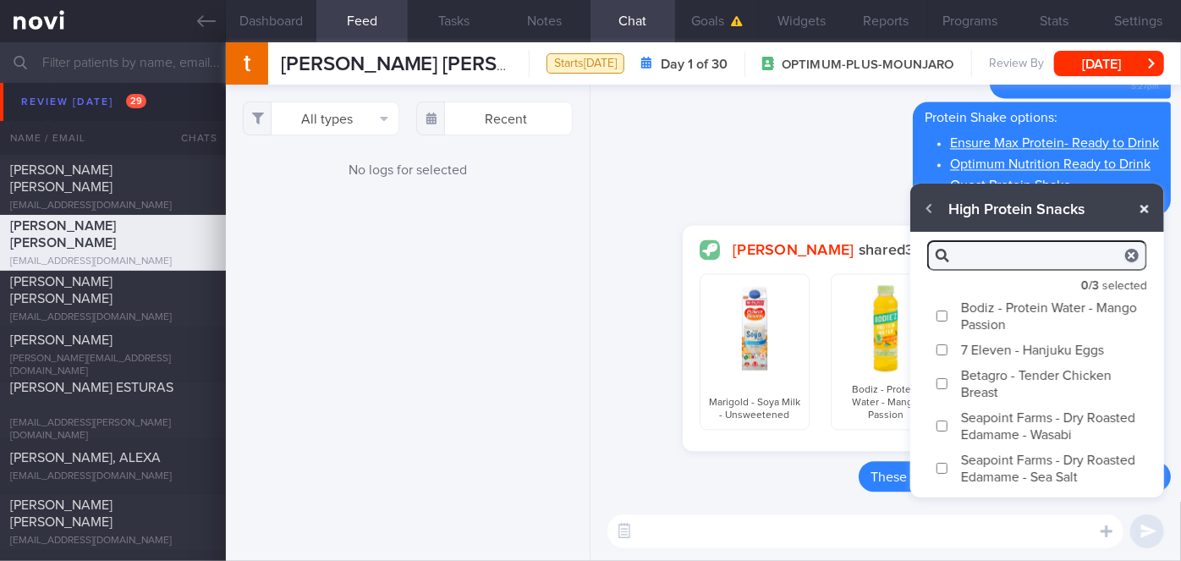
click at [1141, 208] on button "button" at bounding box center [1144, 209] width 30 height 30
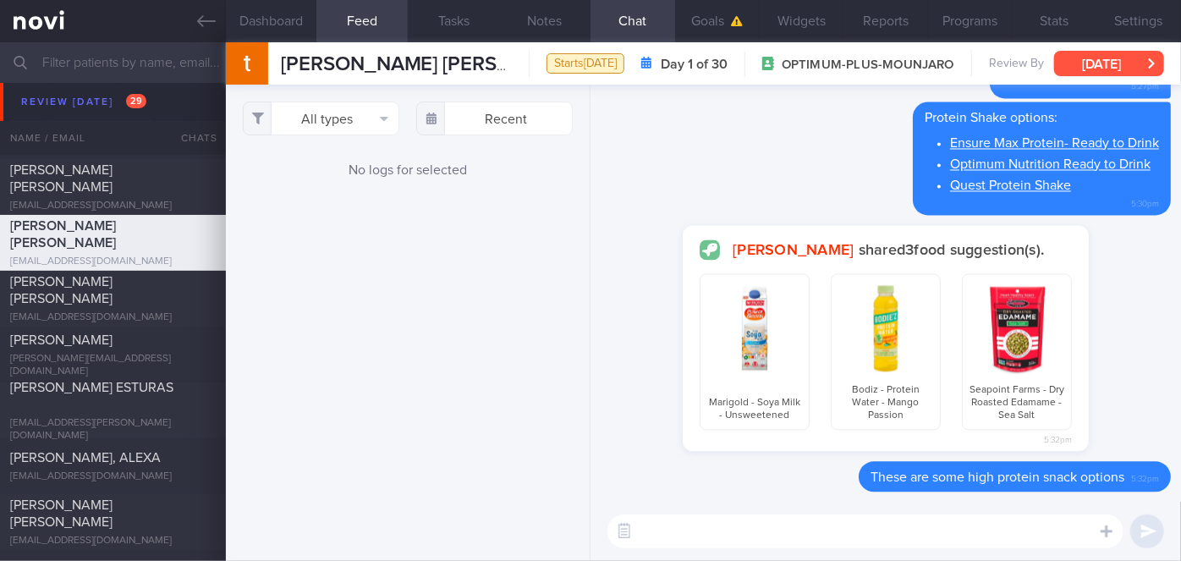
click at [1129, 69] on button "[DATE]" at bounding box center [1109, 63] width 110 height 25
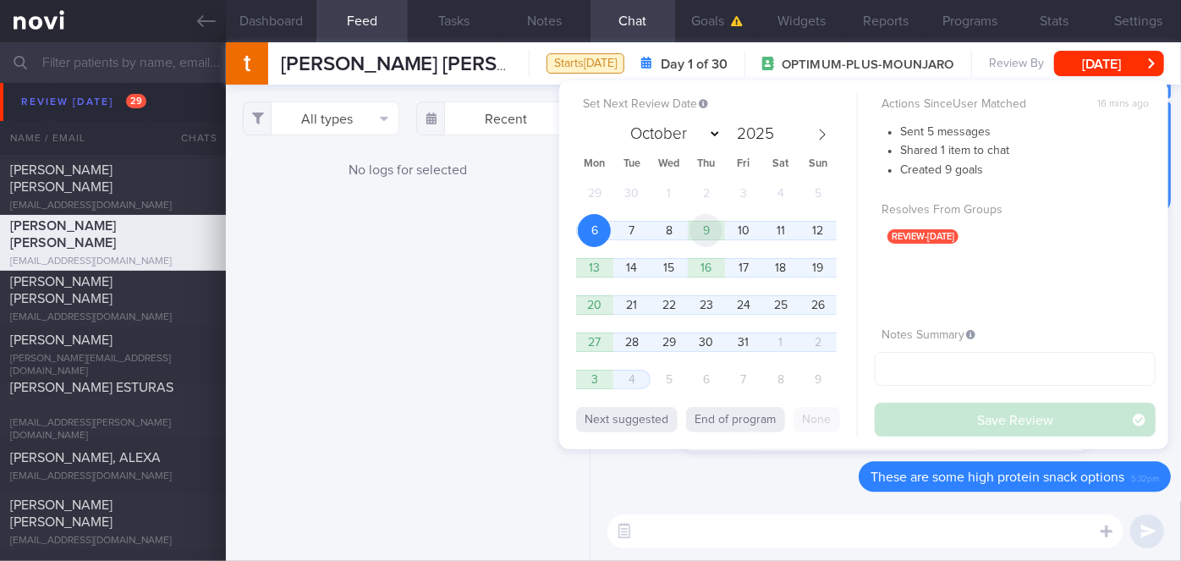
click at [713, 224] on span "9" at bounding box center [705, 230] width 33 height 33
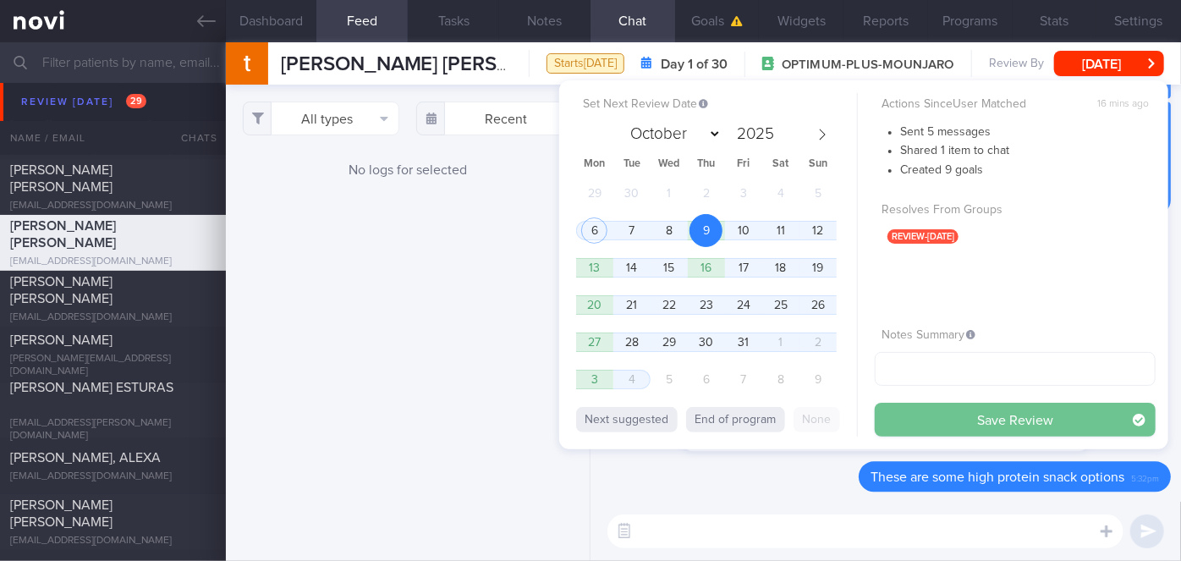
click at [929, 419] on button "Save Review" at bounding box center [1015, 420] width 281 height 34
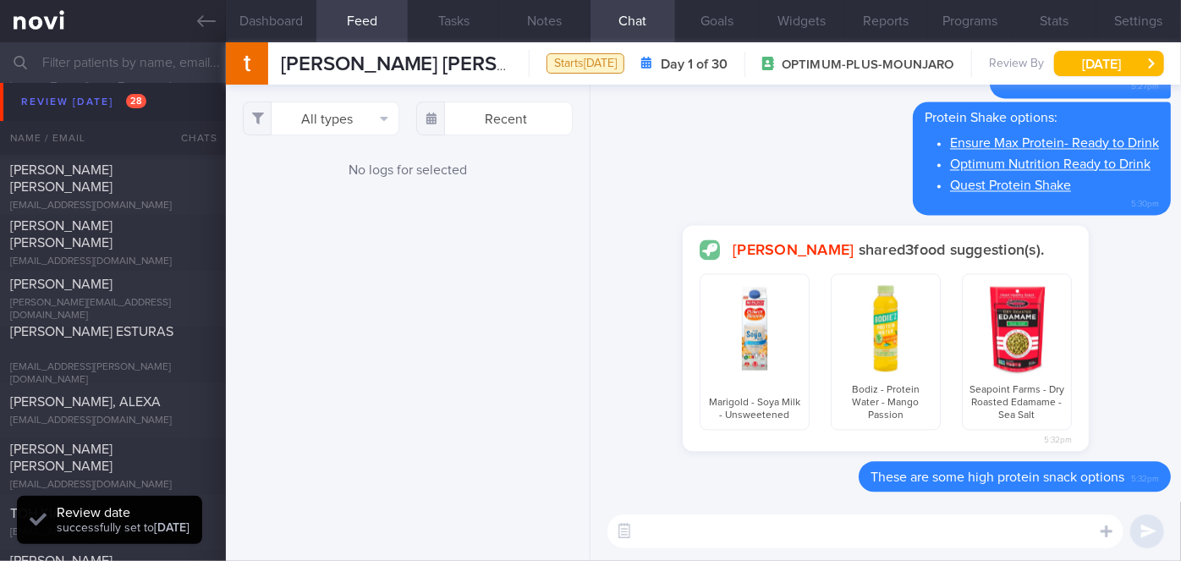
scroll to position [147, 295]
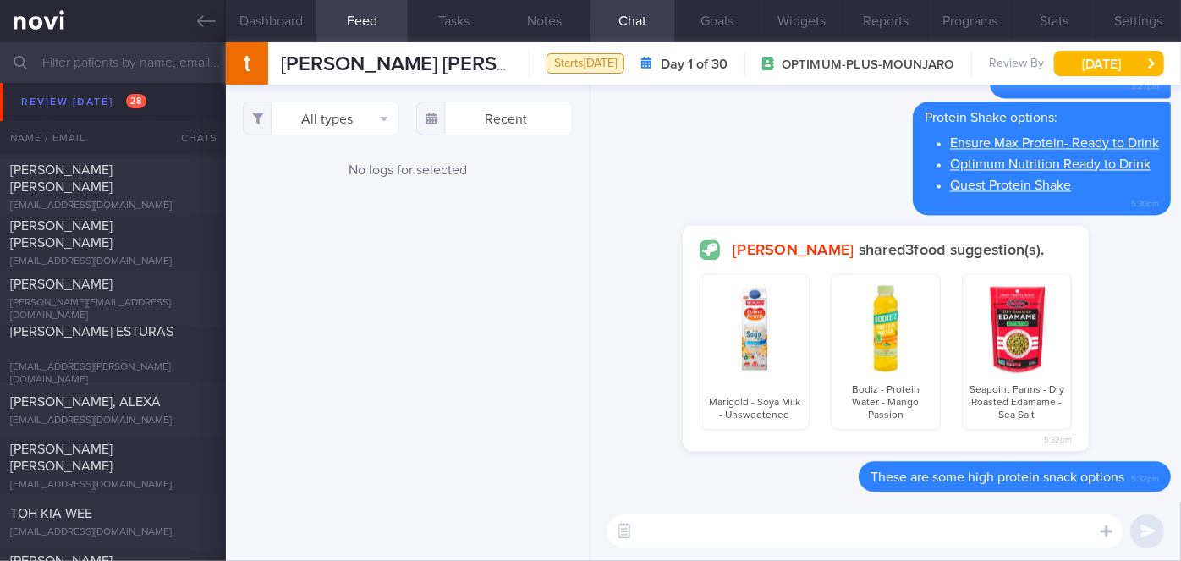
click at [122, 69] on input "text" at bounding box center [590, 62] width 1181 height 41
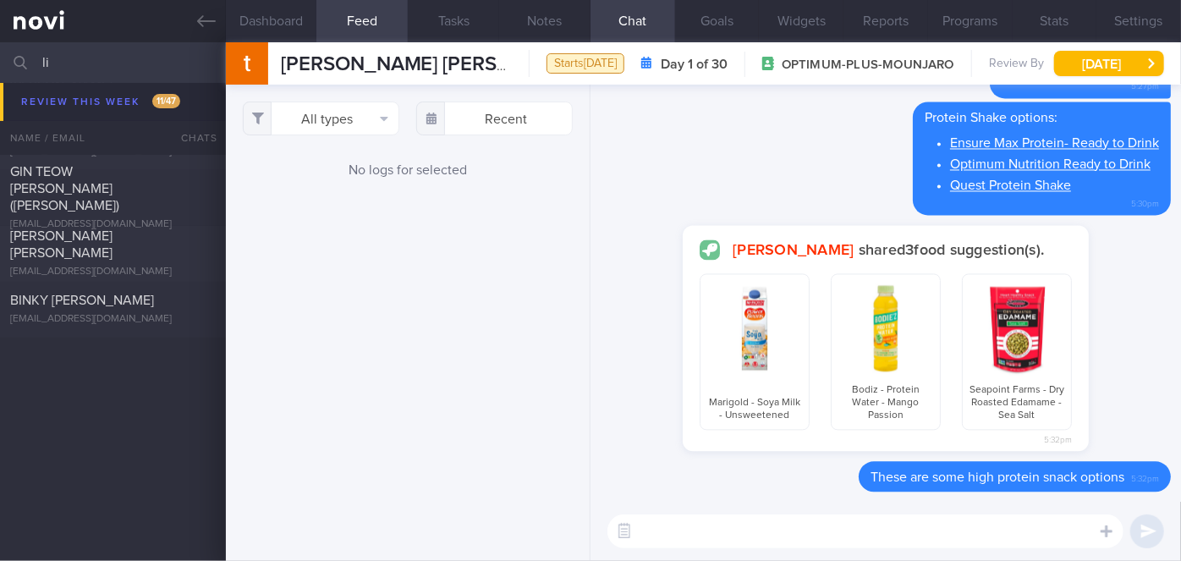
scroll to position [2433, 0]
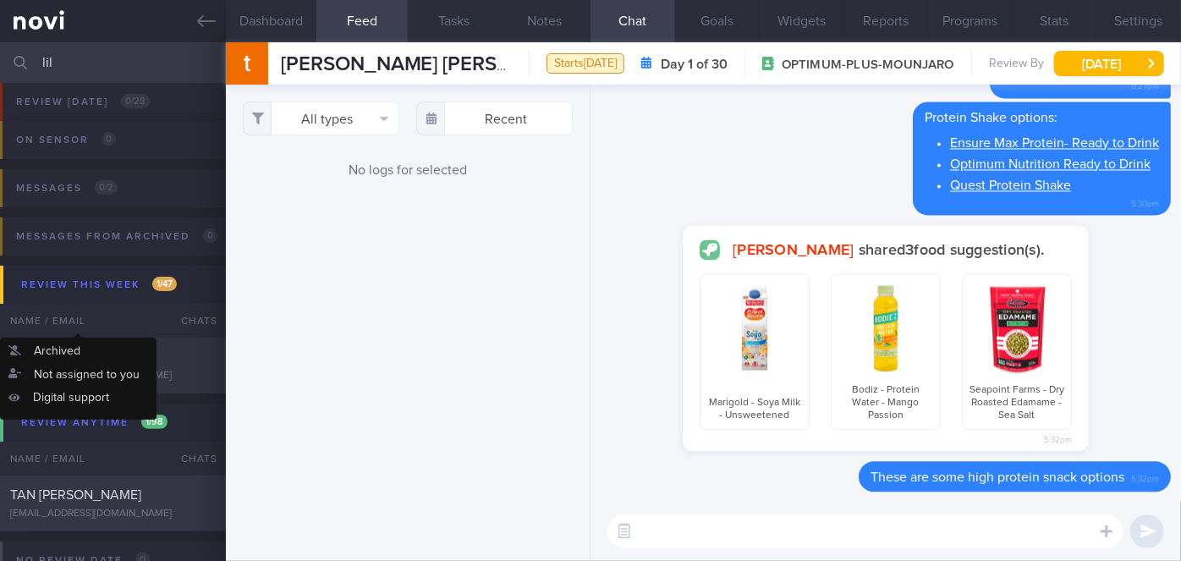
scroll to position [76, 0]
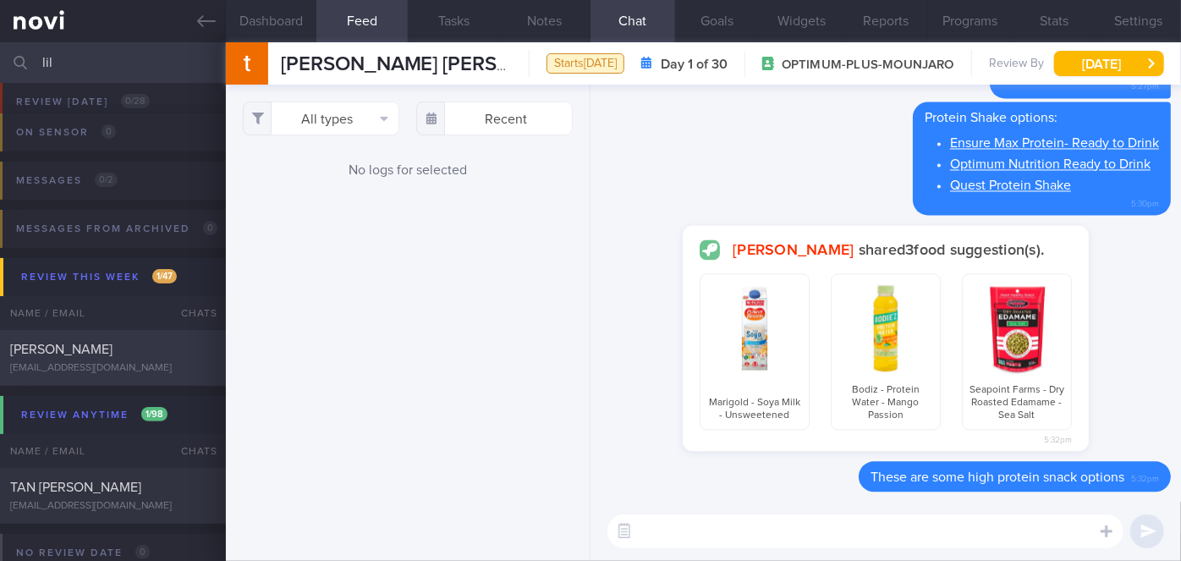
click at [151, 359] on div "[PERSON_NAME] [EMAIL_ADDRESS][DOMAIN_NAME]" at bounding box center [113, 358] width 226 height 34
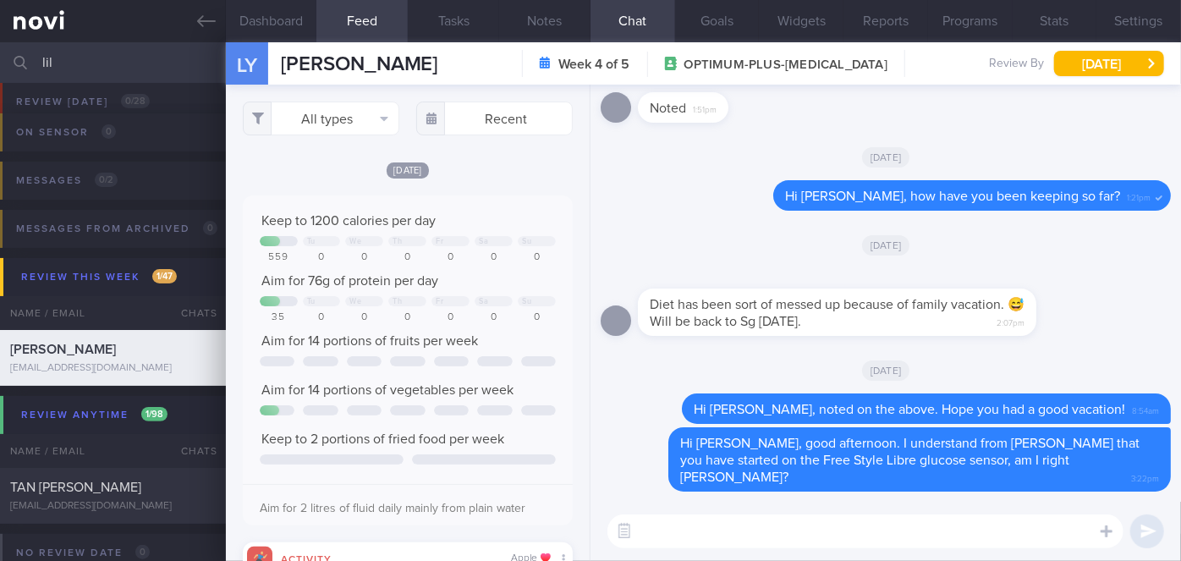
scroll to position [73, 296]
click at [135, 72] on input "lil" at bounding box center [590, 62] width 1181 height 41
type input "l"
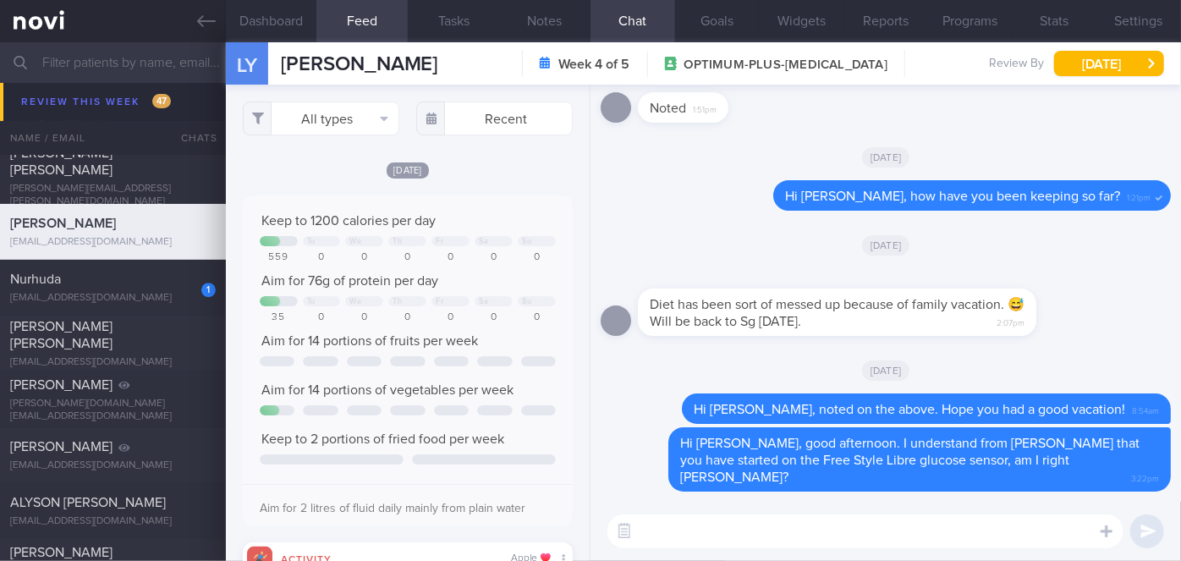
scroll to position [8844, 0]
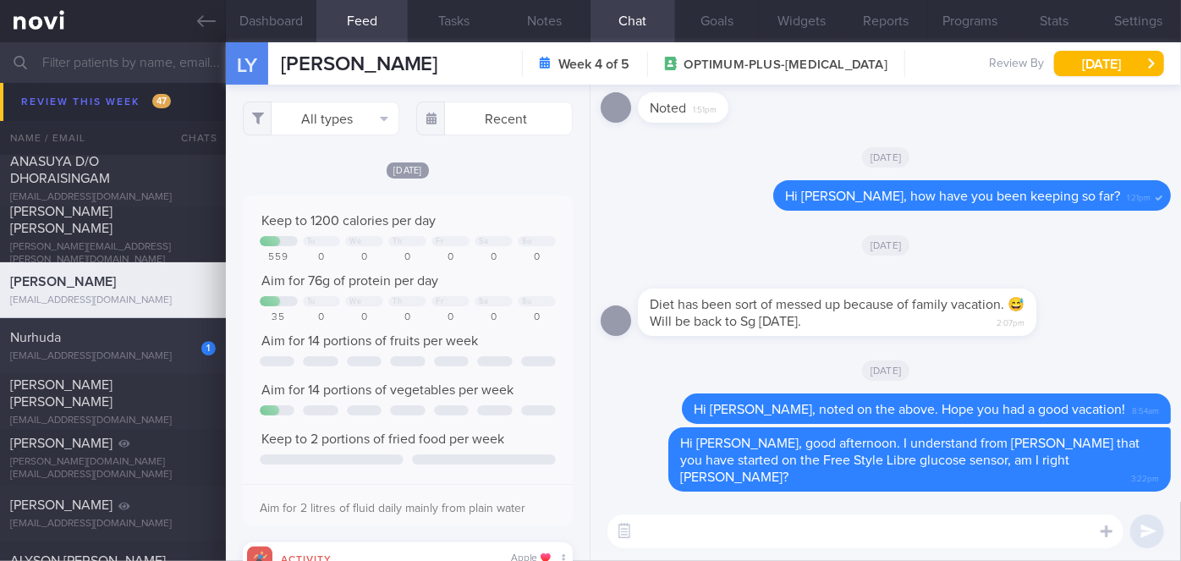
click at [137, 346] on div "1 [GEOGRAPHIC_DATA] [EMAIL_ADDRESS][DOMAIN_NAME]" at bounding box center [113, 346] width 226 height 34
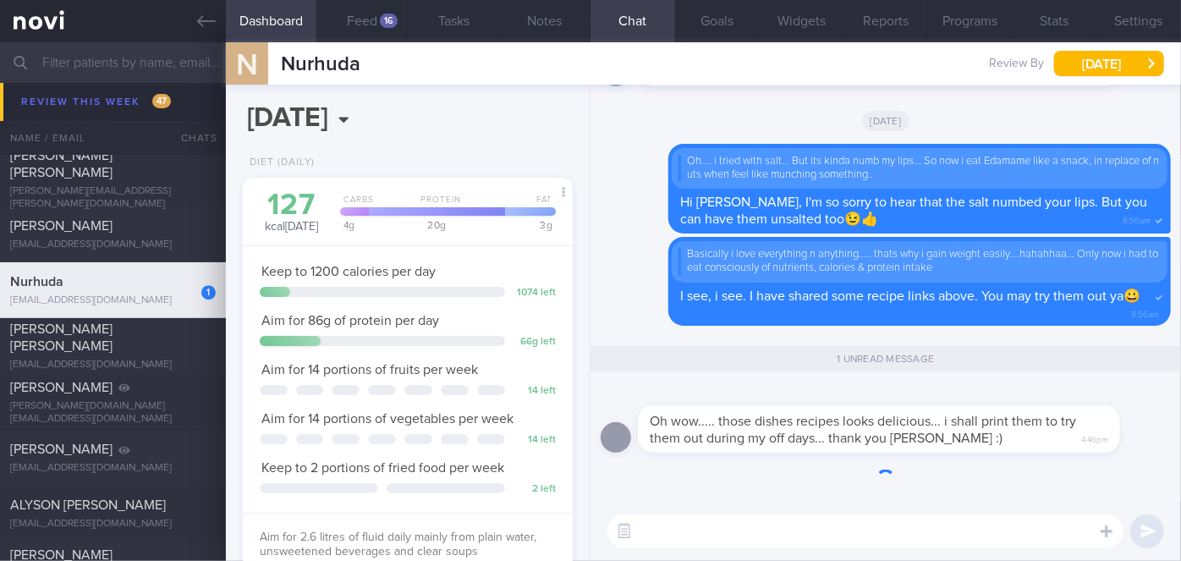
scroll to position [8788, 0]
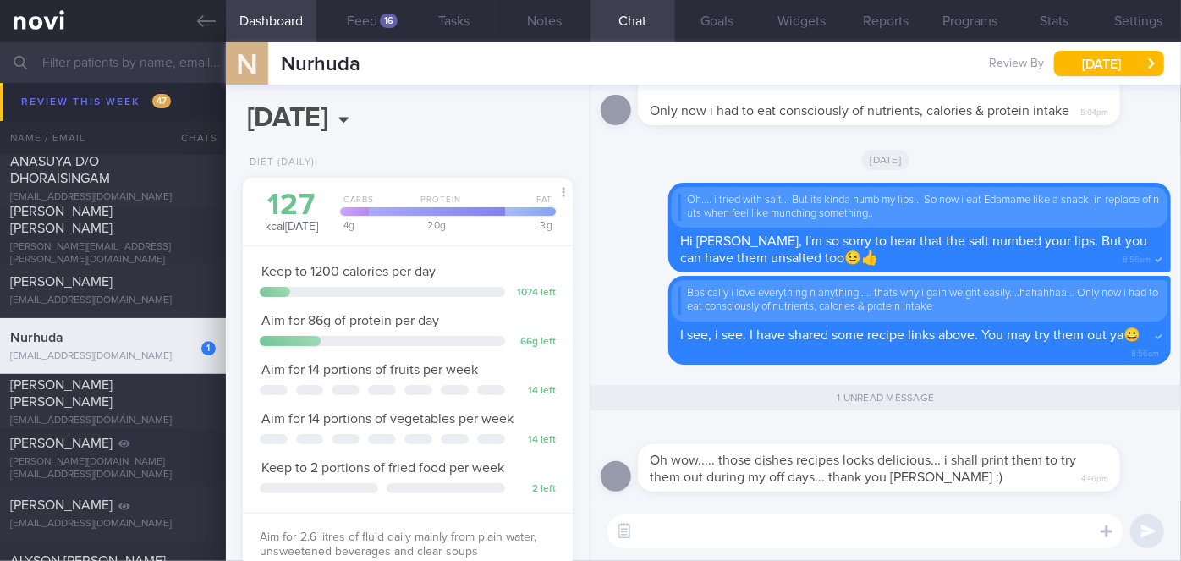
click at [678, 533] on textarea at bounding box center [865, 531] width 516 height 34
type textarea "You're most welcome [PERSON_NAME]! Let me know if they turn out good!"
click at [1140, 535] on button "submit" at bounding box center [1147, 531] width 34 height 34
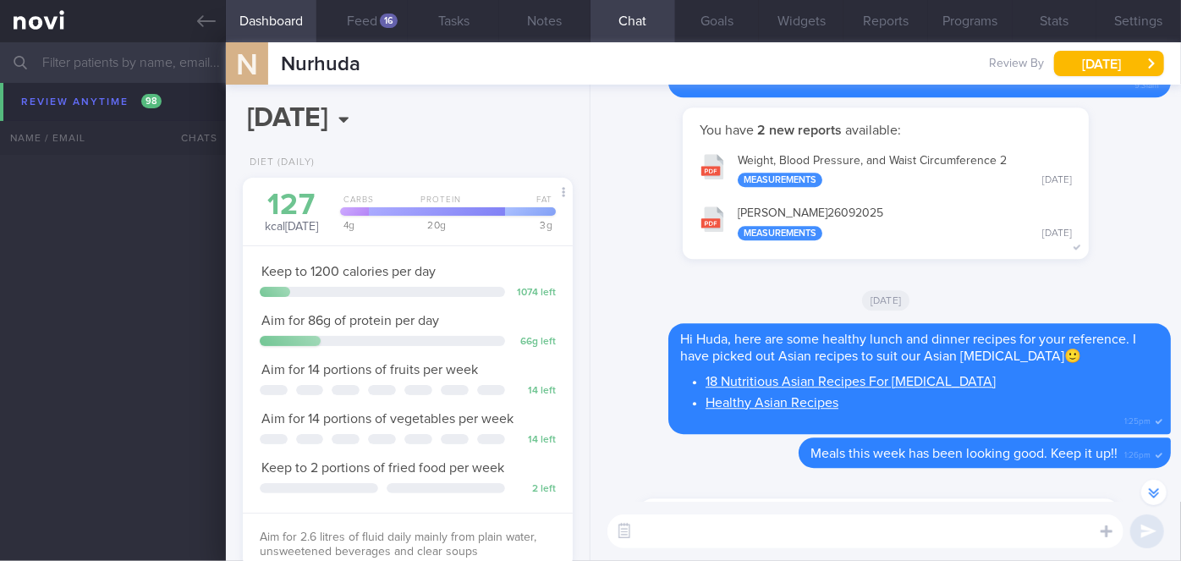
scroll to position [12018, 0]
